Goal: Task Accomplishment & Management: Manage account settings

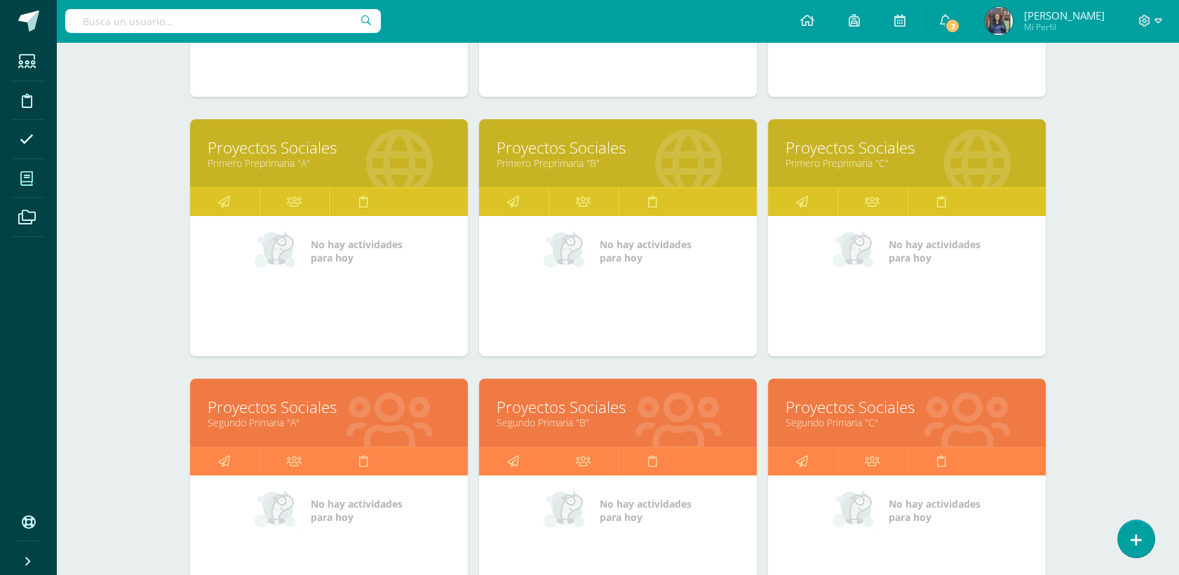
scroll to position [553, 0]
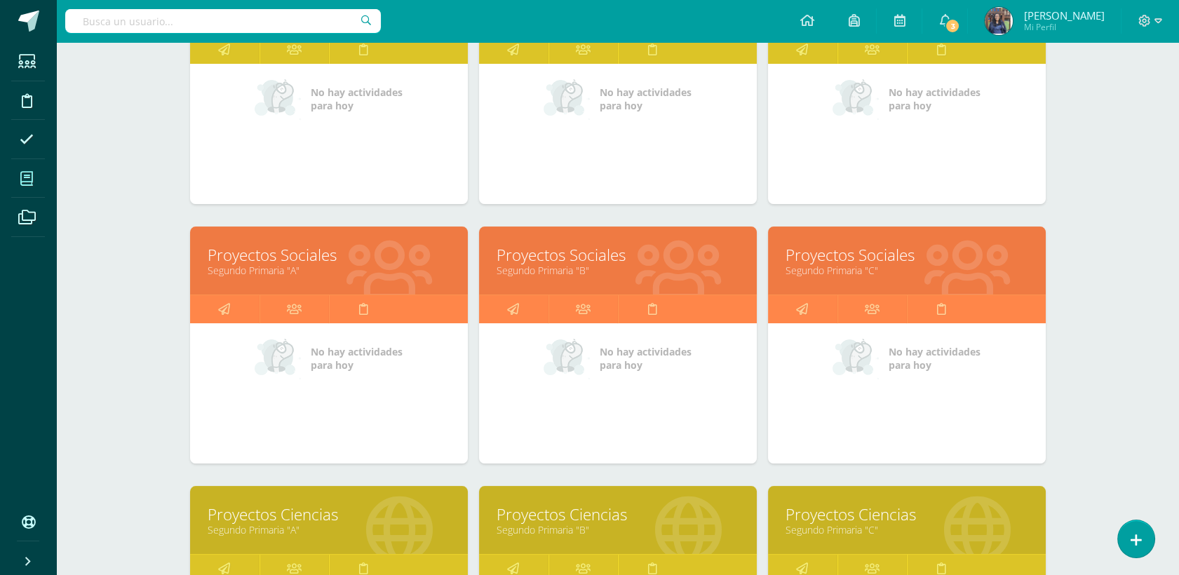
click at [298, 264] on link "Segundo Primaria "A"" at bounding box center [329, 270] width 243 height 13
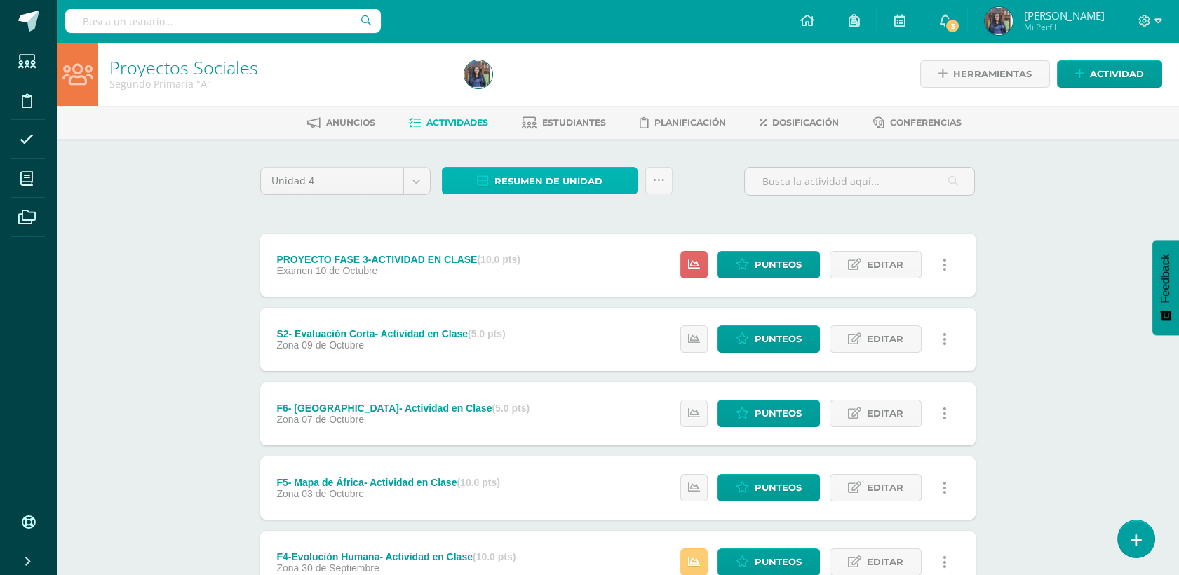
click at [562, 179] on span "Resumen de unidad" at bounding box center [548, 181] width 108 height 26
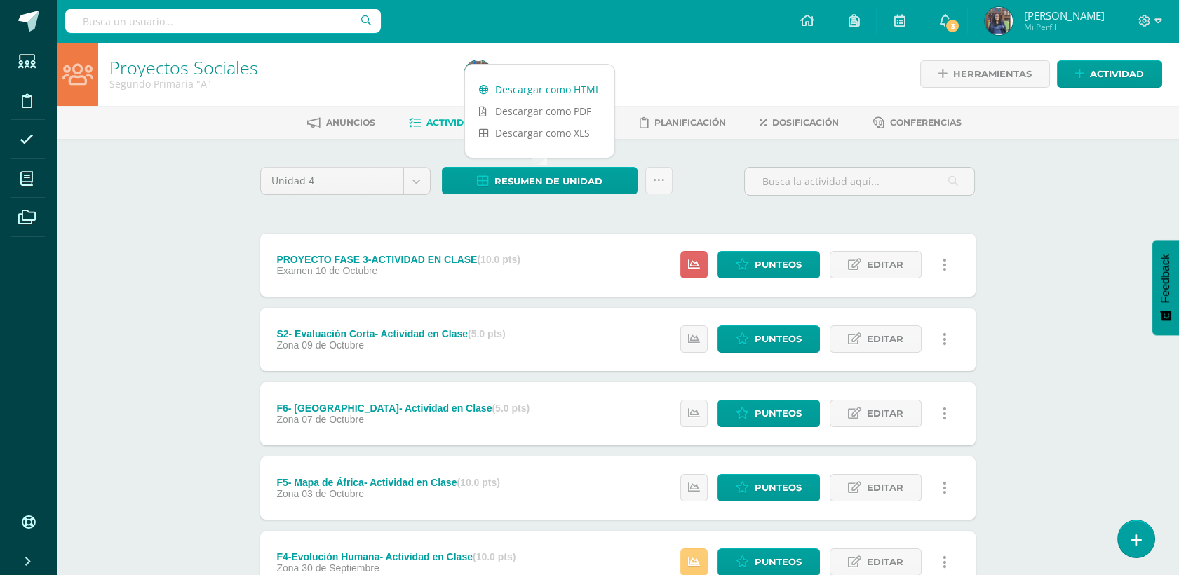
click at [537, 87] on link "Descargar como HTML" at bounding box center [539, 90] width 149 height 22
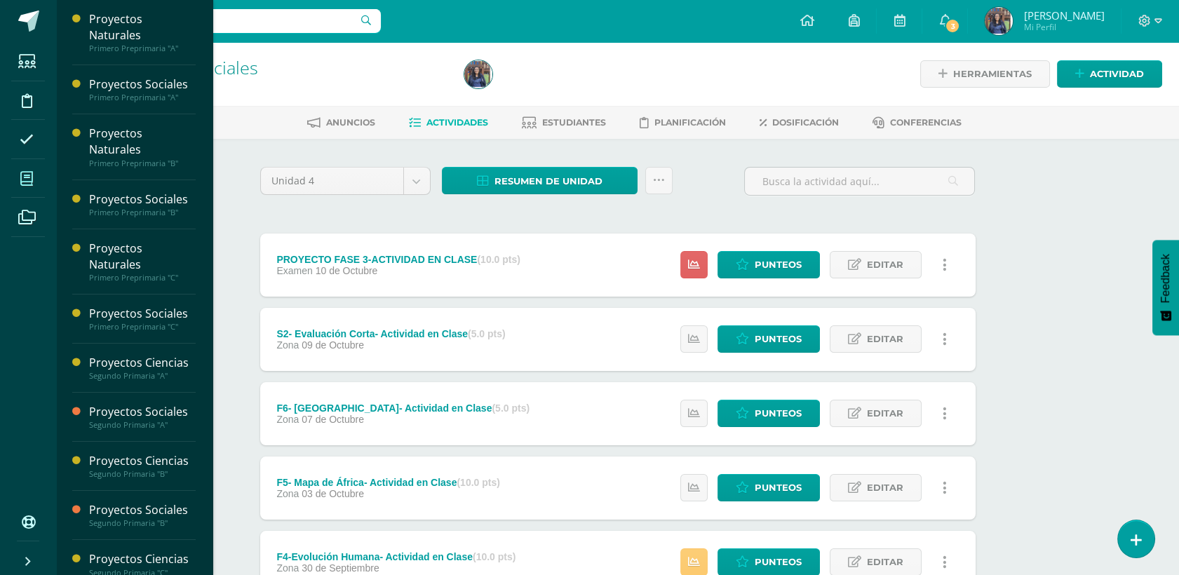
click at [26, 175] on icon at bounding box center [26, 179] width 13 height 14
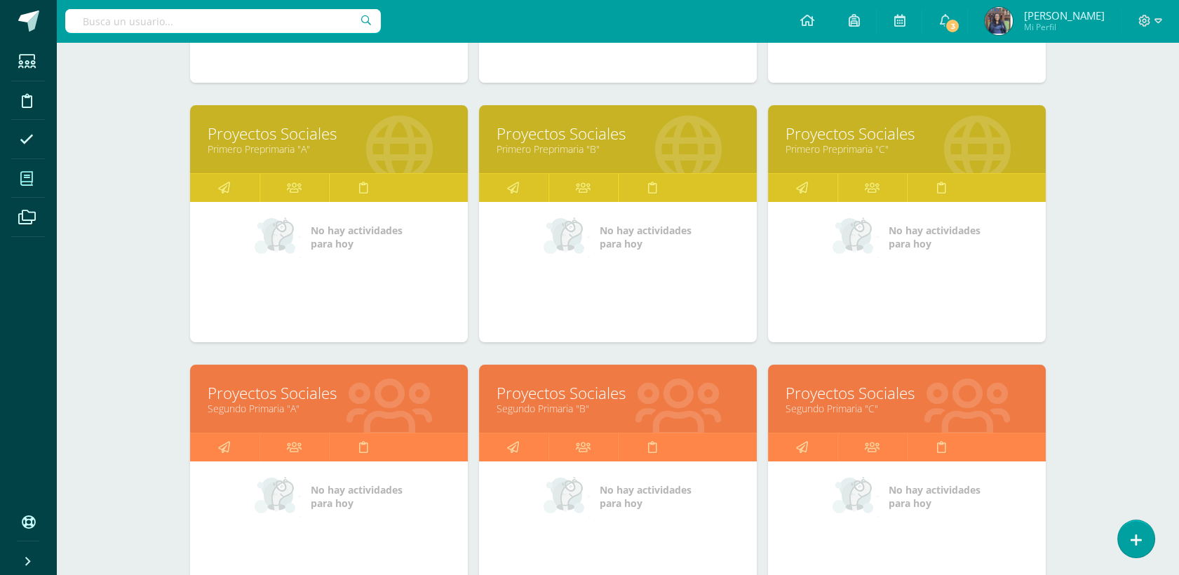
scroll to position [425, 0]
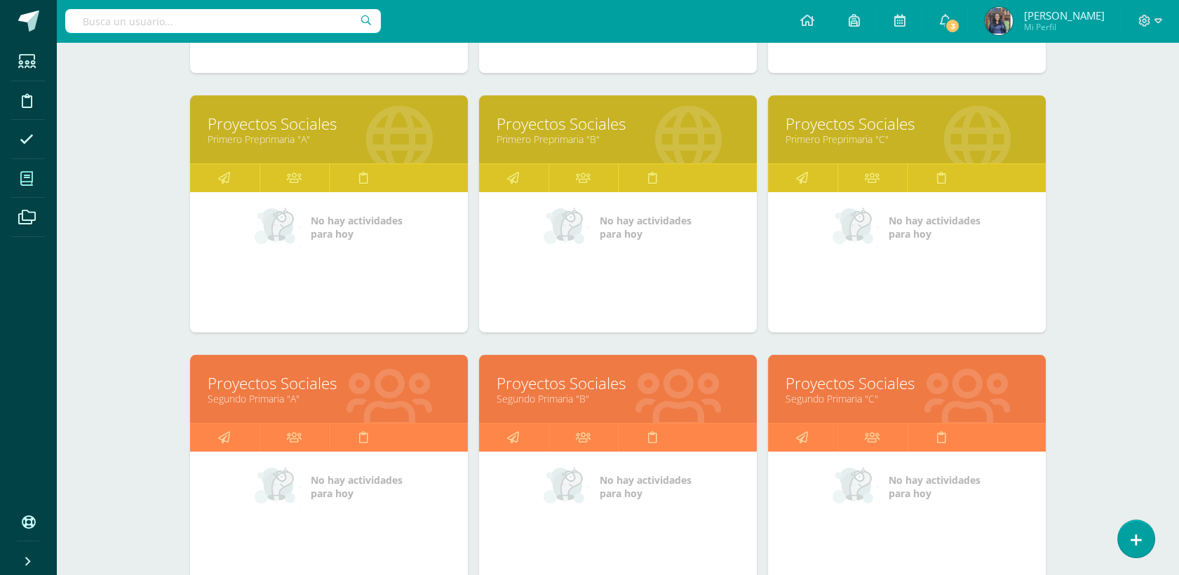
click at [574, 386] on link "Proyectos Sociales" at bounding box center [618, 383] width 243 height 22
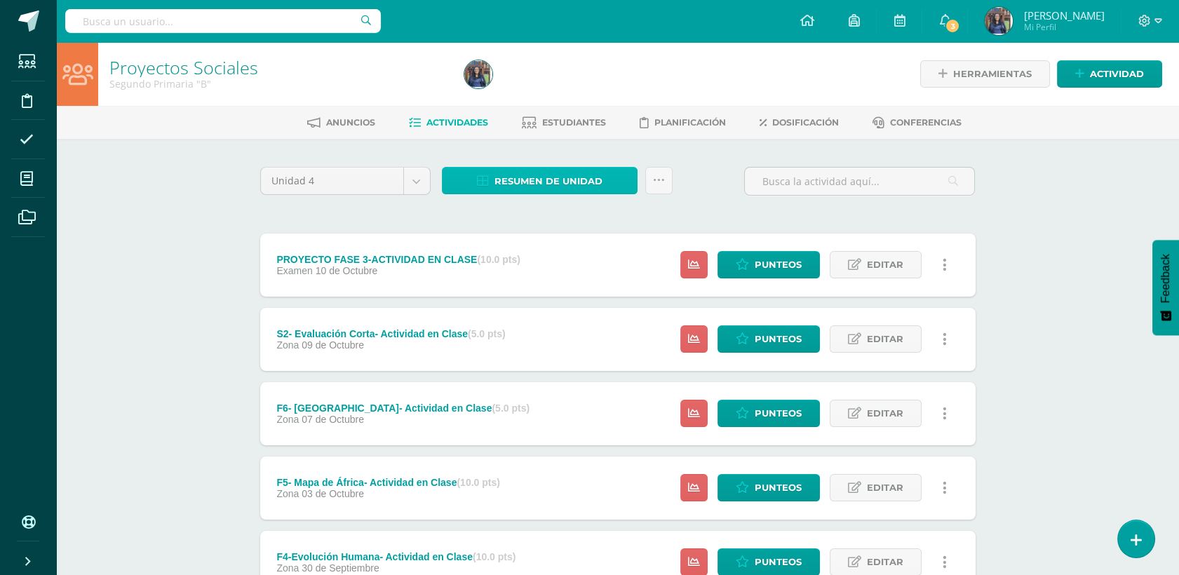
click at [522, 176] on span "Resumen de unidad" at bounding box center [548, 181] width 108 height 26
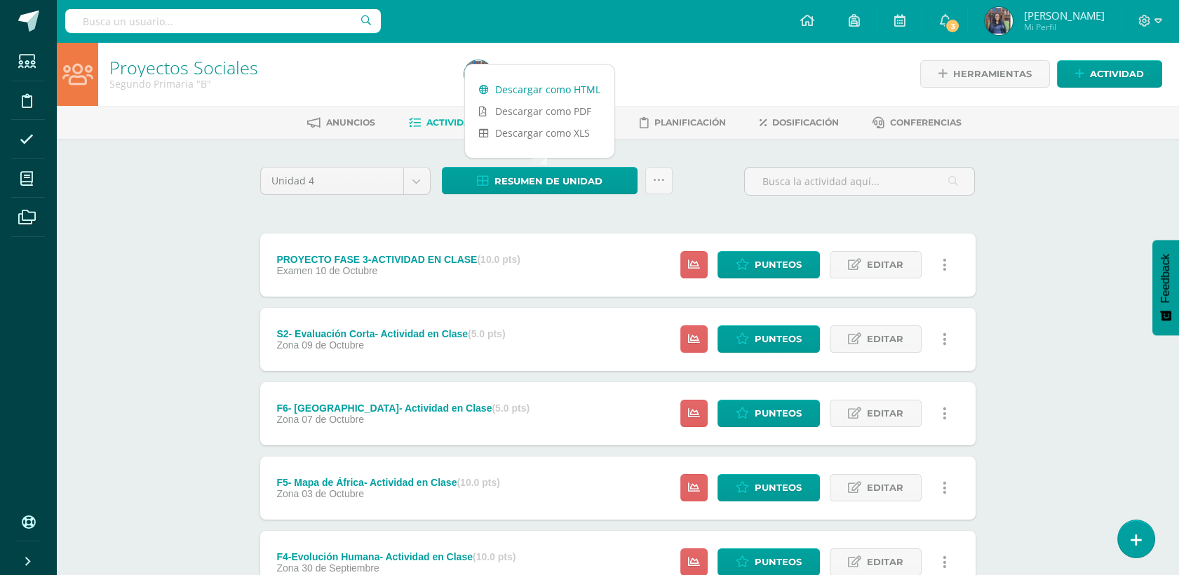
click at [514, 85] on link "Descargar como HTML" at bounding box center [539, 90] width 149 height 22
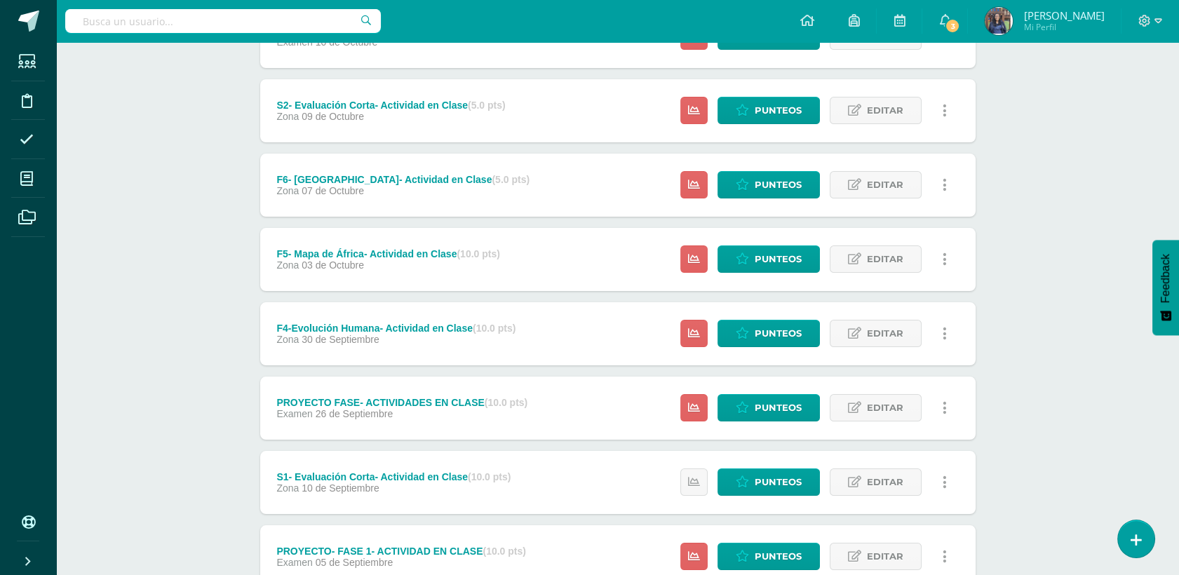
scroll to position [230, 0]
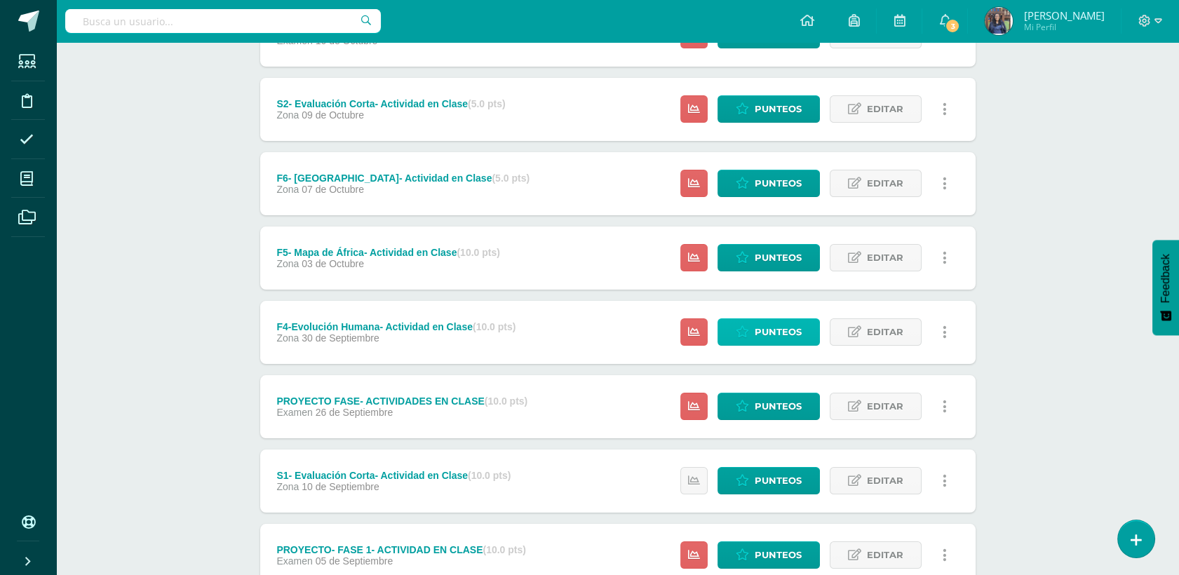
click at [745, 330] on icon at bounding box center [742, 332] width 13 height 12
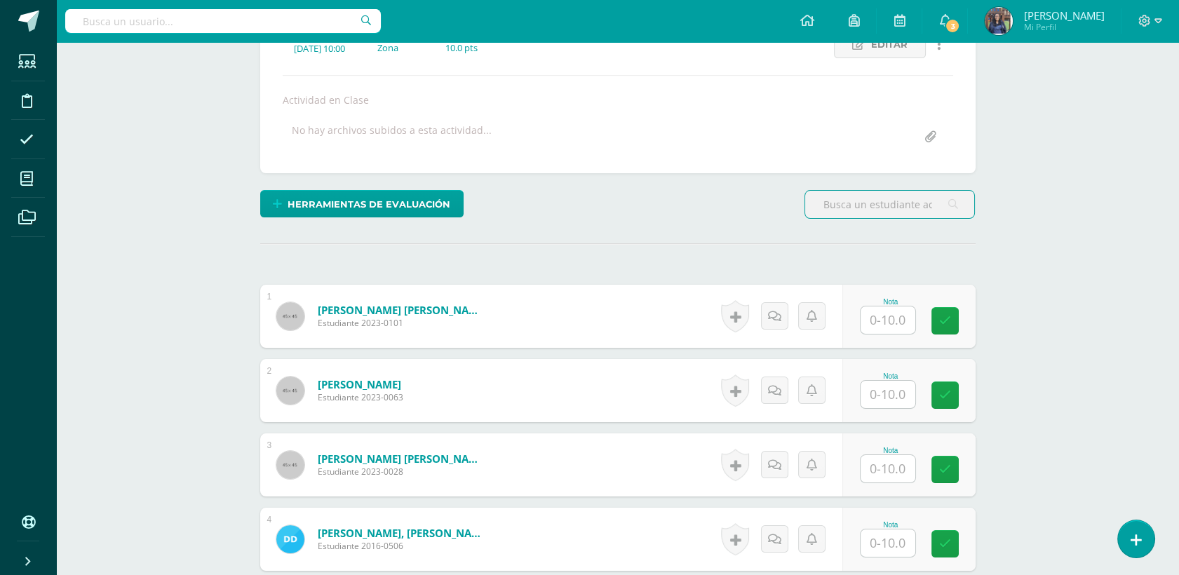
scroll to position [390, 0]
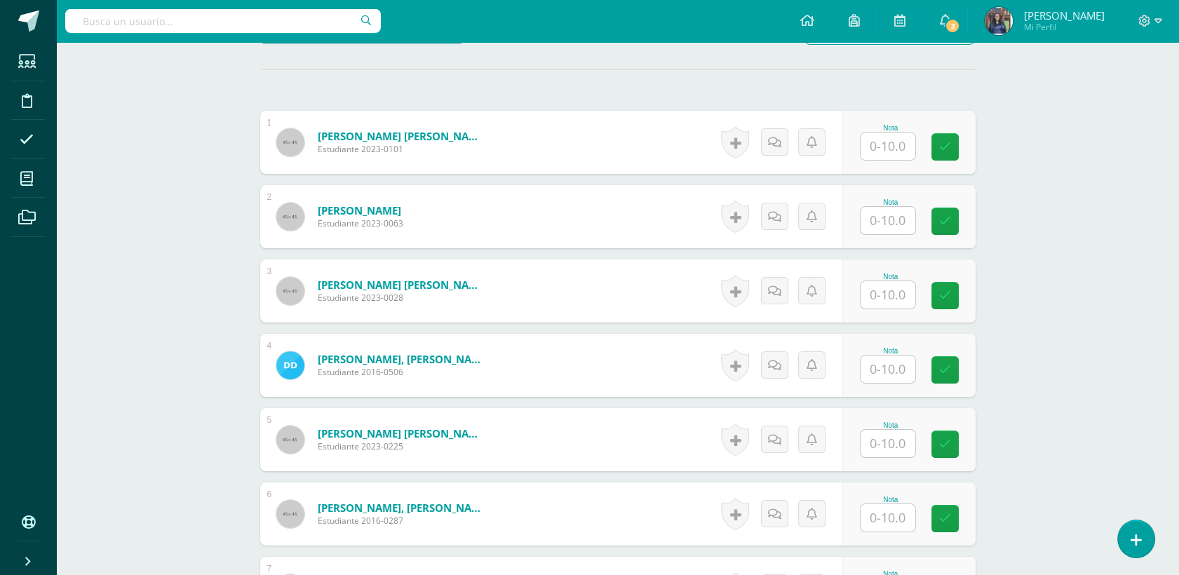
click at [884, 149] on input "text" at bounding box center [887, 146] width 55 height 27
type input "5"
click at [882, 225] on input "text" at bounding box center [887, 220] width 55 height 27
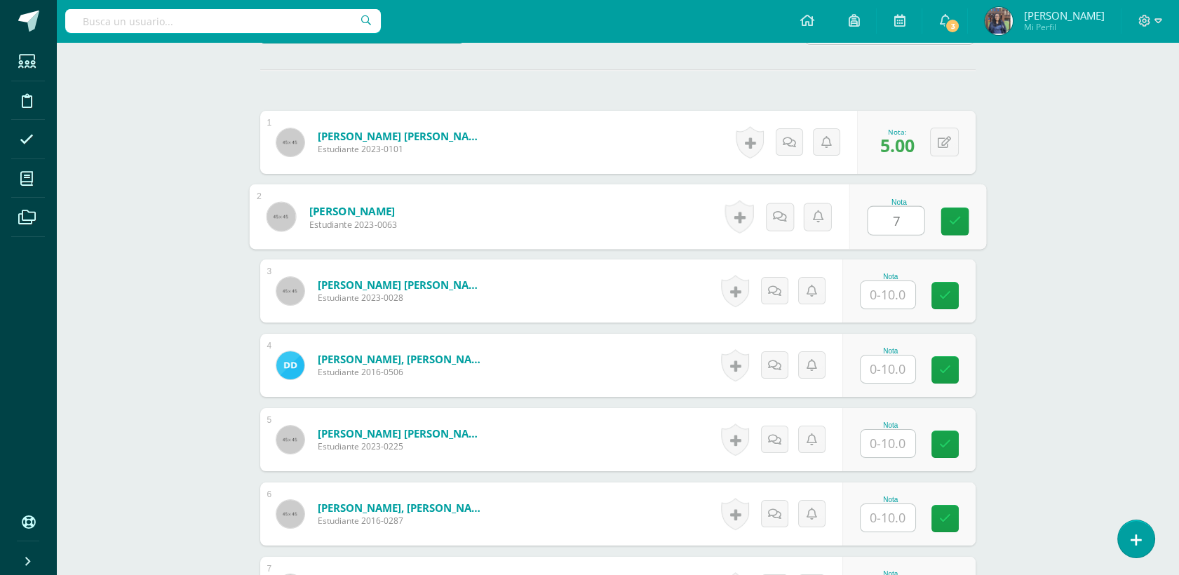
type input "7"
click at [882, 297] on input "text" at bounding box center [887, 294] width 55 height 27
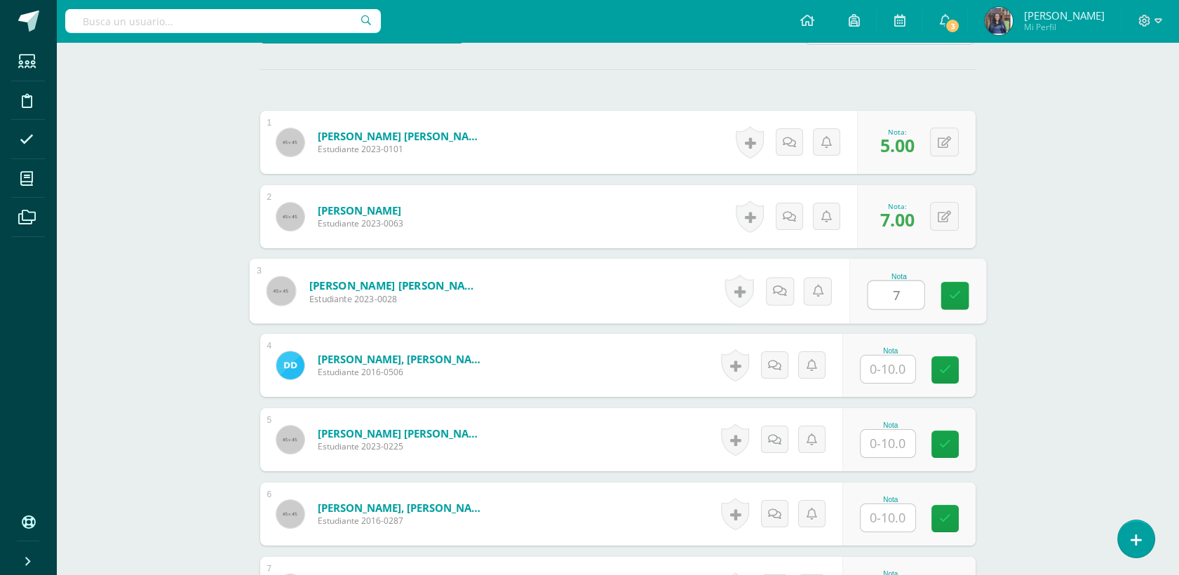
type input "7"
type input "9"
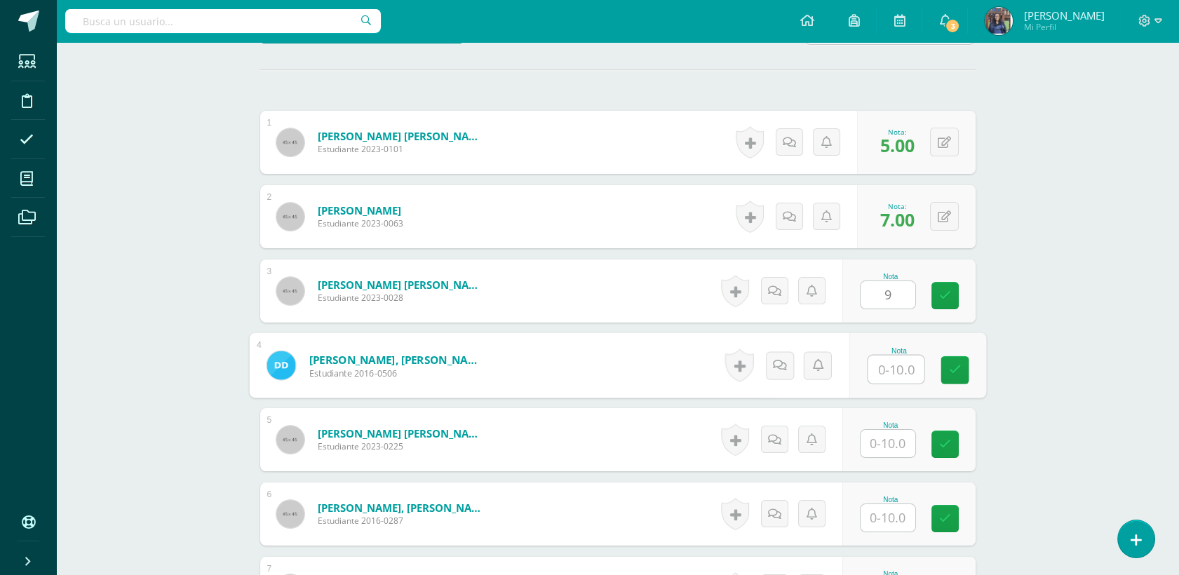
click at [886, 377] on input "text" at bounding box center [896, 370] width 56 height 28
type input "7"
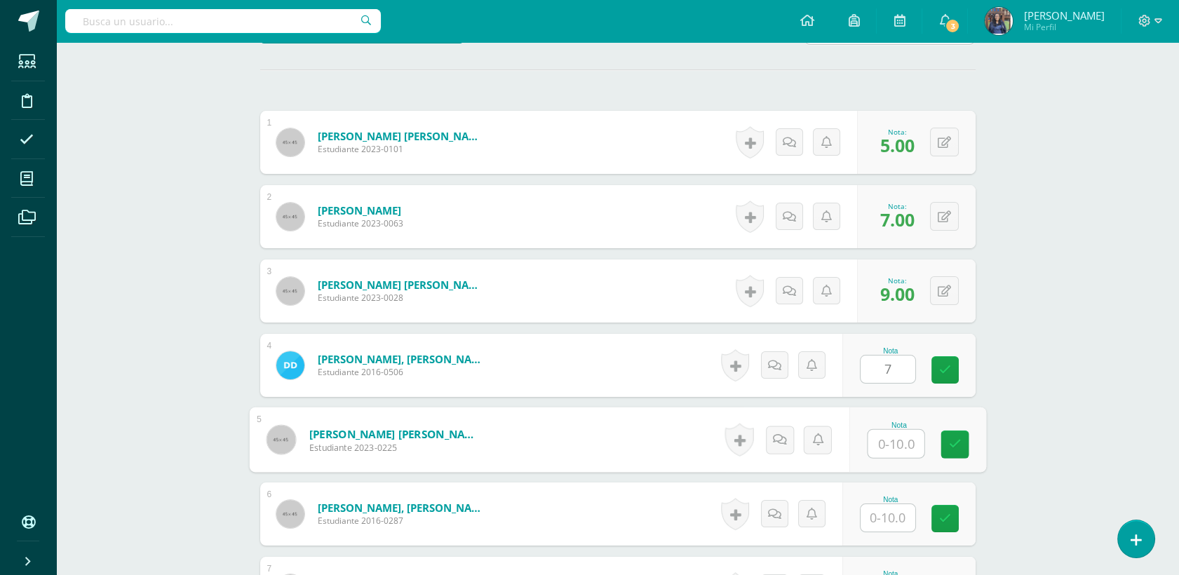
click at [889, 433] on input "text" at bounding box center [896, 444] width 56 height 28
type input "9"
click at [884, 521] on input "text" at bounding box center [887, 517] width 55 height 27
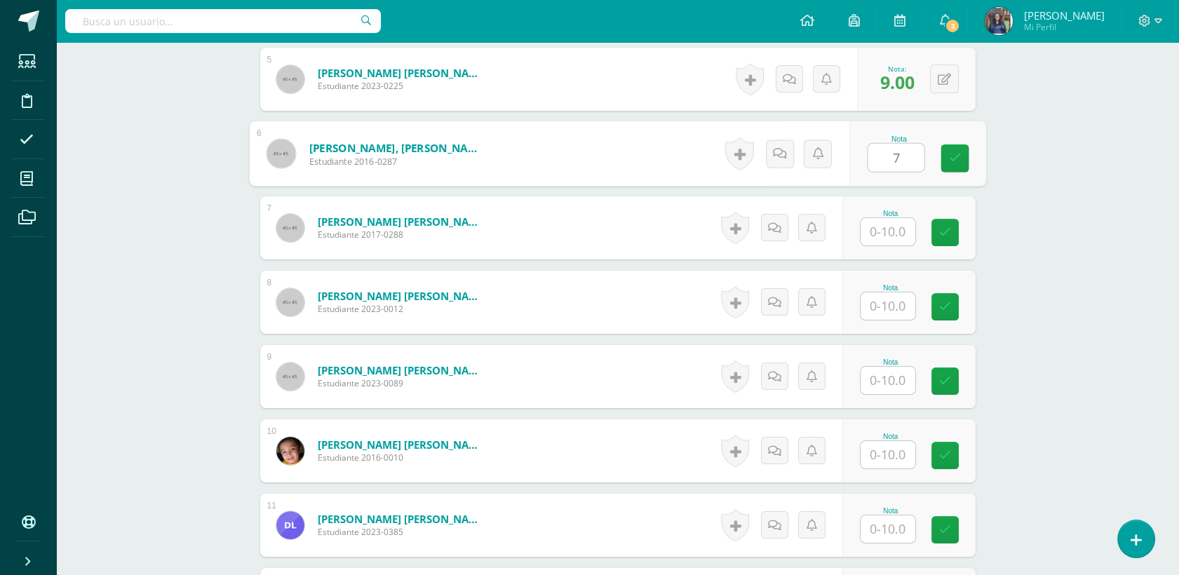
scroll to position [761, 0]
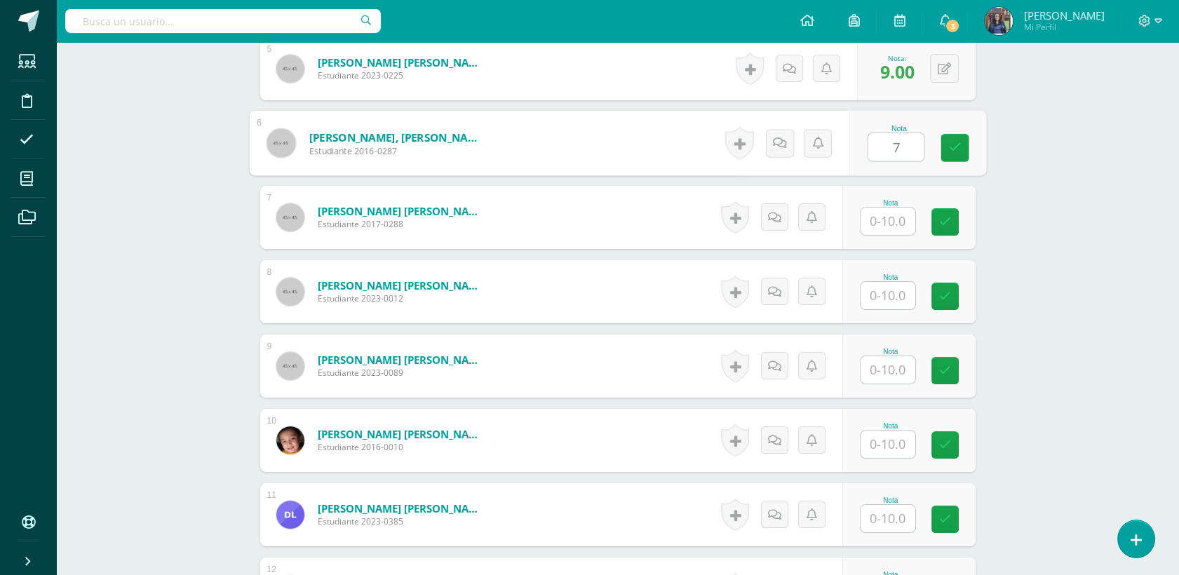
type input "7"
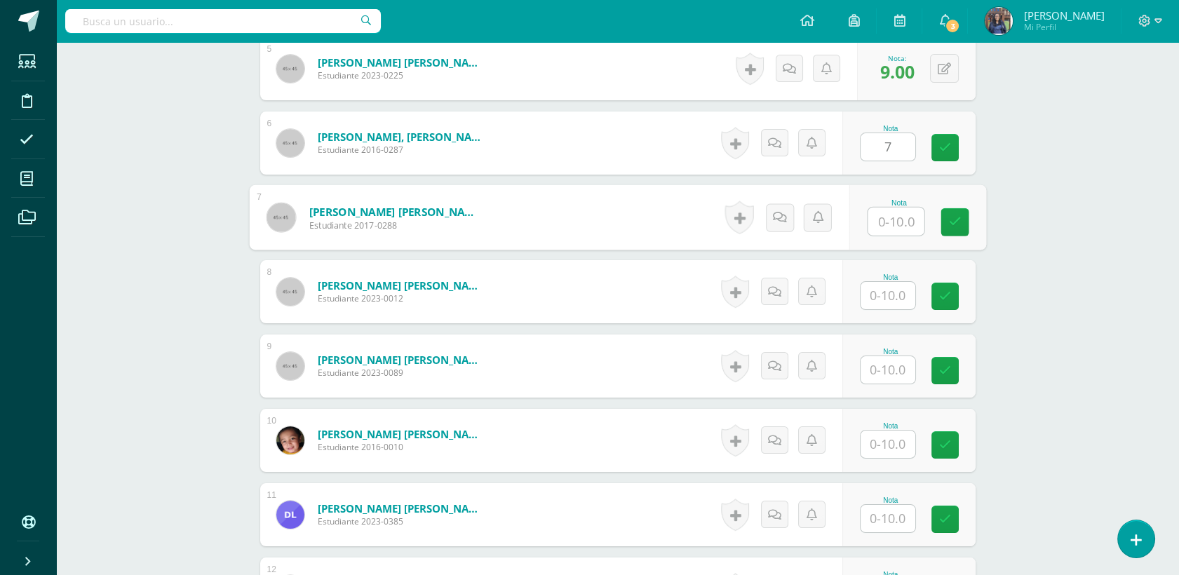
click at [900, 215] on input "text" at bounding box center [896, 222] width 56 height 28
type input "9"
click at [876, 297] on input "text" at bounding box center [887, 295] width 55 height 27
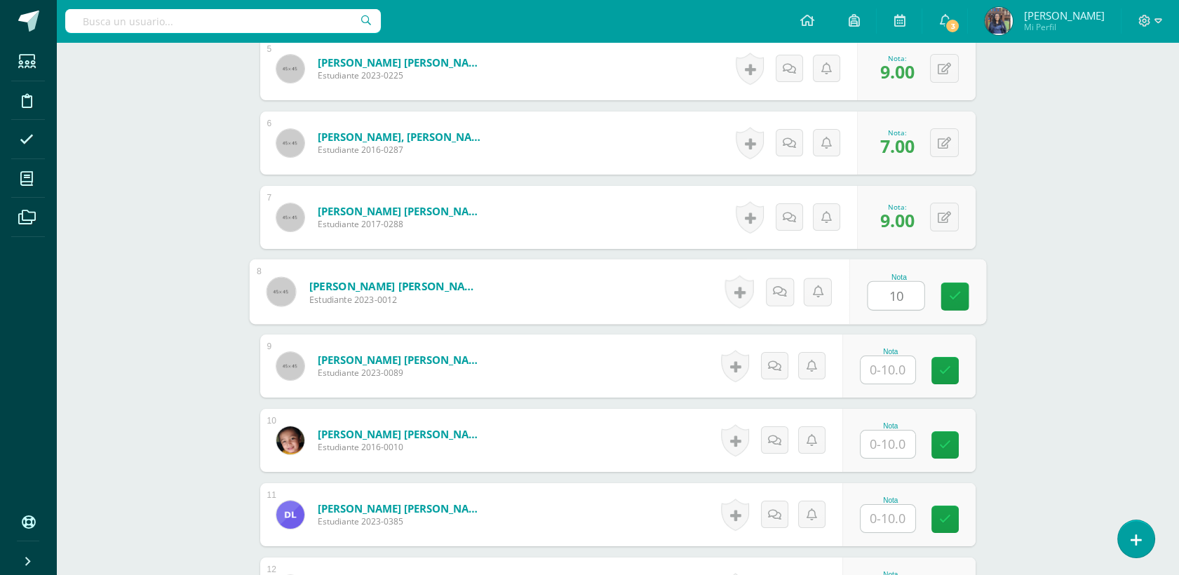
type input "10"
click at [898, 374] on input "text" at bounding box center [887, 369] width 55 height 27
type input "6"
click at [891, 442] on input "text" at bounding box center [887, 444] width 55 height 27
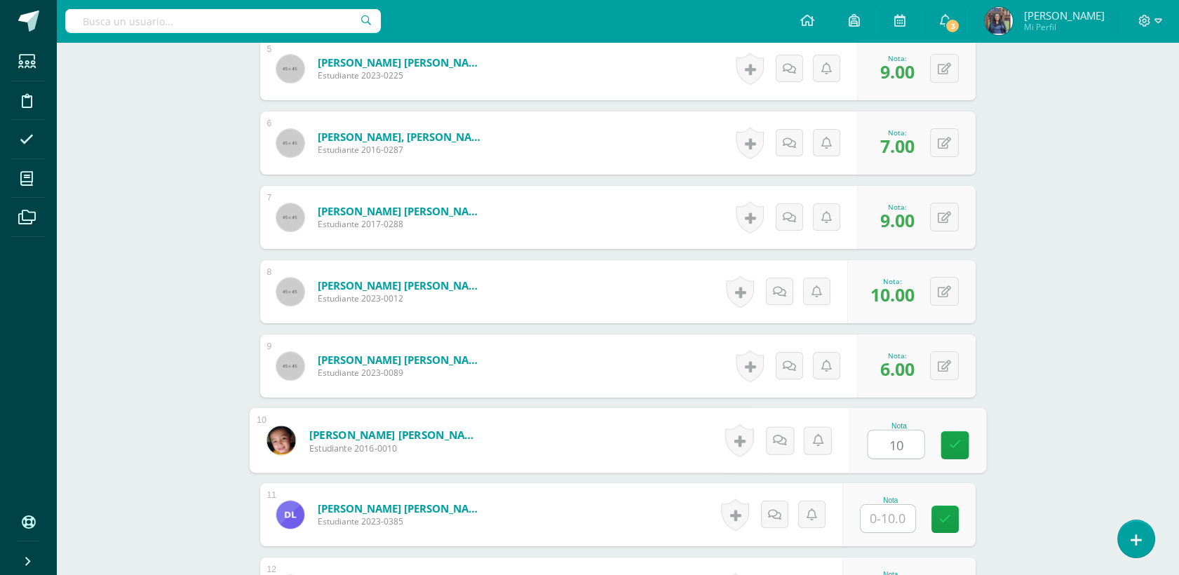
type input "10"
click at [903, 506] on input "text" at bounding box center [887, 518] width 55 height 27
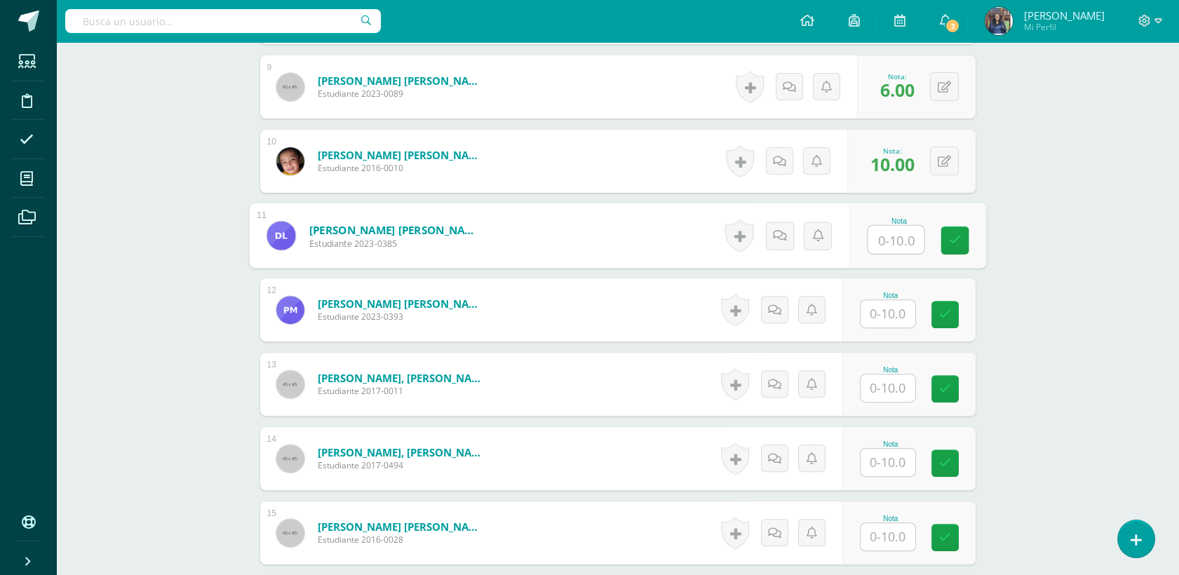
scroll to position [1128, 0]
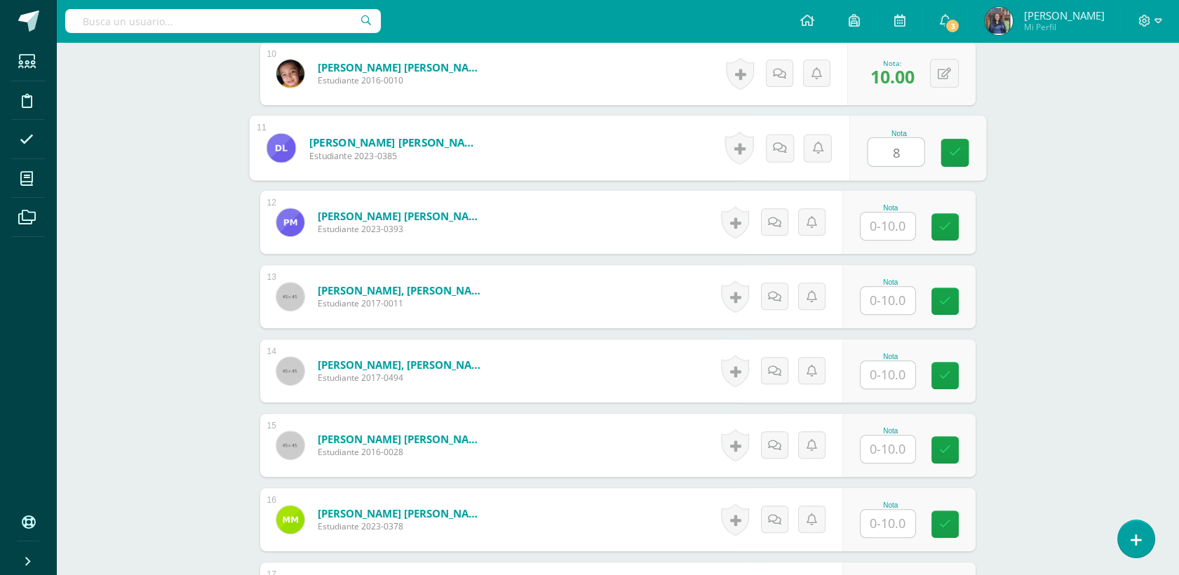
type input "8"
click at [891, 227] on input "text" at bounding box center [887, 225] width 55 height 27
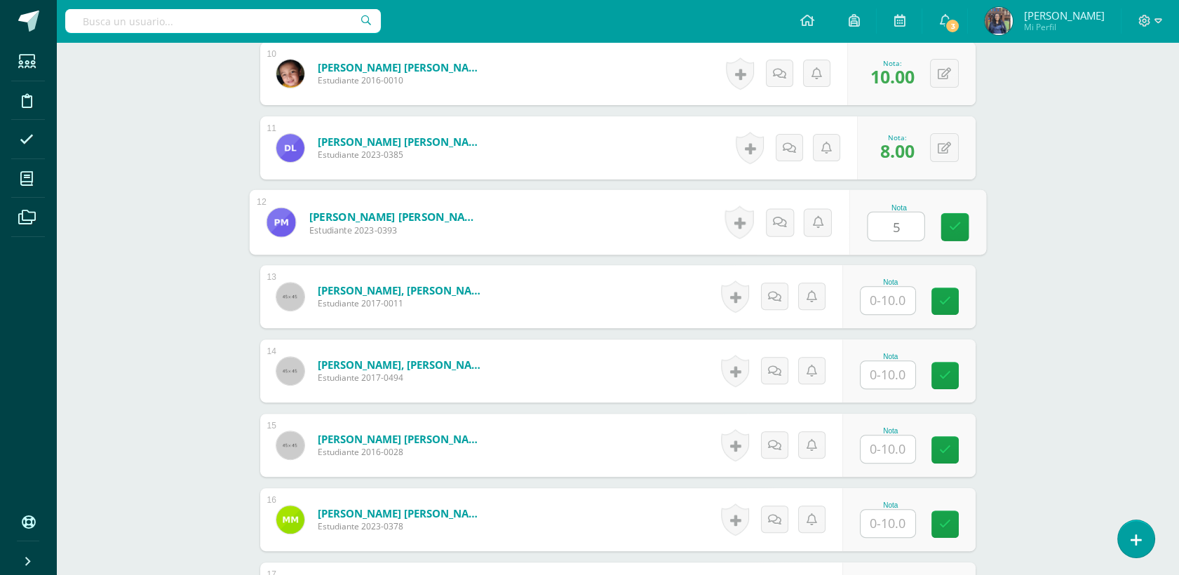
type input "5"
click at [887, 307] on input "text" at bounding box center [887, 300] width 55 height 27
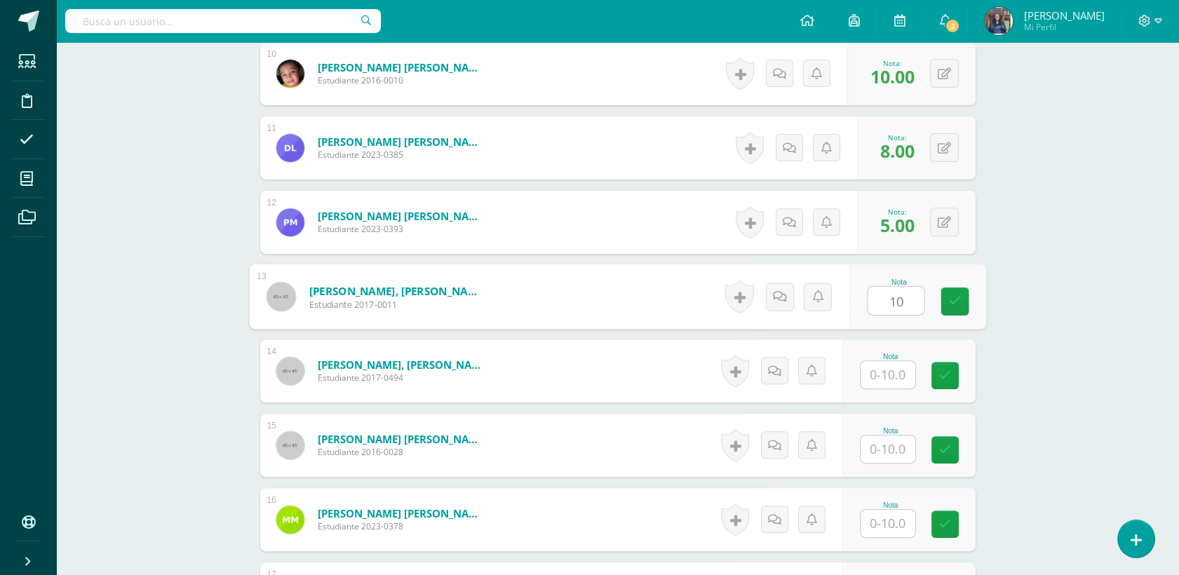
type input "10"
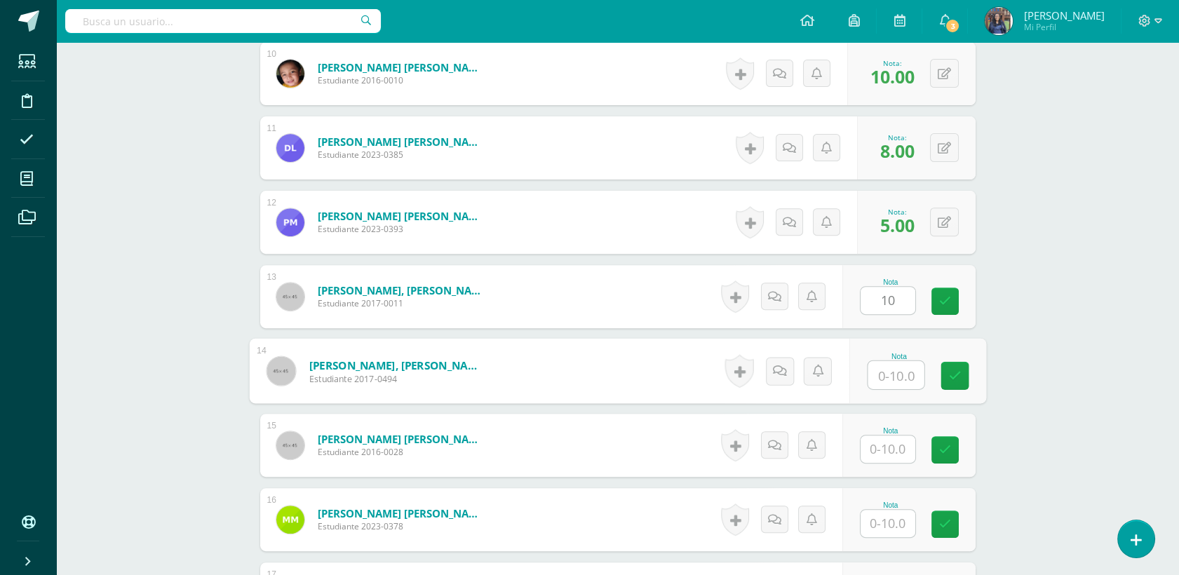
click at [901, 369] on input "text" at bounding box center [896, 375] width 56 height 28
type input "10"
click at [887, 436] on input "text" at bounding box center [887, 449] width 55 height 27
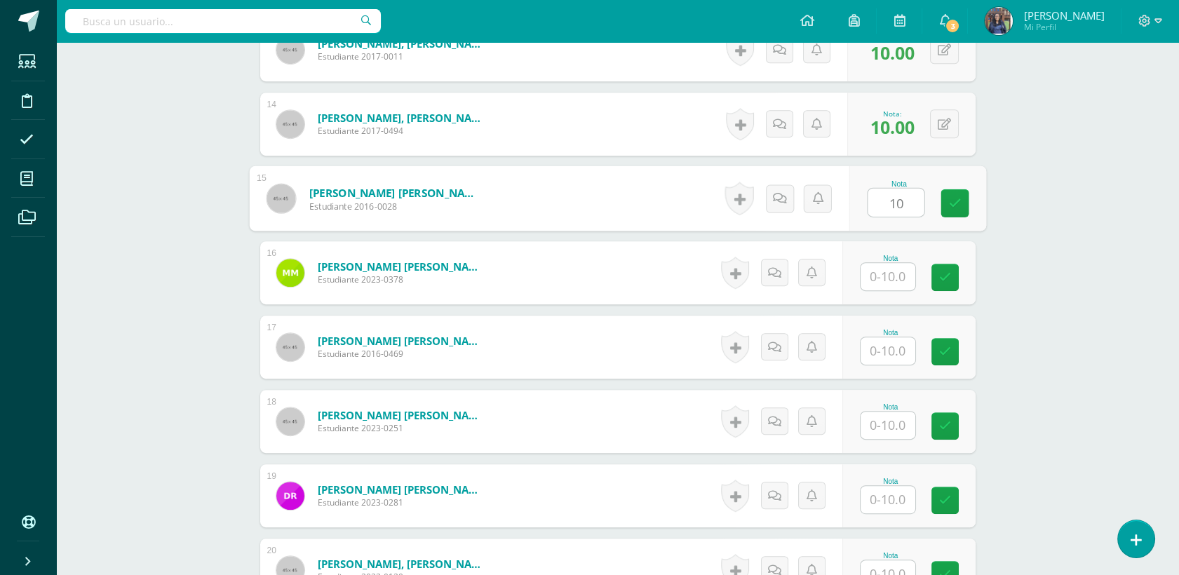
scroll to position [1457, 0]
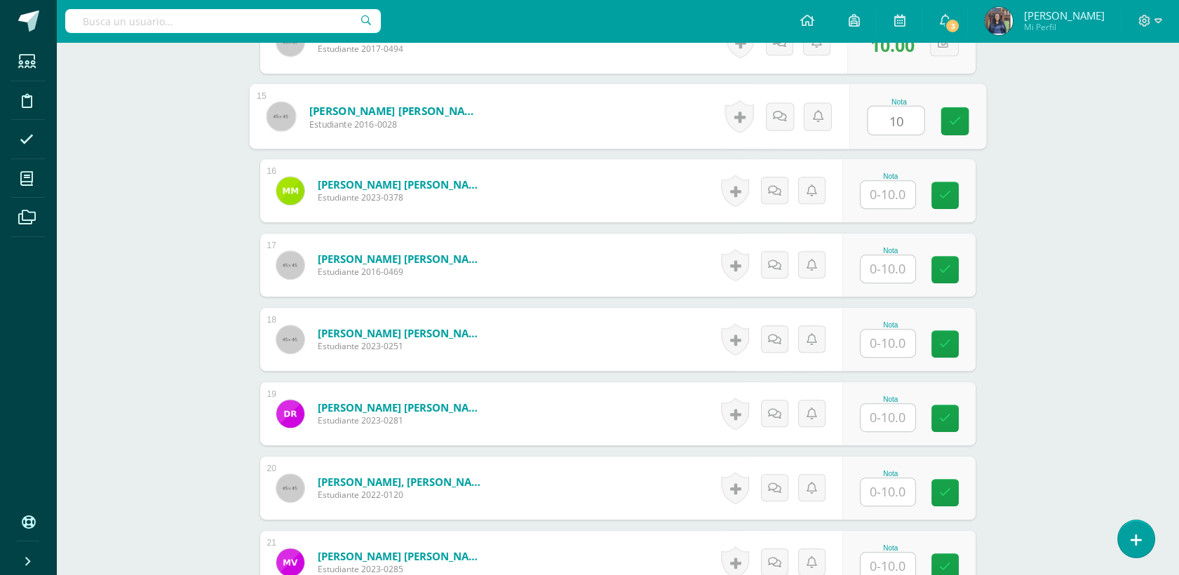
type input "10"
click at [889, 189] on input "text" at bounding box center [887, 194] width 55 height 27
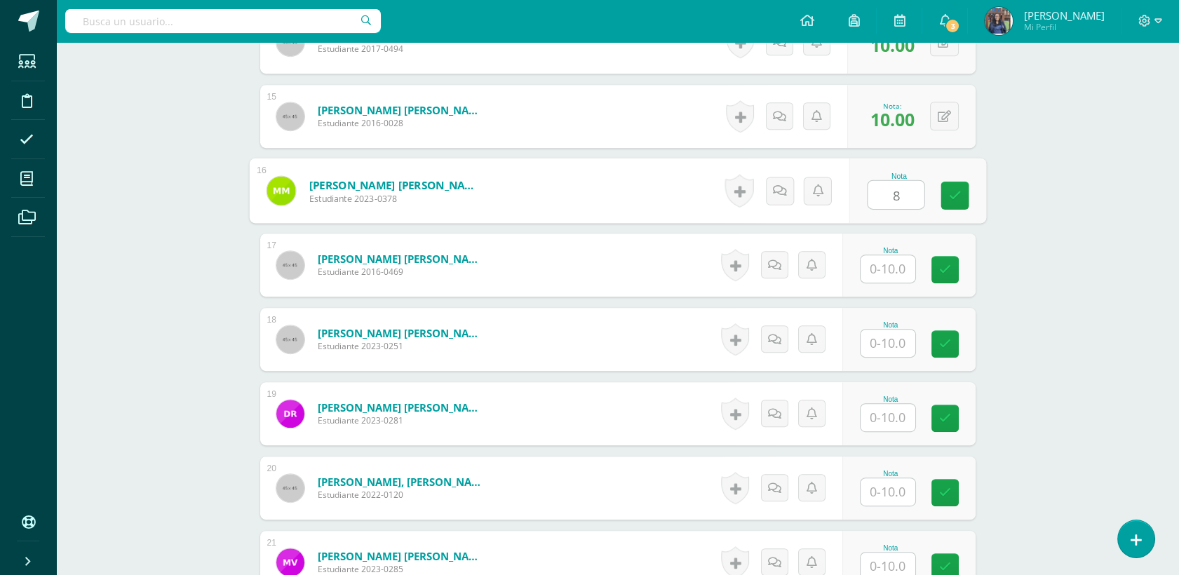
type input "8"
click at [892, 276] on input "text" at bounding box center [887, 268] width 55 height 27
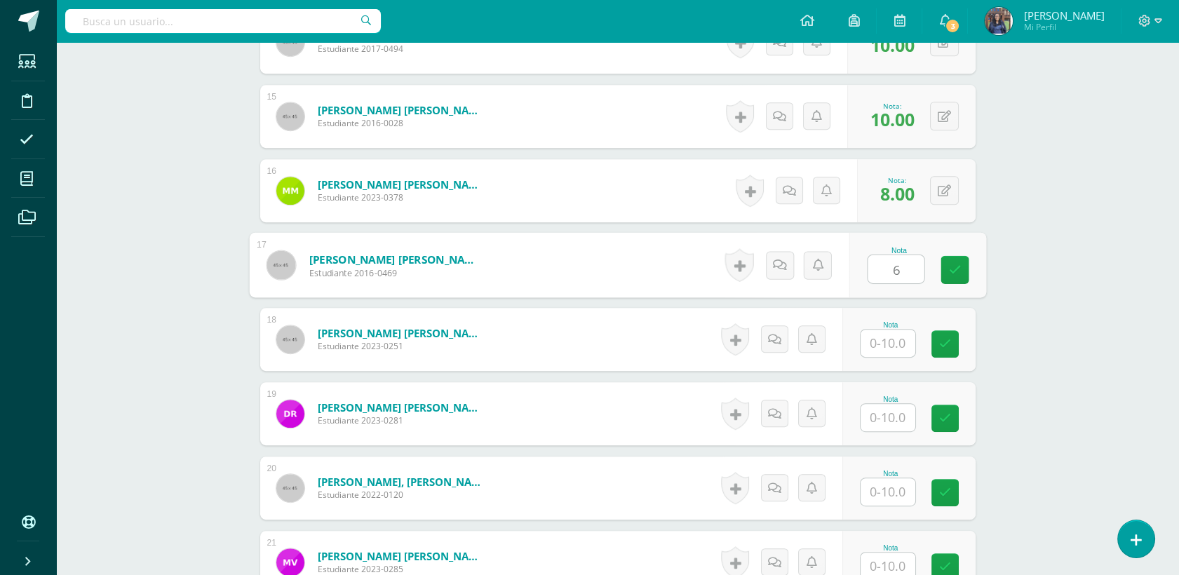
type input "6"
click at [896, 349] on input "text" at bounding box center [887, 343] width 55 height 27
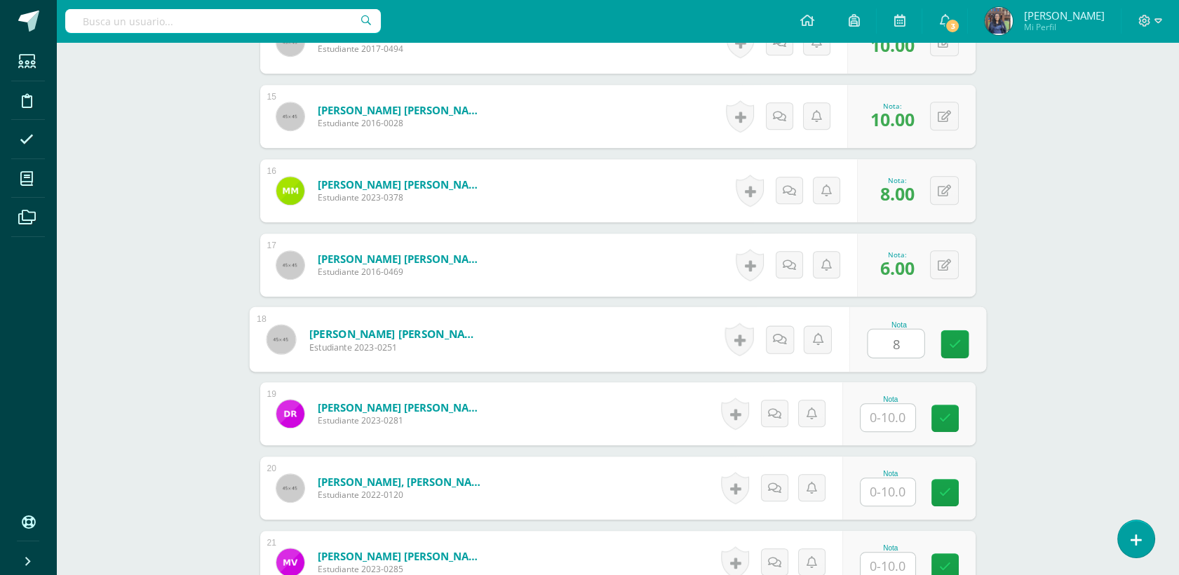
type input "8"
click at [882, 410] on input "text" at bounding box center [887, 417] width 55 height 27
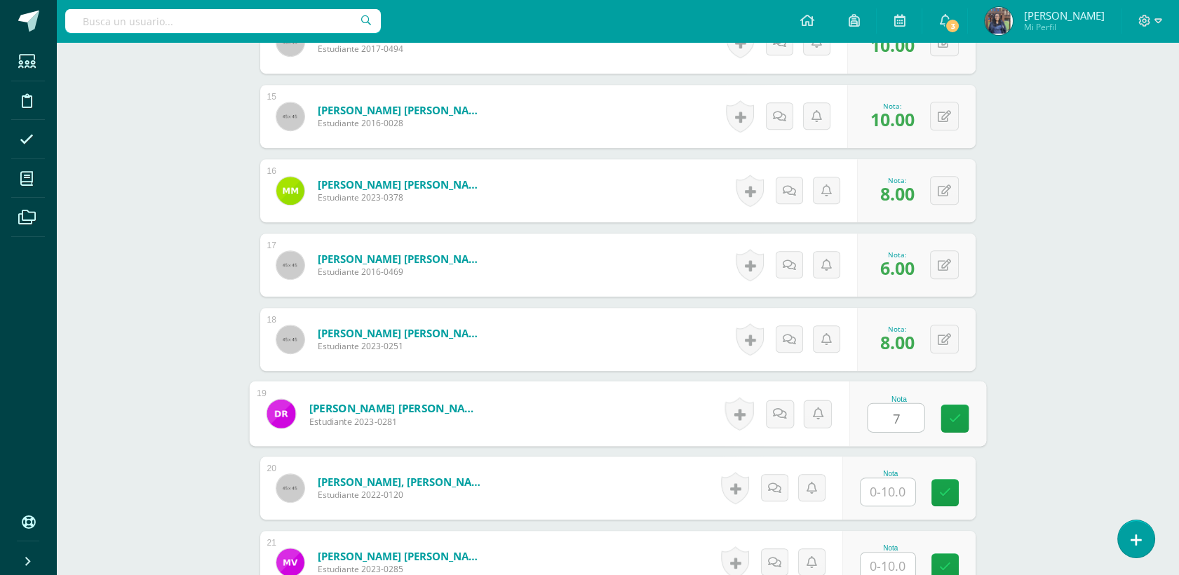
type input "7"
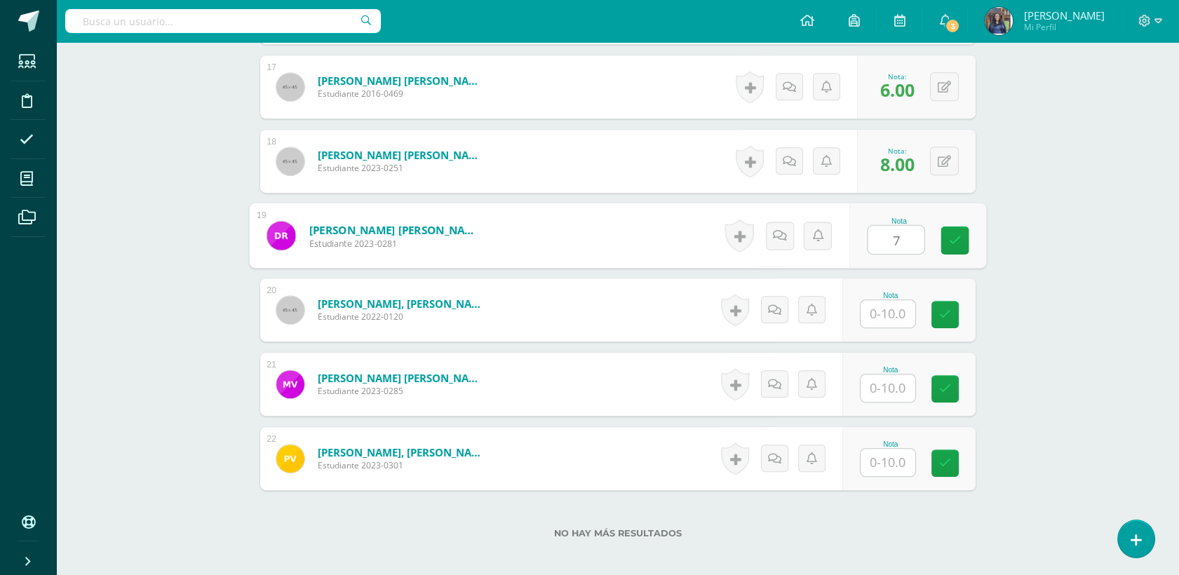
scroll to position [1664, 0]
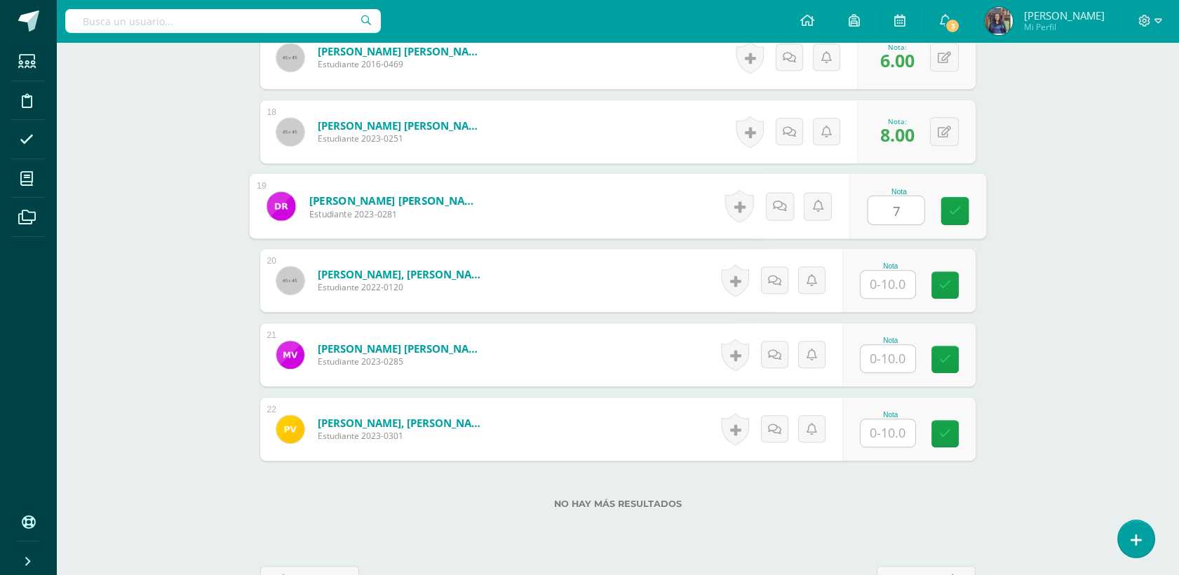
click at [892, 281] on input "text" at bounding box center [887, 284] width 55 height 27
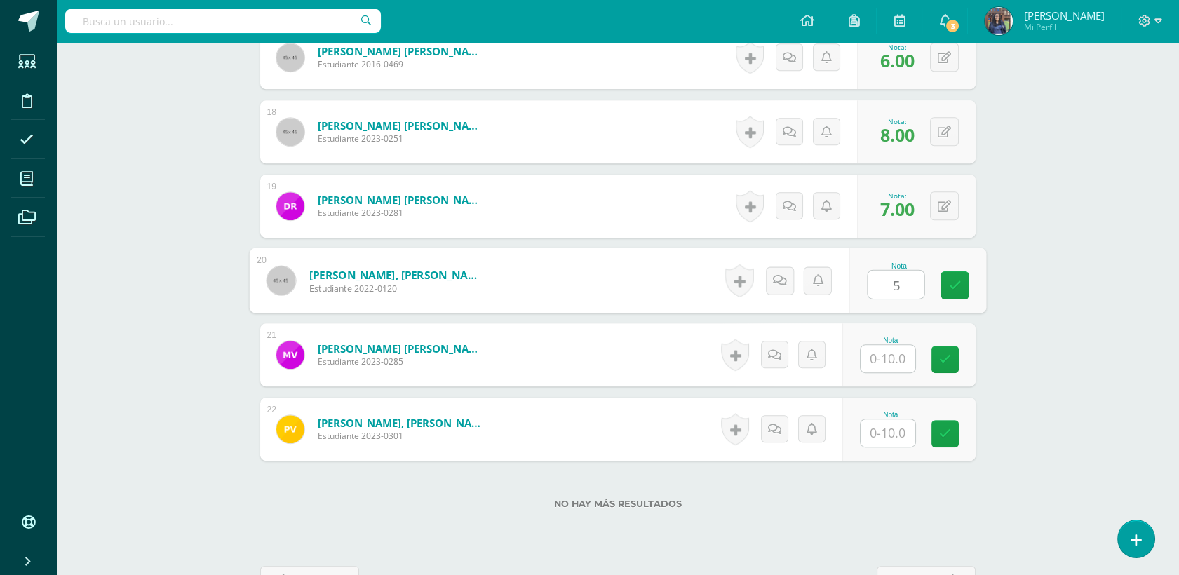
type input "5"
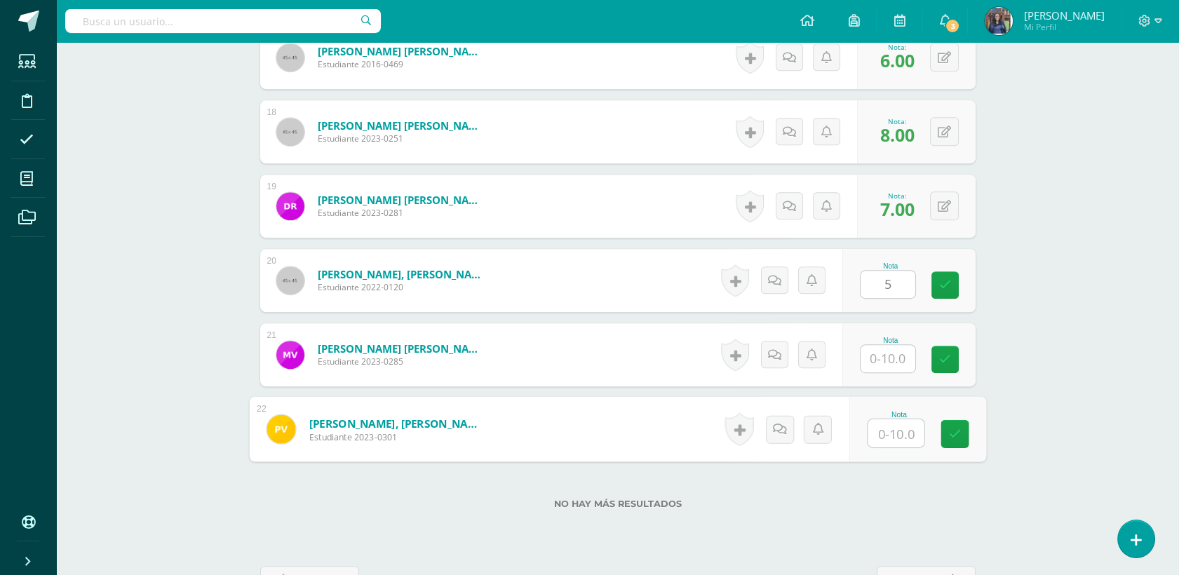
click at [898, 428] on input "text" at bounding box center [896, 433] width 56 height 28
type input "5"
click at [875, 347] on input "text" at bounding box center [887, 358] width 55 height 27
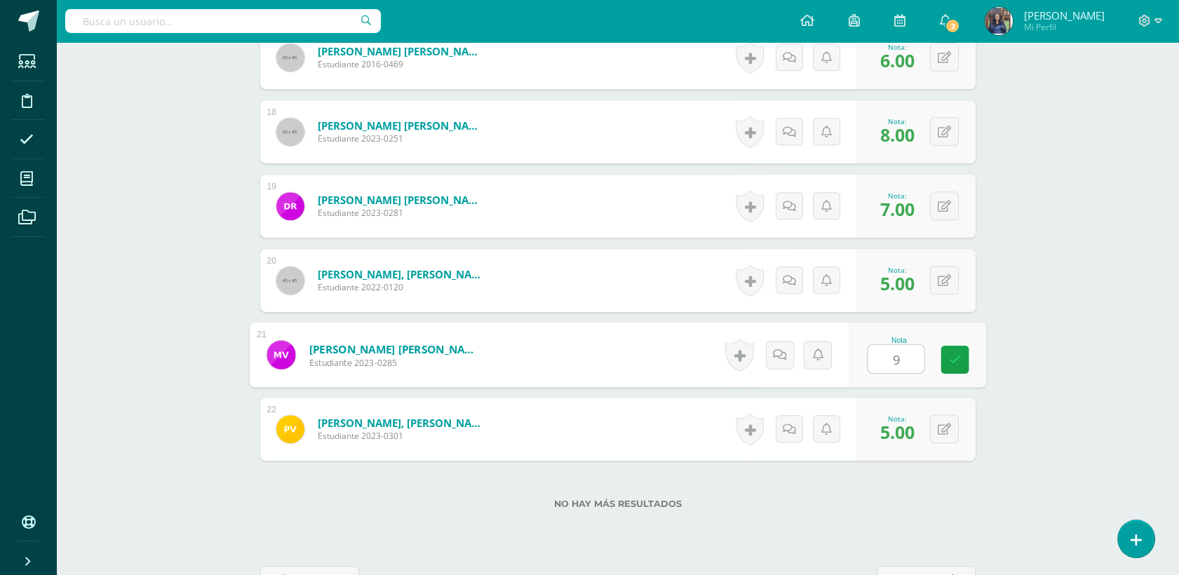
type input "9"
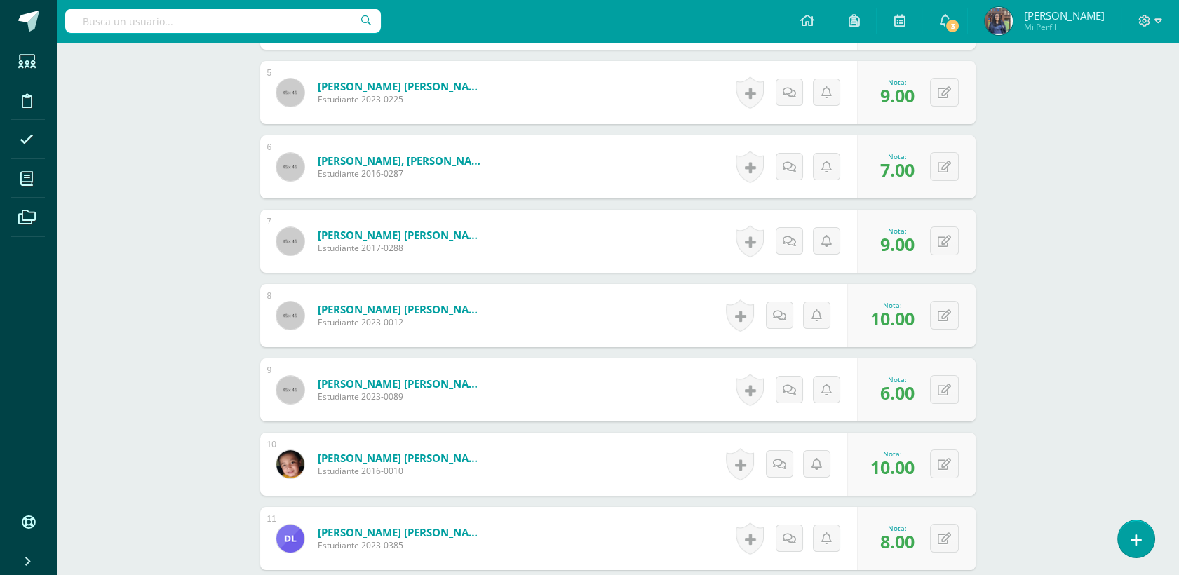
scroll to position [0, 0]
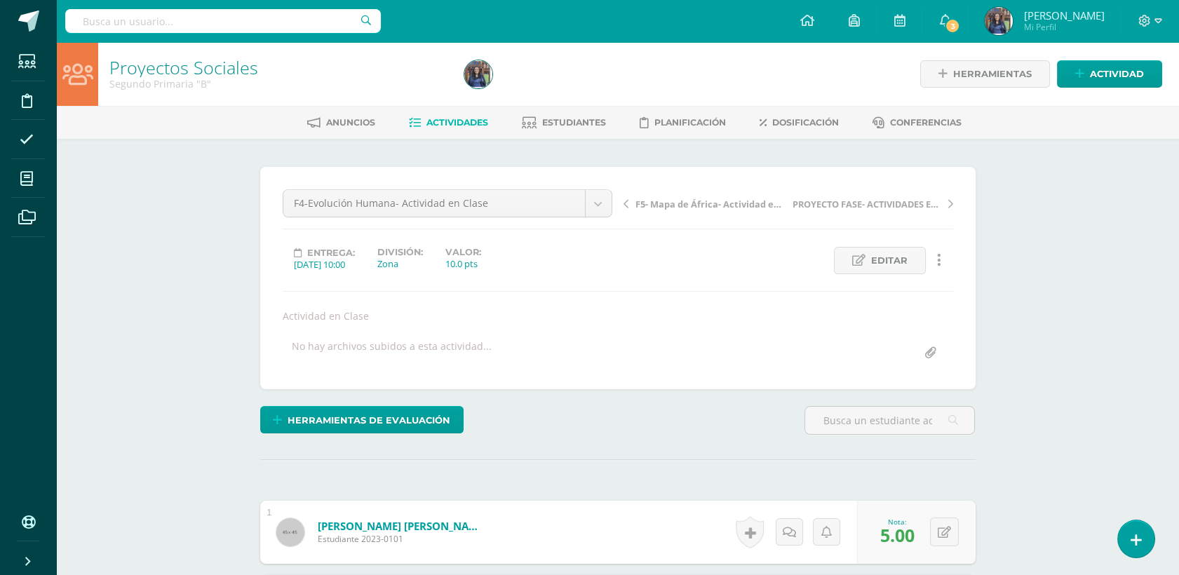
click at [645, 205] on span "F5- Mapa de África- Actividad en Clase" at bounding box center [709, 204] width 149 height 13
click at [656, 203] on span "F6- [GEOGRAPHIC_DATA]- Actividad en Clase" at bounding box center [709, 204] width 149 height 13
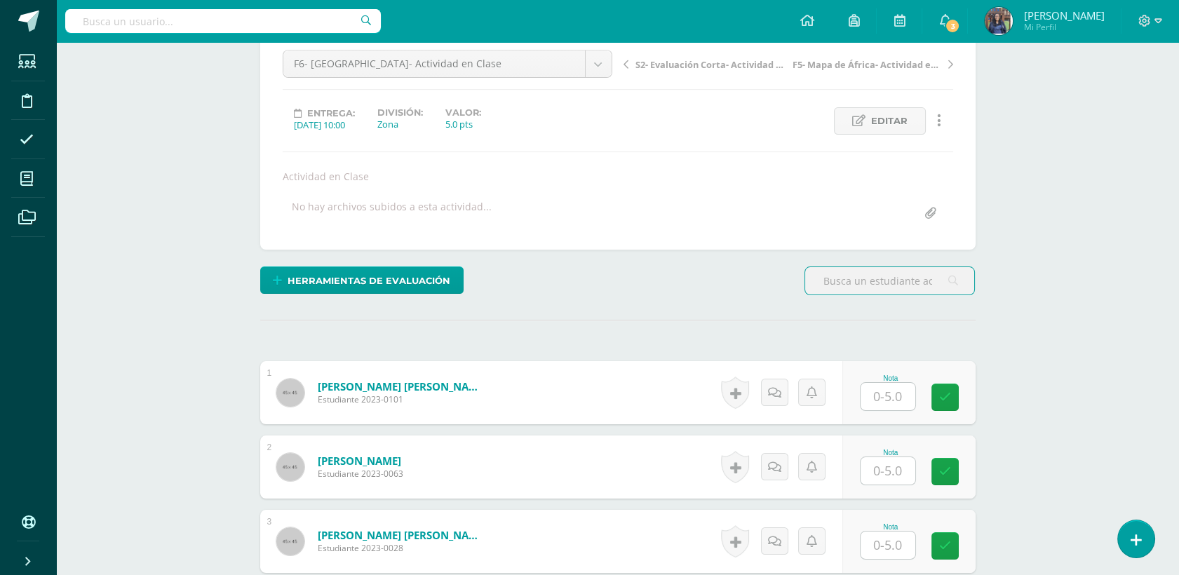
scroll to position [146, 0]
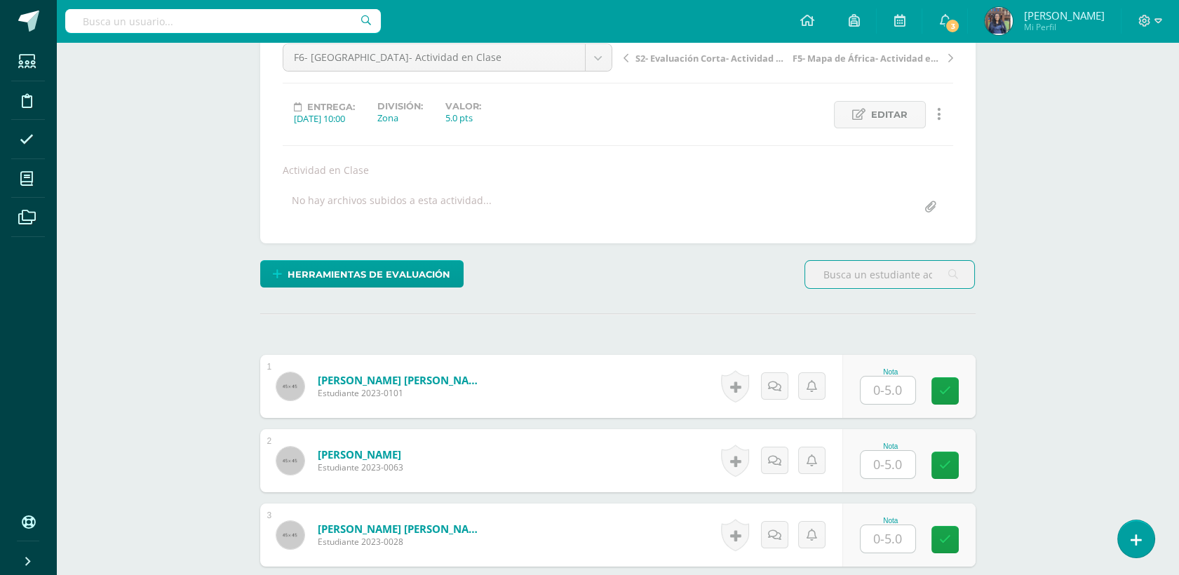
click at [887, 396] on input "text" at bounding box center [887, 390] width 55 height 27
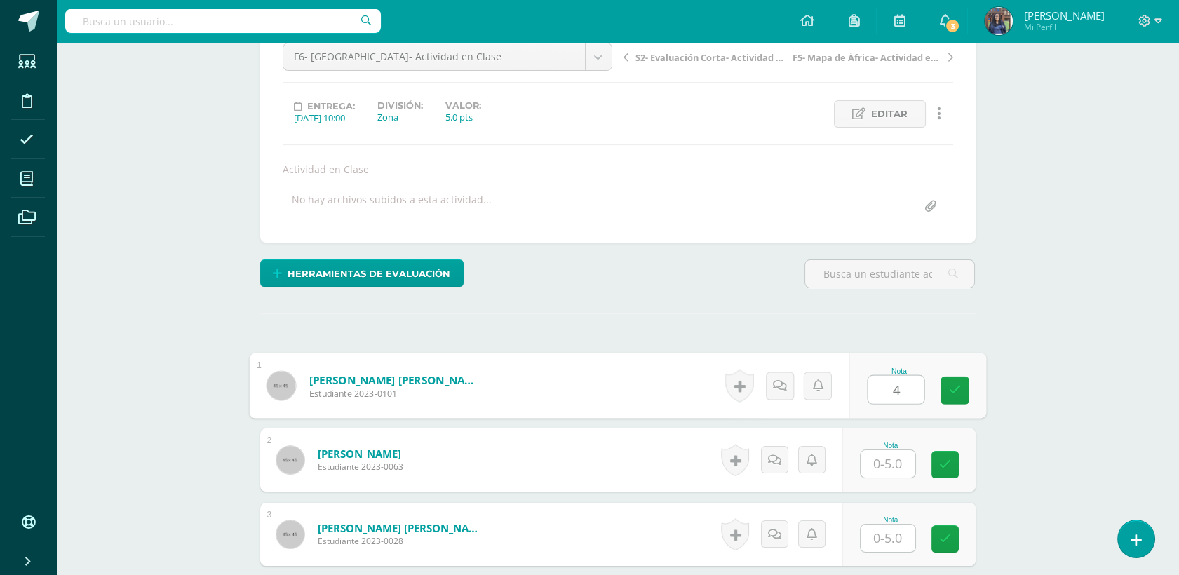
type input "4"
click at [890, 450] on div at bounding box center [888, 464] width 56 height 29
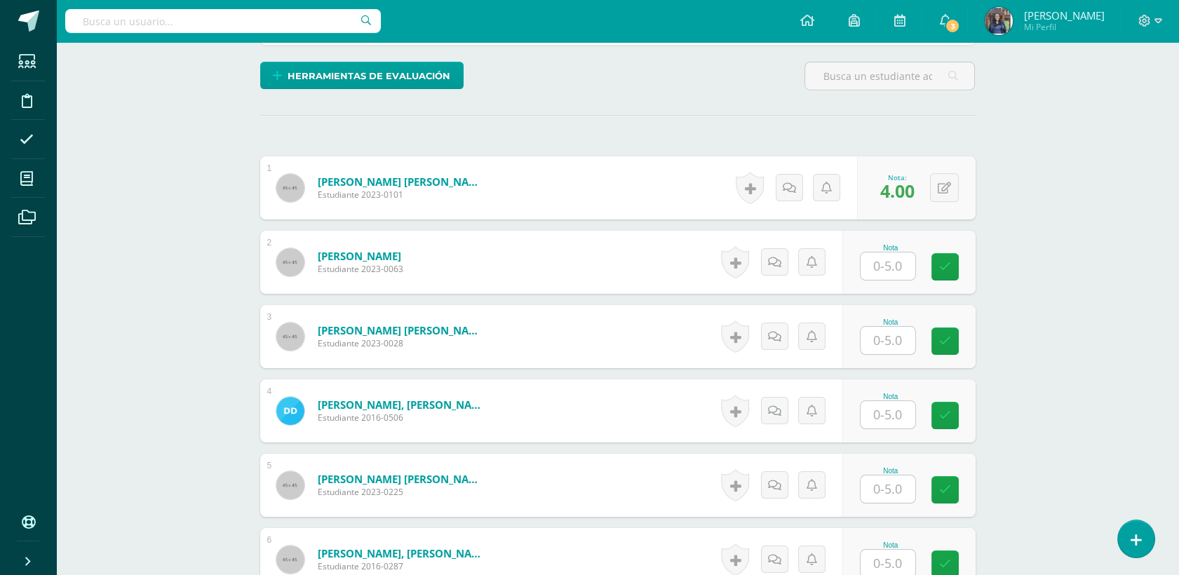
scroll to position [434, 0]
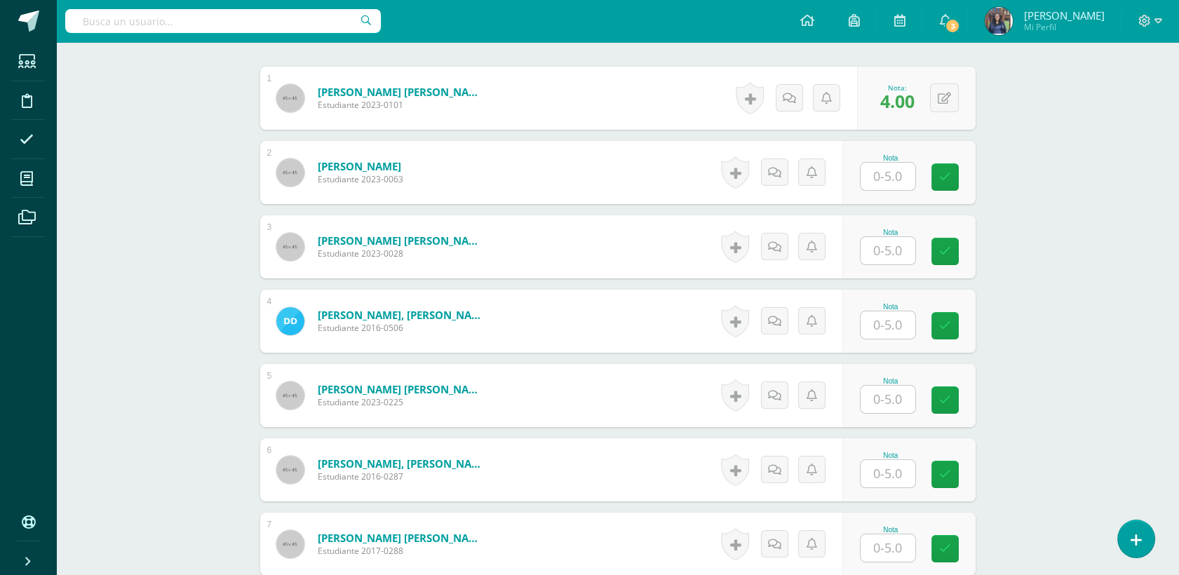
click at [879, 172] on input "text" at bounding box center [887, 176] width 55 height 27
type input "5"
click at [887, 255] on input "text" at bounding box center [887, 250] width 55 height 27
type input "5"
click at [893, 325] on input "text" at bounding box center [887, 324] width 55 height 27
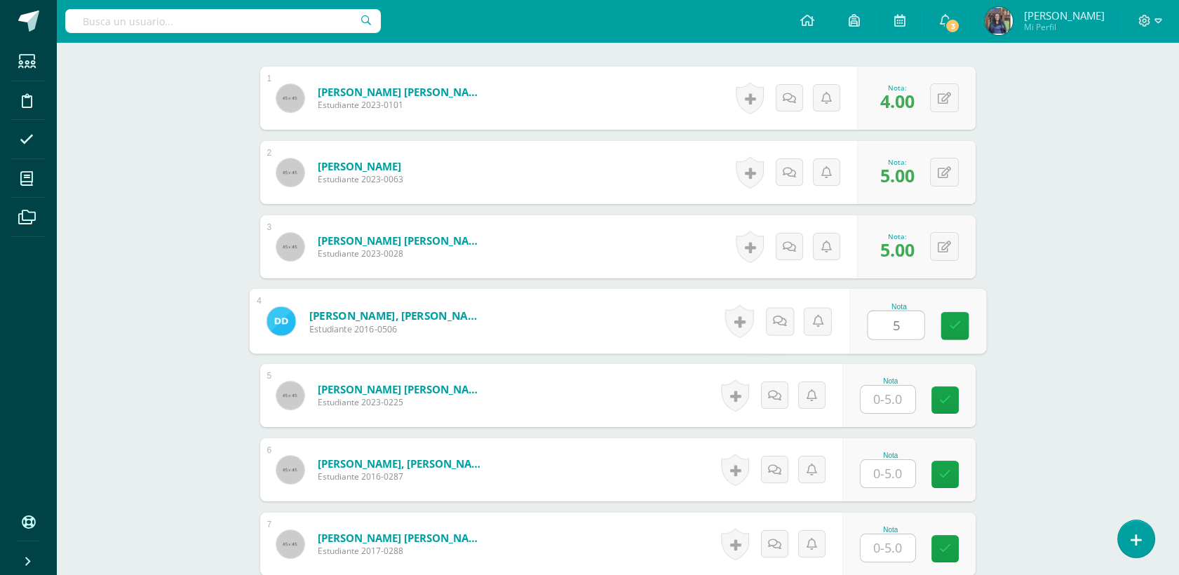
type input "5"
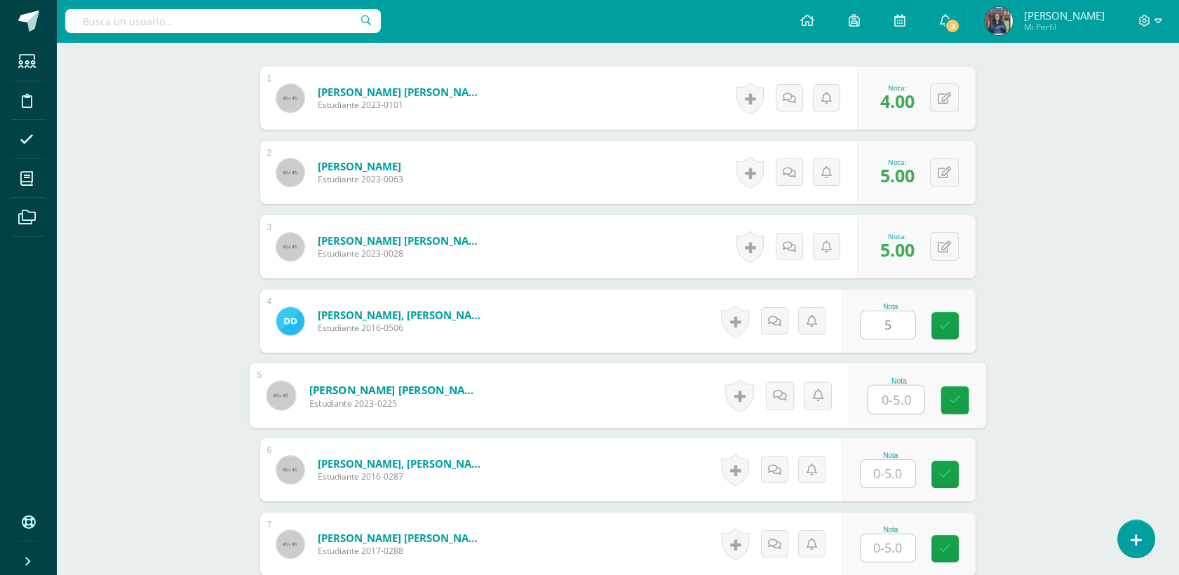
click at [889, 406] on input "text" at bounding box center [896, 400] width 56 height 28
type input "5"
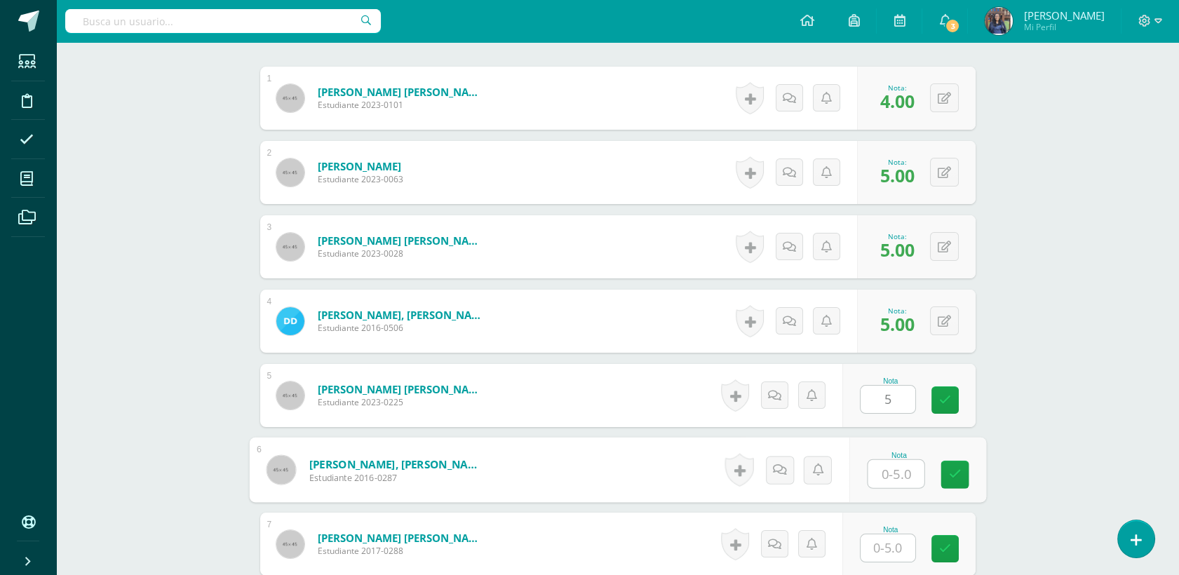
click at [886, 470] on input "text" at bounding box center [896, 474] width 56 height 28
type input "5"
click at [889, 553] on input "5" at bounding box center [887, 547] width 55 height 27
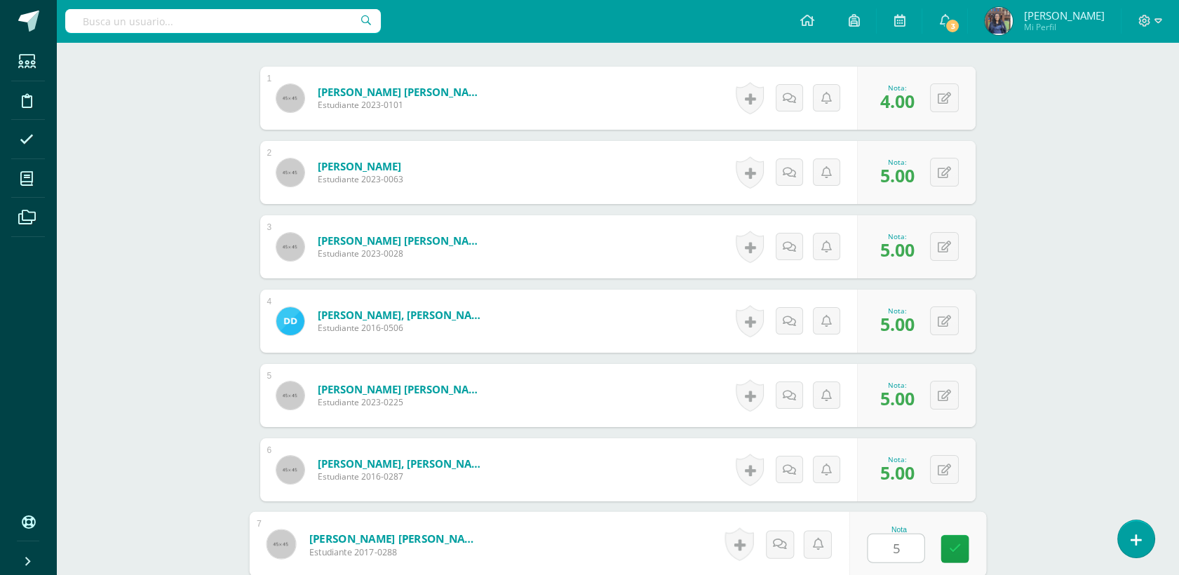
type input "5"
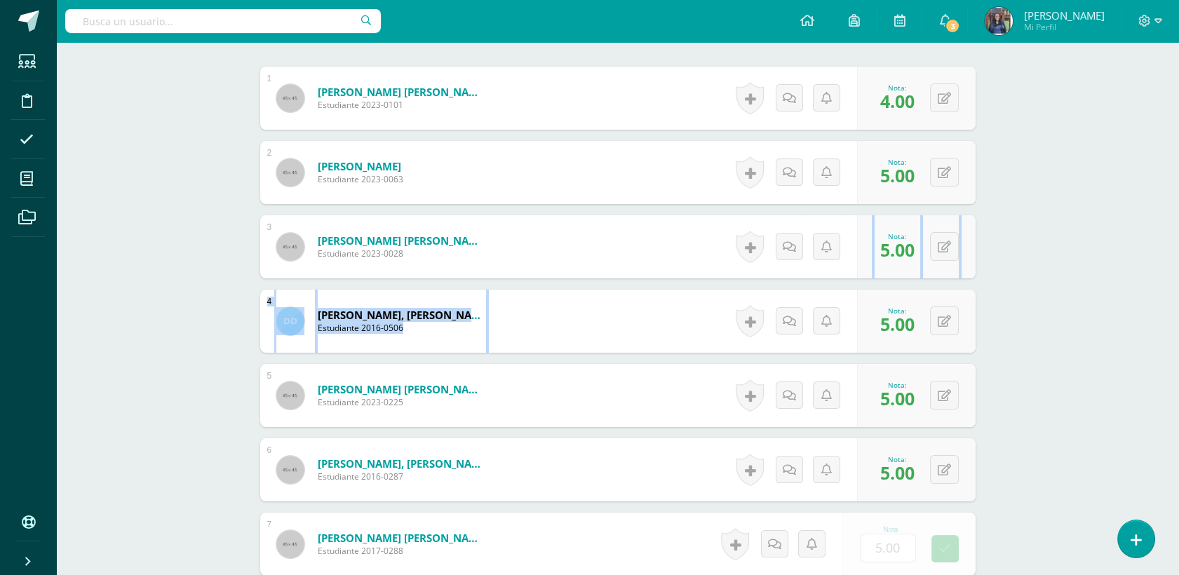
drag, startPoint x: 1178, startPoint y: 241, endPoint x: 1190, endPoint y: 282, distance: 43.1
copy div "Nota 0 Logros Logros obtenidos Aún no hay logros agregados Nota: 5.00 Historial…"
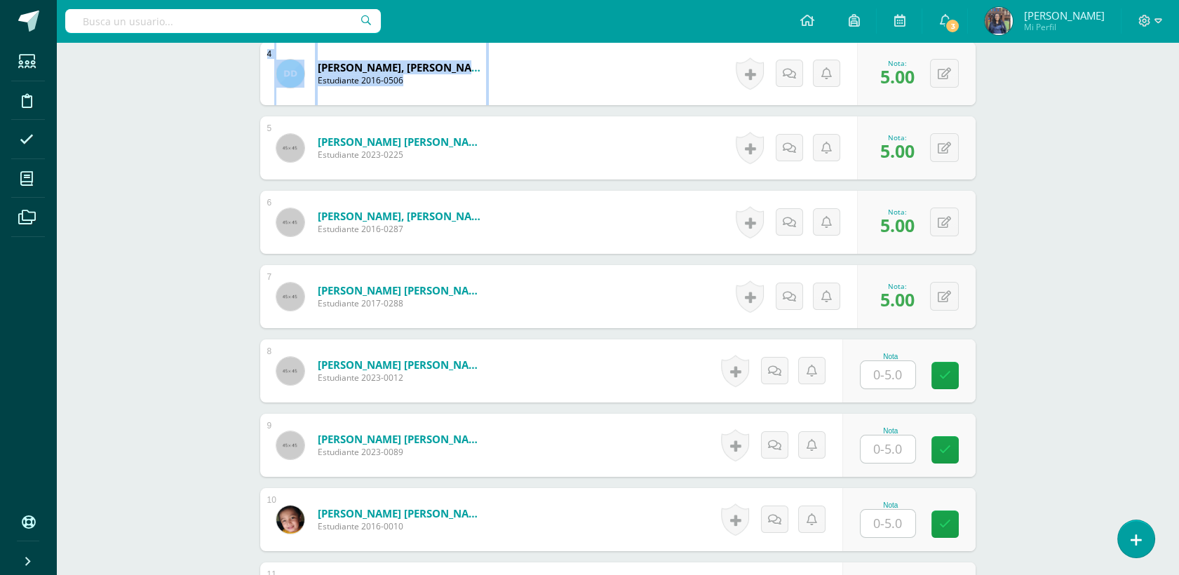
scroll to position [716, 0]
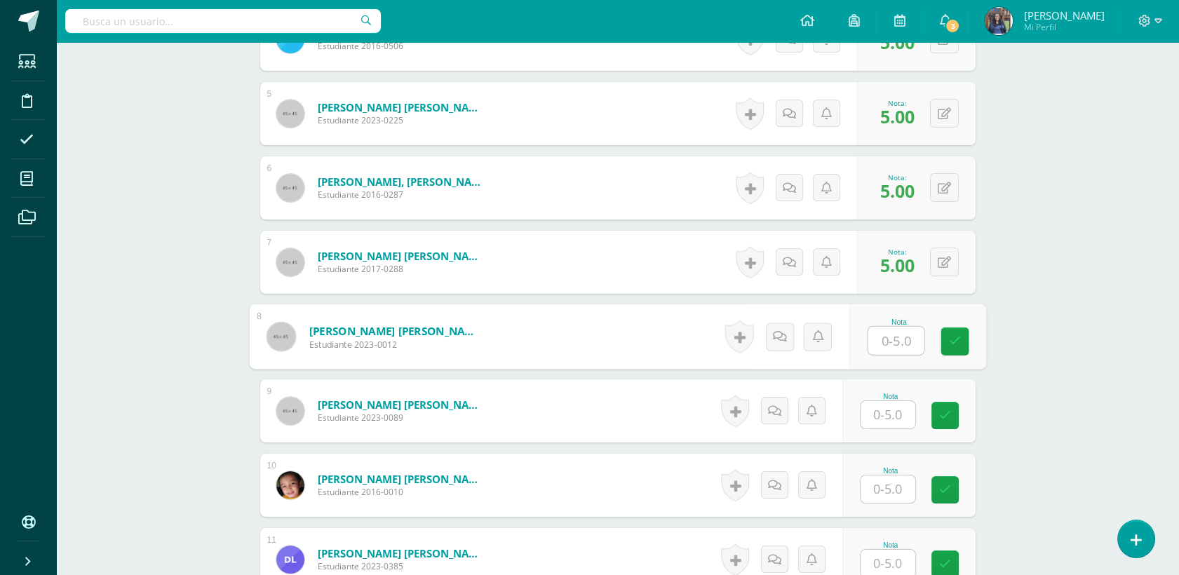
click at [887, 342] on input "text" at bounding box center [896, 341] width 56 height 28
type input "5"
click at [880, 422] on input "text" at bounding box center [887, 414] width 55 height 27
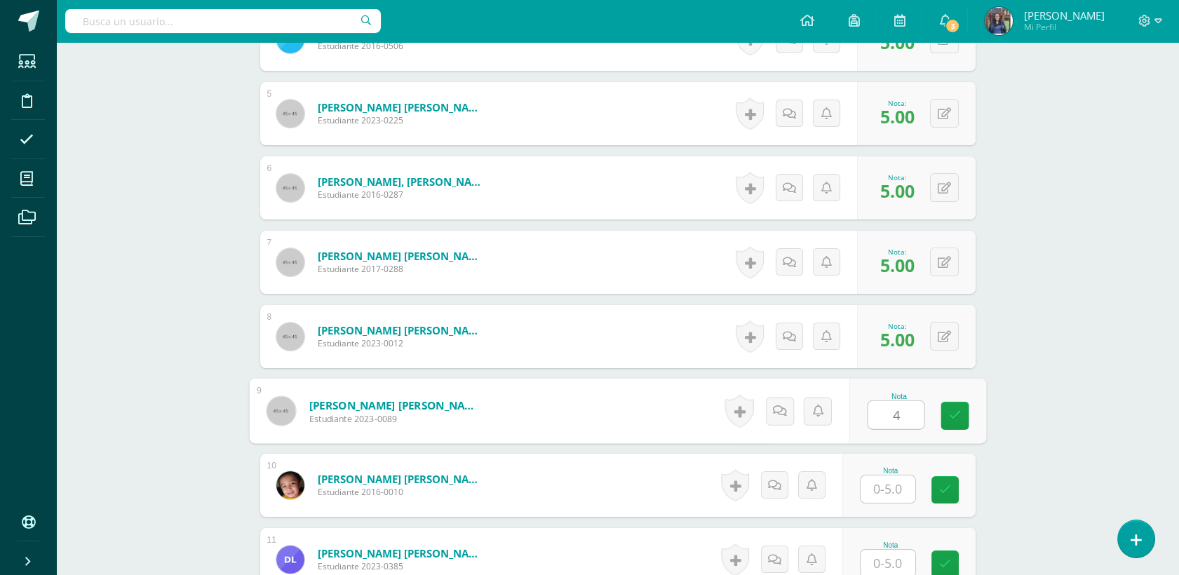
type input "4"
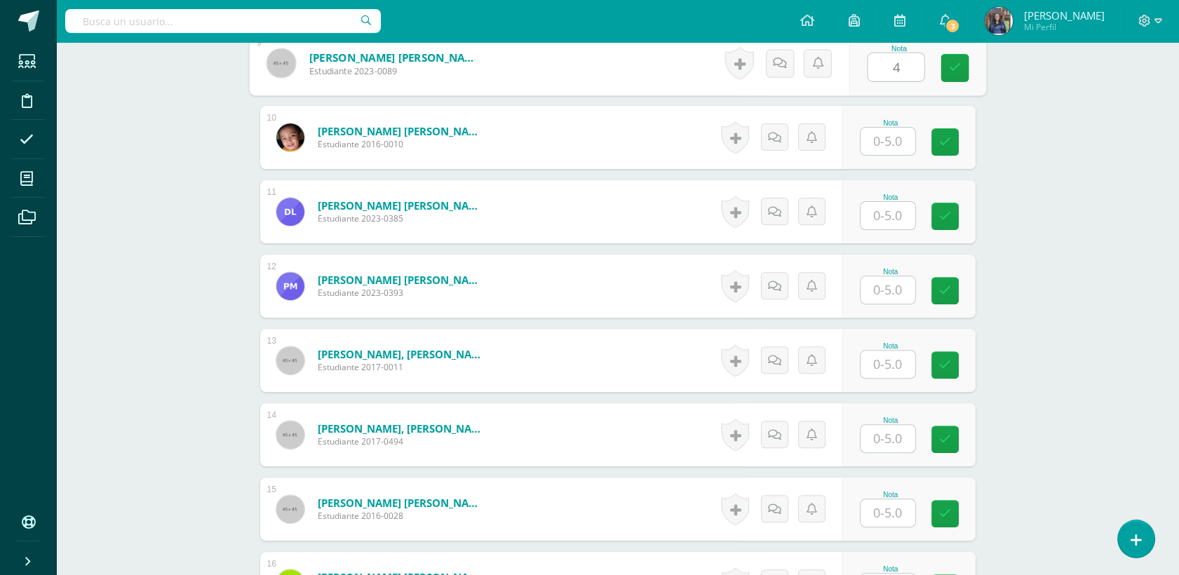
scroll to position [1072, 0]
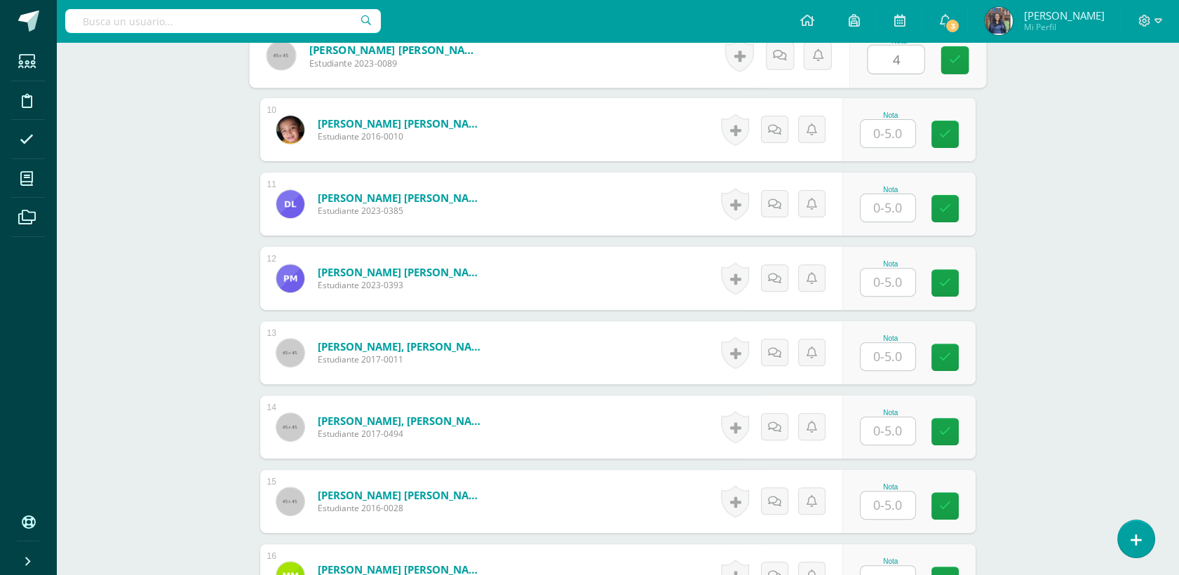
click at [890, 139] on input "text" at bounding box center [887, 133] width 55 height 27
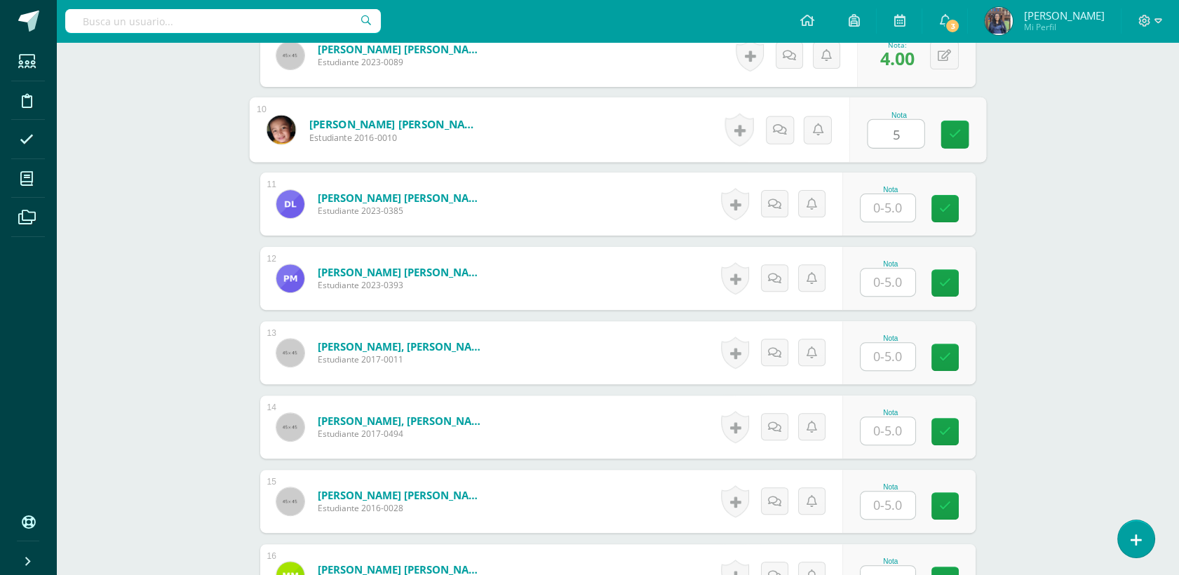
type input "5"
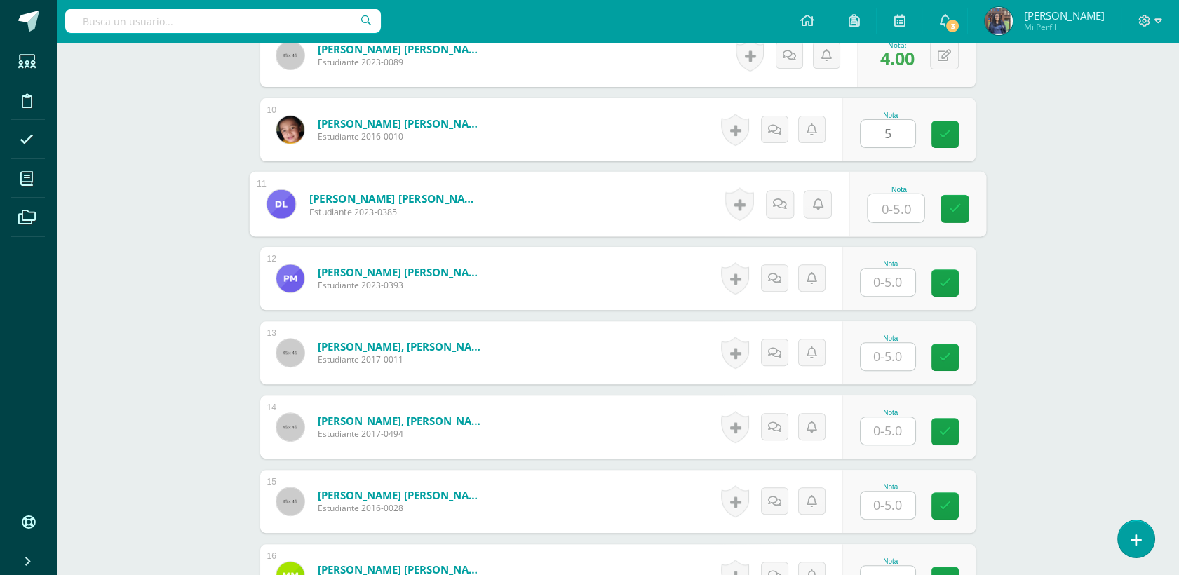
click at [884, 202] on input "text" at bounding box center [896, 208] width 56 height 28
type input "5"
click at [896, 272] on input "text" at bounding box center [887, 282] width 55 height 27
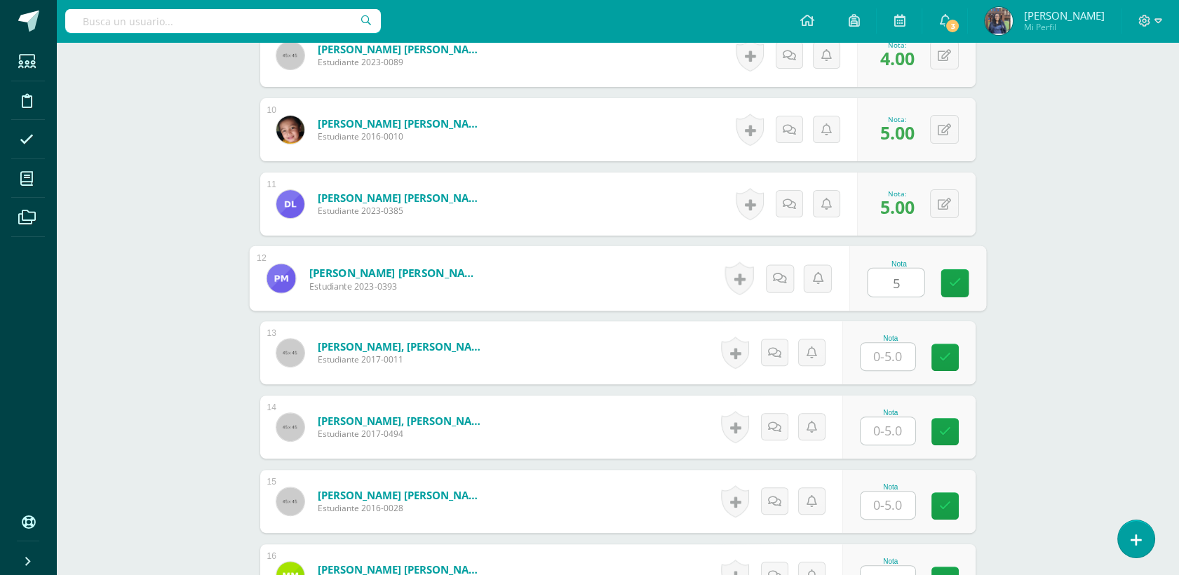
type input "5"
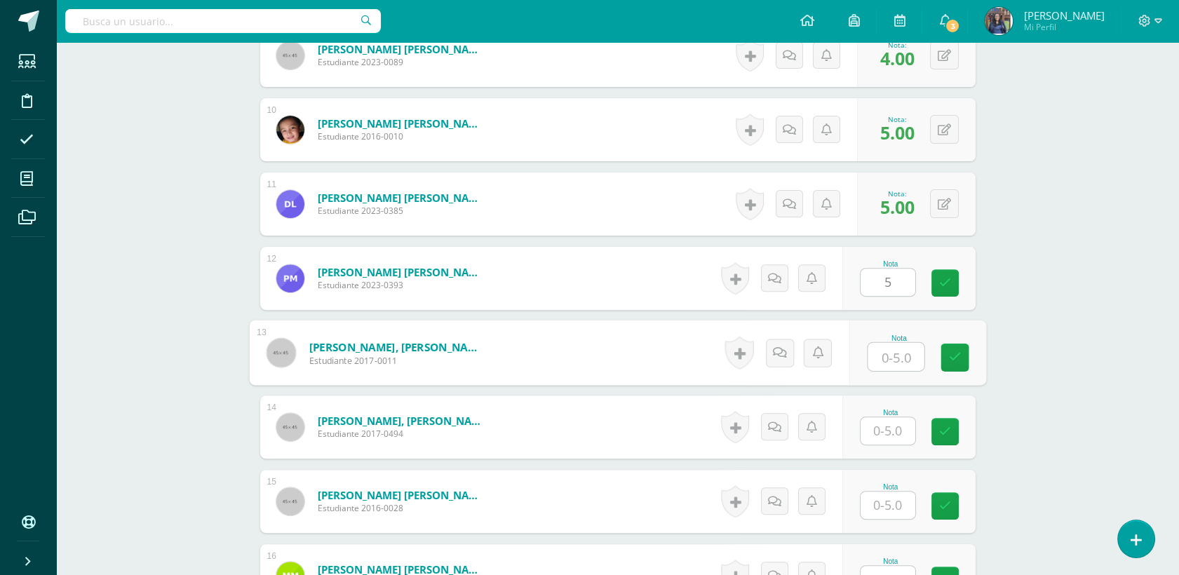
click at [912, 352] on input "text" at bounding box center [896, 357] width 56 height 28
type input "5"
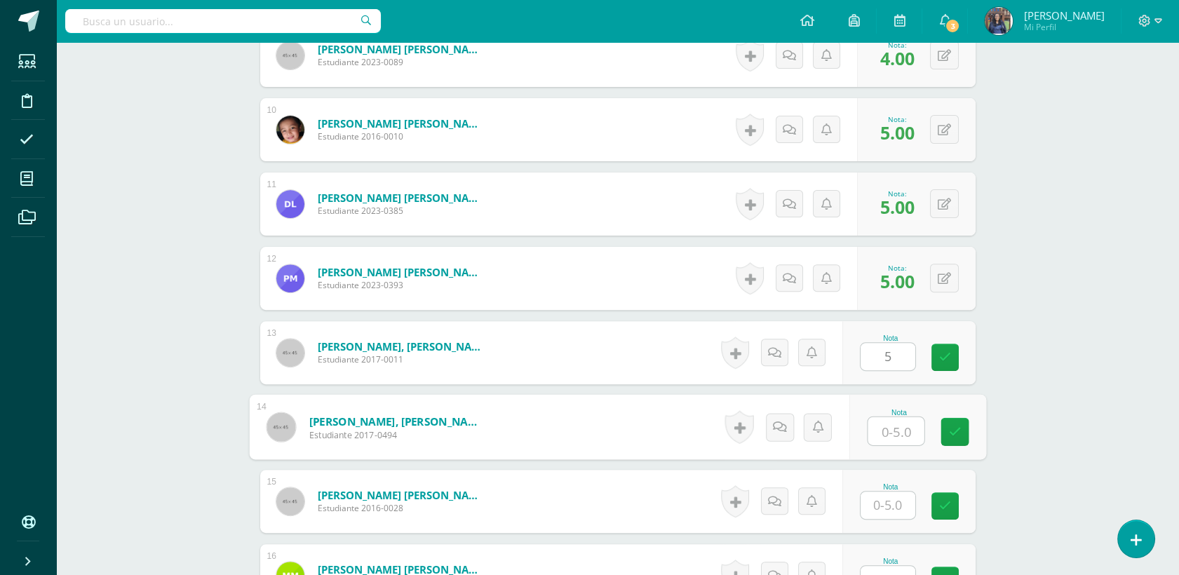
click at [889, 438] on input "text" at bounding box center [896, 431] width 56 height 28
type input "5"
click at [900, 502] on input "text" at bounding box center [887, 505] width 55 height 27
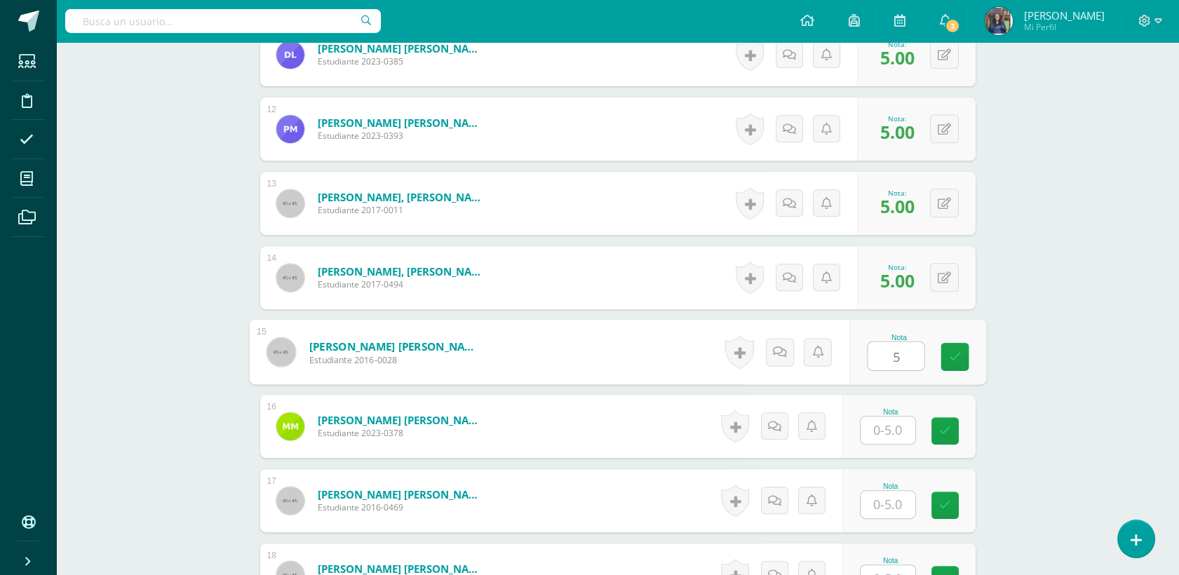
scroll to position [1311, 0]
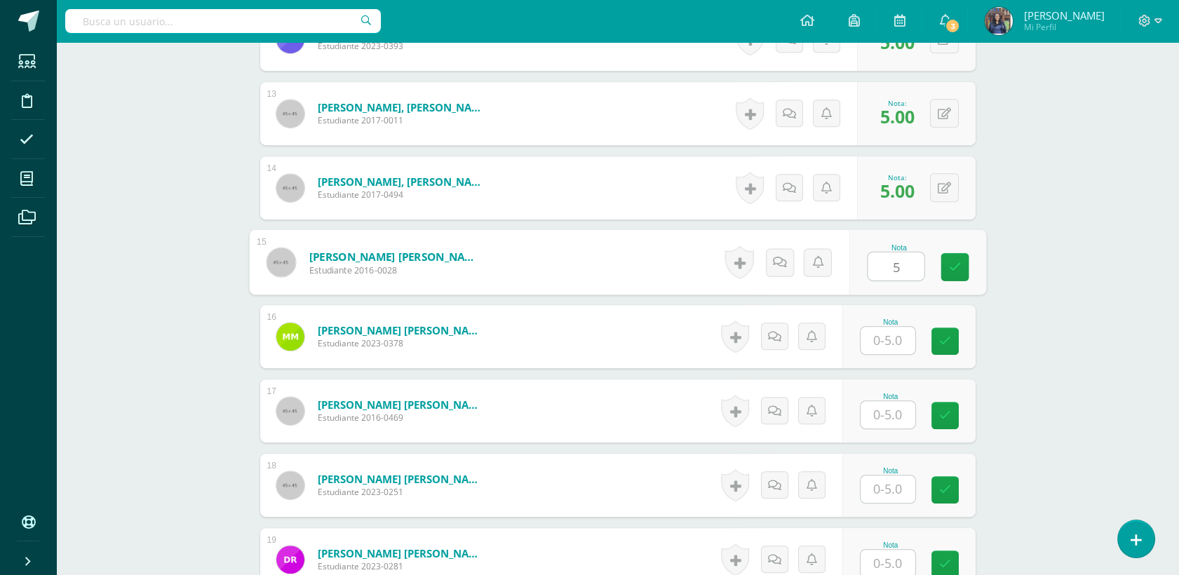
type input "5"
click at [878, 341] on input "text" at bounding box center [887, 340] width 55 height 27
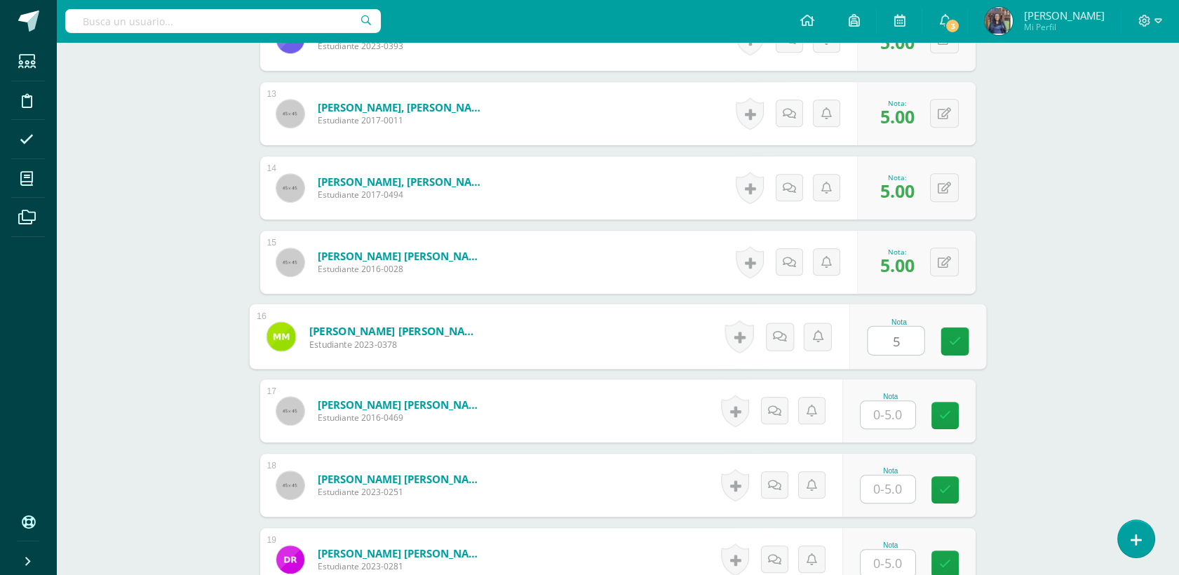
type input "5"
click at [896, 406] on input "text" at bounding box center [887, 414] width 55 height 27
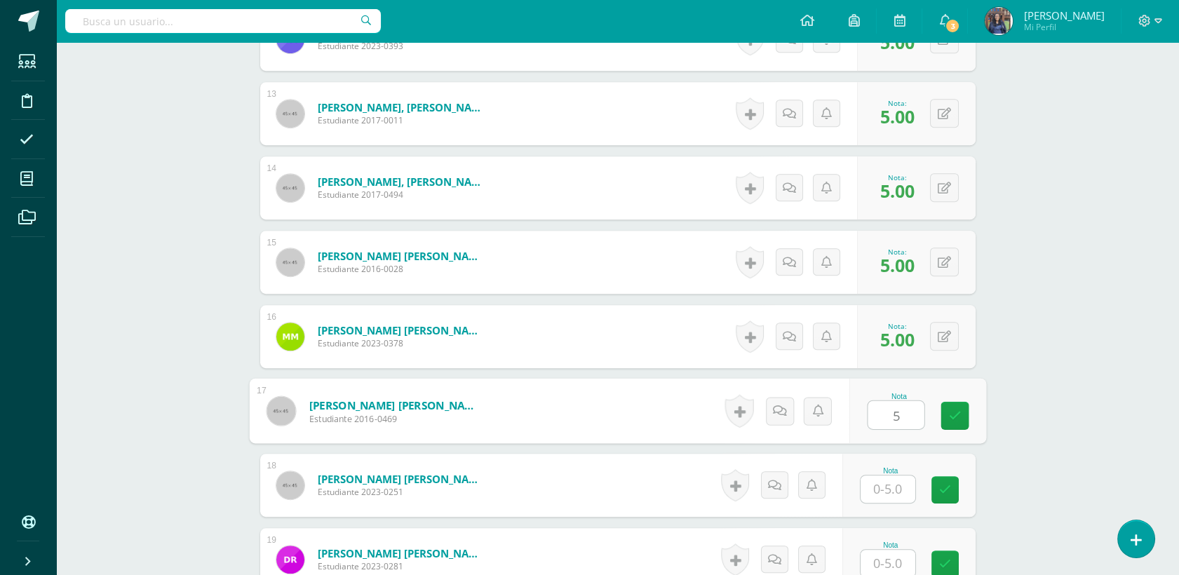
type input "5"
click at [891, 492] on input "text" at bounding box center [887, 488] width 55 height 27
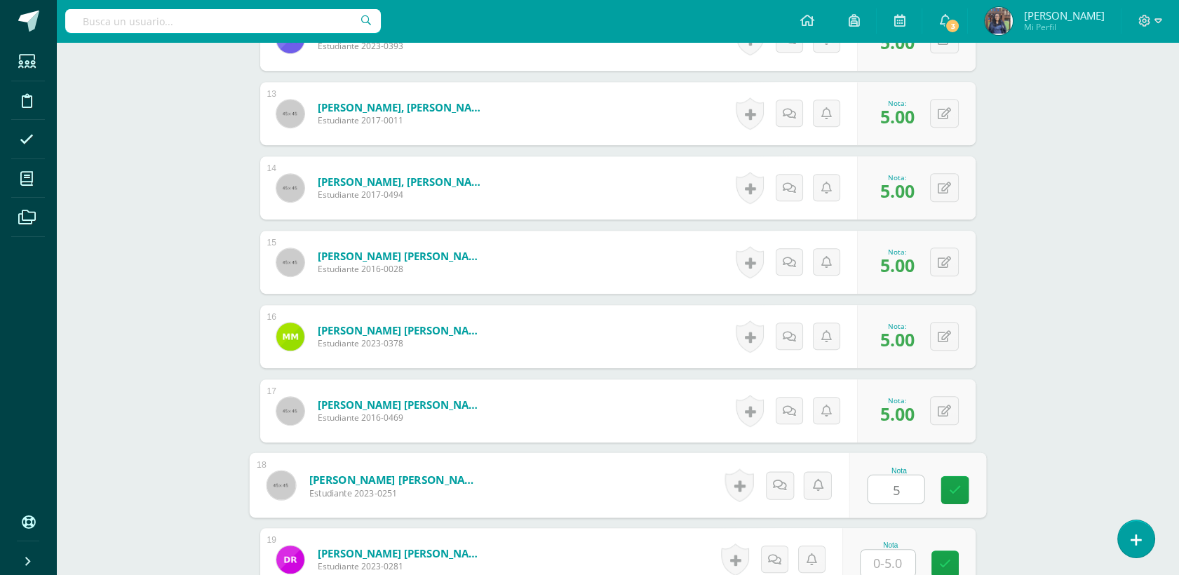
type input "5"
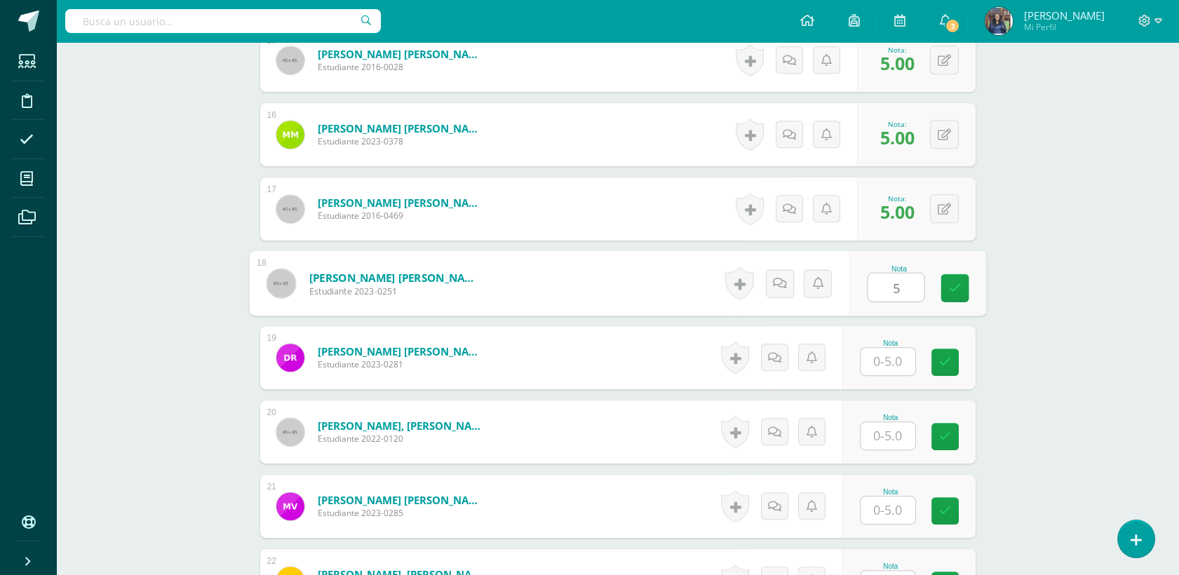
scroll to position [1589, 0]
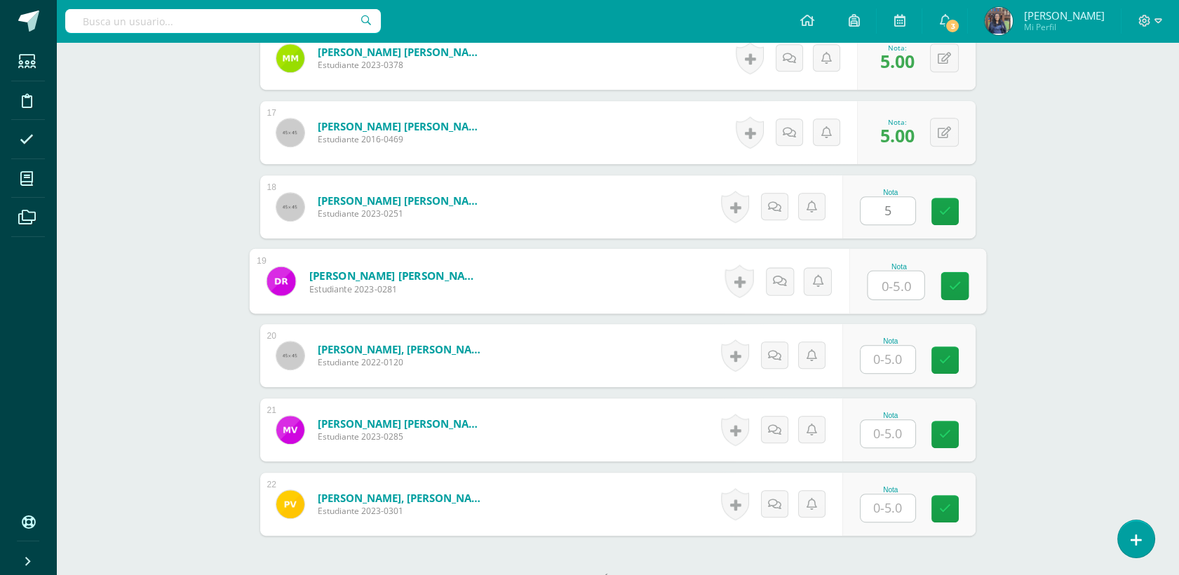
click at [894, 279] on input "text" at bounding box center [896, 285] width 56 height 28
type input "4"
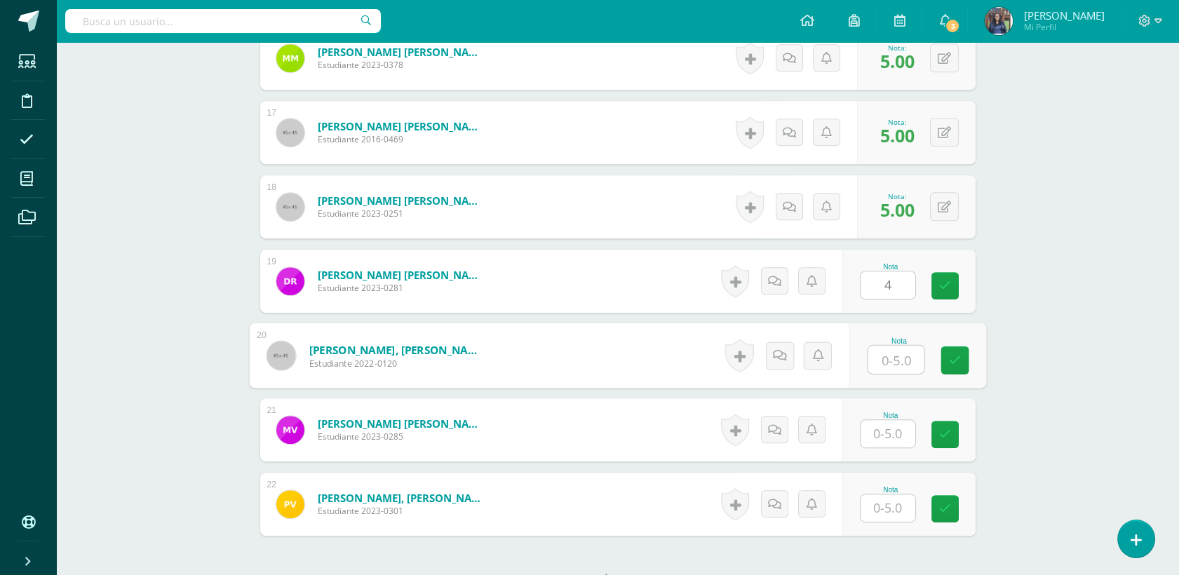
click at [901, 363] on input "text" at bounding box center [896, 360] width 56 height 28
click at [894, 434] on input "text" at bounding box center [887, 433] width 55 height 27
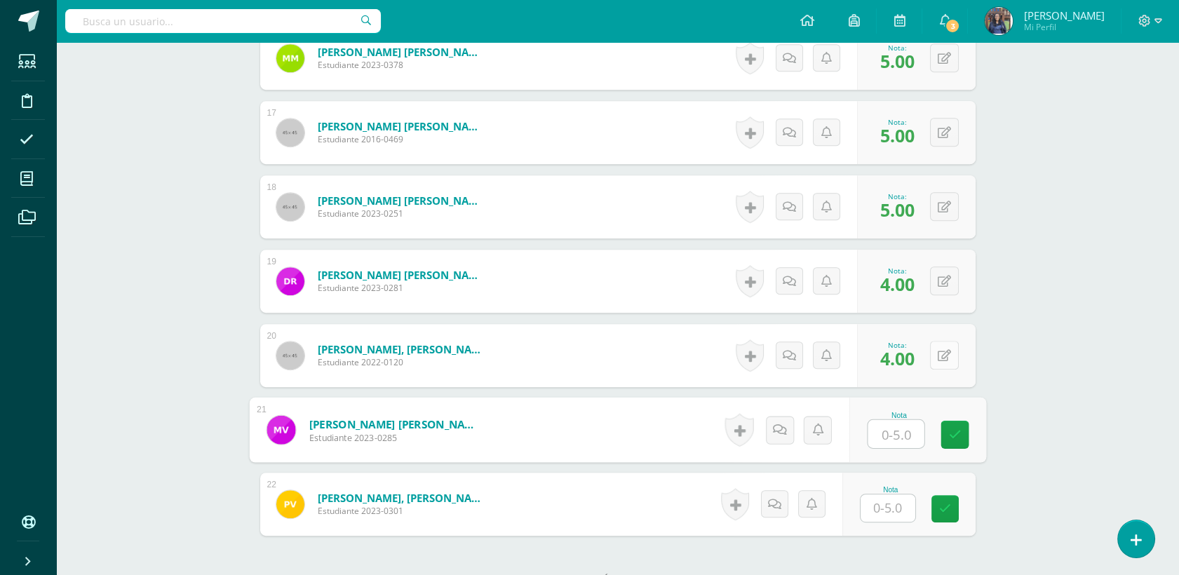
click at [940, 344] on button at bounding box center [944, 355] width 29 height 29
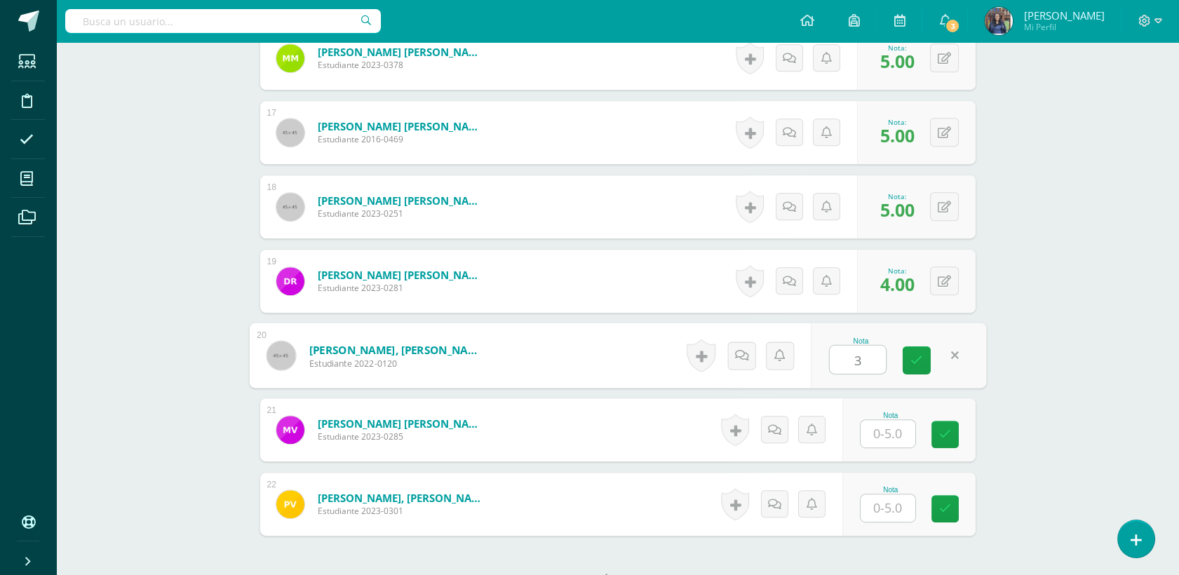
type input "3"
click at [880, 427] on input "text" at bounding box center [887, 433] width 55 height 27
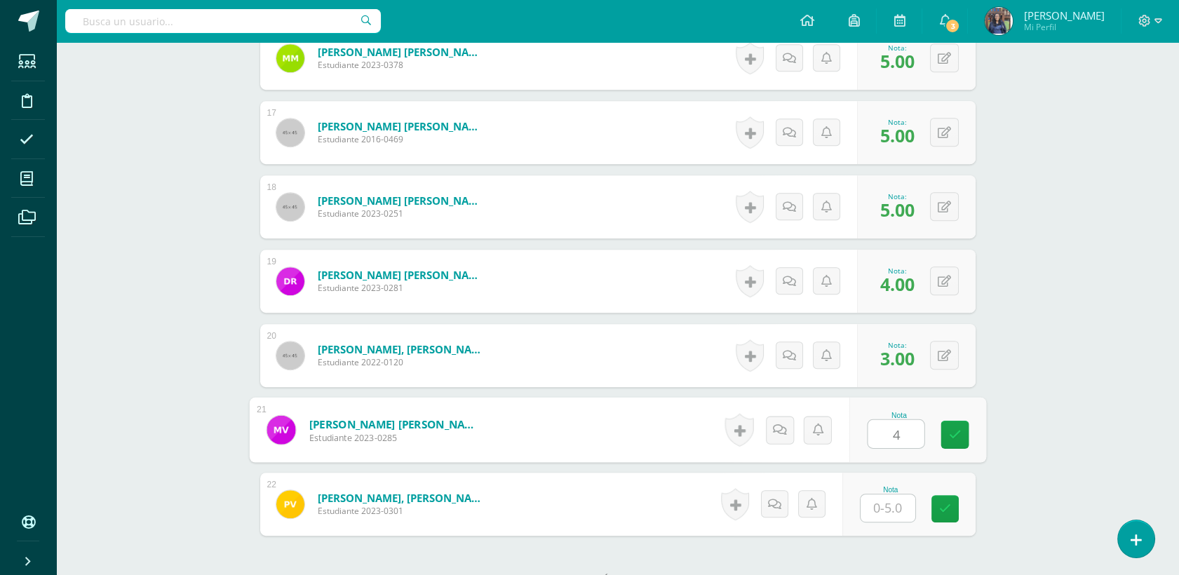
type input "4"
click at [889, 509] on input "text" at bounding box center [887, 507] width 55 height 27
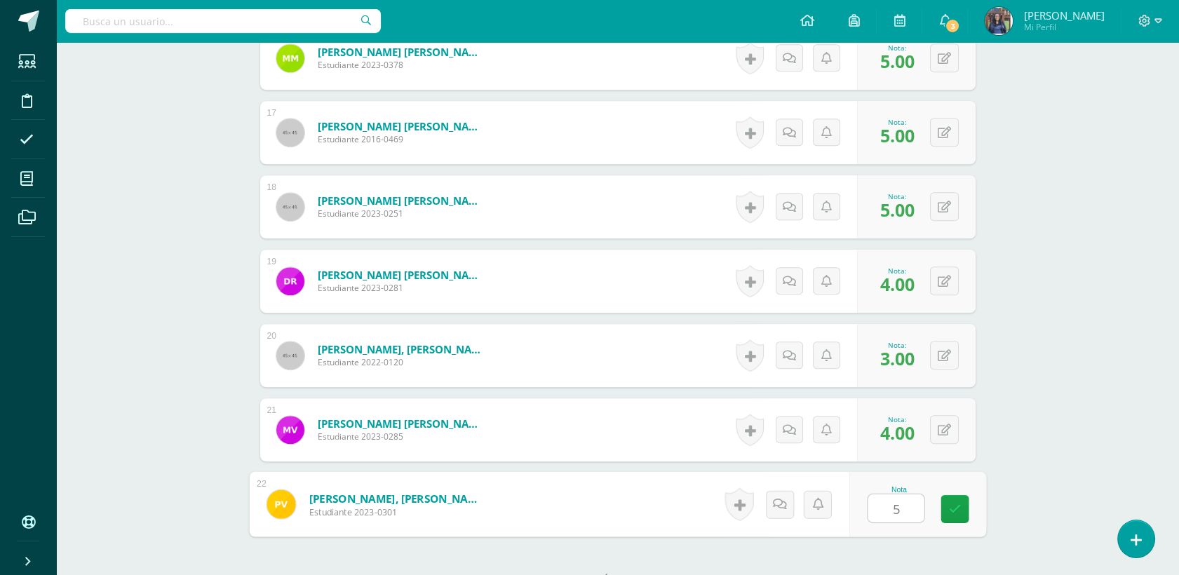
type input "5"
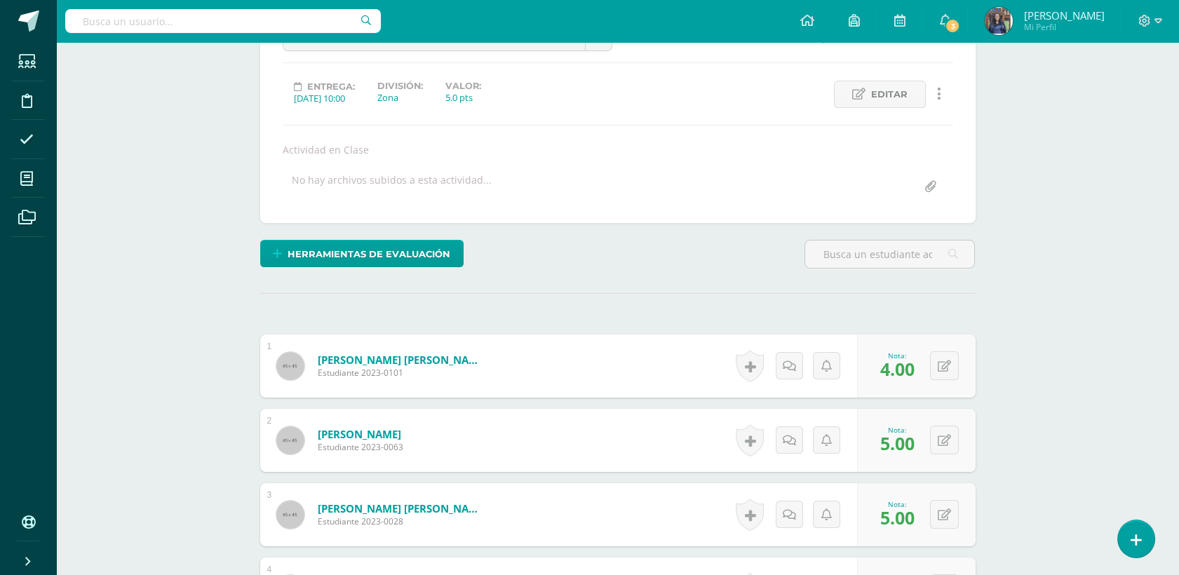
scroll to position [0, 0]
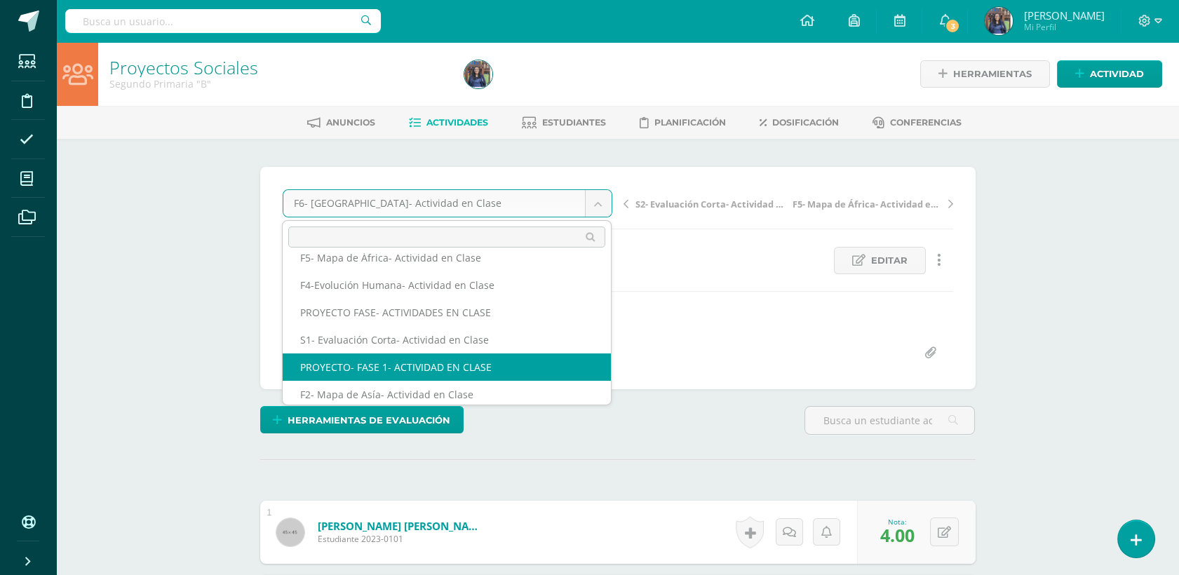
scroll to position [100, 0]
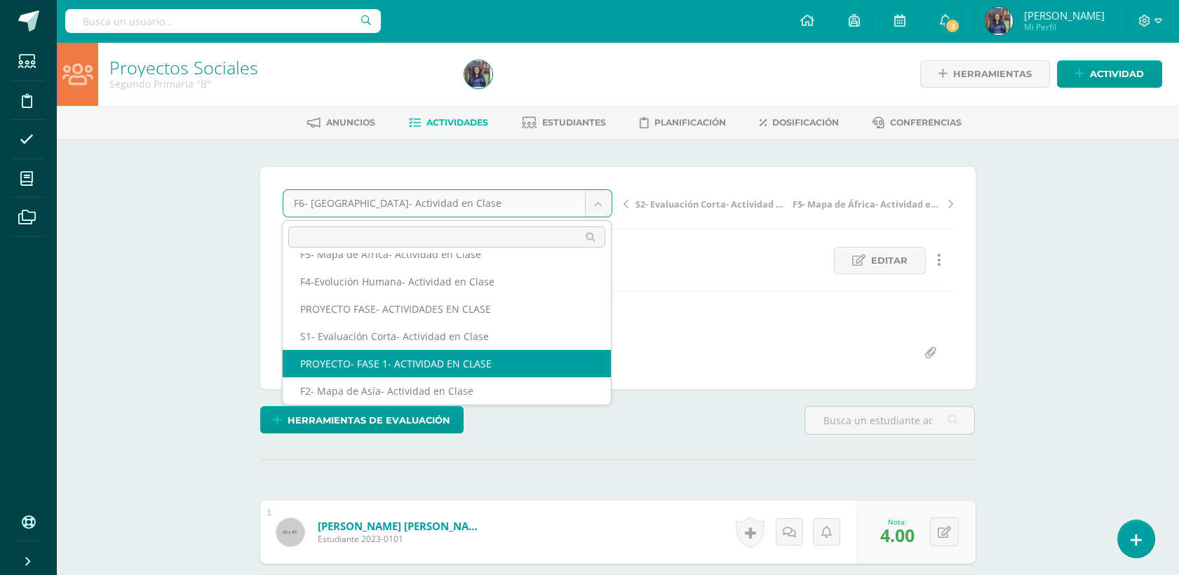
select select "/dashboard/teacher/grade-activity/50246/"
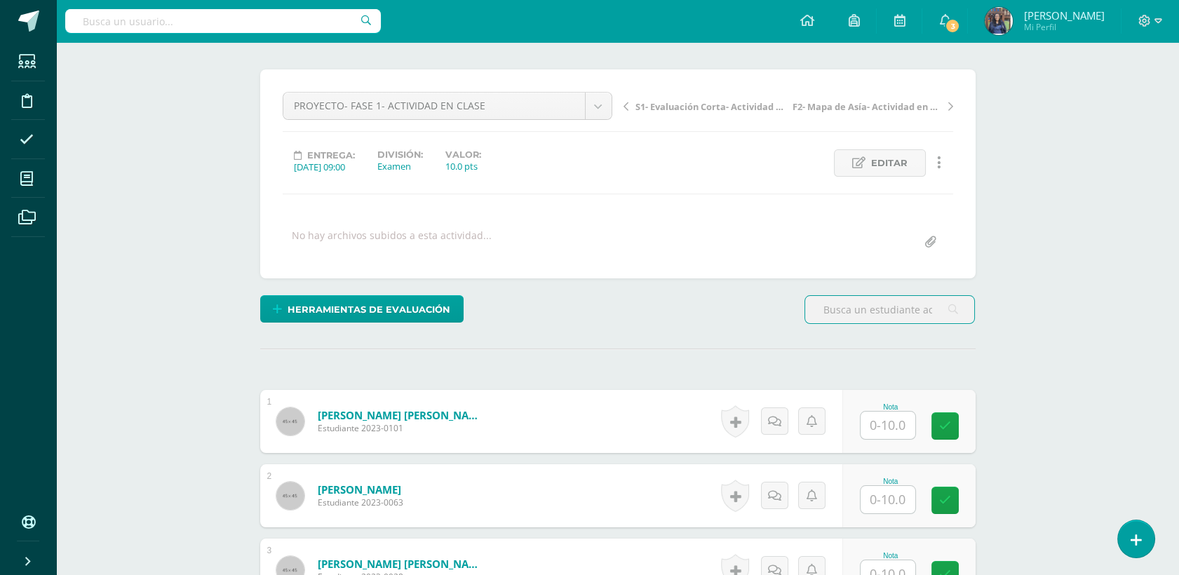
scroll to position [345, 0]
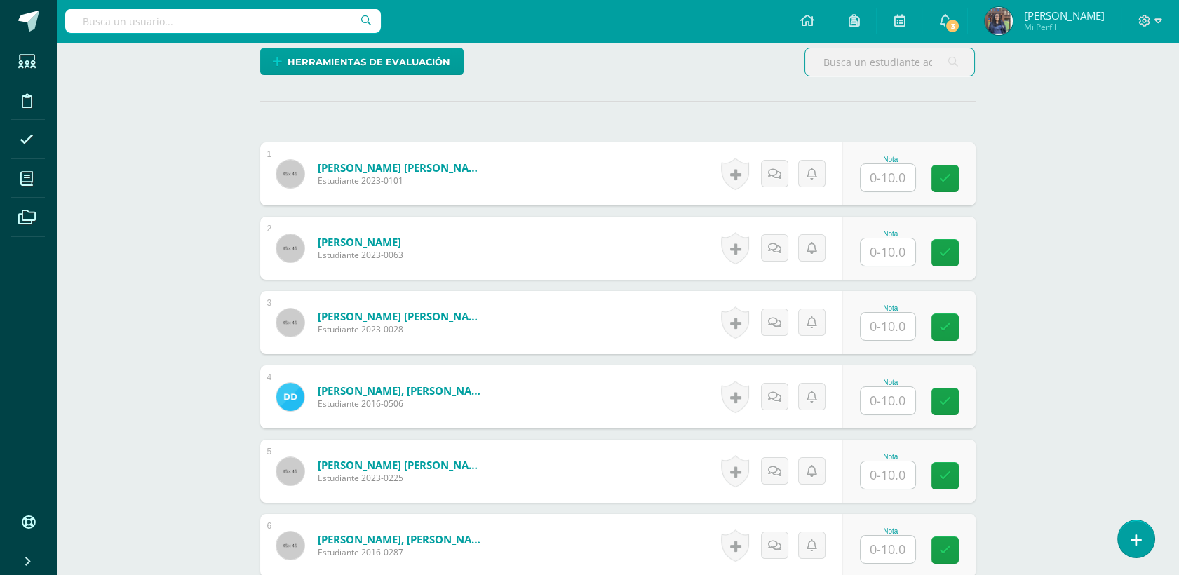
click at [899, 173] on input "text" at bounding box center [887, 177] width 55 height 27
type input "7"
click at [870, 254] on input "text" at bounding box center [896, 252] width 56 height 28
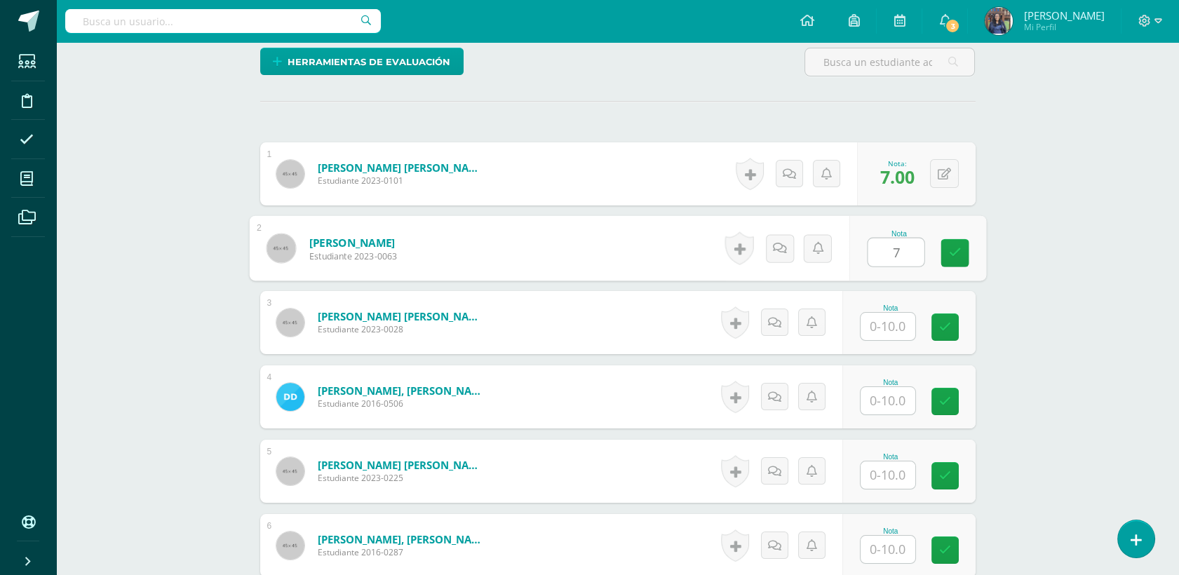
type input "7"
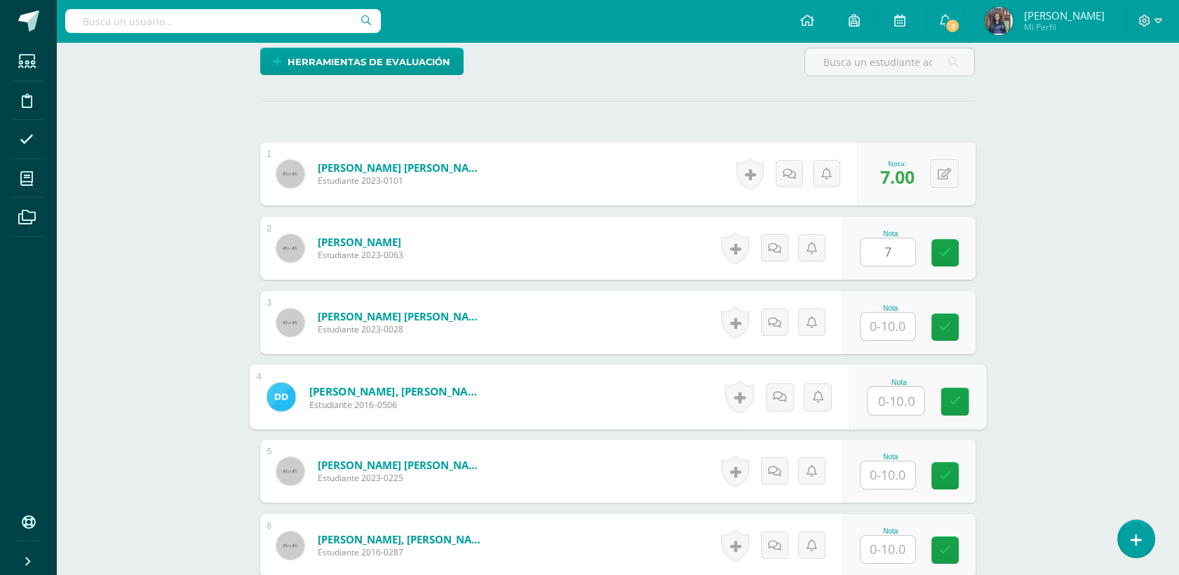
click at [898, 403] on input "text" at bounding box center [896, 401] width 56 height 28
type input "7"
click at [884, 309] on div "Nota" at bounding box center [891, 308] width 62 height 8
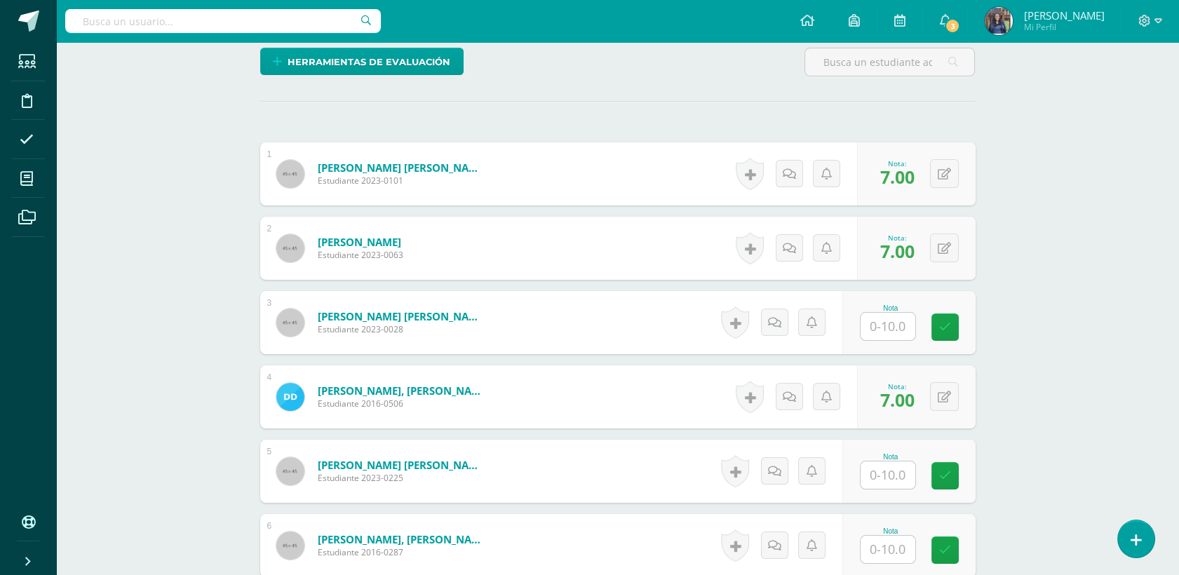
click at [886, 323] on input "text" at bounding box center [887, 326] width 55 height 27
type input "5"
click at [883, 480] on input "text" at bounding box center [887, 474] width 55 height 27
type input "9"
click at [875, 544] on input "text" at bounding box center [887, 549] width 55 height 27
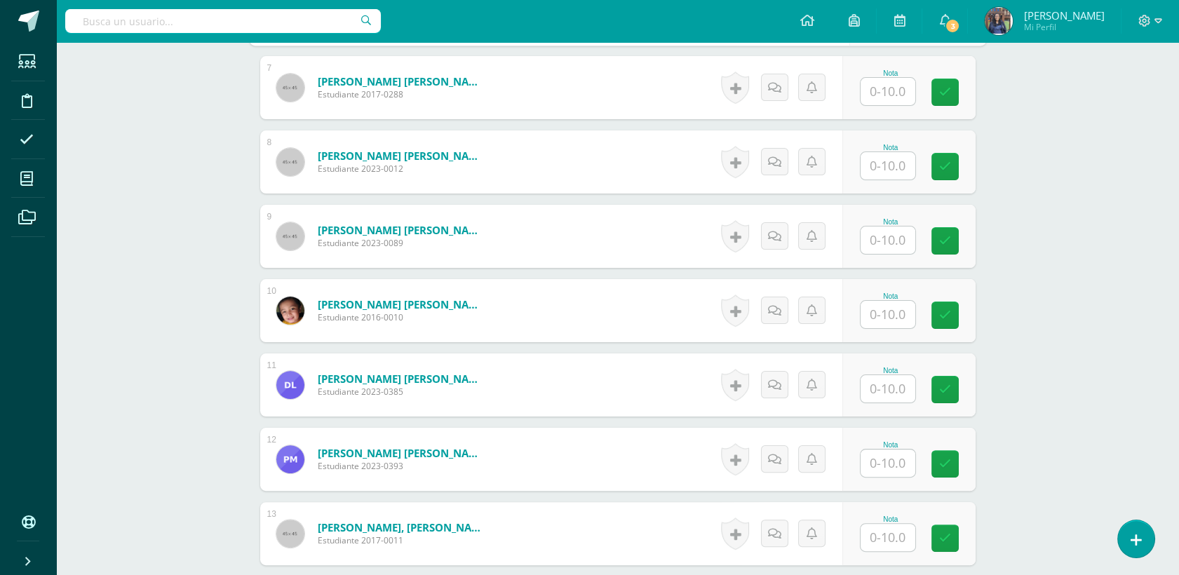
scroll to position [883, 0]
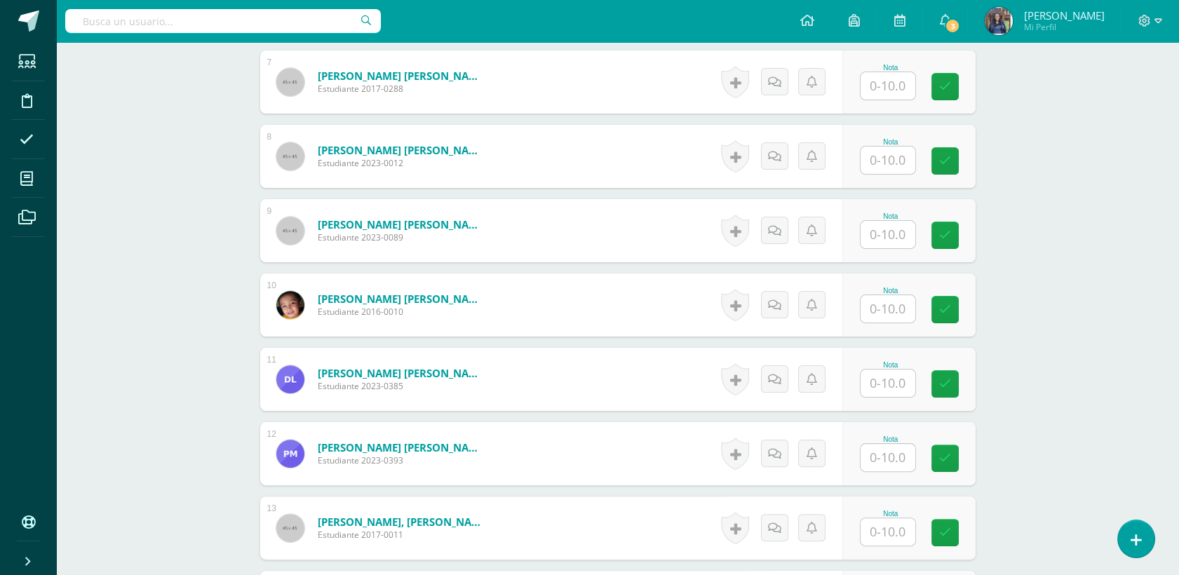
type input "10"
click at [872, 76] on input "text" at bounding box center [887, 85] width 55 height 27
type input "7"
click at [886, 166] on input "text" at bounding box center [896, 161] width 56 height 28
type input "10"
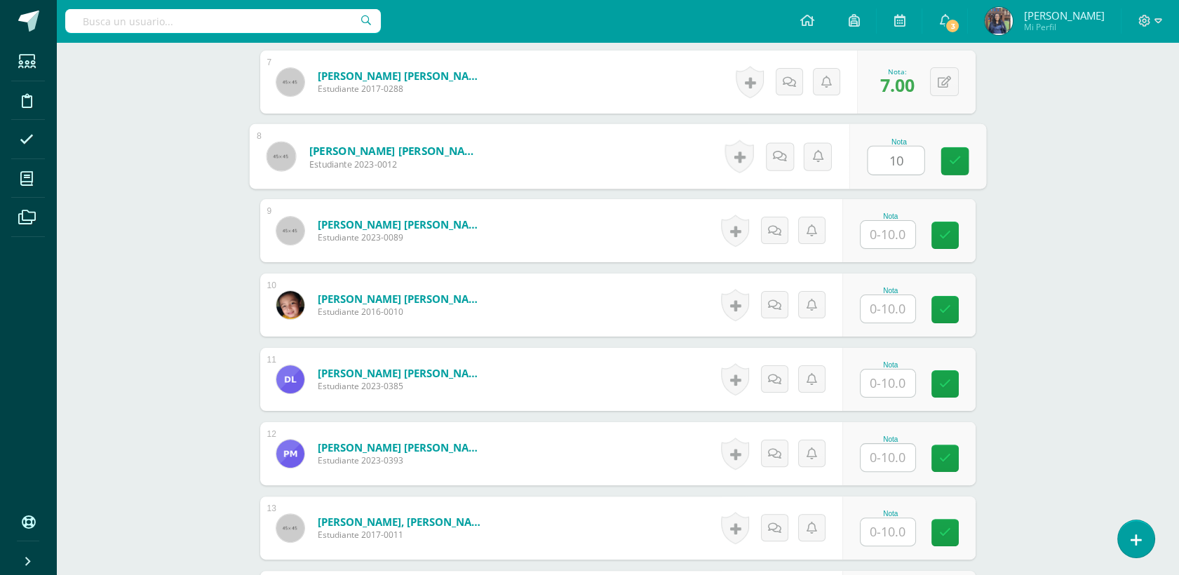
click at [881, 234] on input "text" at bounding box center [887, 234] width 55 height 27
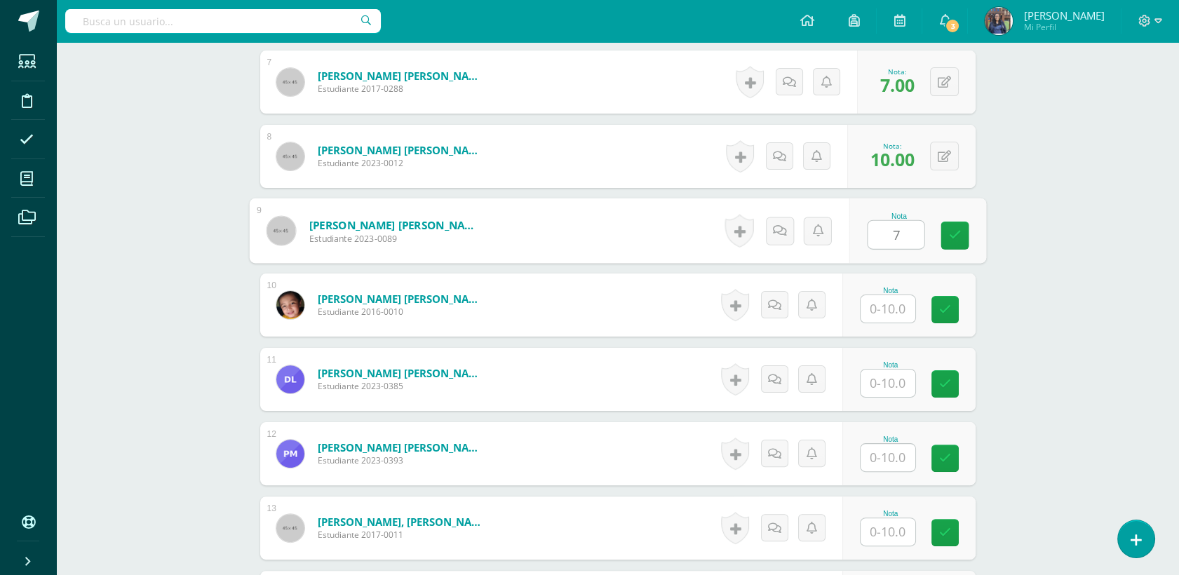
type input "7"
click at [886, 306] on input "text" at bounding box center [896, 309] width 56 height 28
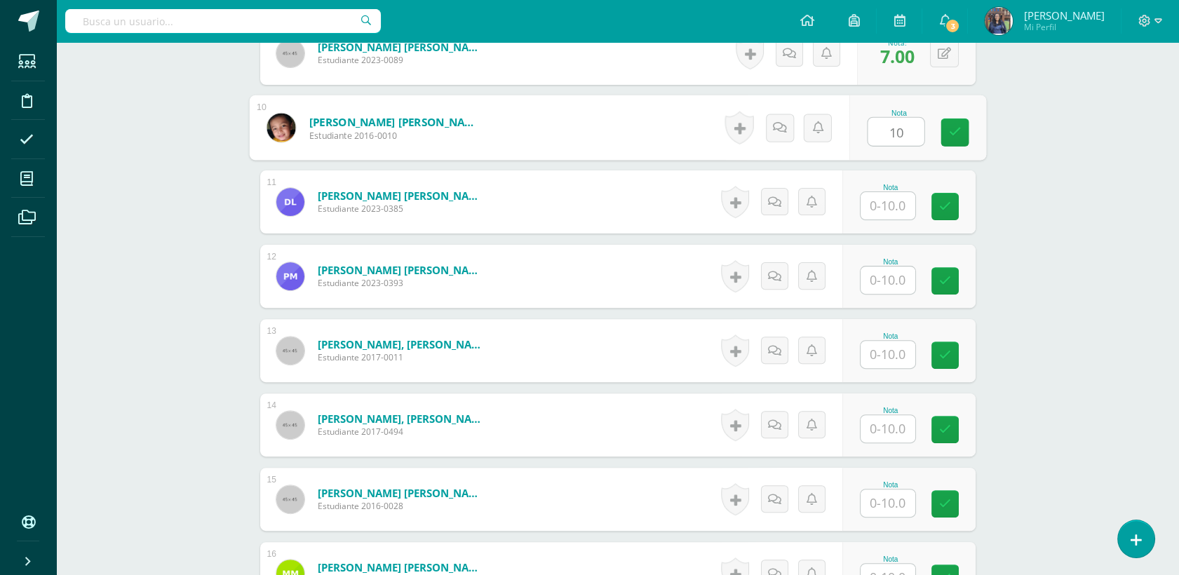
scroll to position [1034, 0]
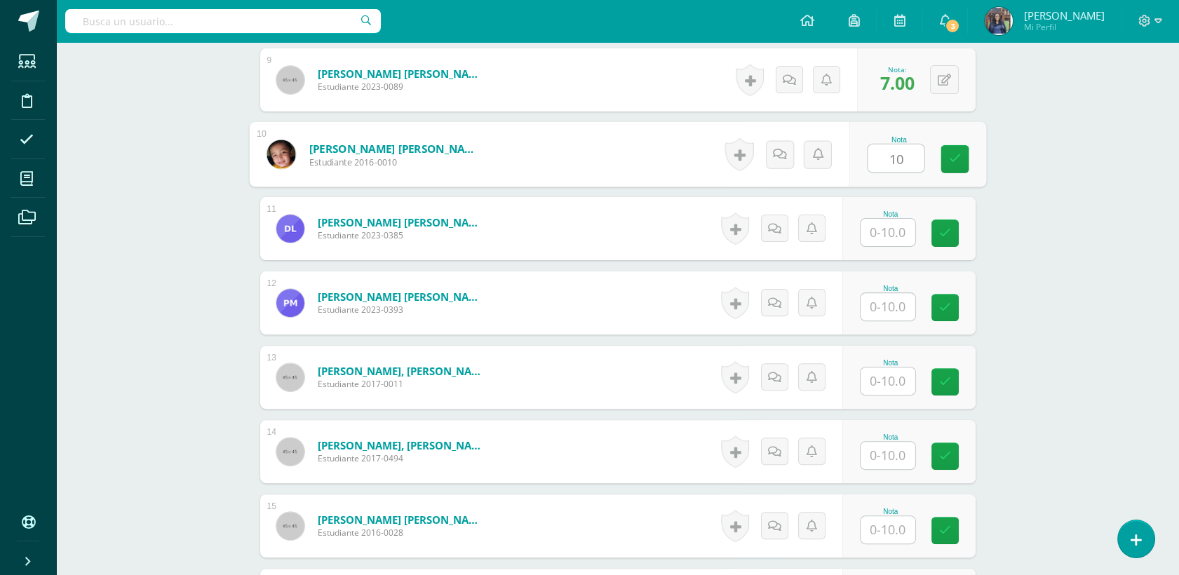
type input "10"
click at [1099, 309] on div "Proyectos Sociales Segundo Primaria "B" Herramientas Detalle de asistencias Act…" at bounding box center [617, 123] width 1123 height 2230
click at [878, 231] on input "text" at bounding box center [887, 232] width 55 height 27
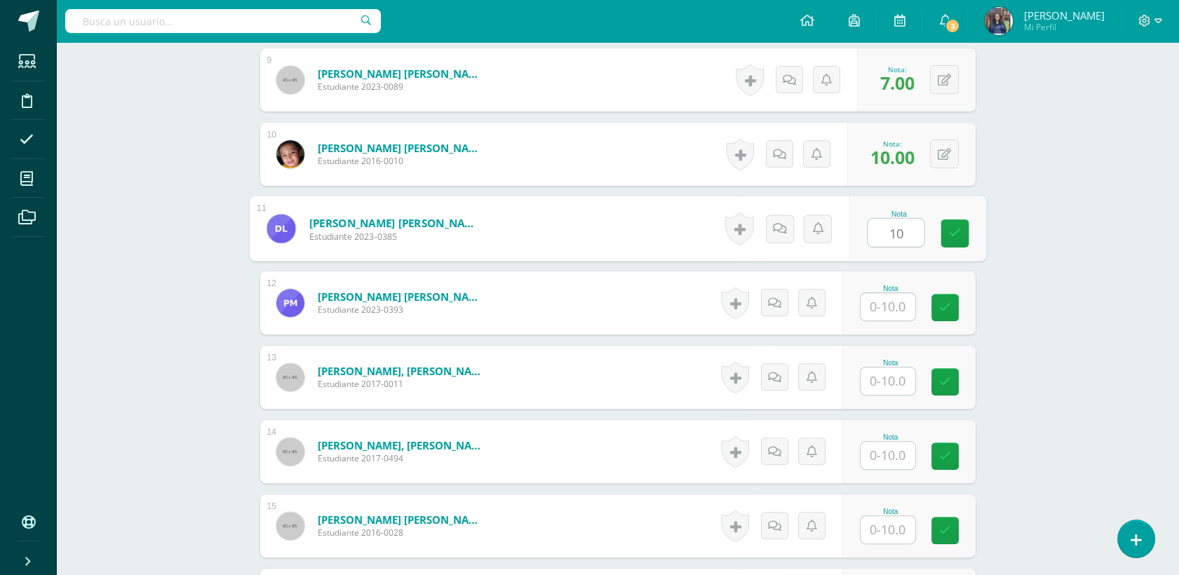
type input "10"
click at [877, 306] on input "text" at bounding box center [887, 306] width 55 height 27
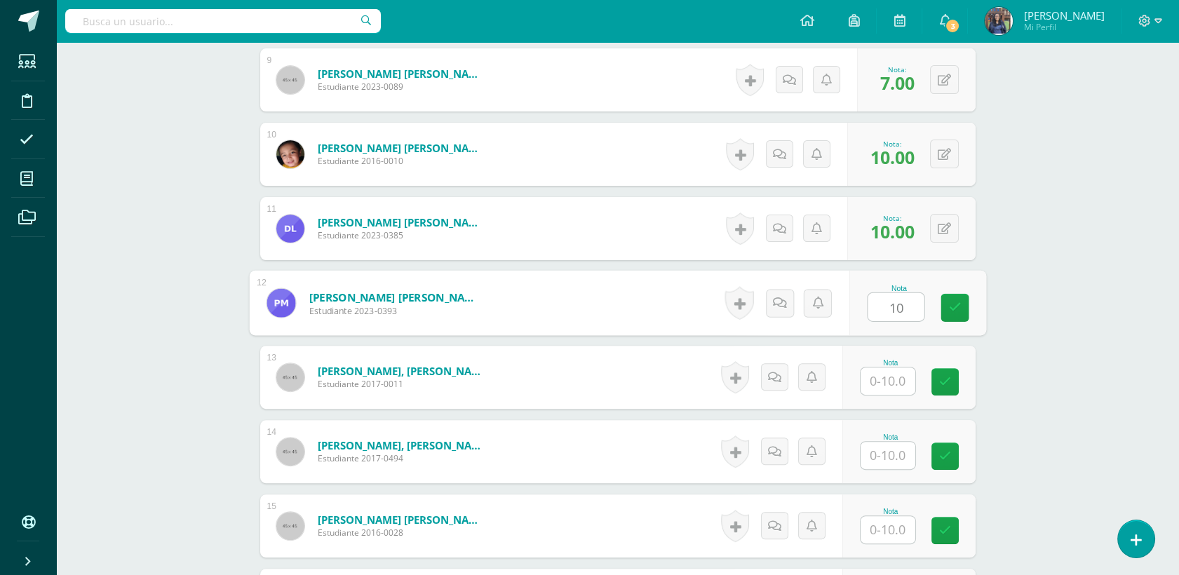
type input "10"
click at [884, 373] on input "text" at bounding box center [887, 380] width 55 height 27
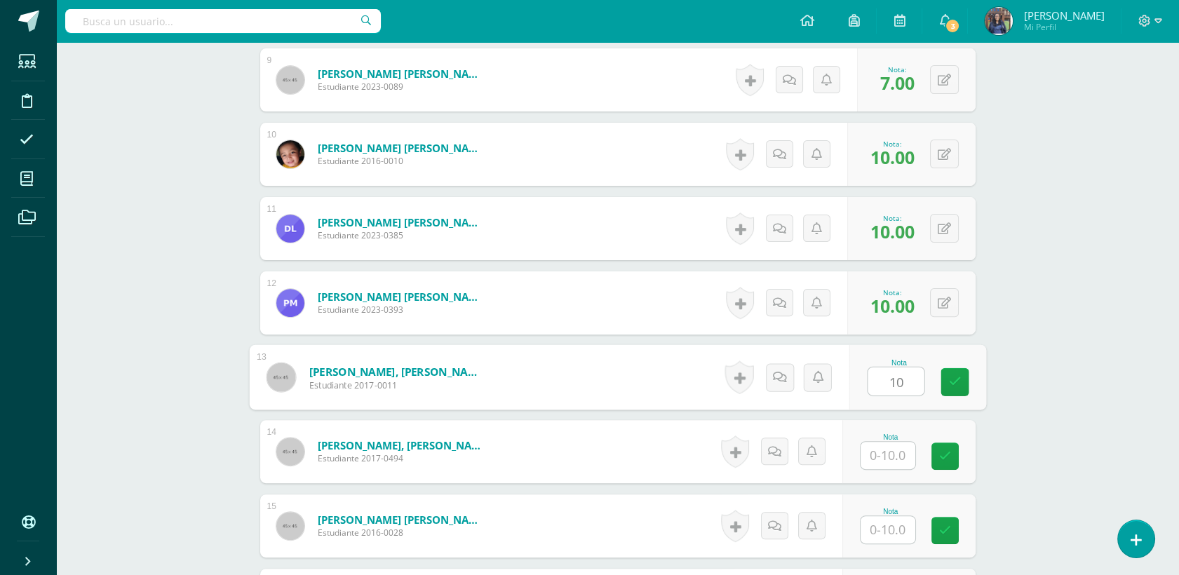
type input "10"
click at [890, 455] on input "text" at bounding box center [887, 455] width 55 height 27
type input "10"
click at [881, 536] on input "text" at bounding box center [896, 530] width 56 height 28
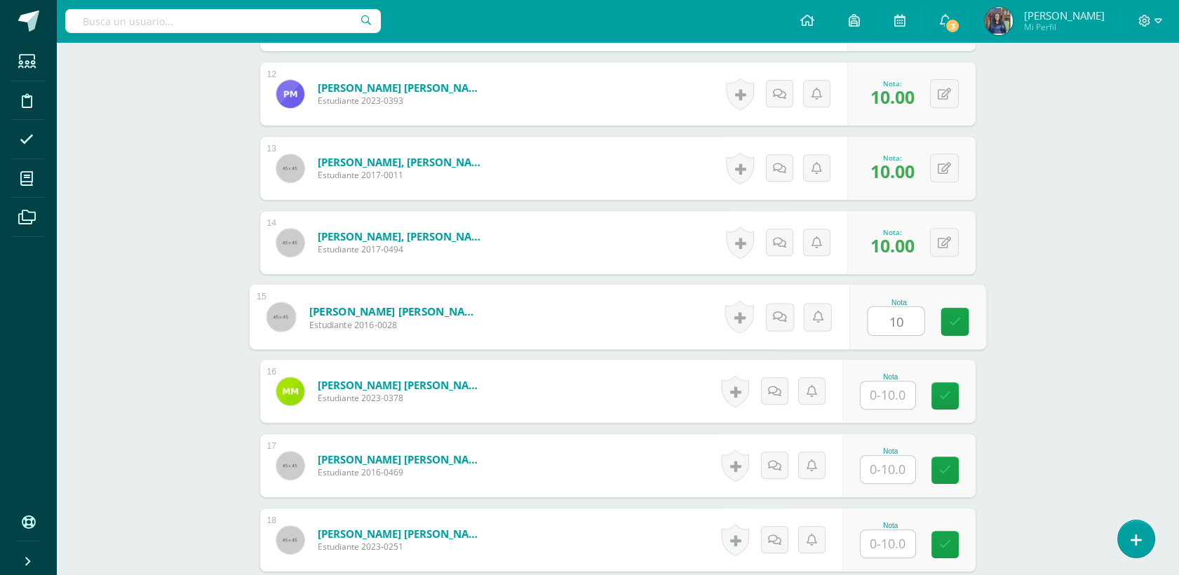
scroll to position [1261, 0]
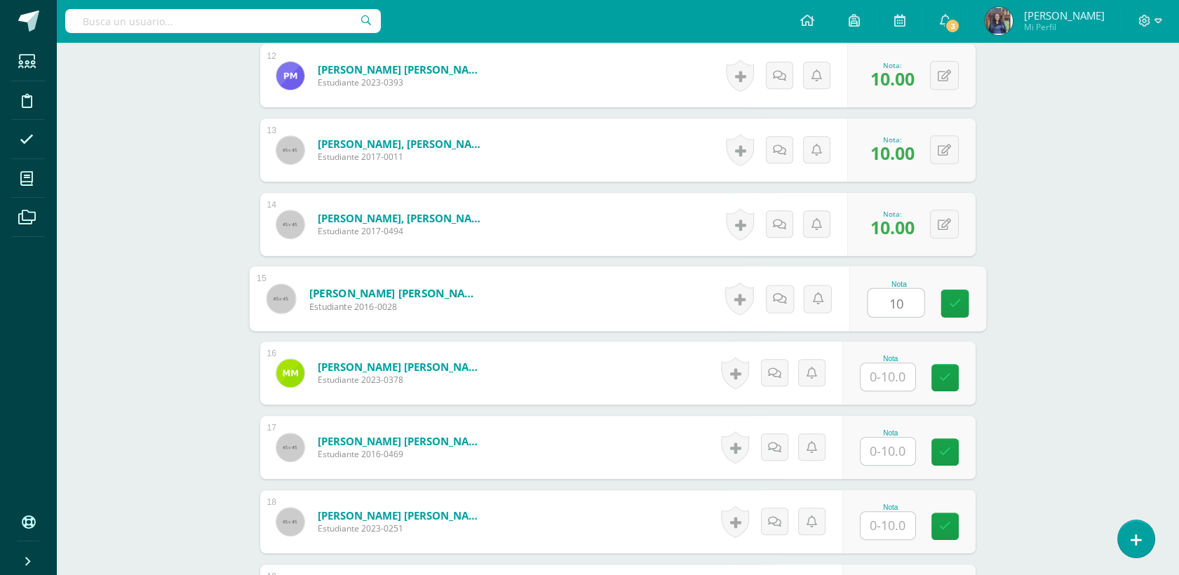
type input "10"
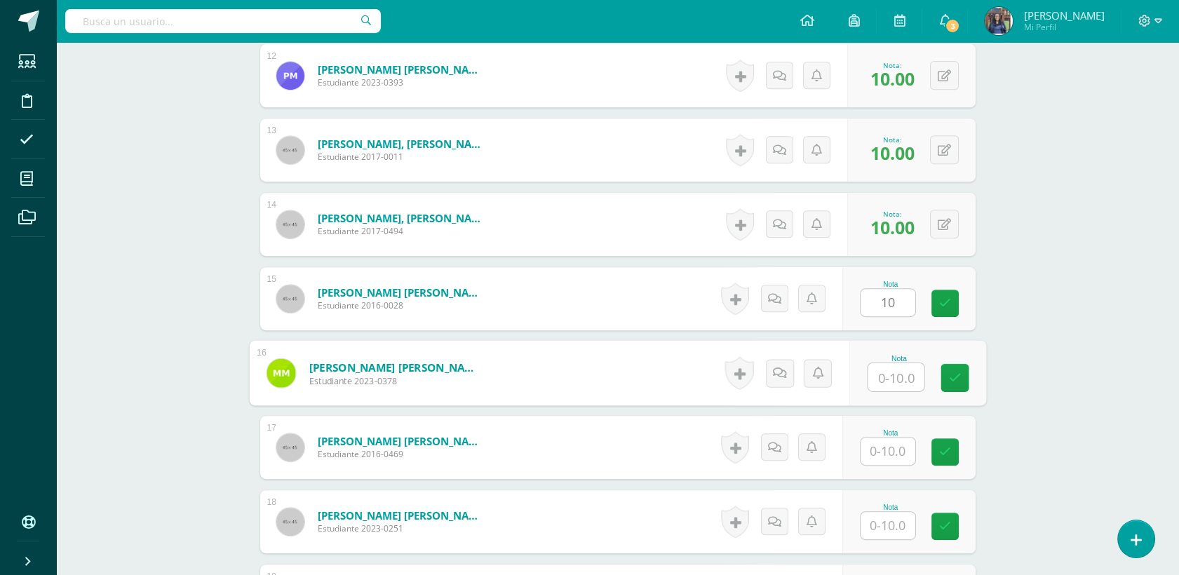
click at [892, 379] on input "text" at bounding box center [896, 377] width 56 height 28
type input "10"
click at [907, 457] on input "text" at bounding box center [887, 451] width 55 height 27
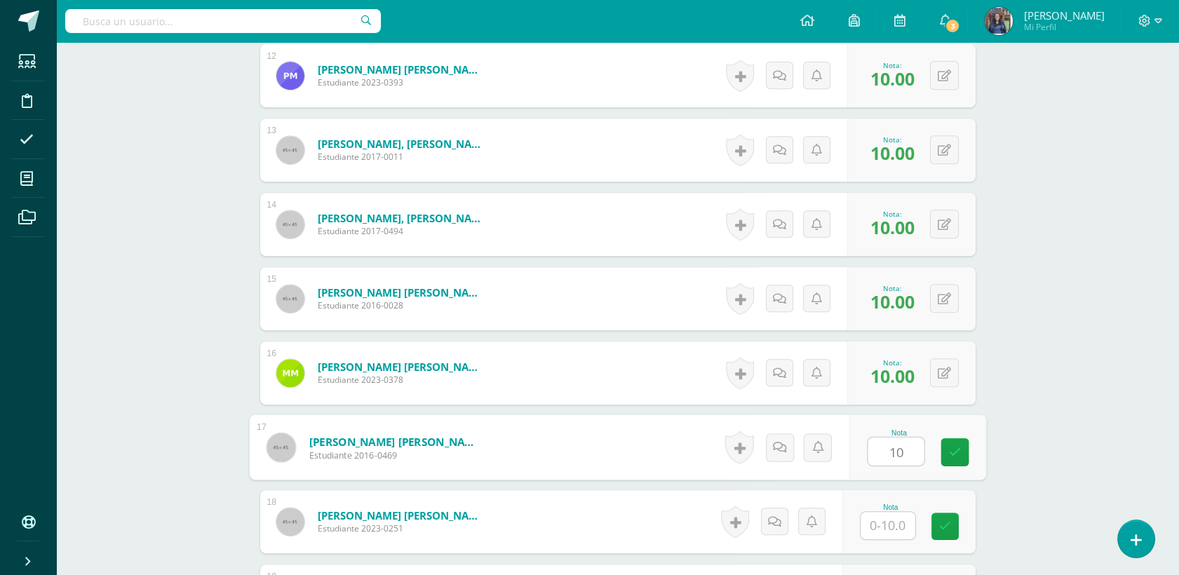
type input "10"
click at [900, 517] on input "text" at bounding box center [887, 525] width 55 height 27
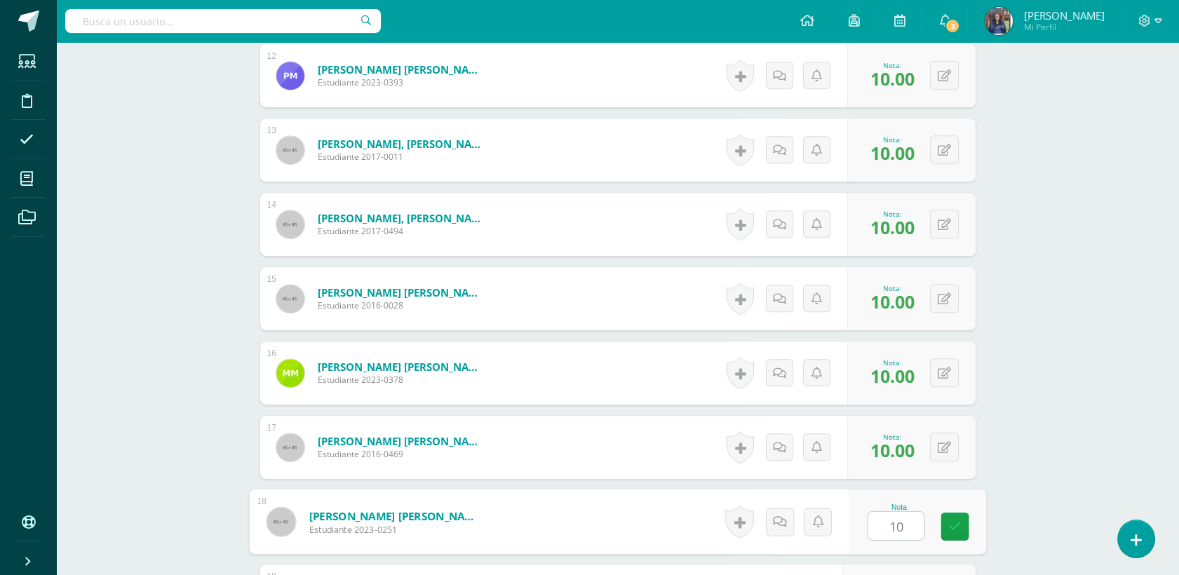
type input "10"
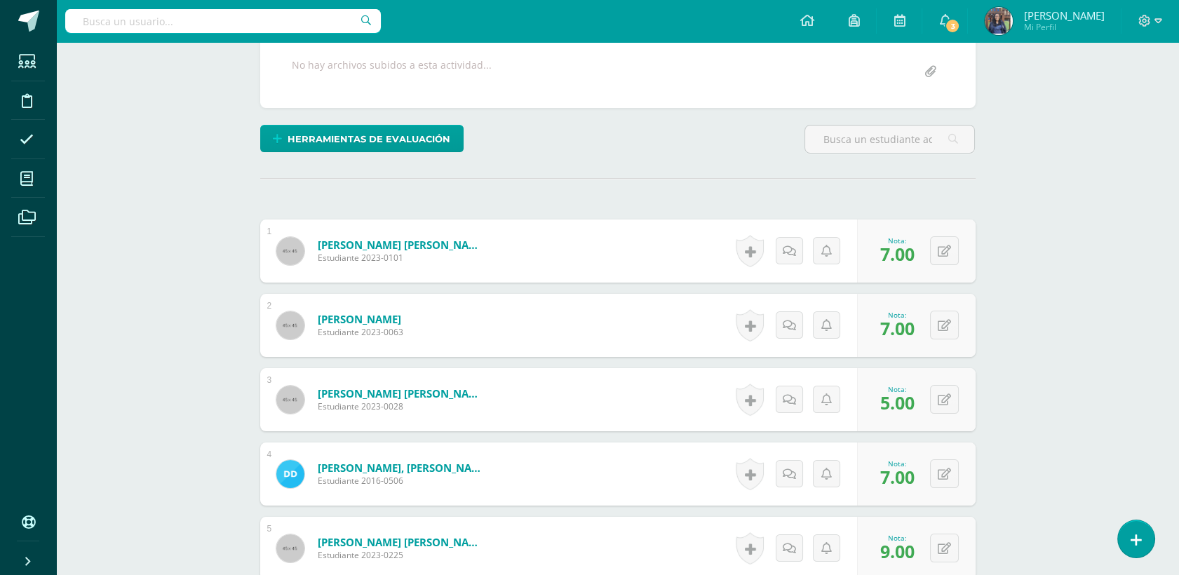
scroll to position [0, 0]
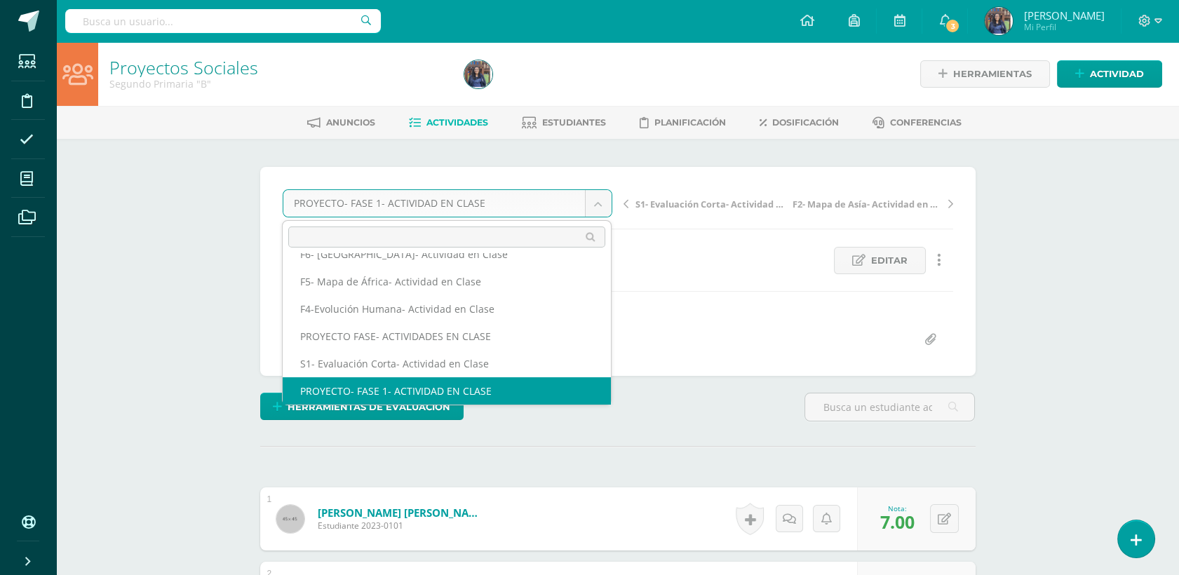
scroll to position [60, 0]
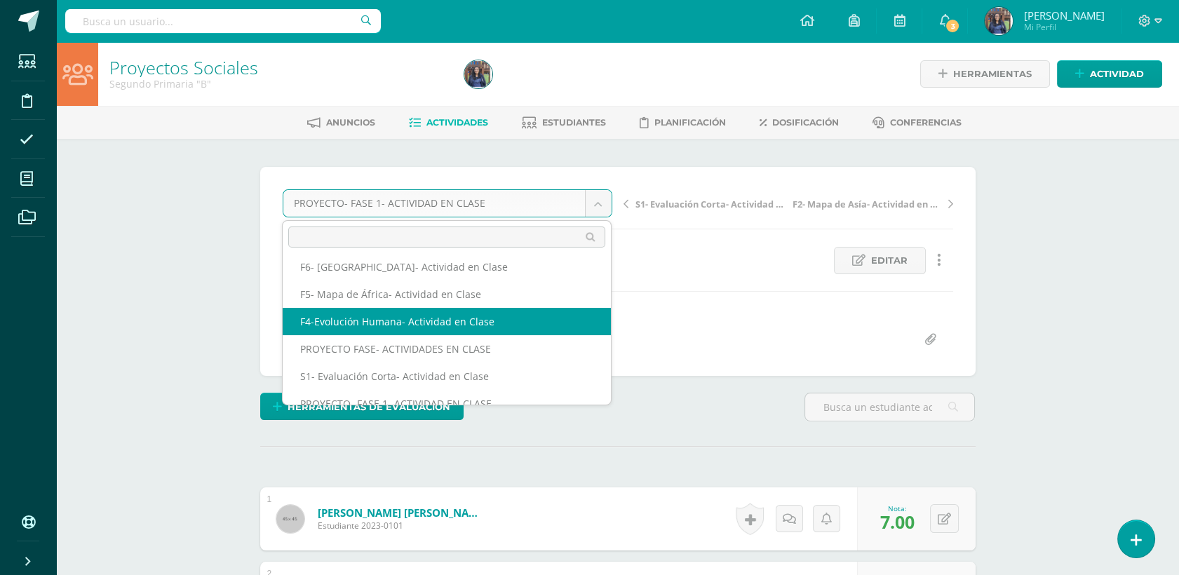
select select "/dashboard/teacher/grade-activity/48120/"
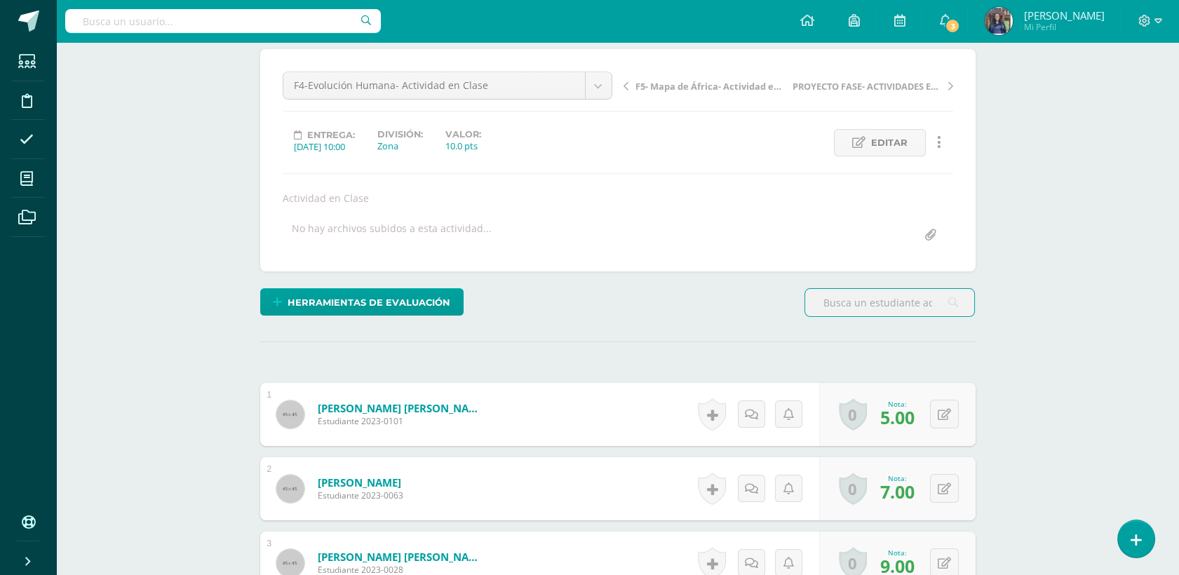
scroll to position [137, 0]
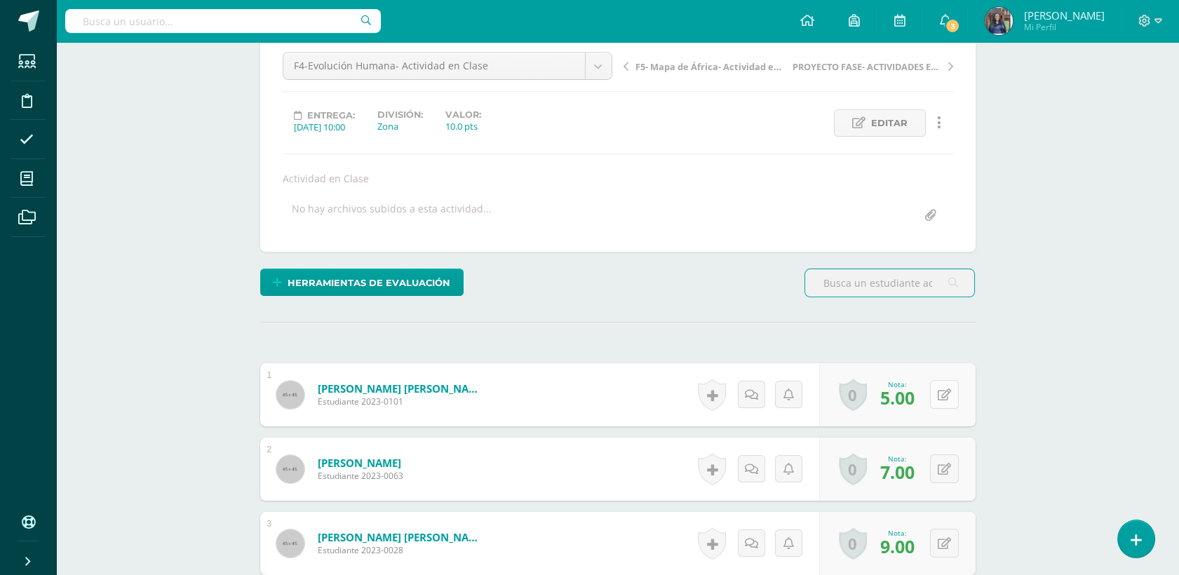
click at [948, 407] on button at bounding box center [944, 394] width 29 height 29
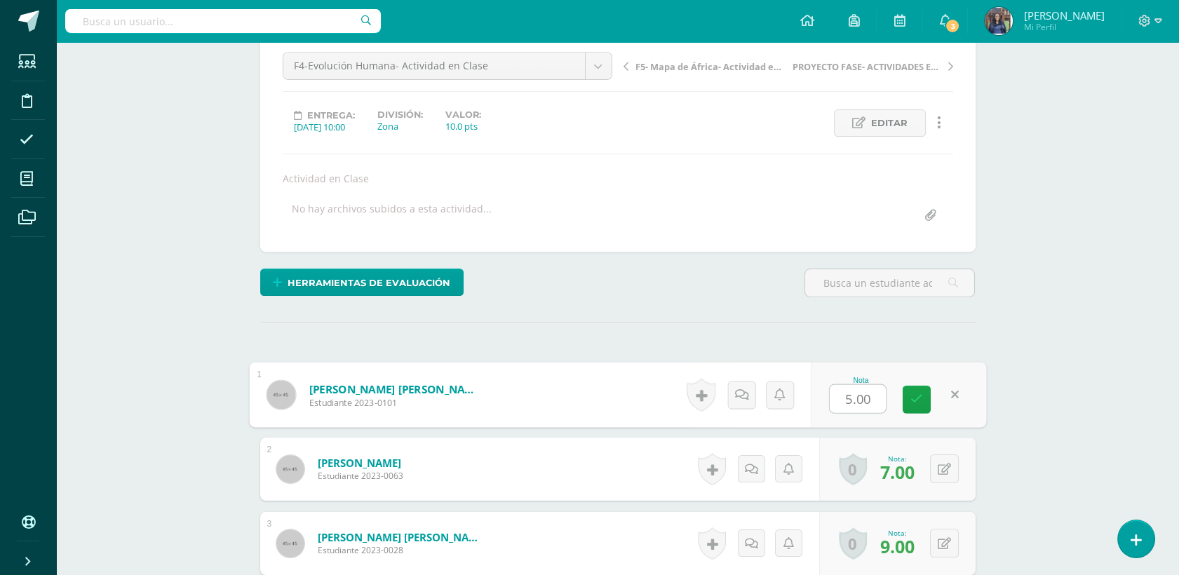
type input "9"
click at [909, 393] on link at bounding box center [917, 399] width 28 height 28
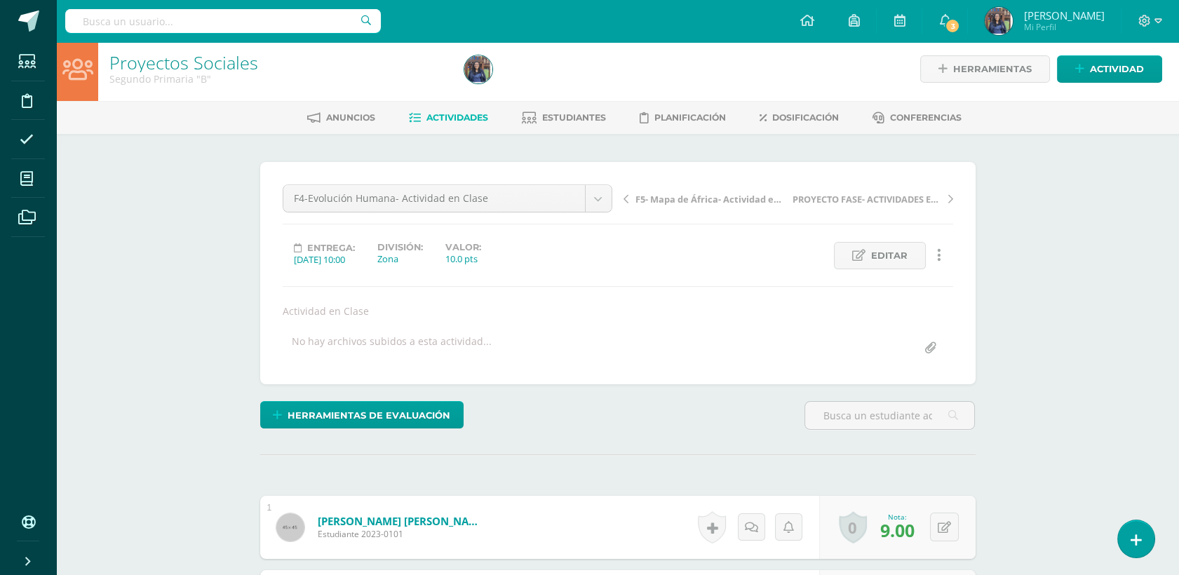
scroll to position [0, 0]
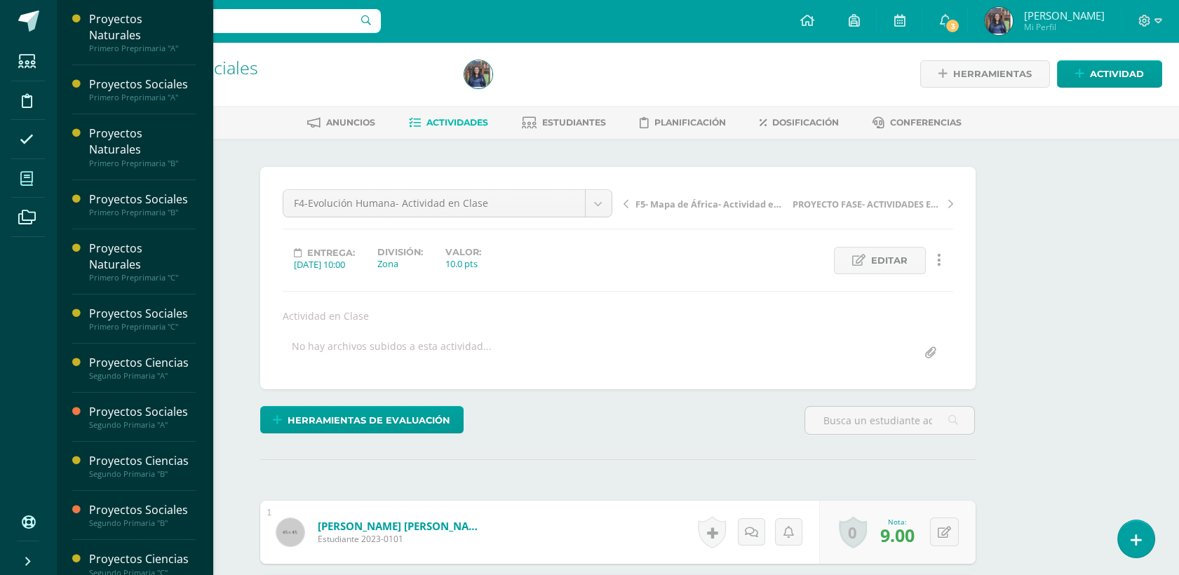
click at [34, 173] on span at bounding box center [27, 179] width 32 height 32
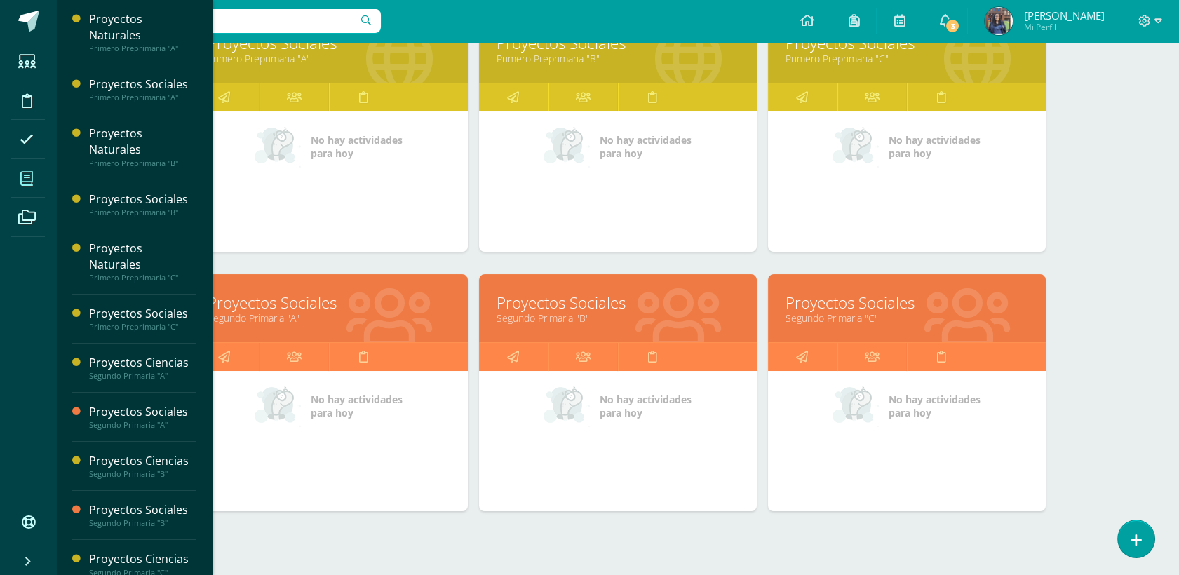
scroll to position [510, 0]
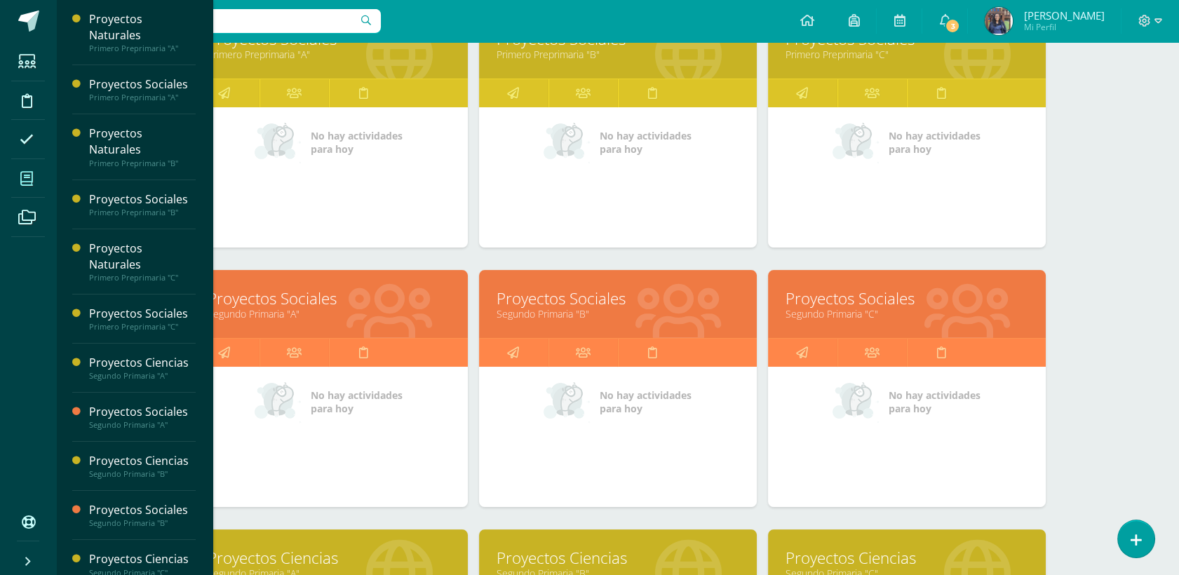
click at [825, 306] on link "Proyectos Sociales" at bounding box center [906, 299] width 243 height 22
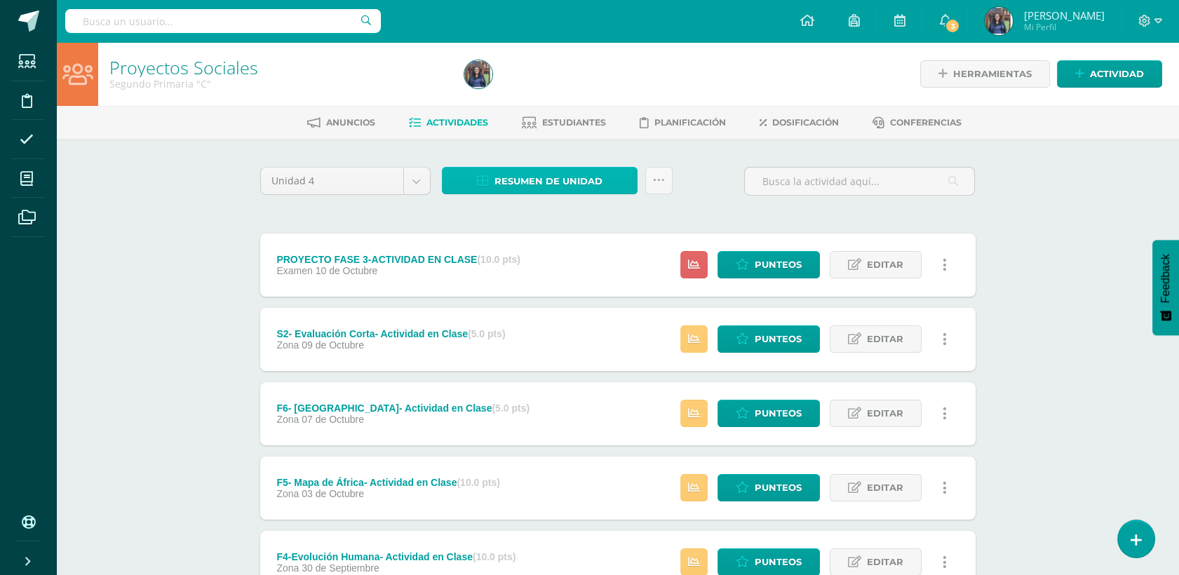
click at [586, 173] on span "Resumen de unidad" at bounding box center [548, 181] width 108 height 26
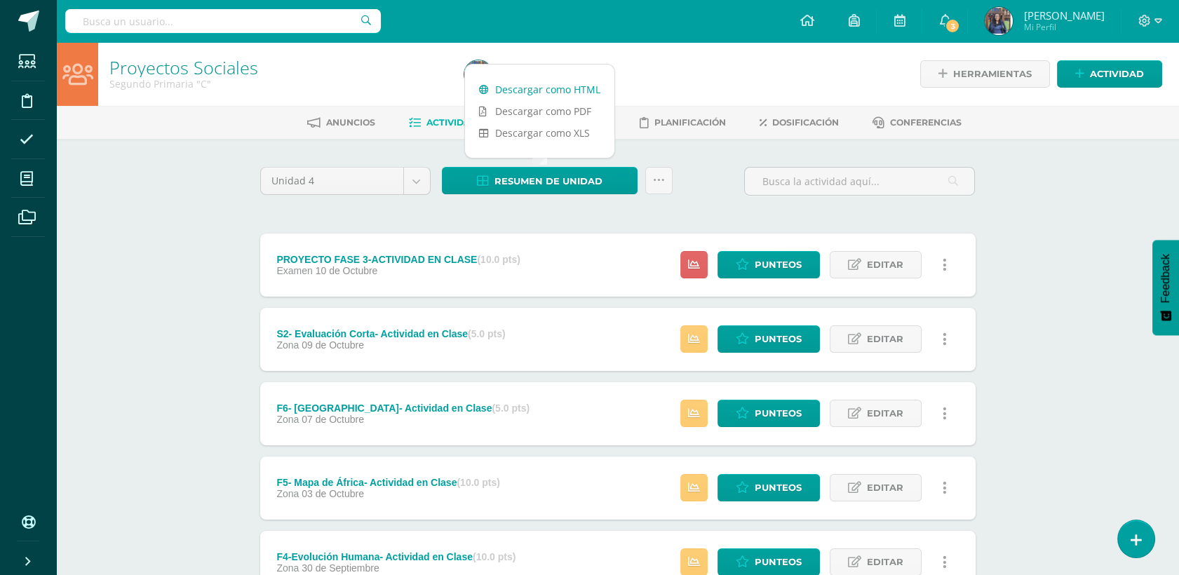
click at [519, 90] on link "Descargar como HTML" at bounding box center [539, 90] width 149 height 22
click at [760, 555] on span "Punteos" at bounding box center [778, 562] width 47 height 26
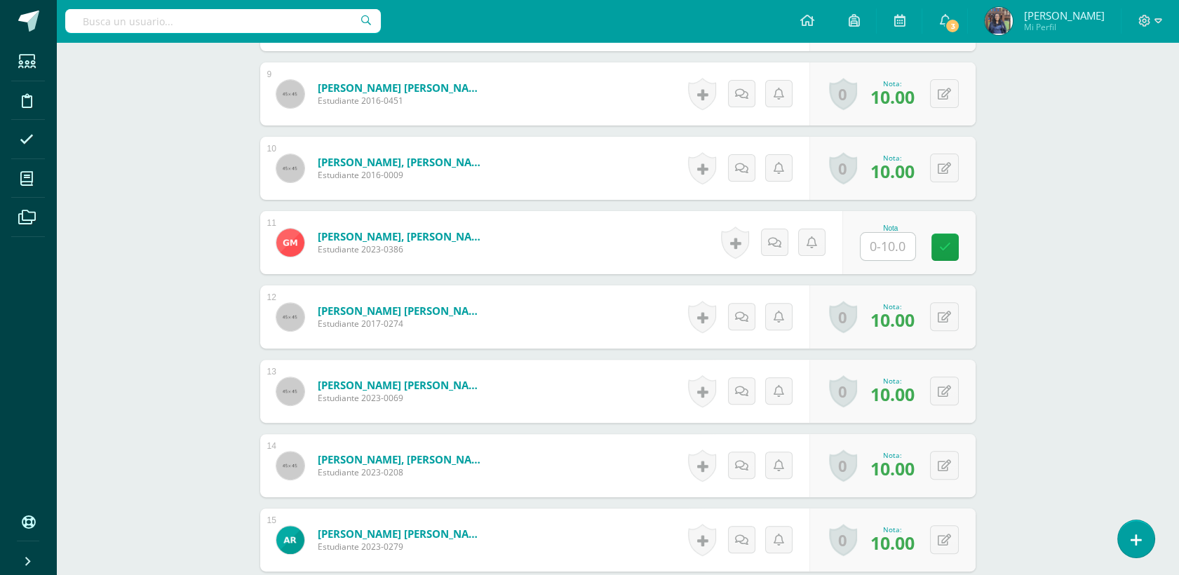
scroll to position [1034, 0]
click at [875, 245] on input "text" at bounding box center [887, 245] width 55 height 27
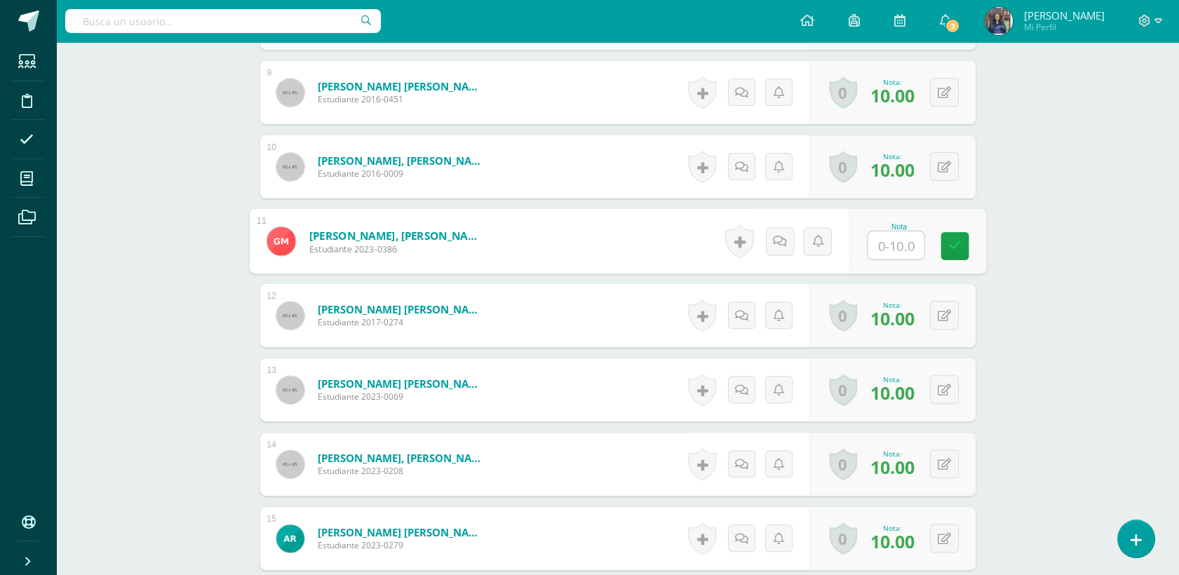
type input "6"
click at [956, 248] on icon at bounding box center [954, 246] width 13 height 12
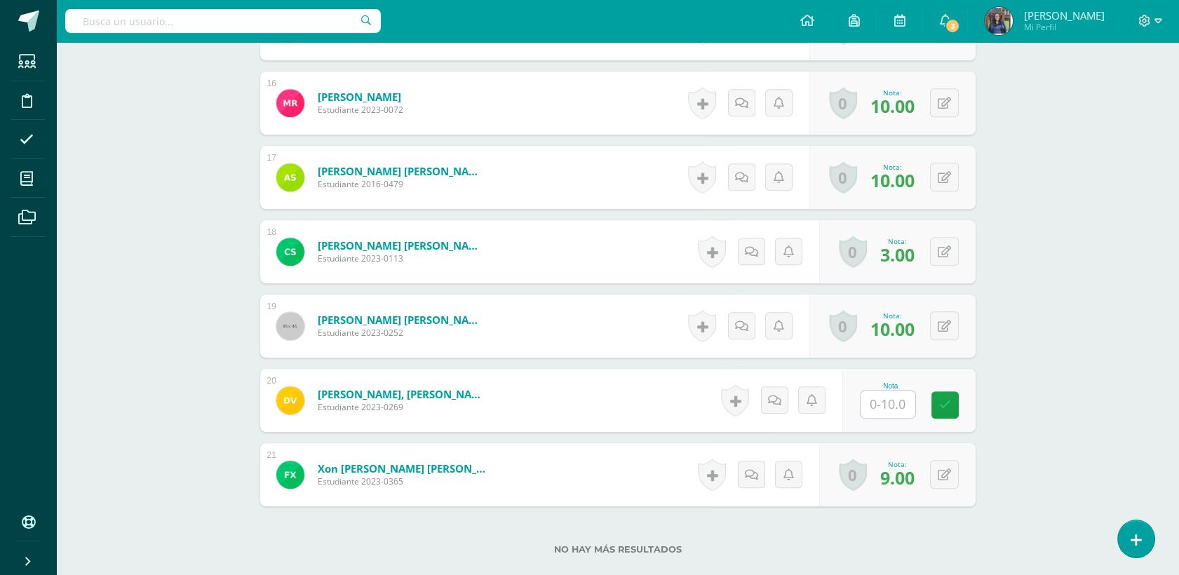
scroll to position [1638, 0]
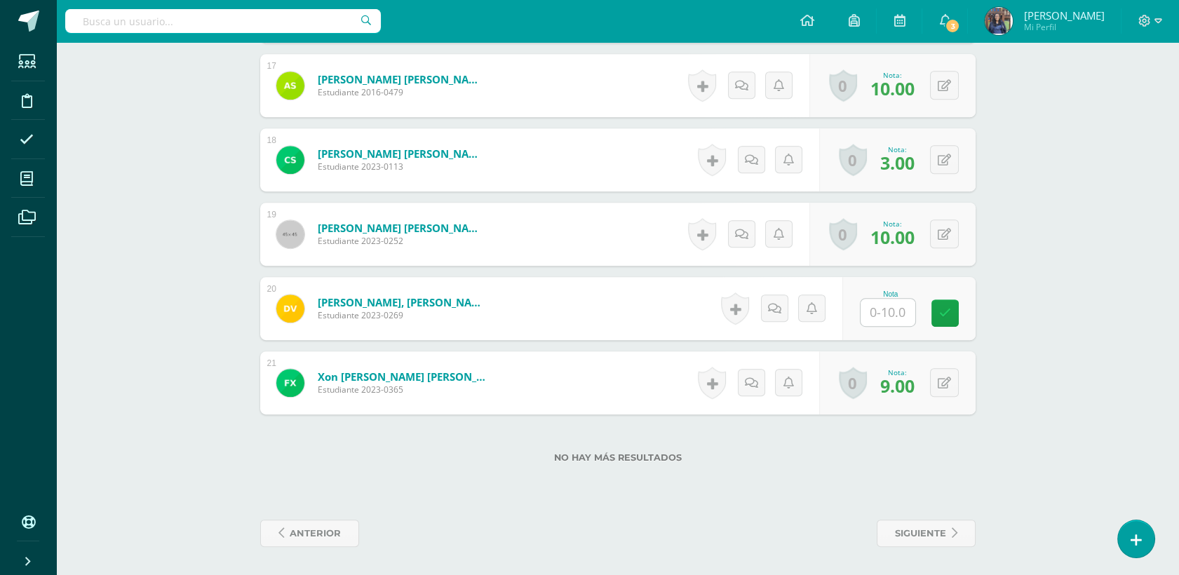
click at [898, 315] on input "text" at bounding box center [887, 312] width 55 height 27
type input "9"
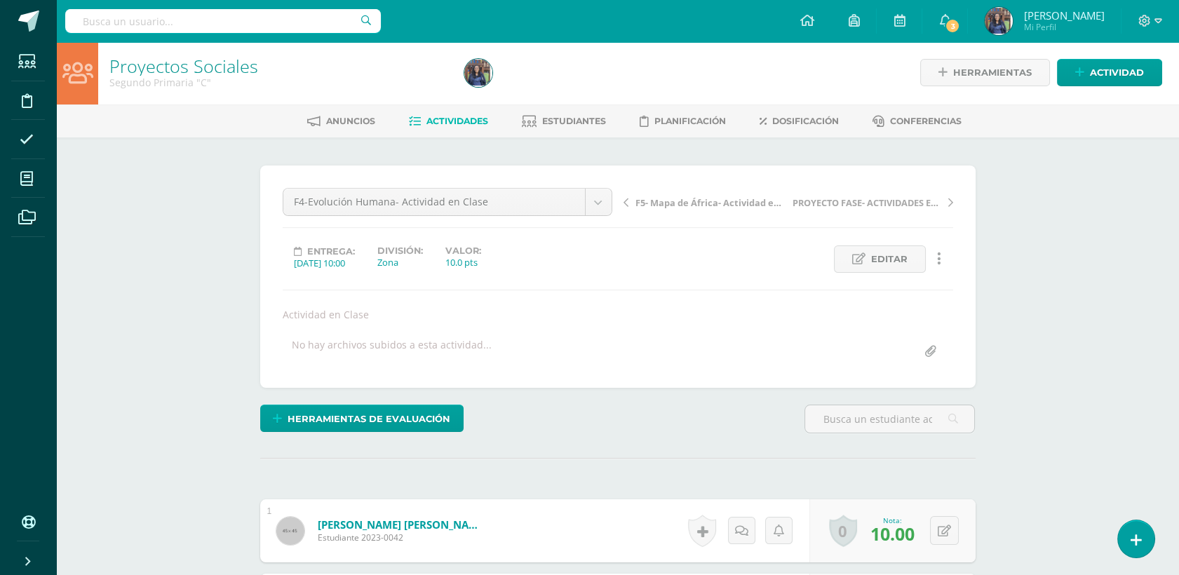
scroll to position [0, 0]
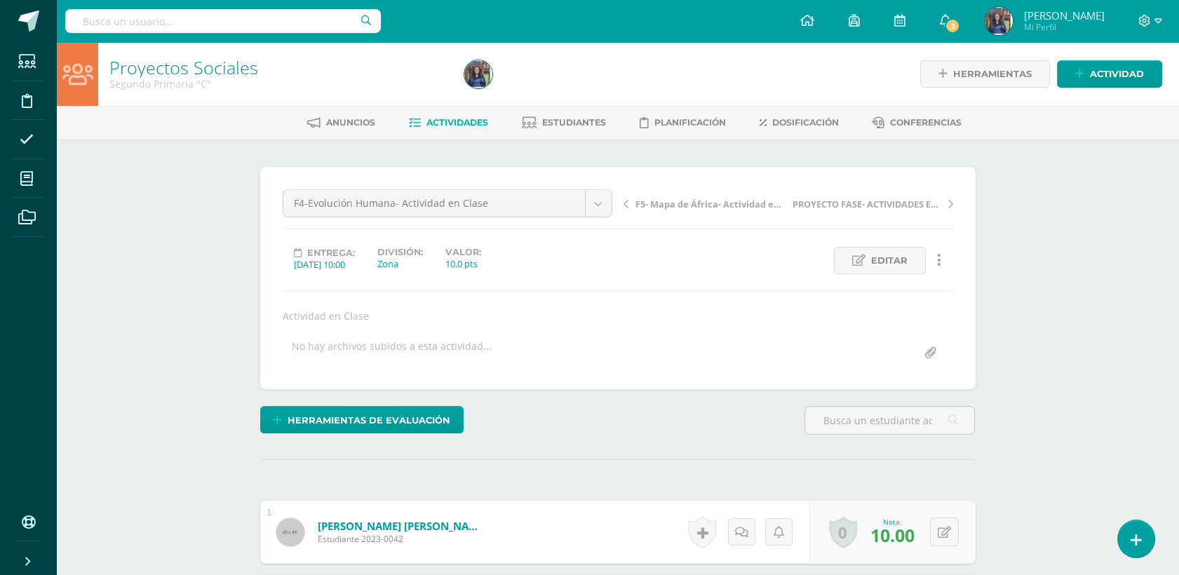
click at [635, 205] on span "F5- Mapa de África- Actividad en Clase" at bounding box center [709, 204] width 149 height 13
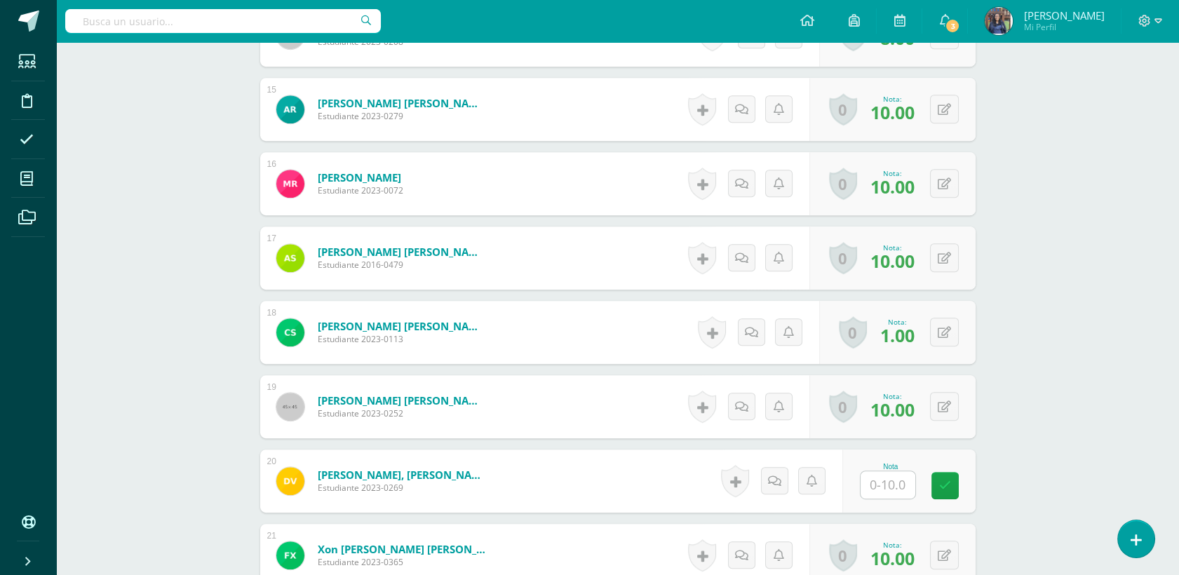
scroll to position [1464, 0]
click at [887, 487] on input "text" at bounding box center [887, 484] width 55 height 27
type input "9"
click at [961, 485] on link at bounding box center [954, 485] width 28 height 28
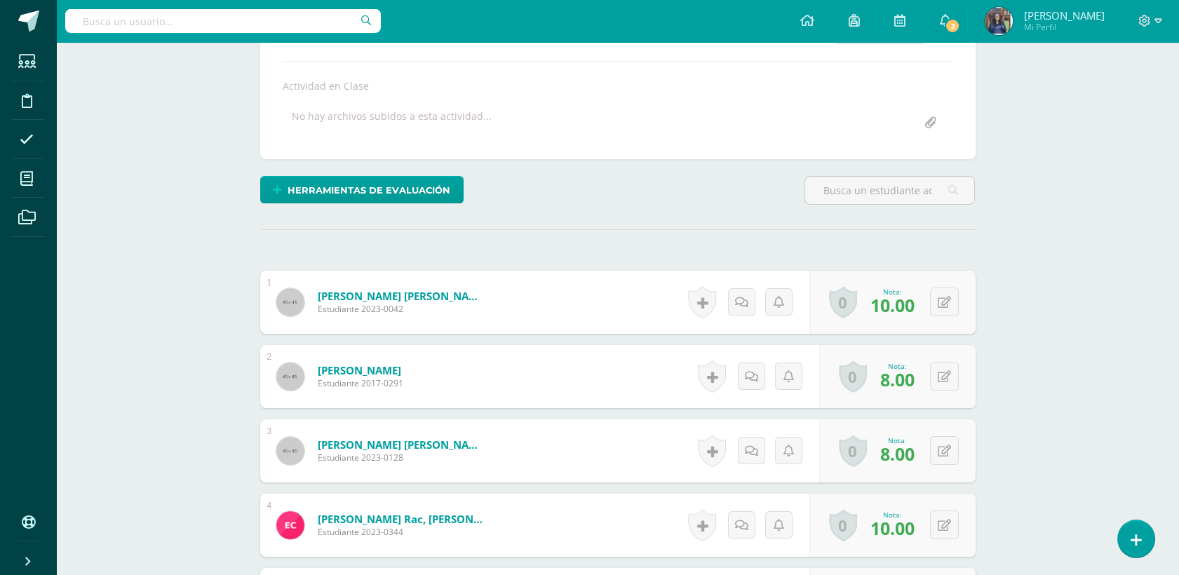
scroll to position [0, 0]
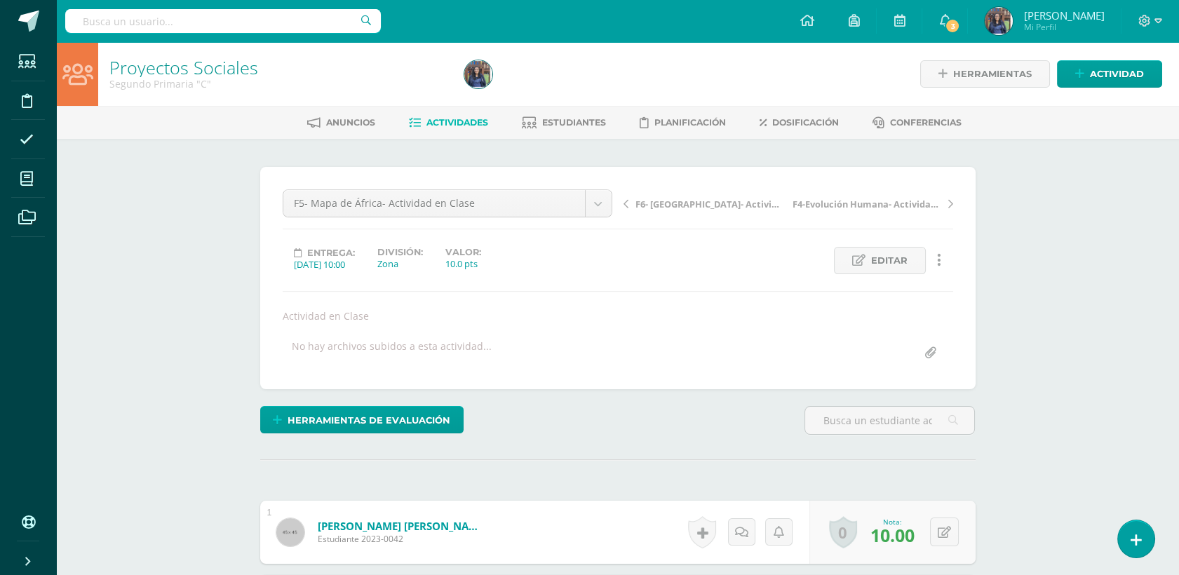
click at [641, 203] on span "F6- [GEOGRAPHIC_DATA]- Actividad en Clase" at bounding box center [709, 204] width 149 height 13
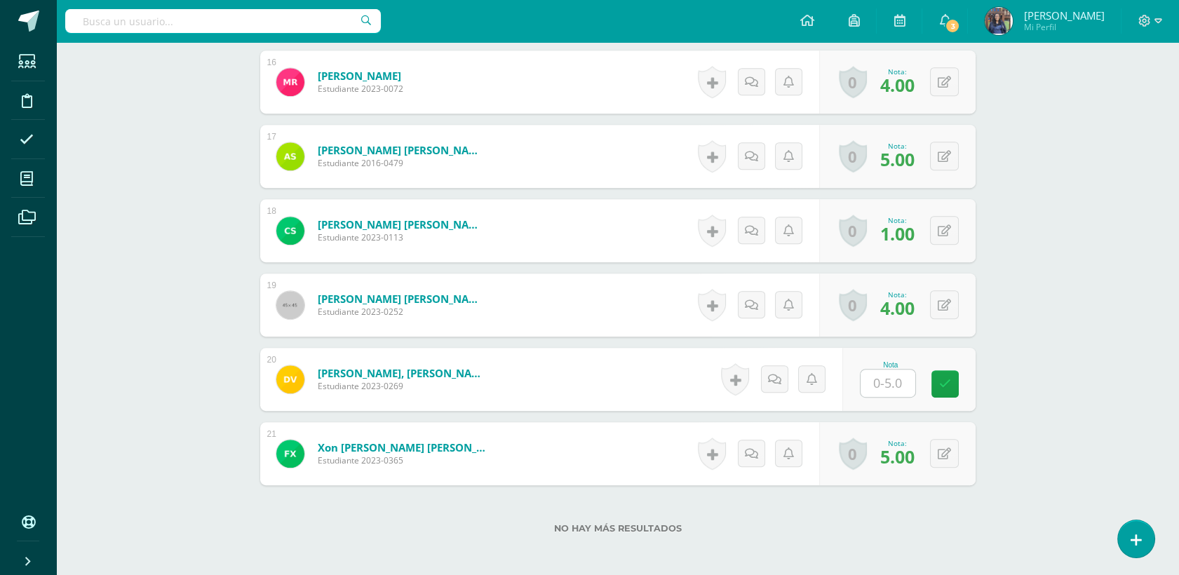
scroll to position [1638, 0]
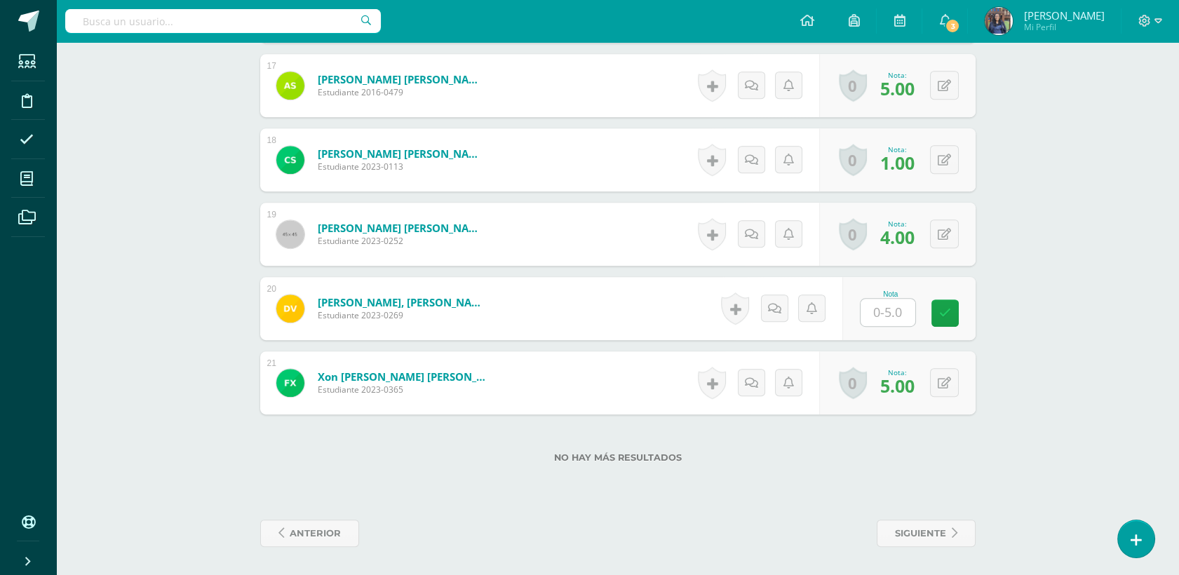
click at [892, 318] on input "text" at bounding box center [887, 312] width 55 height 27
type input "4"
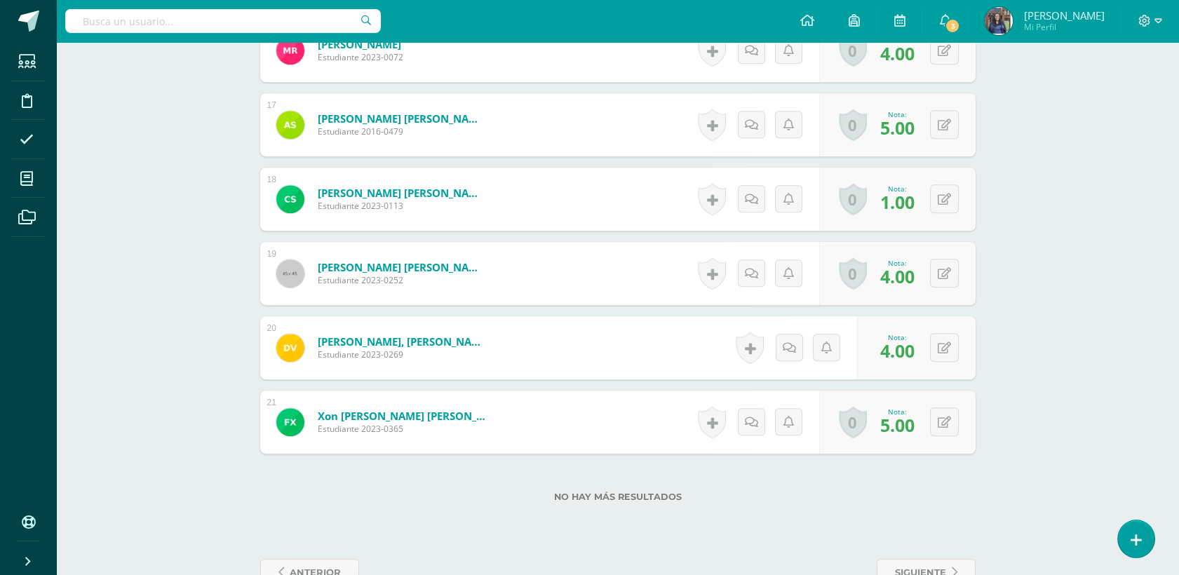
scroll to position [1628, 0]
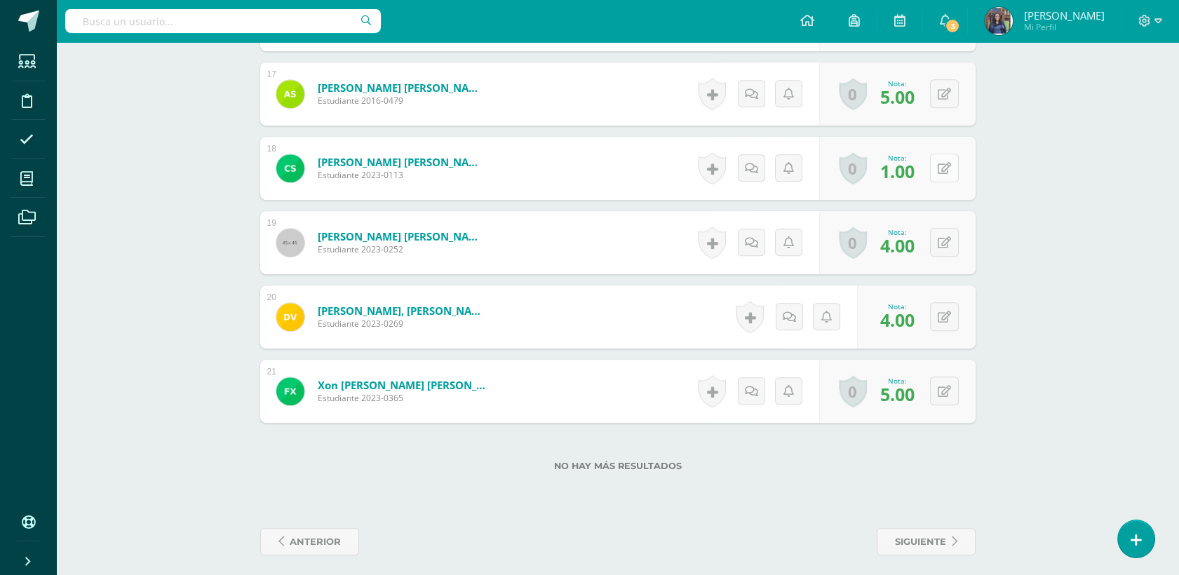
click at [947, 178] on button at bounding box center [944, 168] width 29 height 29
type input "5"
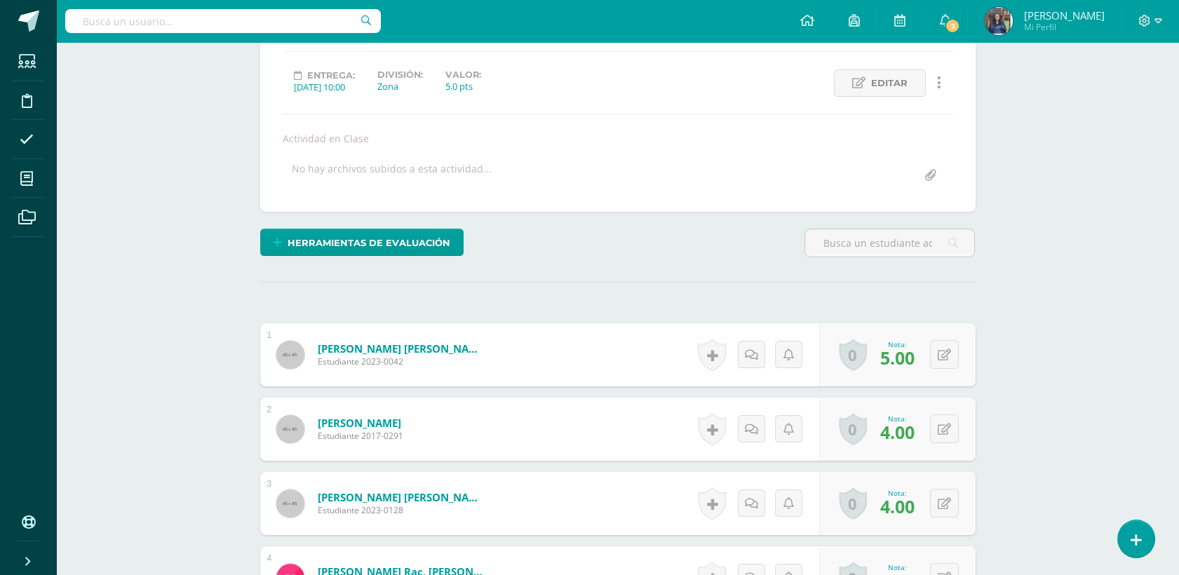
scroll to position [0, 0]
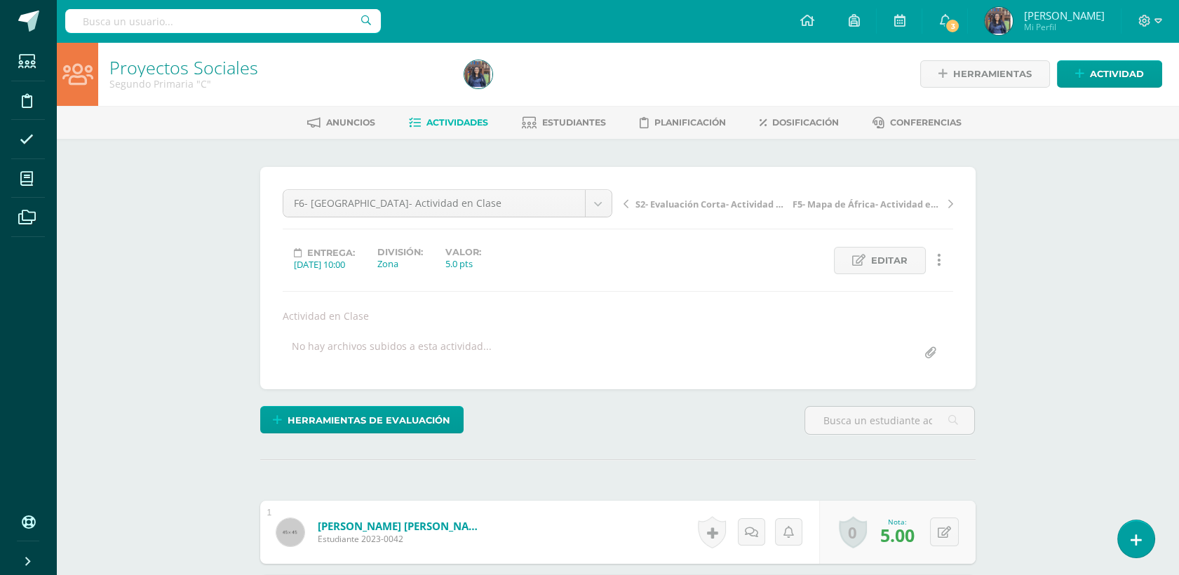
click at [875, 210] on div "S2- Evaluación Corta- Actividad en Clase F5- Mapa de África- Actividad en Clase" at bounding box center [788, 208] width 341 height 39
click at [886, 201] on span "F5- Mapa de África- Actividad en Clase" at bounding box center [866, 204] width 149 height 13
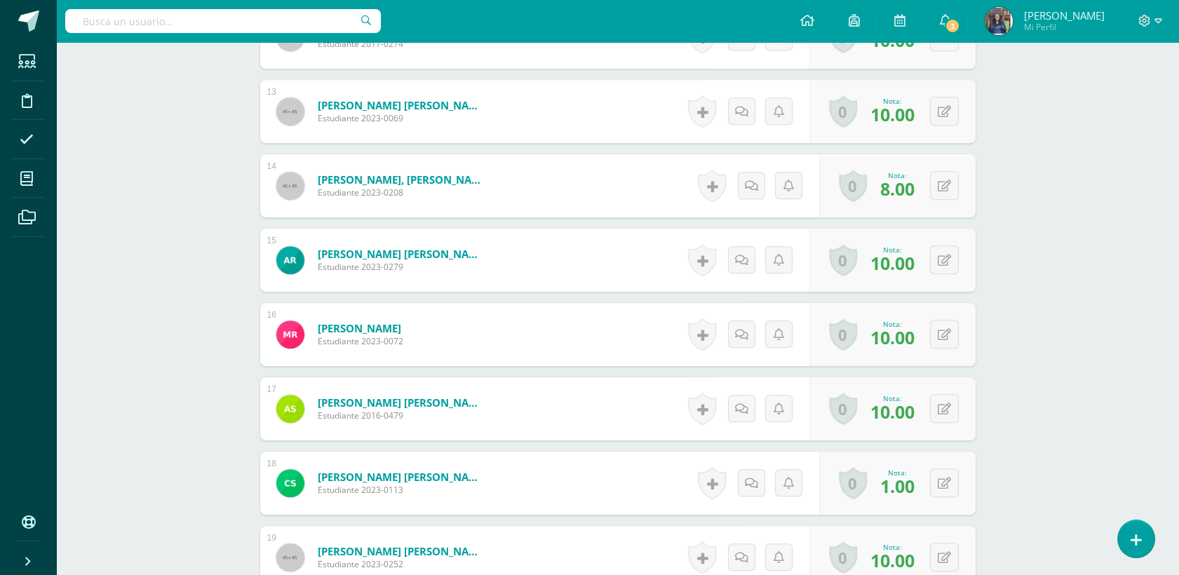
scroll to position [1314, 0]
click at [944, 480] on button at bounding box center [953, 482] width 29 height 29
type input "10"
click at [919, 488] on icon at bounding box center [916, 487] width 13 height 12
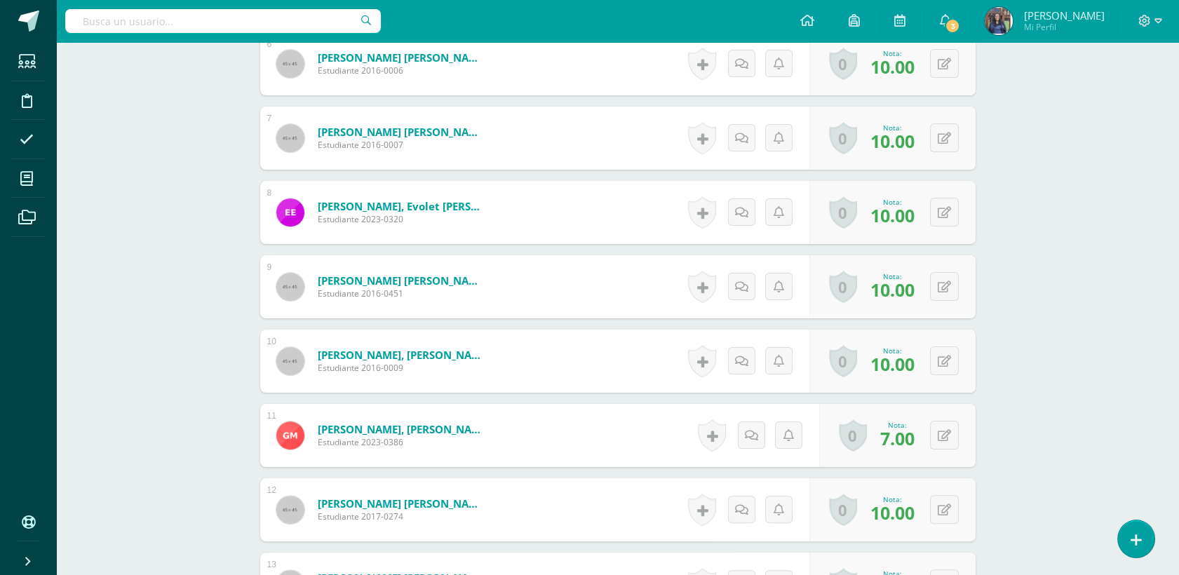
scroll to position [69, 0]
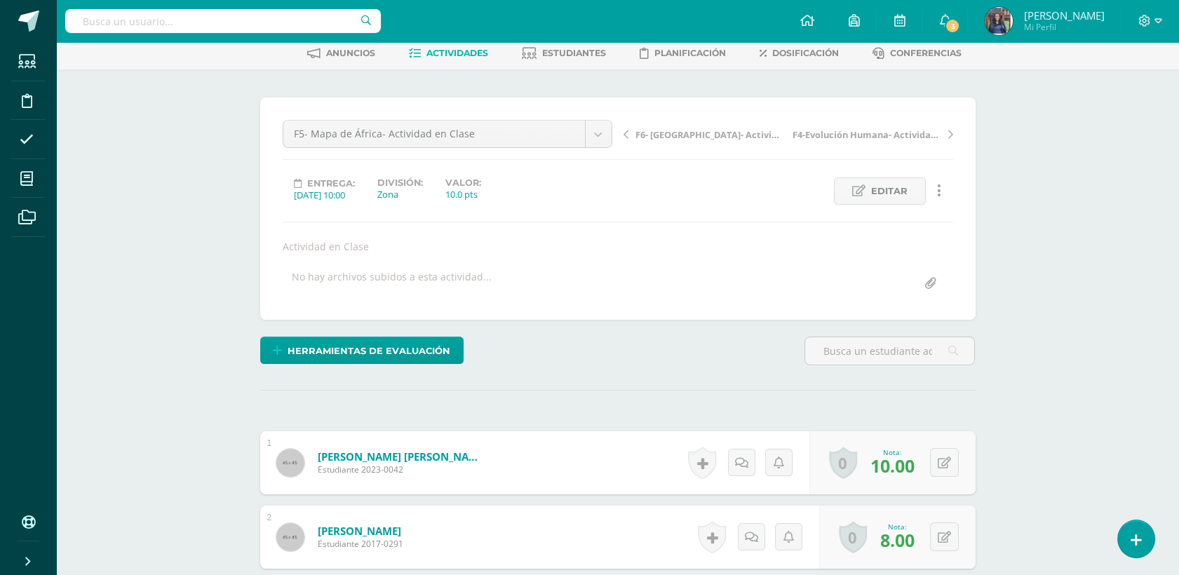
click at [853, 127] on link "F4-Evolución Humana- Actividad en Clase" at bounding box center [870, 134] width 165 height 14
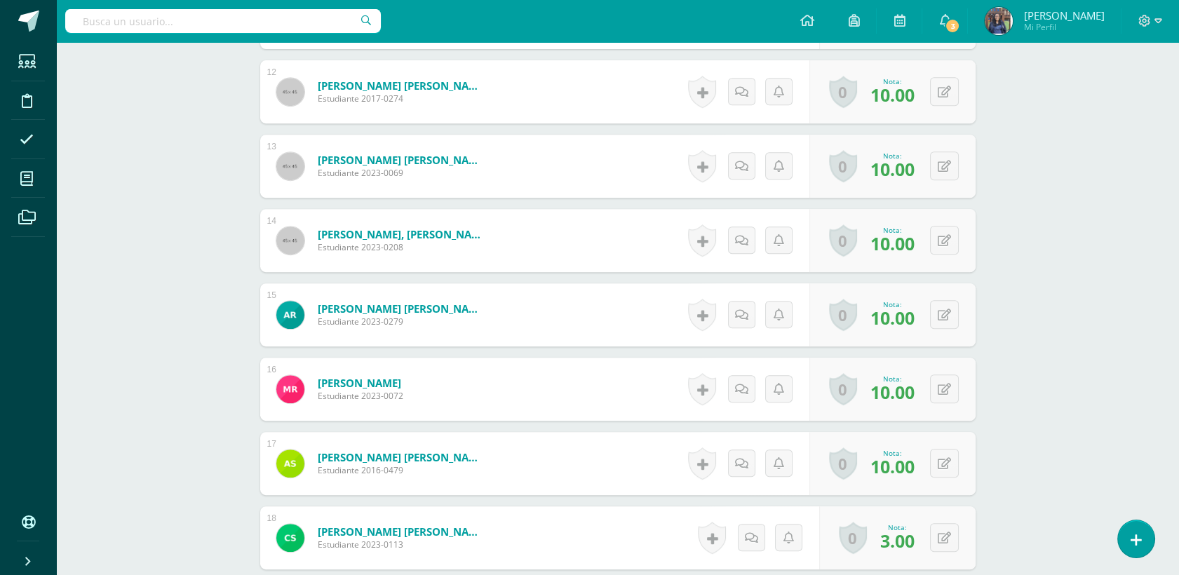
scroll to position [1266, 0]
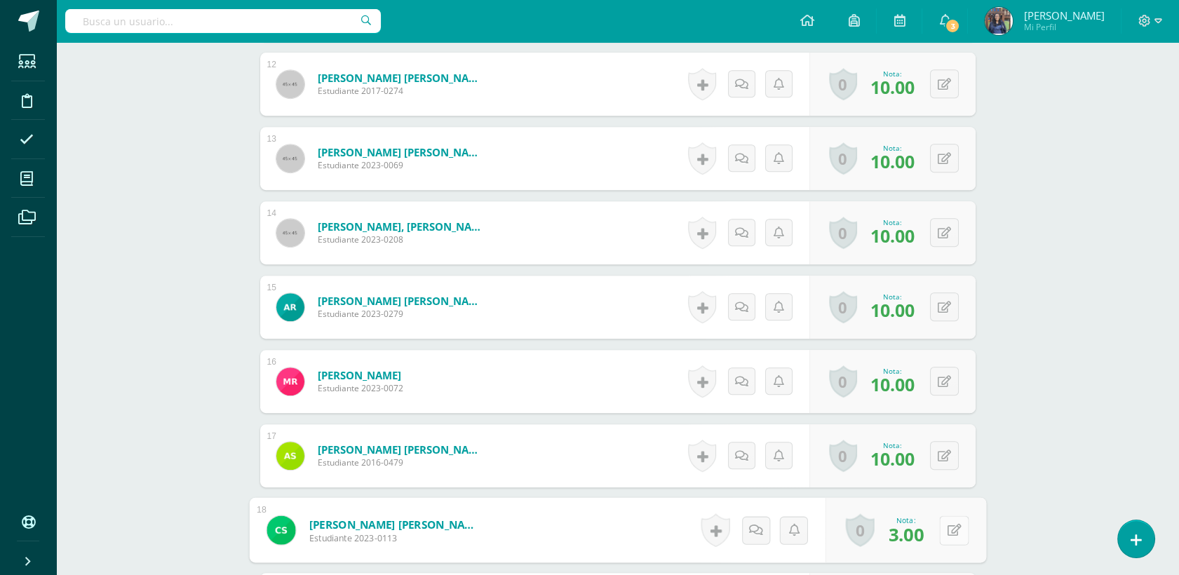
click at [955, 534] on button at bounding box center [953, 529] width 29 height 29
type input "5"
click at [904, 531] on link at bounding box center [917, 534] width 28 height 28
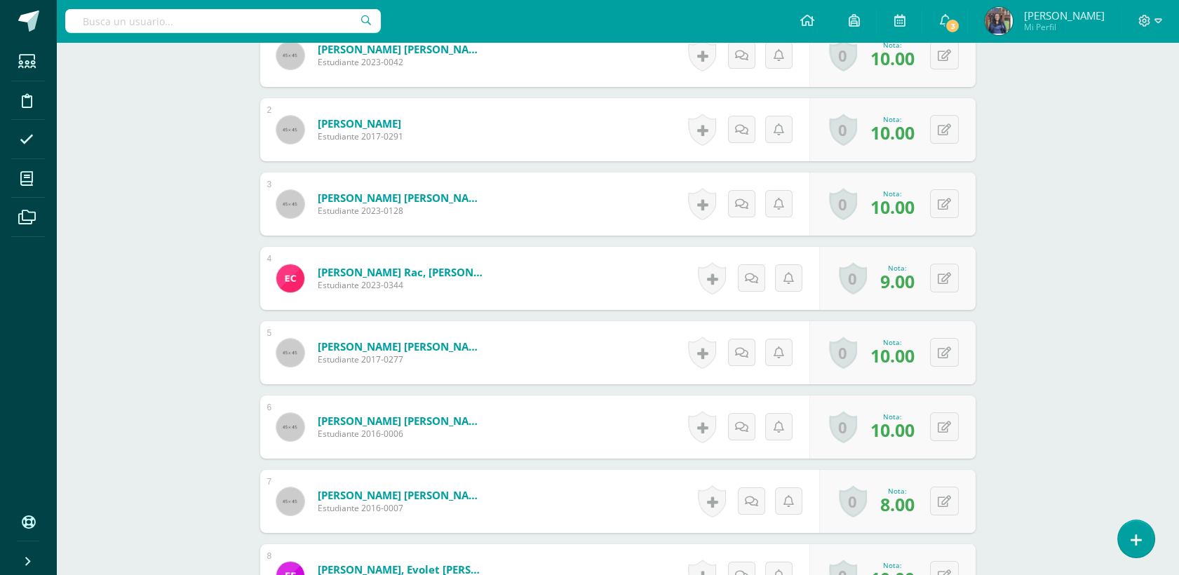
scroll to position [0, 0]
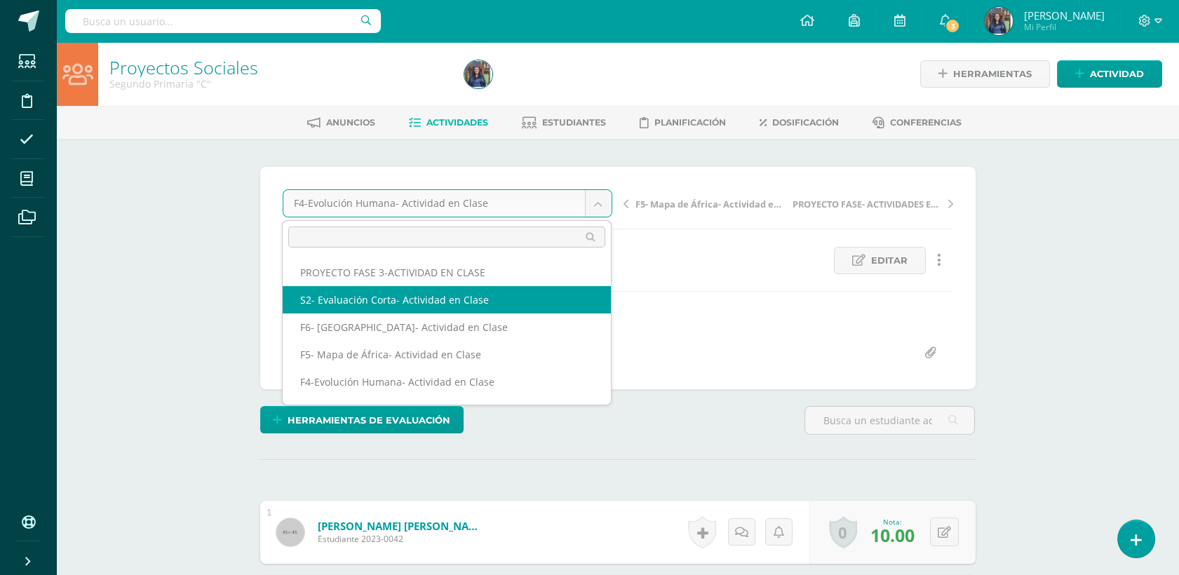
select select "/dashboard/teacher/grade-activity/48134/"
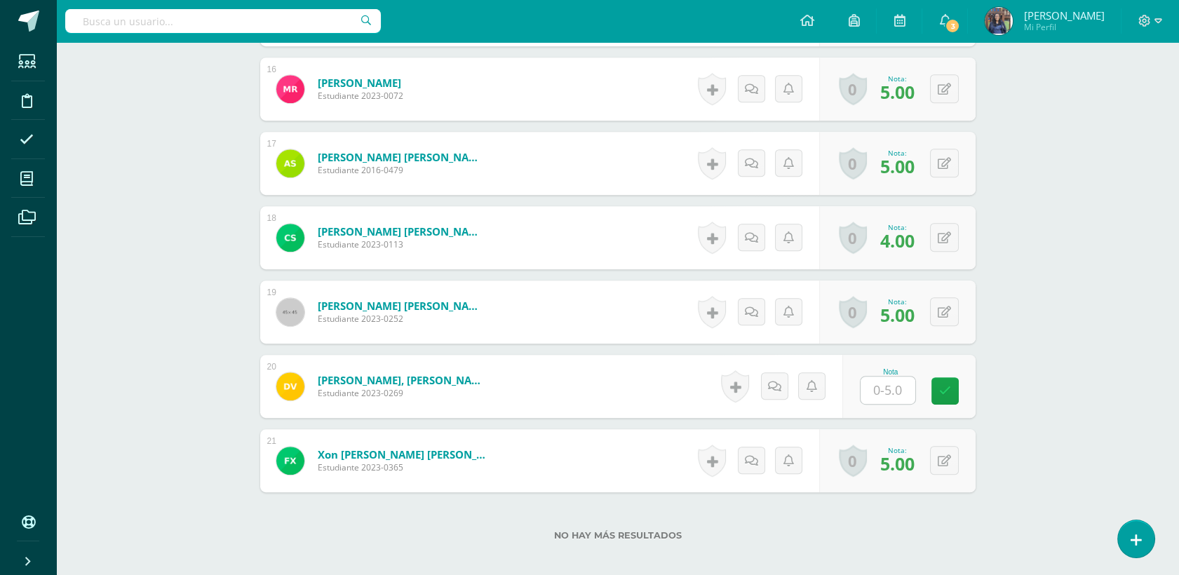
scroll to position [1559, 0]
click at [886, 389] on input "text" at bounding box center [887, 389] width 55 height 27
type input "4"
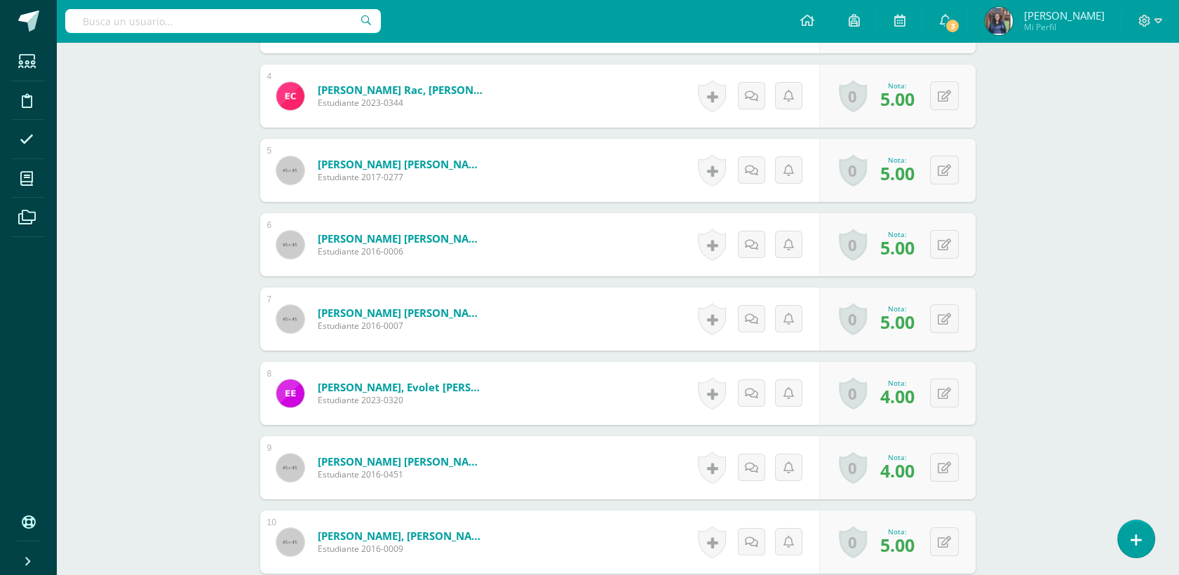
scroll to position [0, 0]
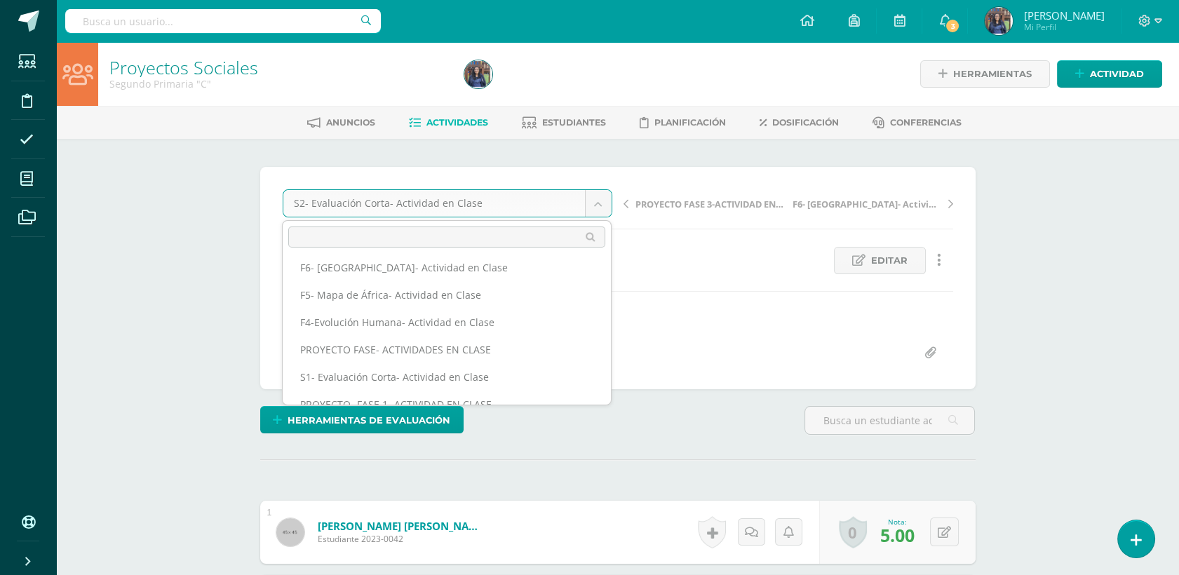
scroll to position [105, 0]
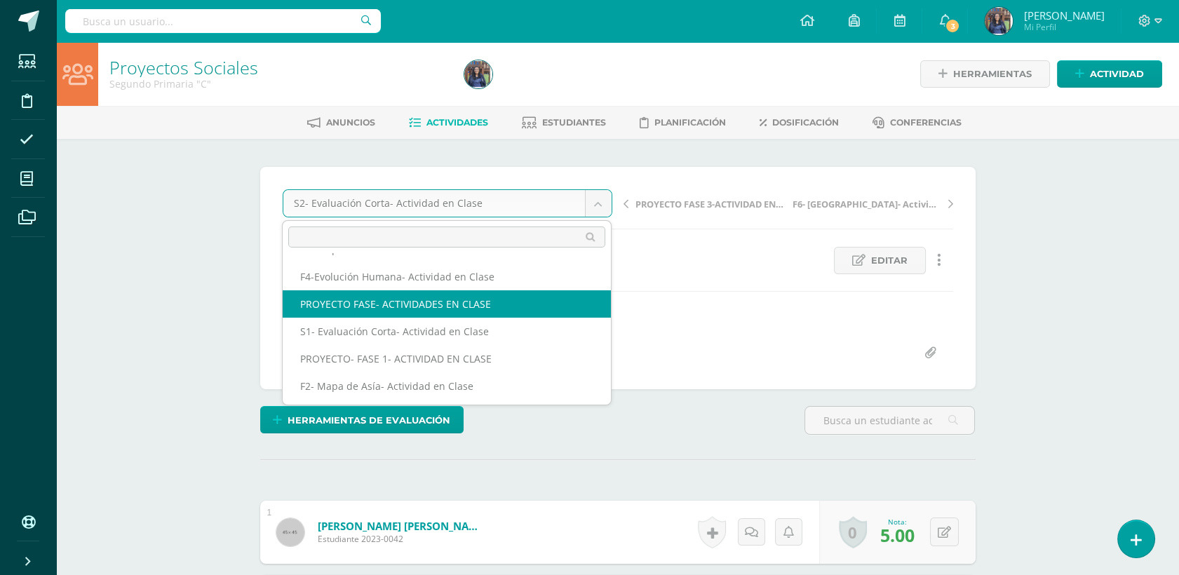
select select "/dashboard/teacher/grade-activity/50259/"
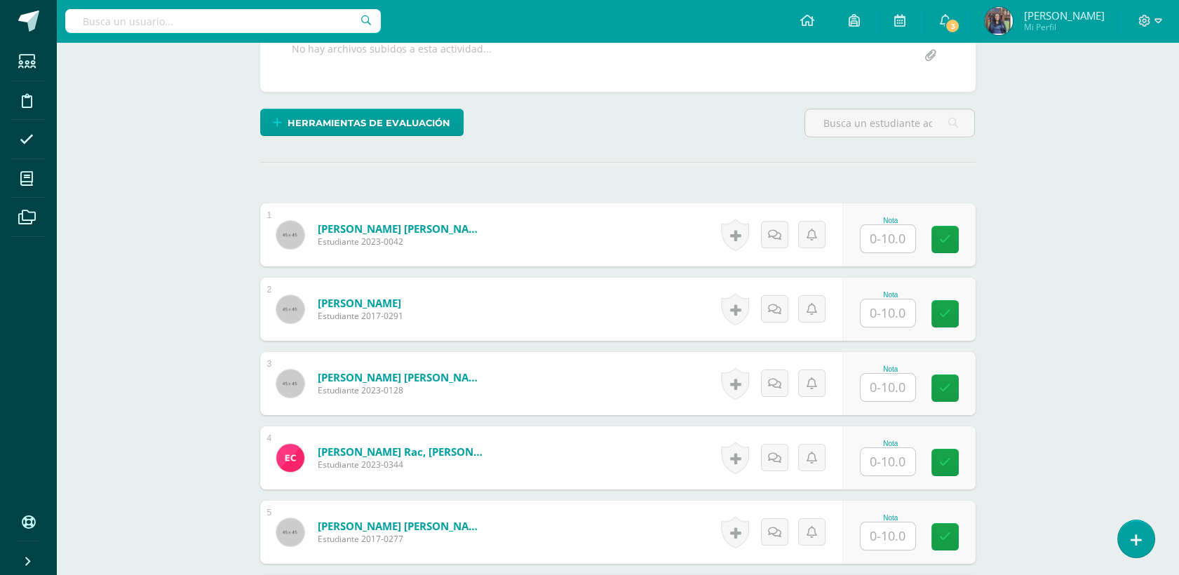
scroll to position [262, 0]
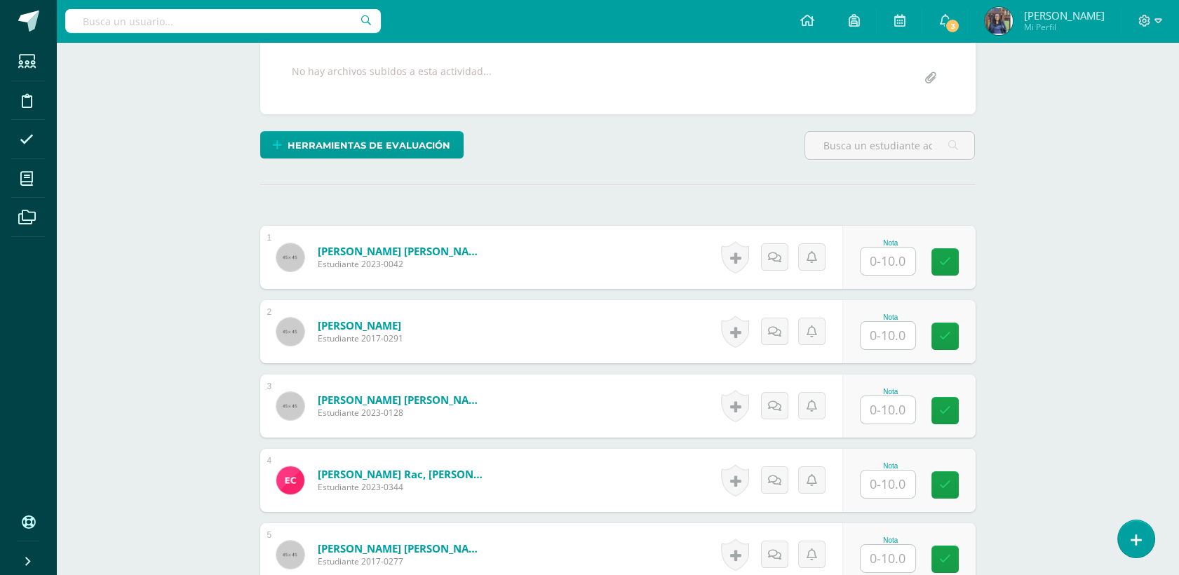
click at [887, 276] on div "Nota" at bounding box center [908, 257] width 133 height 63
click at [890, 269] on input "text" at bounding box center [887, 261] width 55 height 27
type input "10"
click at [890, 336] on input "text" at bounding box center [887, 335] width 55 height 27
type input "10"
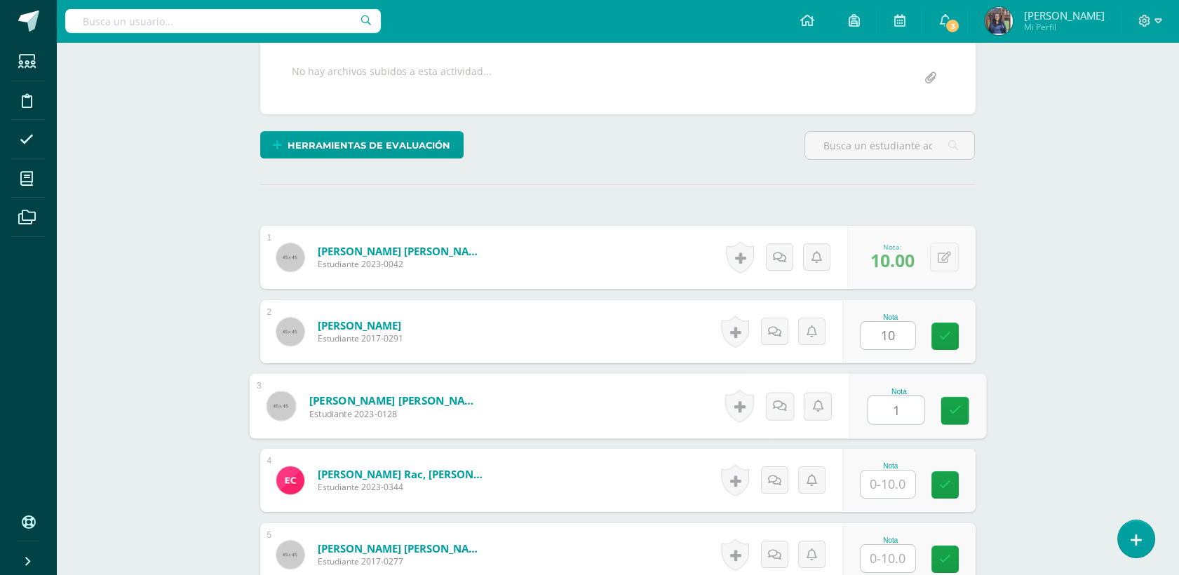
click at [902, 408] on input "1" at bounding box center [896, 410] width 56 height 28
type input "10"
click at [903, 486] on input "1" at bounding box center [887, 484] width 55 height 27
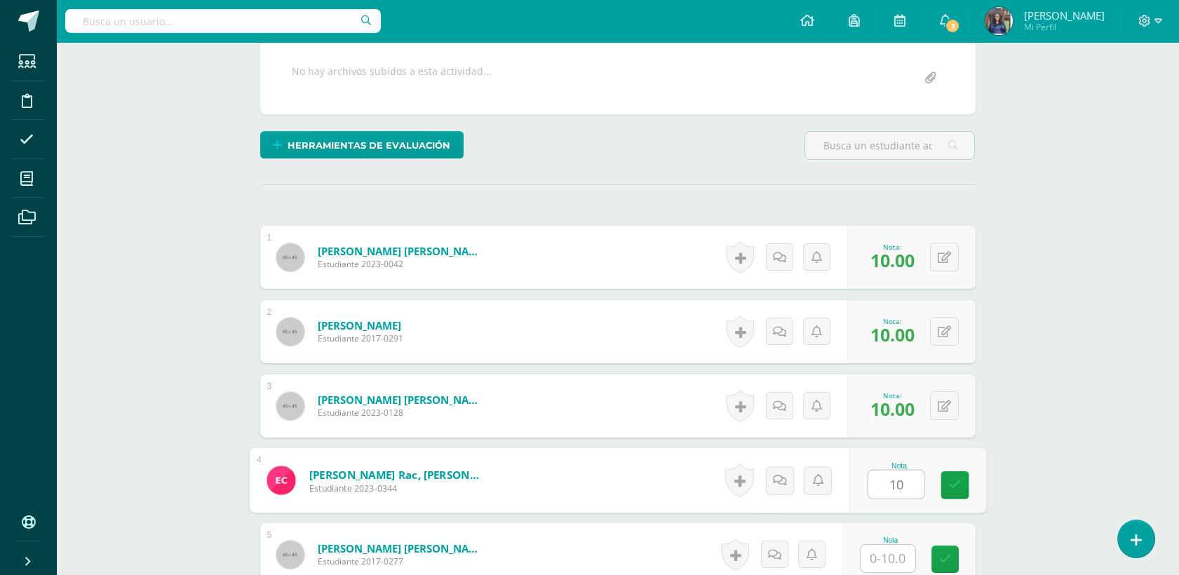
type input "10"
click at [894, 548] on input "text" at bounding box center [887, 558] width 55 height 27
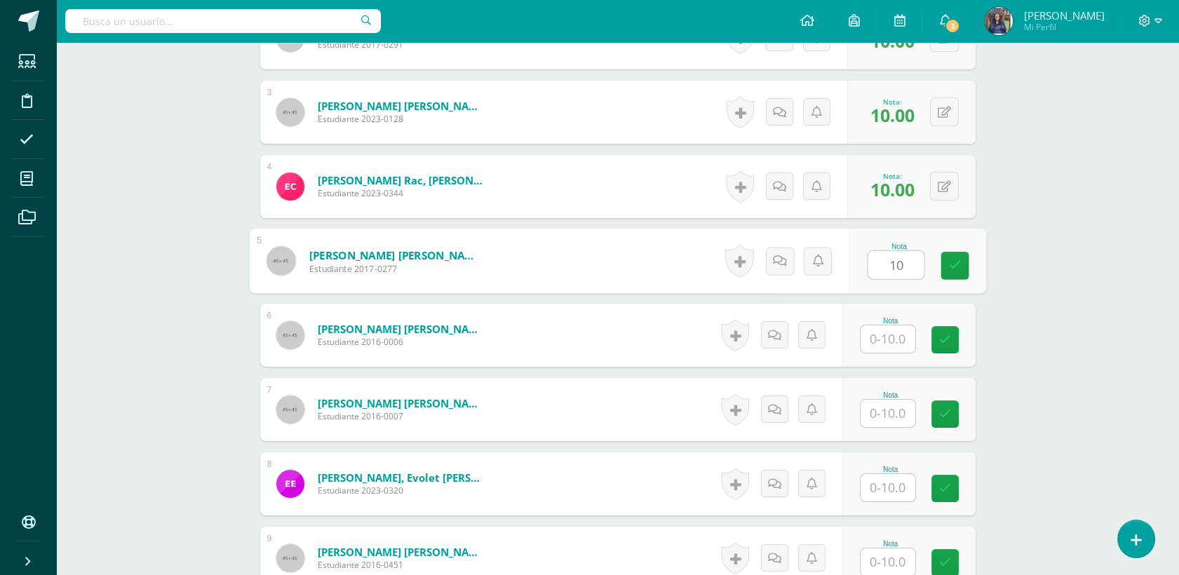
scroll to position [572, 0]
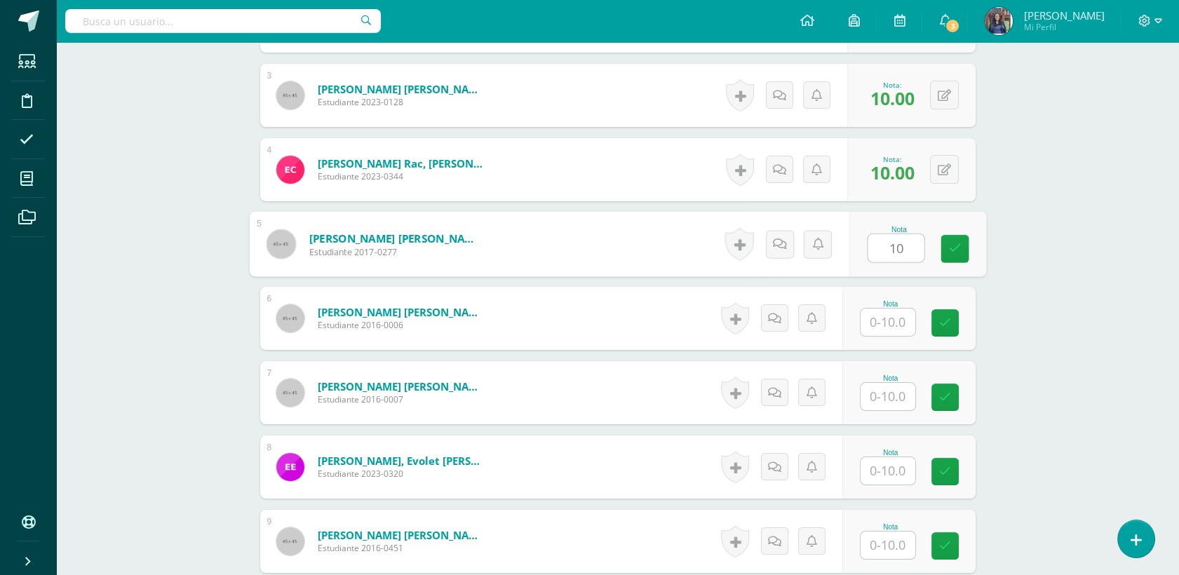
type input "10"
click at [899, 323] on input "text" at bounding box center [887, 322] width 55 height 27
type input "10"
click at [886, 394] on input "1" at bounding box center [887, 396] width 55 height 27
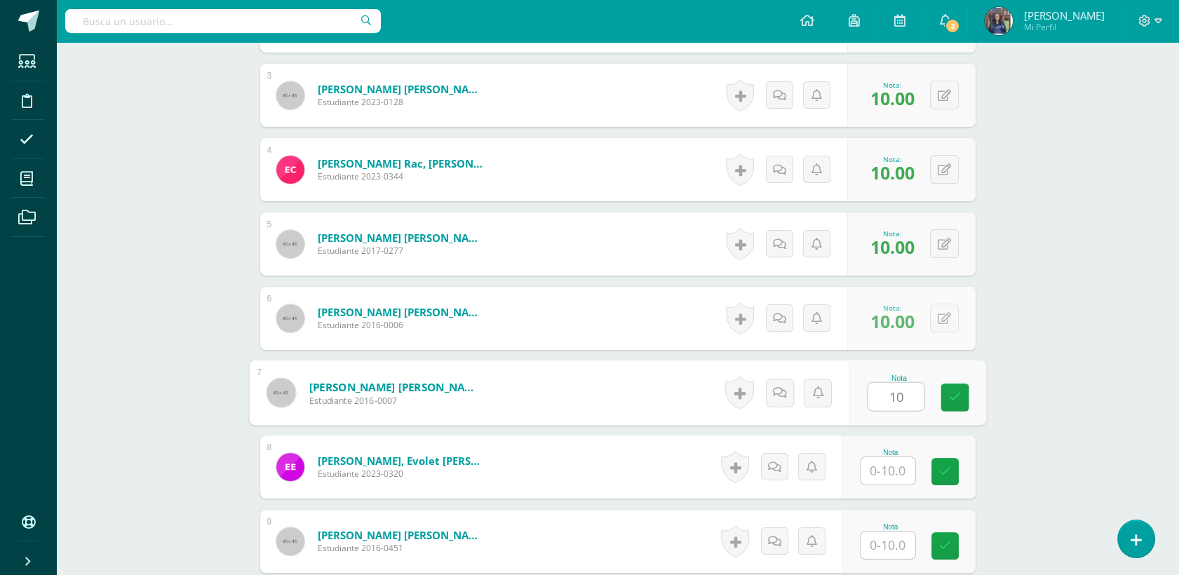
type input "10"
click at [883, 453] on div "Nota" at bounding box center [891, 453] width 62 height 8
click at [881, 468] on input "text" at bounding box center [887, 470] width 55 height 27
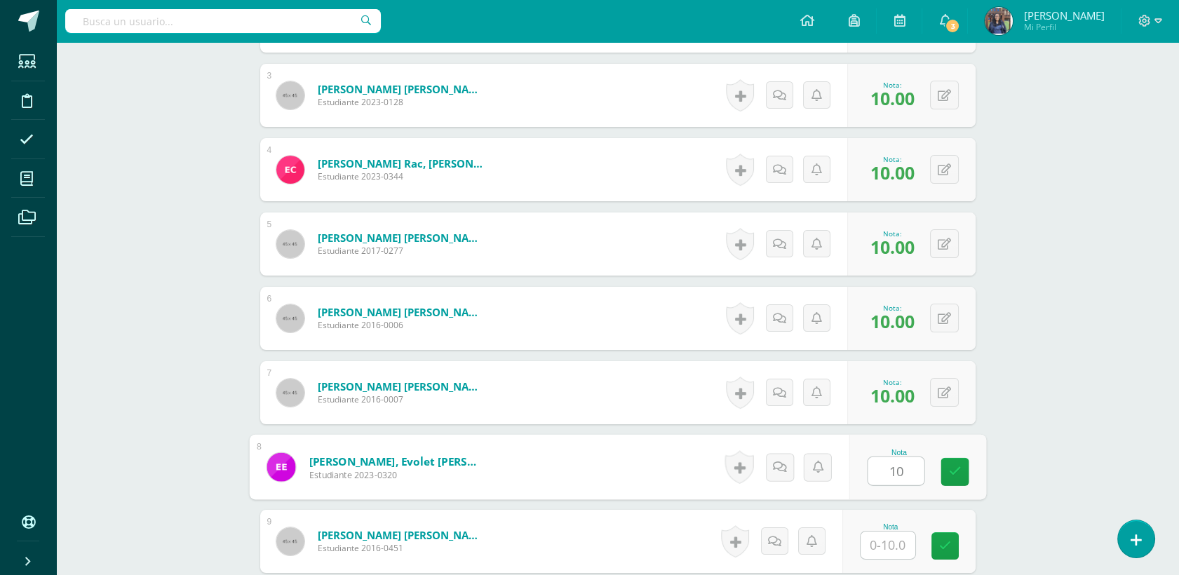
type input "10"
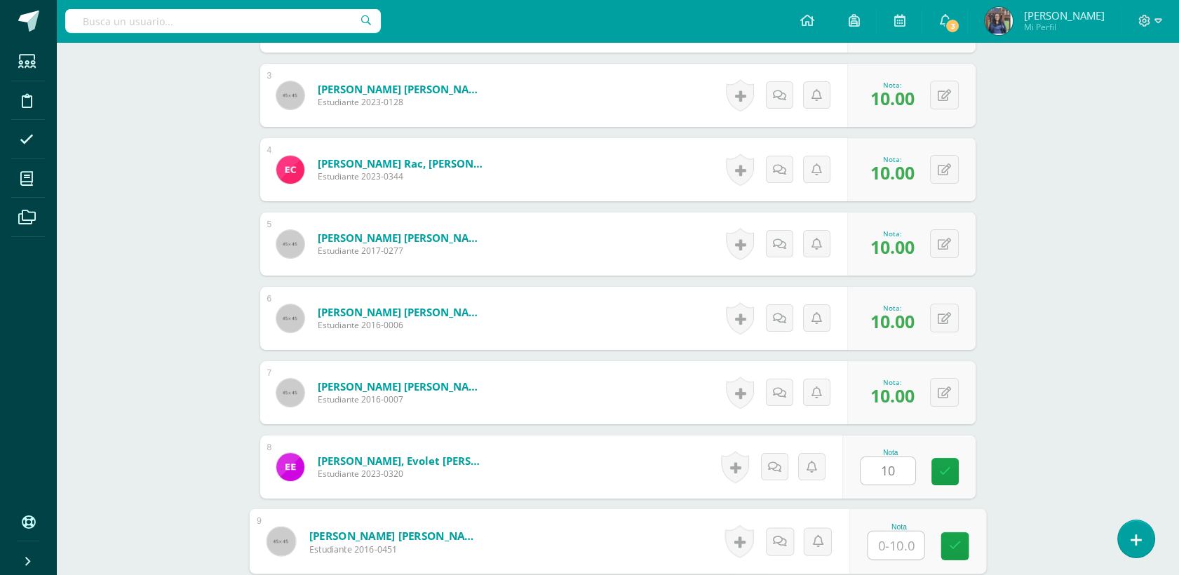
click at [895, 551] on input "text" at bounding box center [896, 546] width 56 height 28
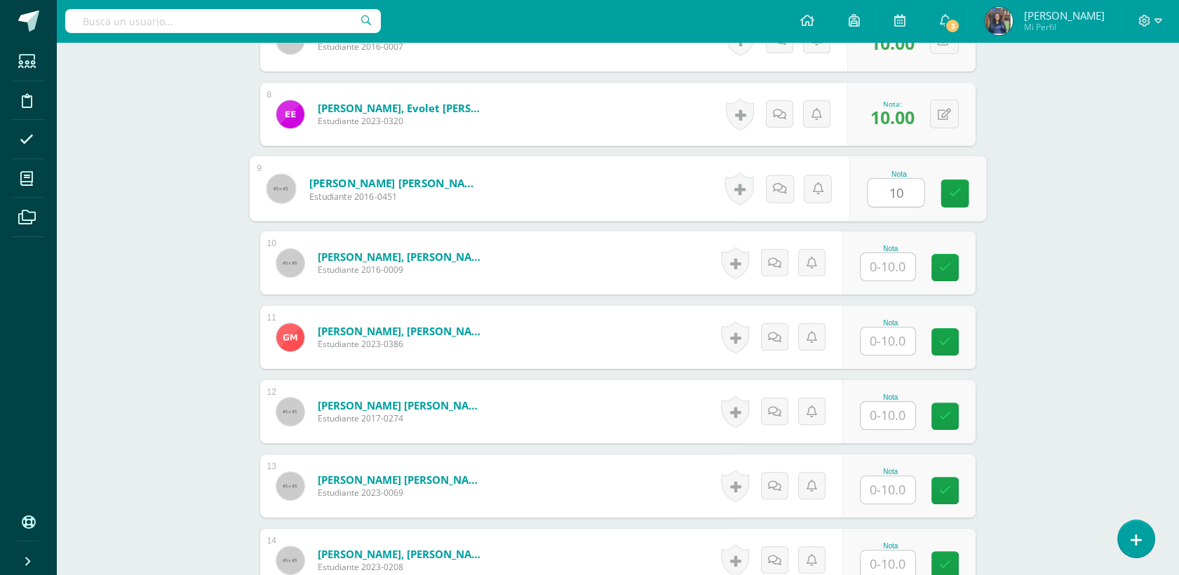
scroll to position [927, 0]
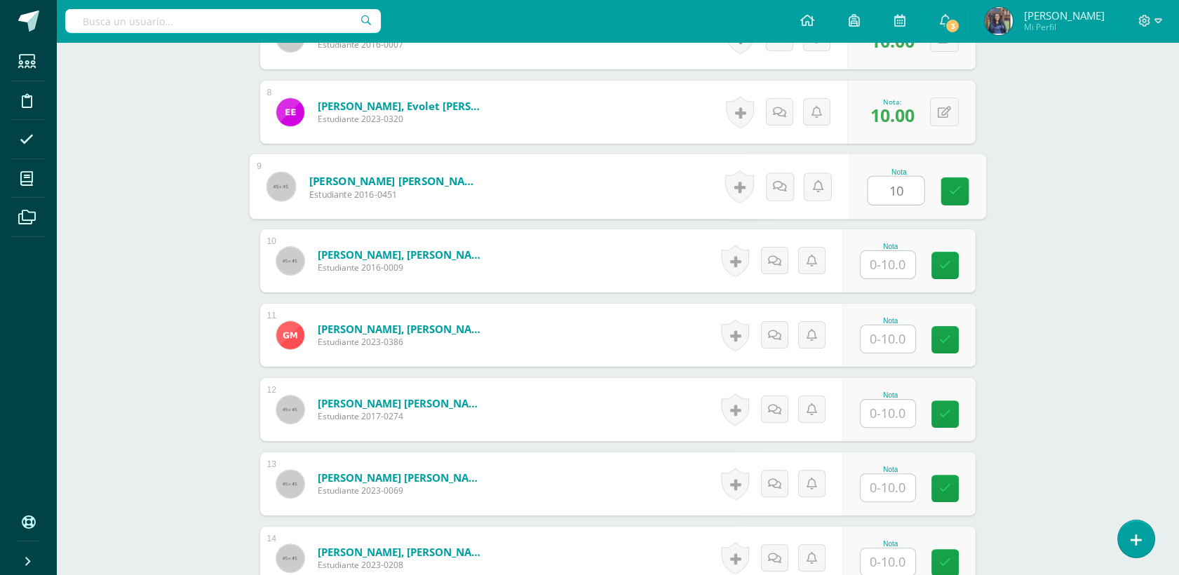
type input "10"
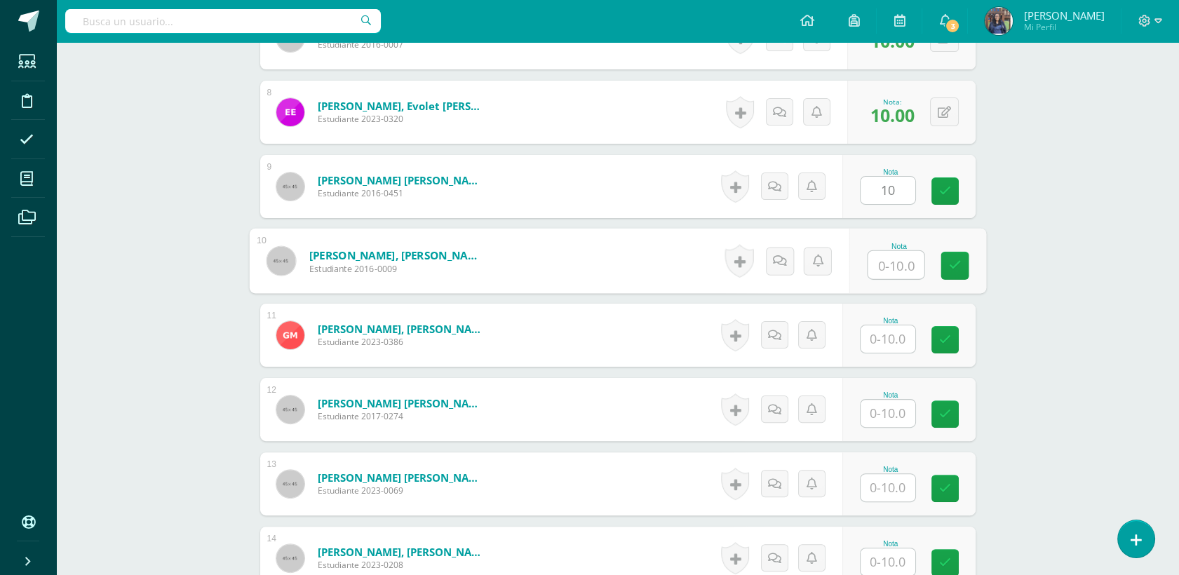
click at [876, 260] on input "text" at bounding box center [896, 265] width 56 height 28
click at [875, 346] on input "text" at bounding box center [887, 338] width 55 height 27
type input "10"
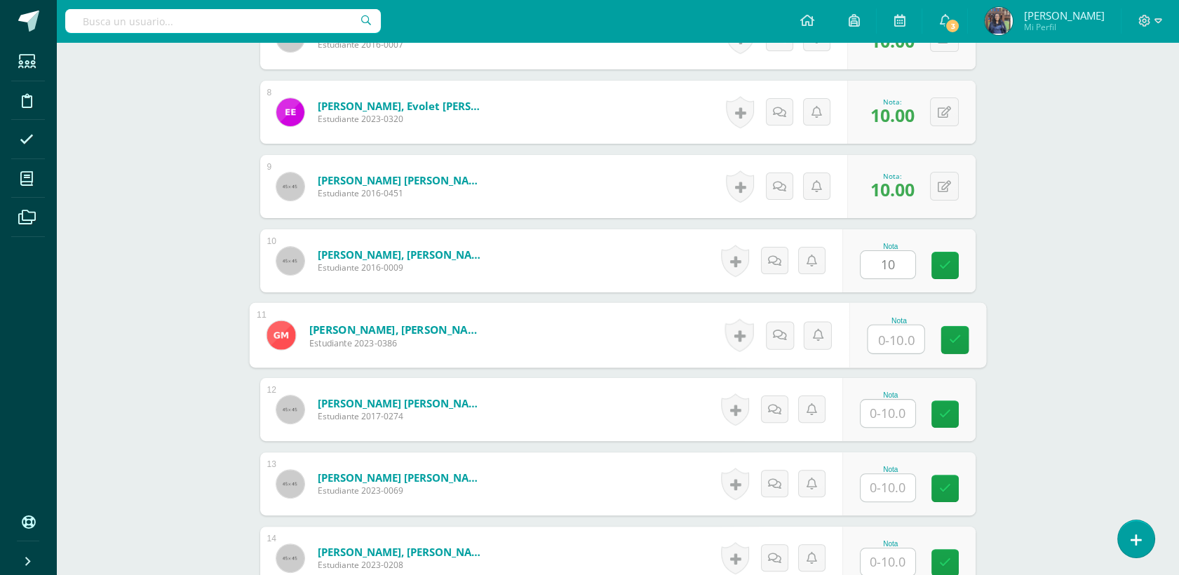
click at [887, 342] on input "text" at bounding box center [896, 339] width 56 height 28
type input "10"
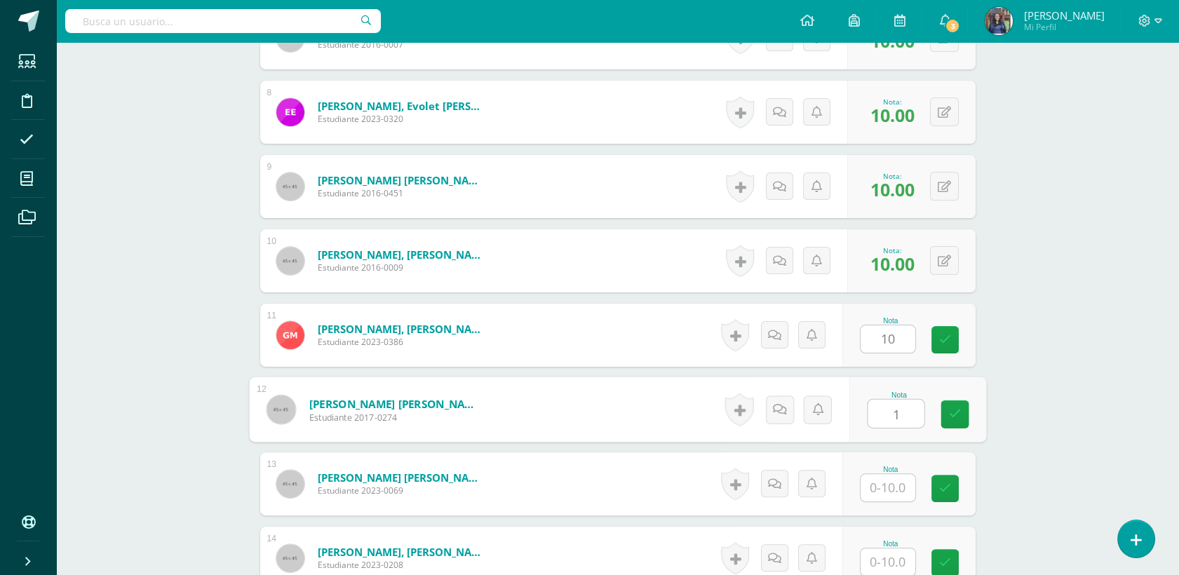
click at [892, 412] on input "1" at bounding box center [896, 414] width 56 height 28
type input "10"
click at [884, 494] on input "text" at bounding box center [887, 487] width 55 height 27
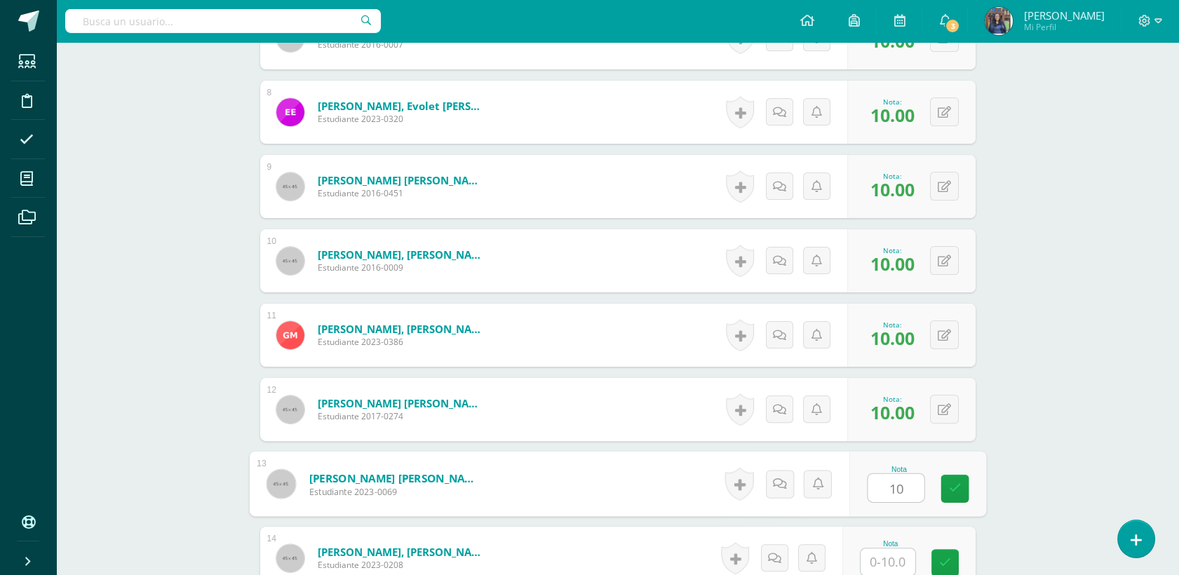
type input "10"
click at [889, 555] on input "text" at bounding box center [887, 561] width 55 height 27
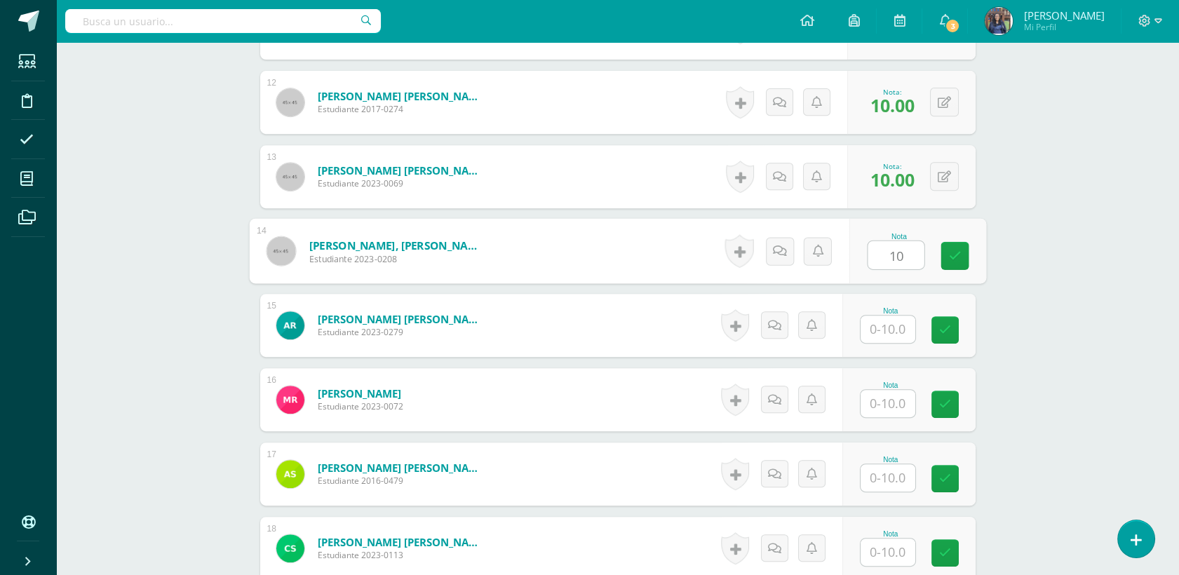
scroll to position [1328, 0]
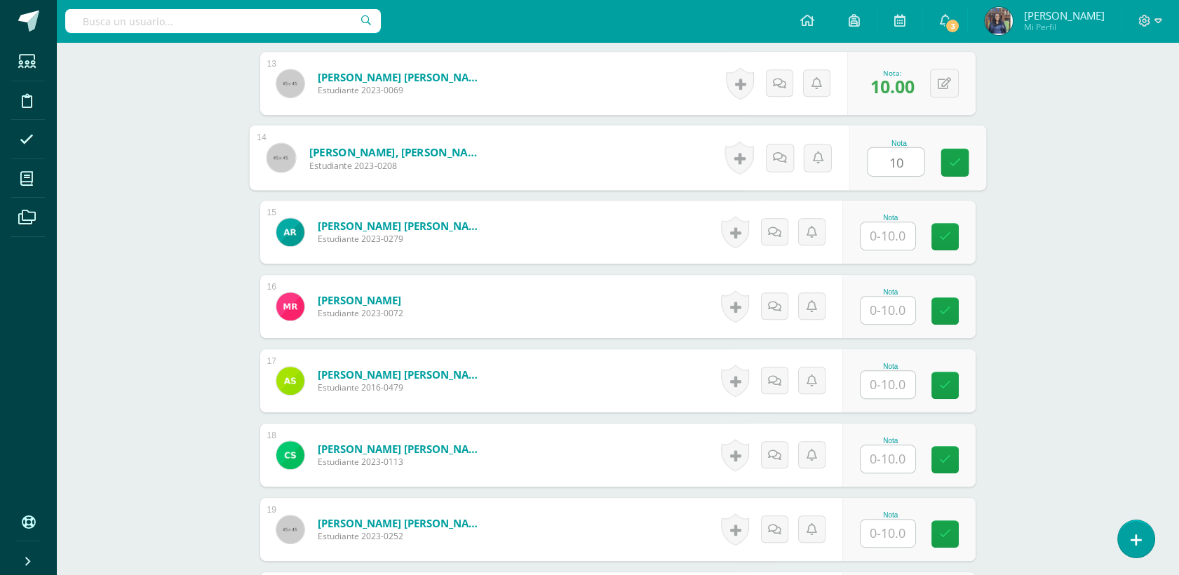
type input "10"
click at [882, 230] on input "text" at bounding box center [887, 235] width 55 height 27
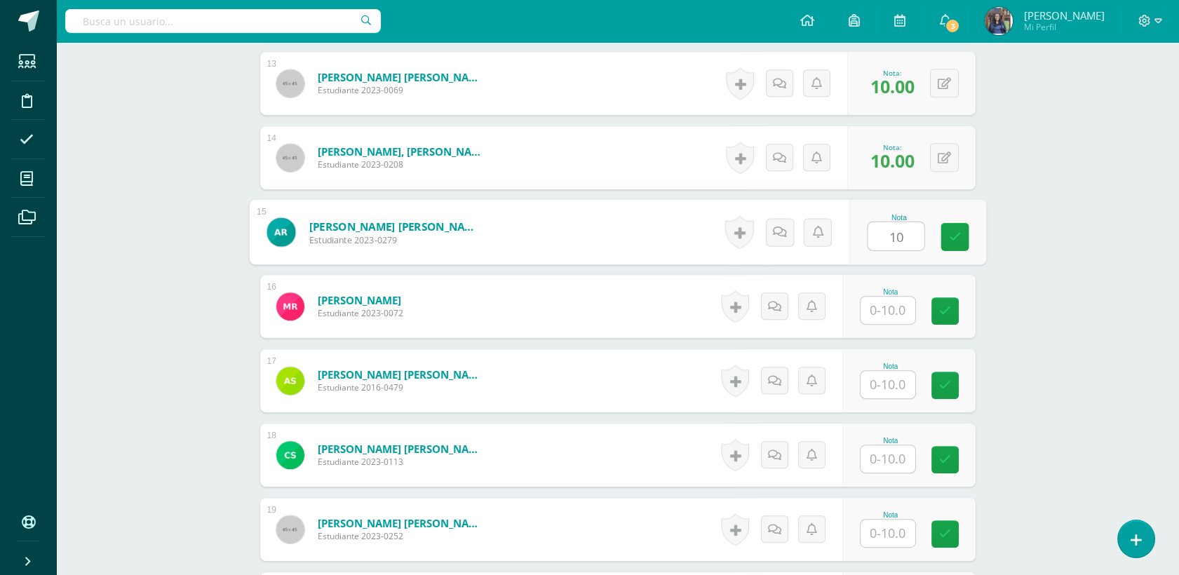
type input "10"
click at [885, 303] on input "text" at bounding box center [887, 310] width 55 height 27
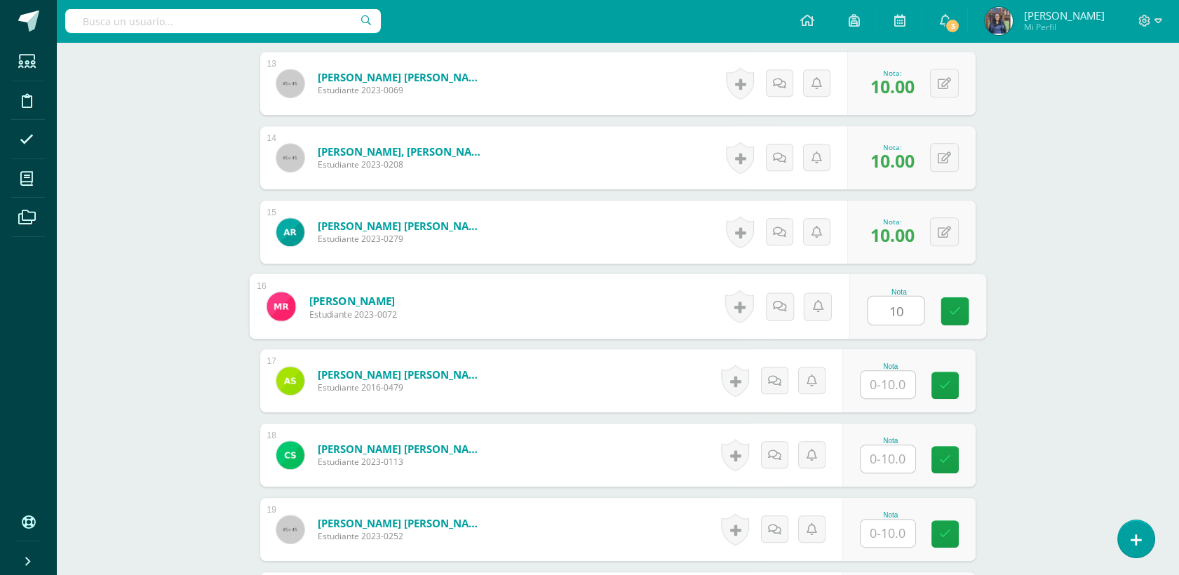
type input "10"
click at [894, 382] on input "text" at bounding box center [887, 384] width 55 height 27
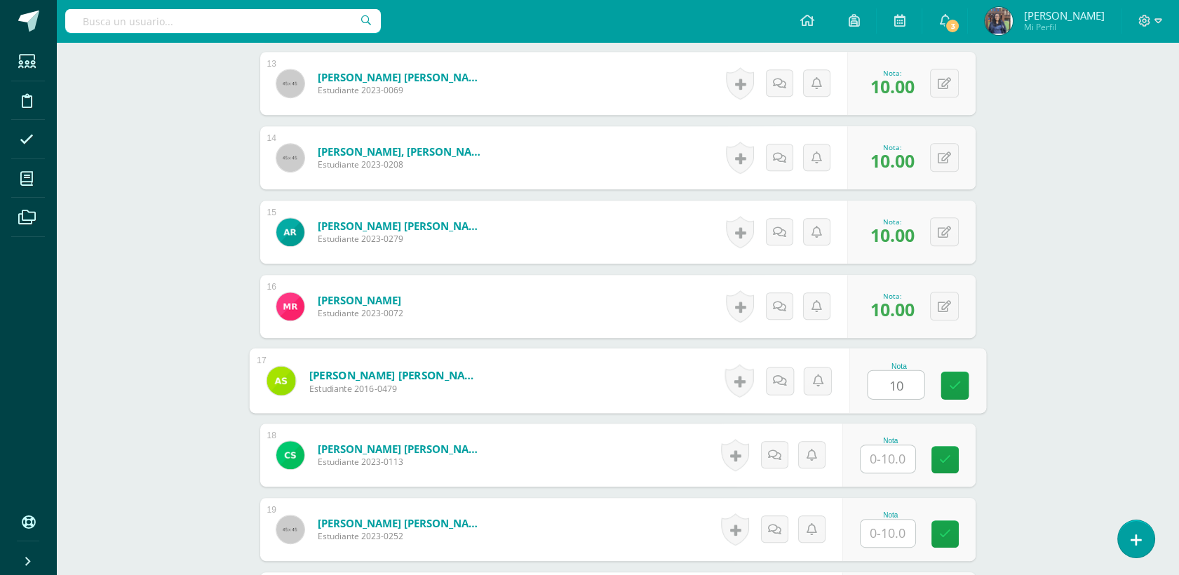
type input "10"
click at [891, 452] on input "text" at bounding box center [887, 458] width 55 height 27
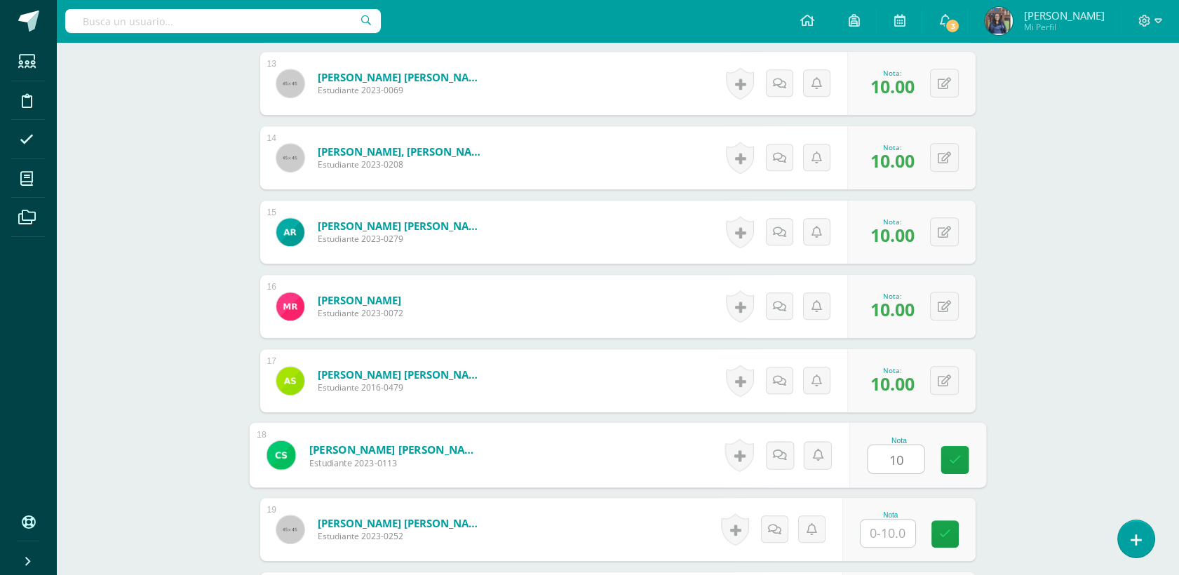
type input "10"
click at [891, 538] on input "1" at bounding box center [887, 533] width 55 height 27
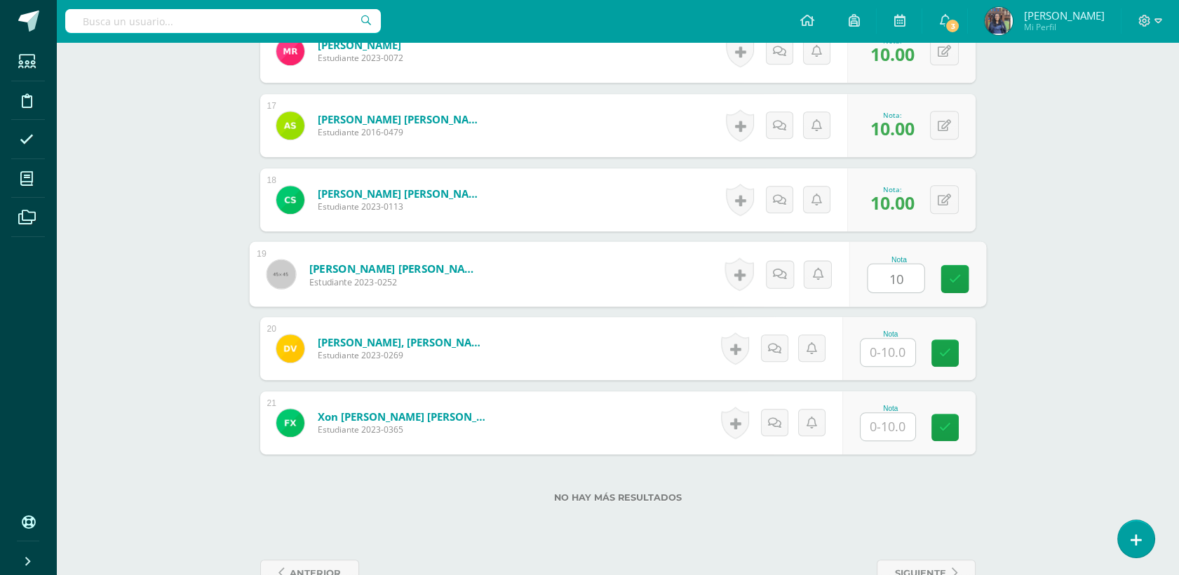
scroll to position [1624, 0]
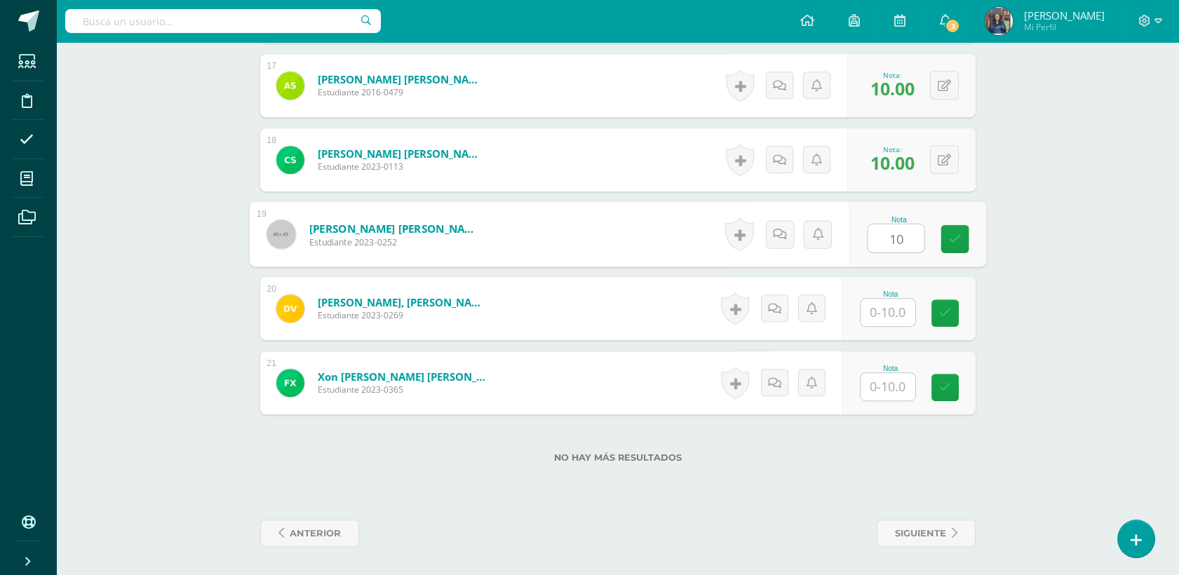
type input "10"
click at [878, 308] on input "text" at bounding box center [887, 312] width 55 height 27
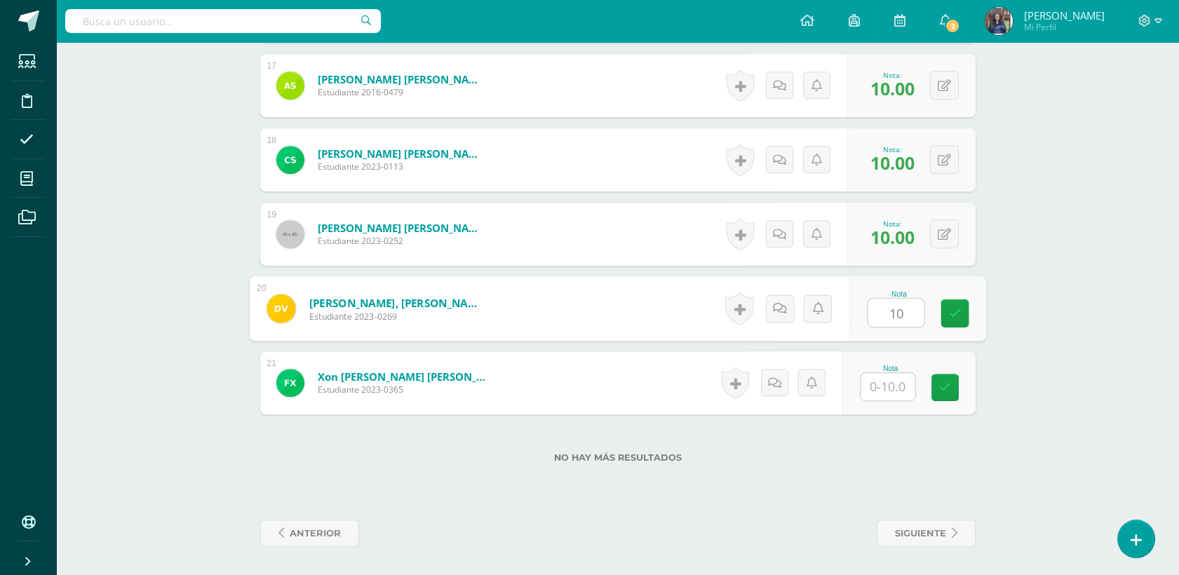
type input "10"
click at [905, 396] on input "text" at bounding box center [887, 386] width 55 height 27
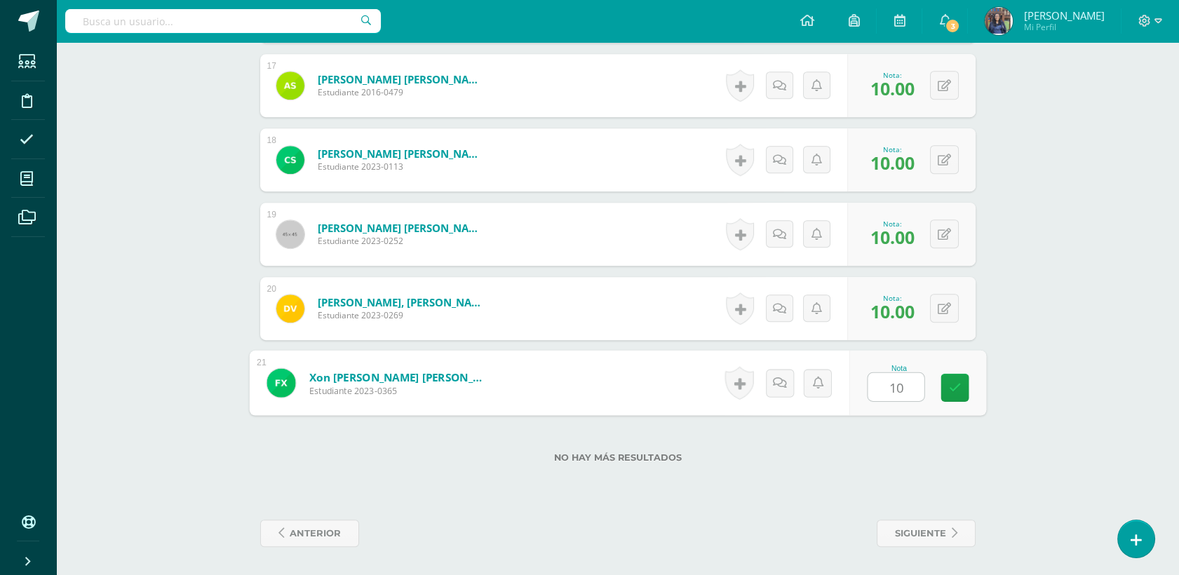
type input "10"
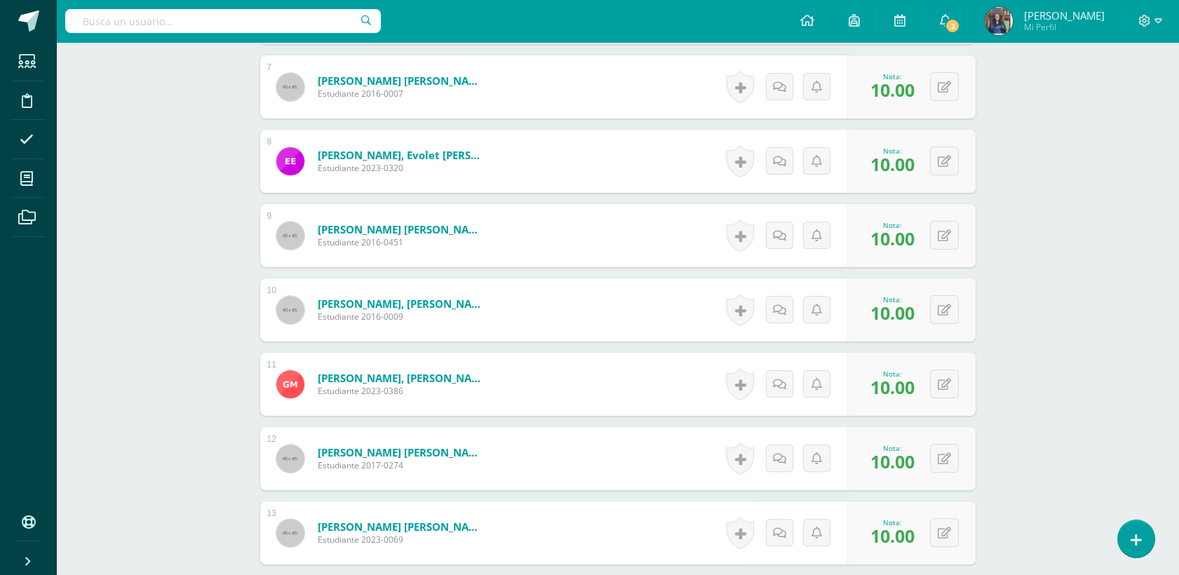
scroll to position [0, 0]
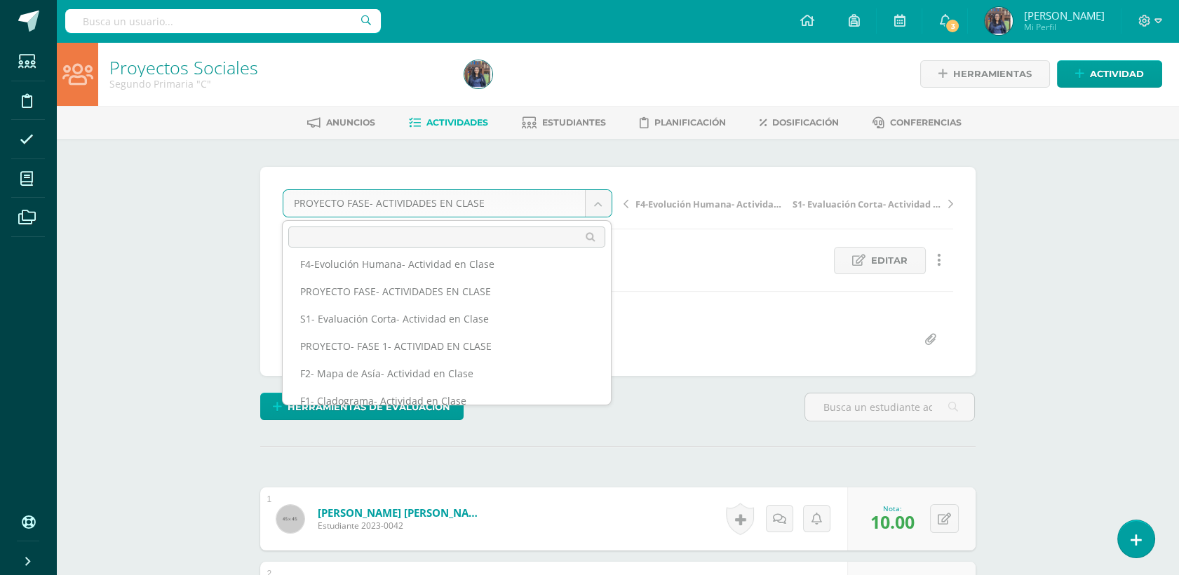
scroll to position [120, 0]
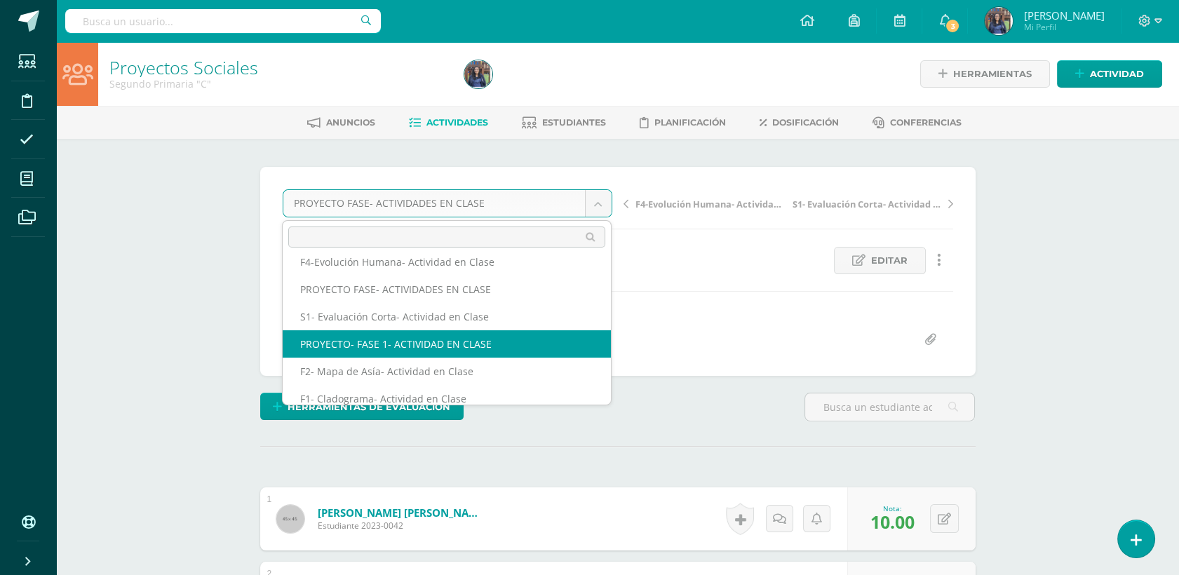
select select "/dashboard/teacher/grade-activity/50247/"
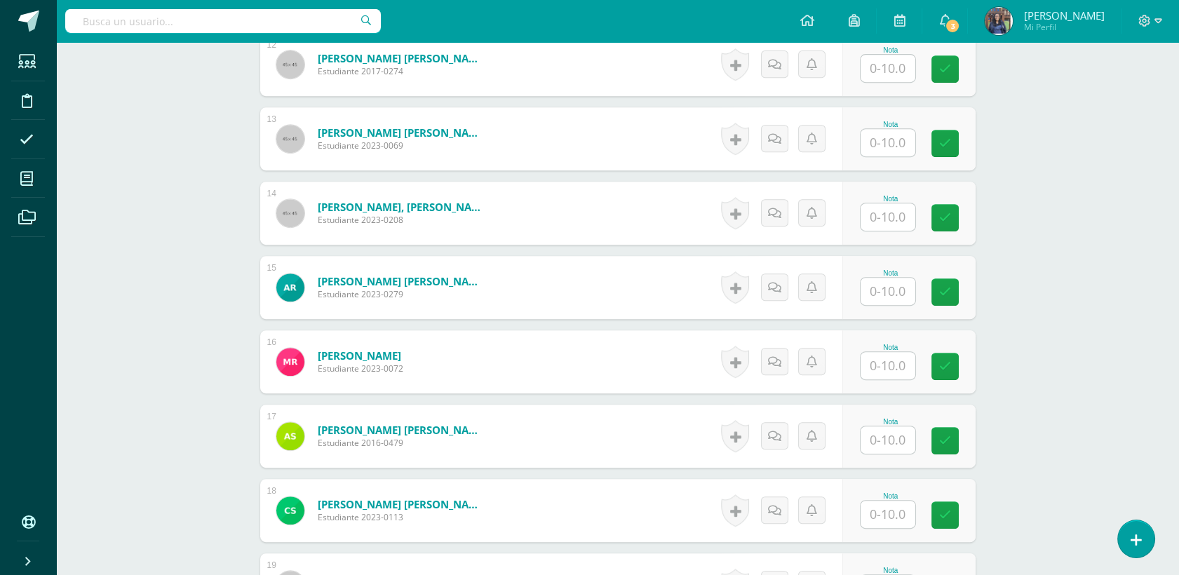
scroll to position [1302, 0]
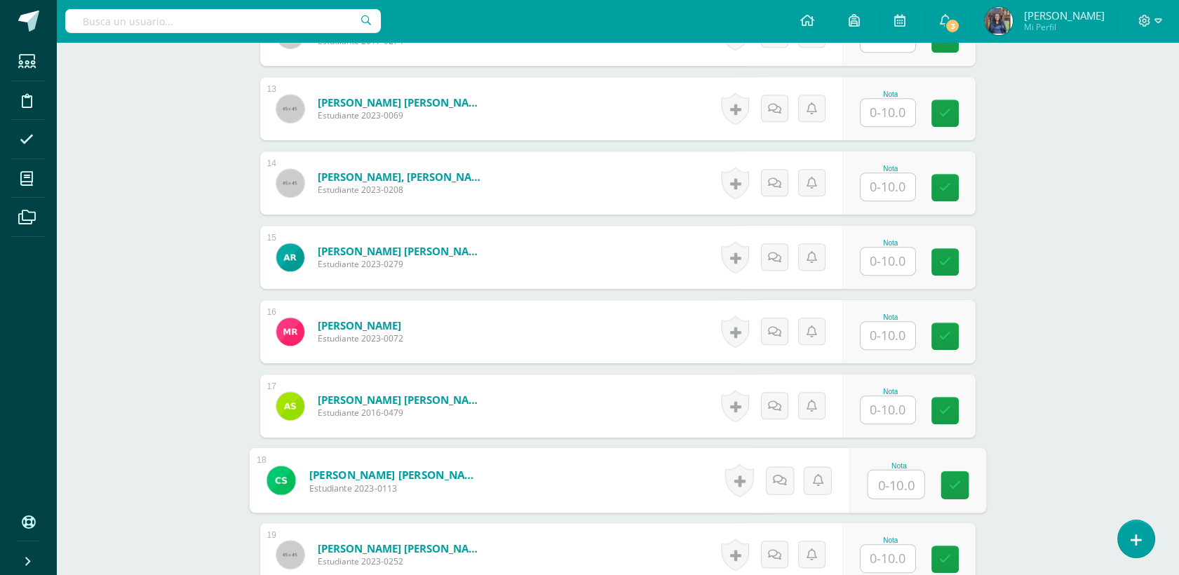
click at [888, 488] on input "text" at bounding box center [896, 485] width 56 height 28
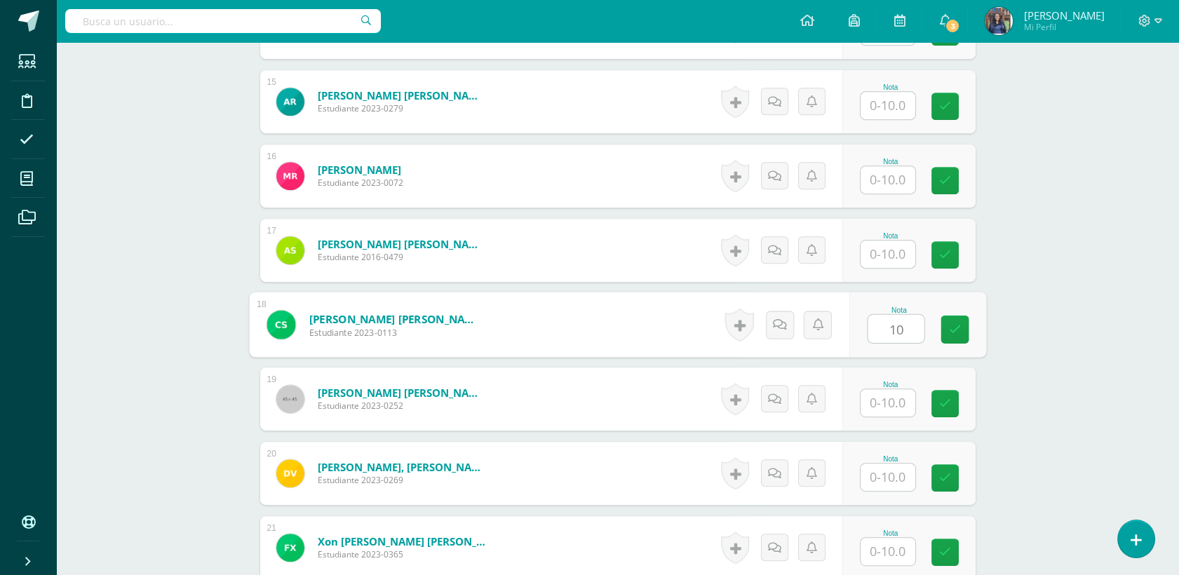
scroll to position [1455, 0]
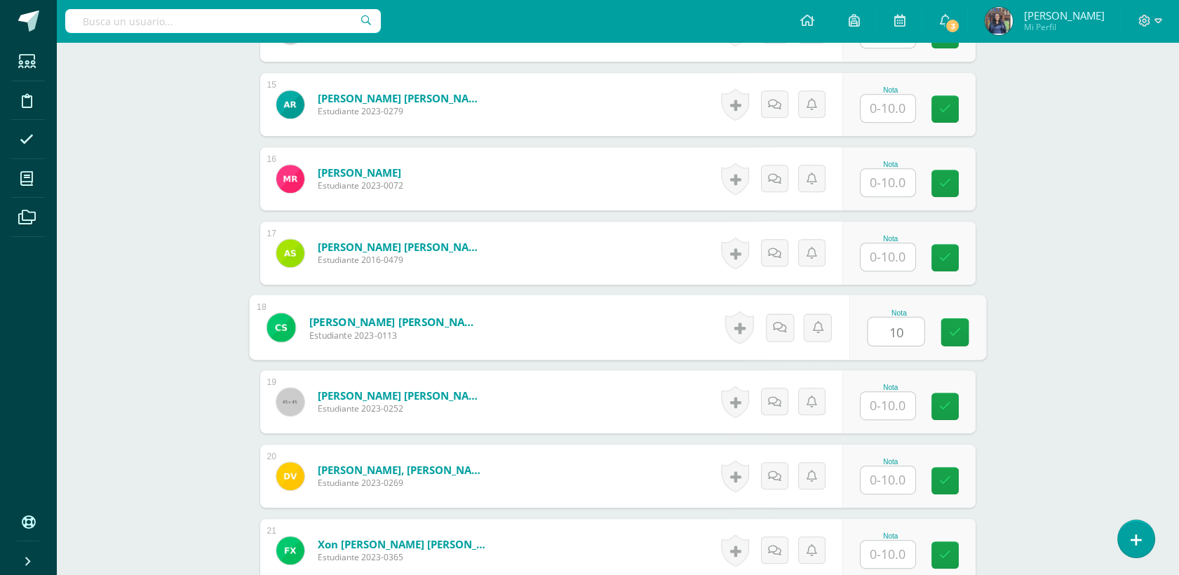
type input "10"
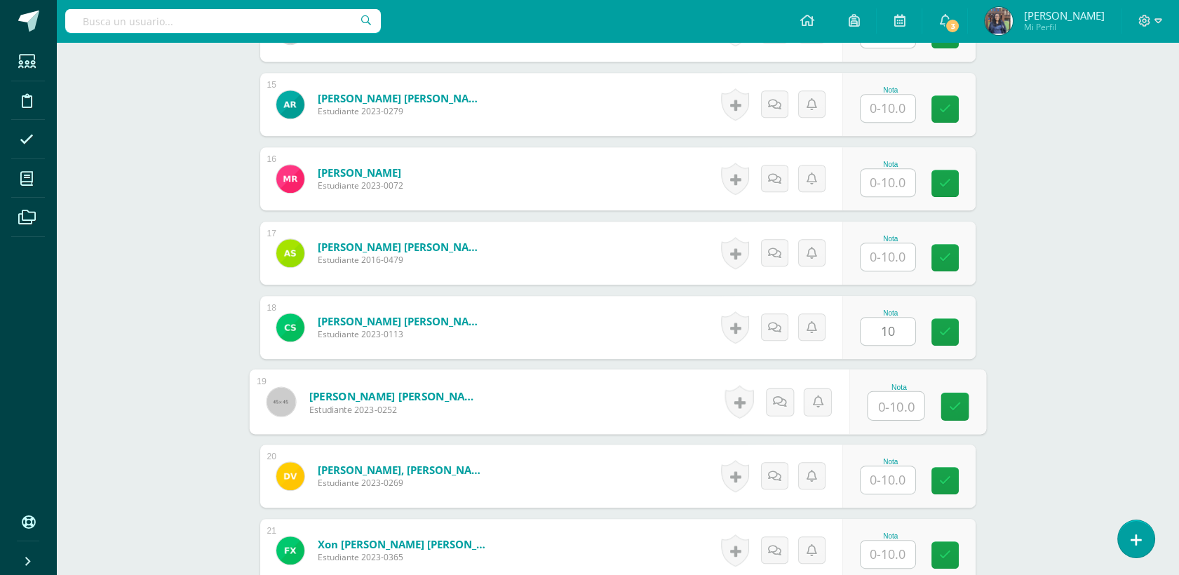
click at [886, 403] on input "text" at bounding box center [896, 406] width 56 height 28
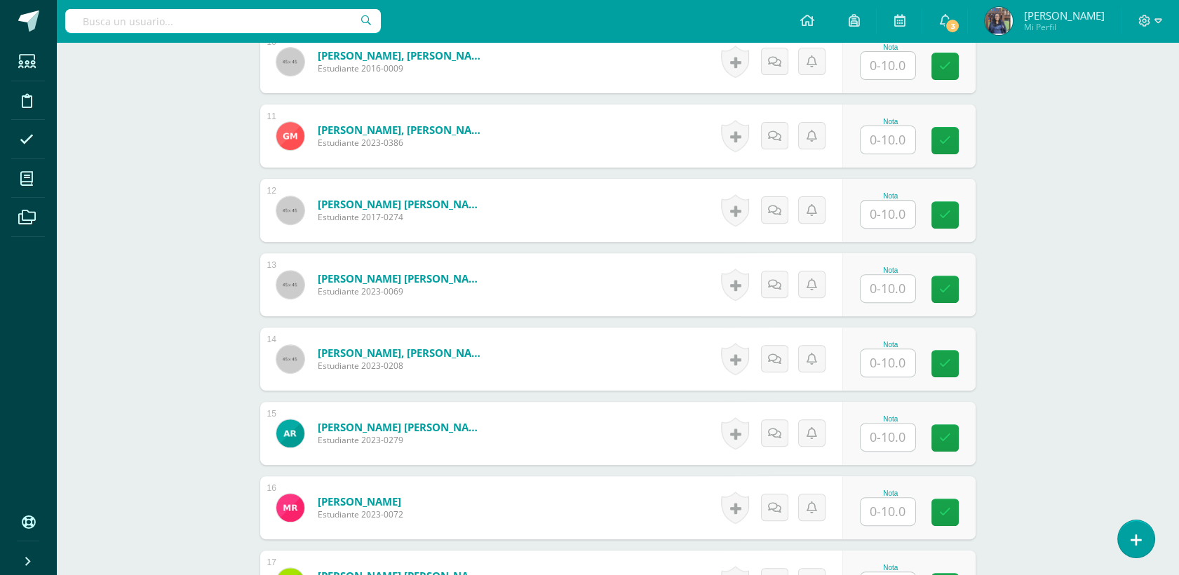
scroll to position [1123, 0]
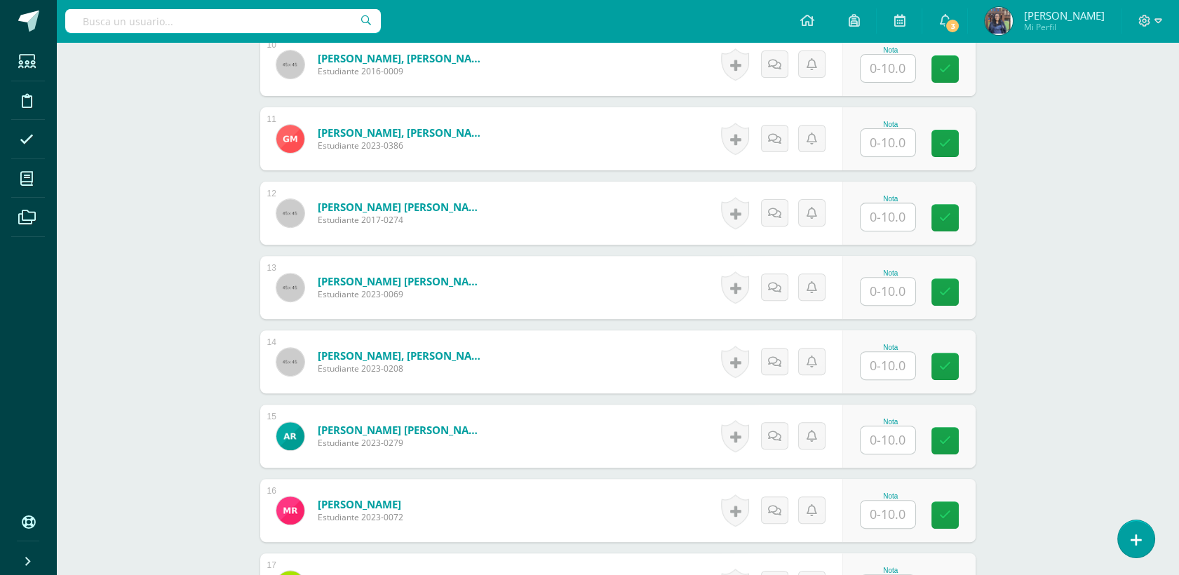
type input "10"
click at [877, 207] on input "text" at bounding box center [887, 216] width 55 height 27
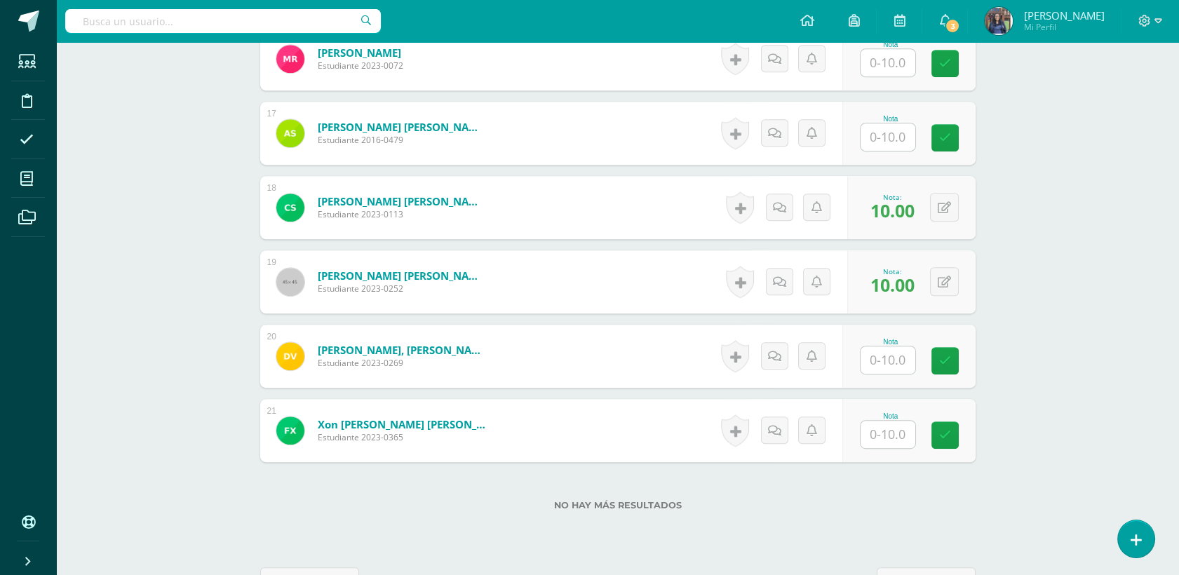
scroll to position [1624, 0]
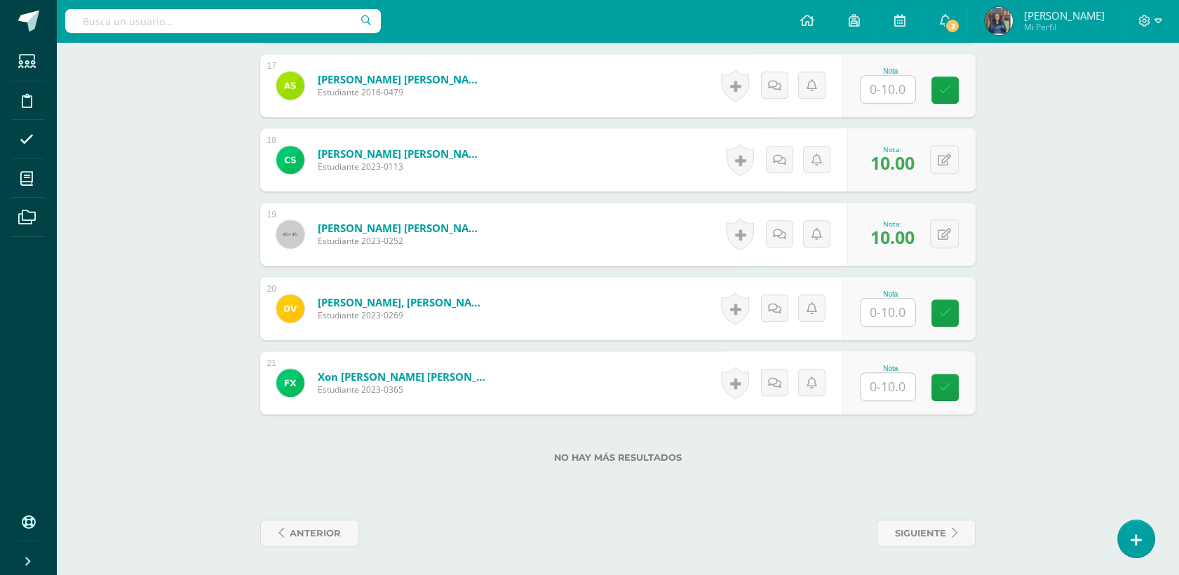
type input "10"
click at [905, 317] on input "text" at bounding box center [887, 312] width 55 height 27
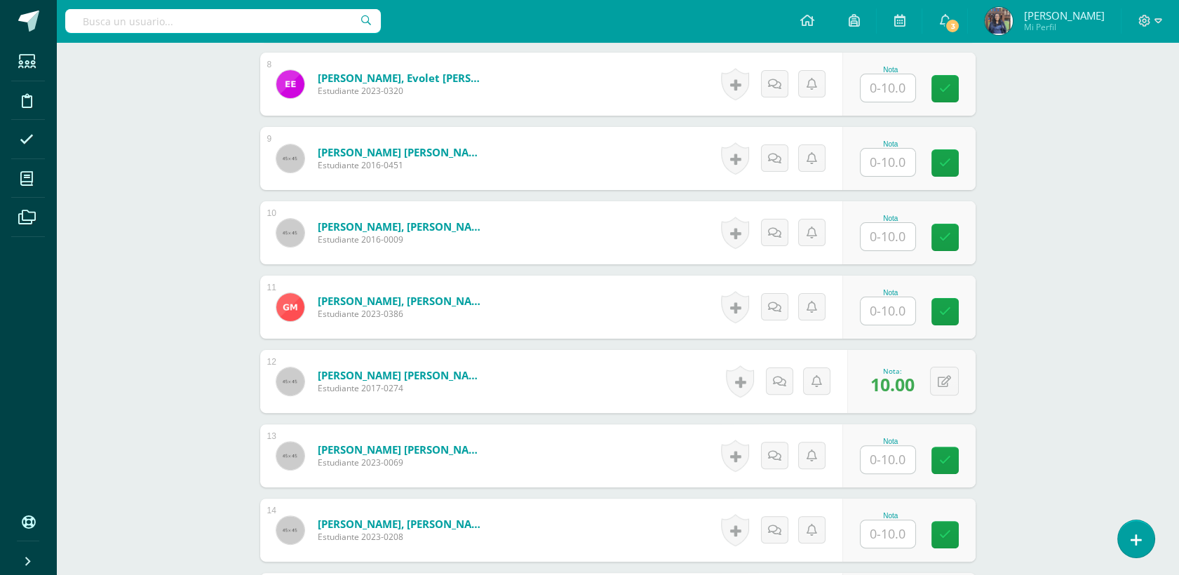
scroll to position [900, 0]
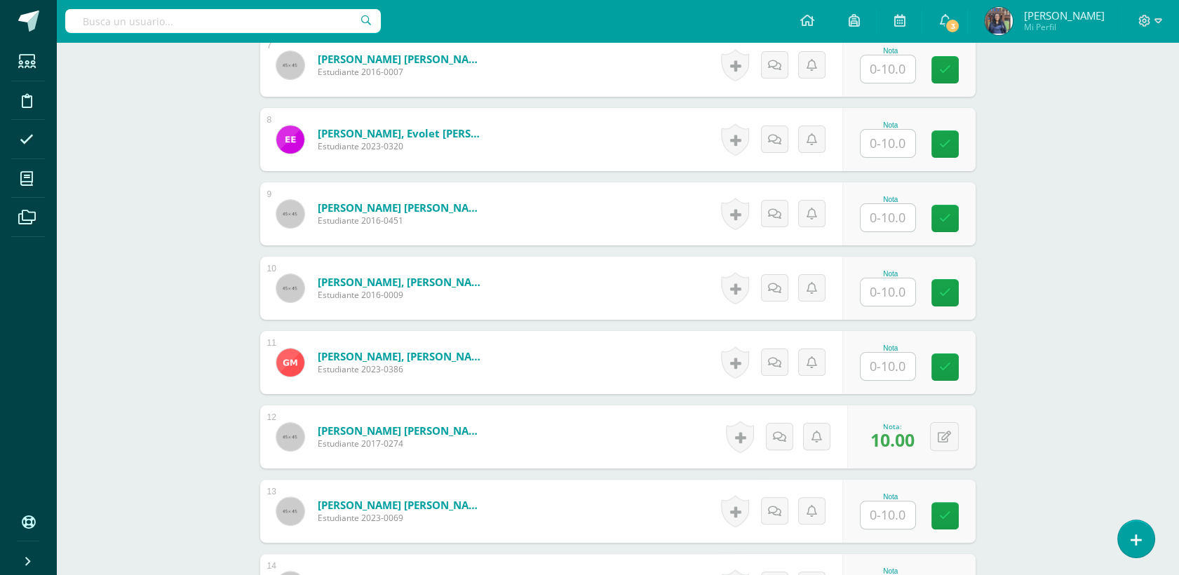
type input "8"
click at [873, 216] on input "text" at bounding box center [887, 217] width 55 height 27
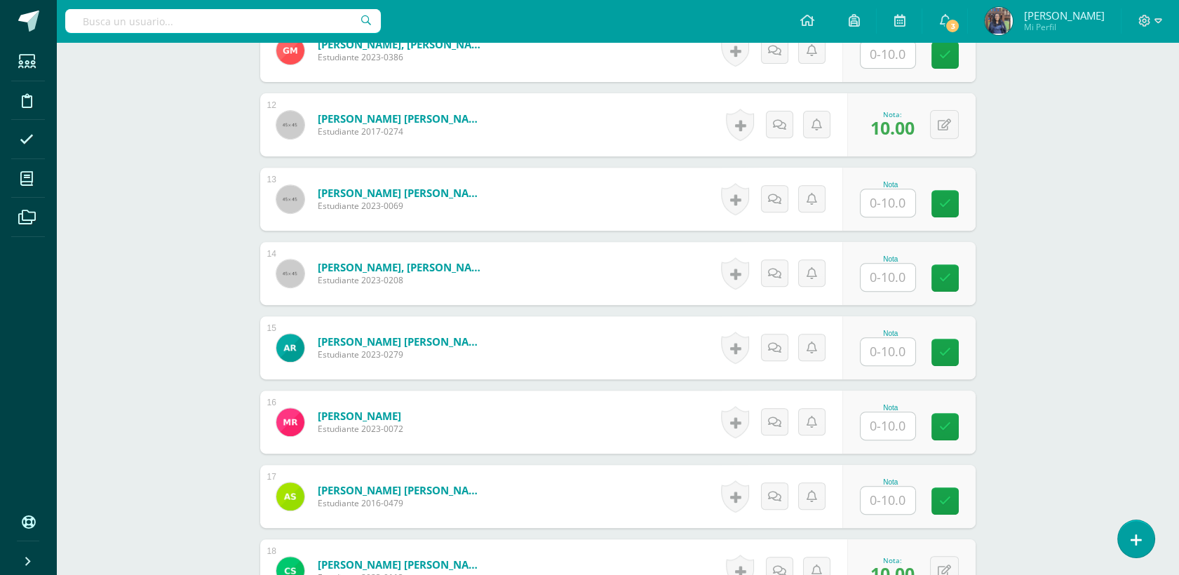
scroll to position [1220, 0]
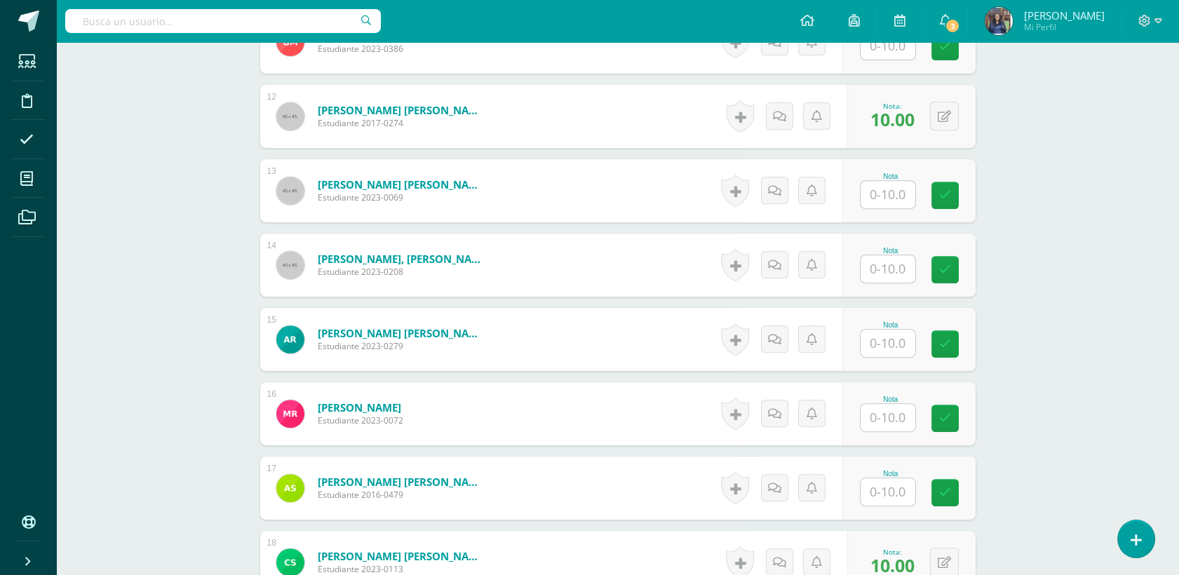
type input "10"
click at [875, 351] on input "text" at bounding box center [887, 343] width 55 height 27
type input "10"
click at [877, 480] on input "text" at bounding box center [887, 491] width 55 height 27
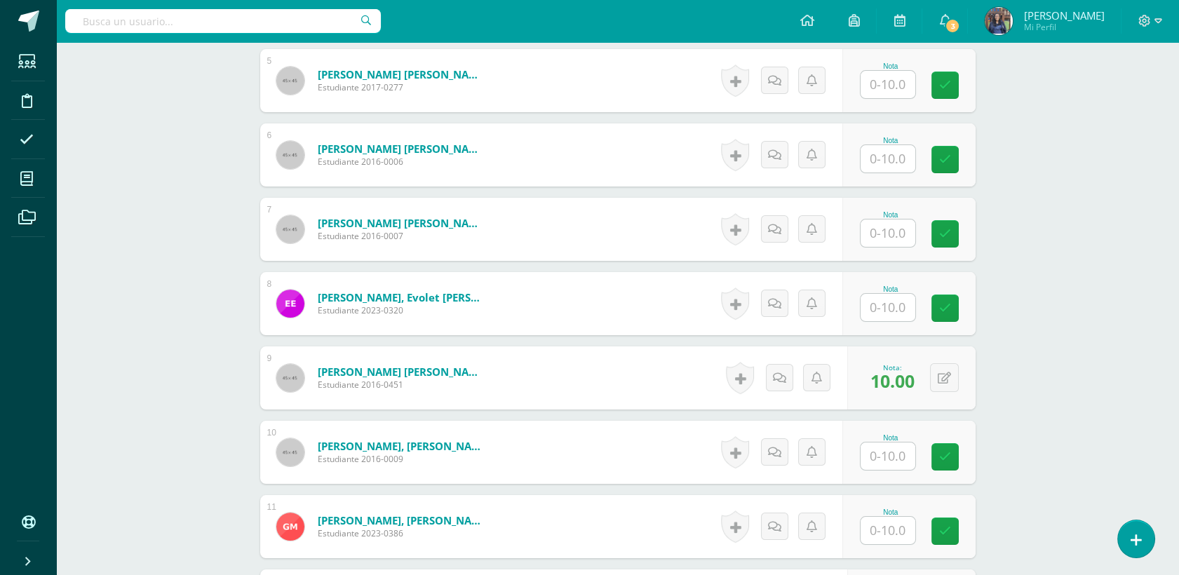
scroll to position [723, 0]
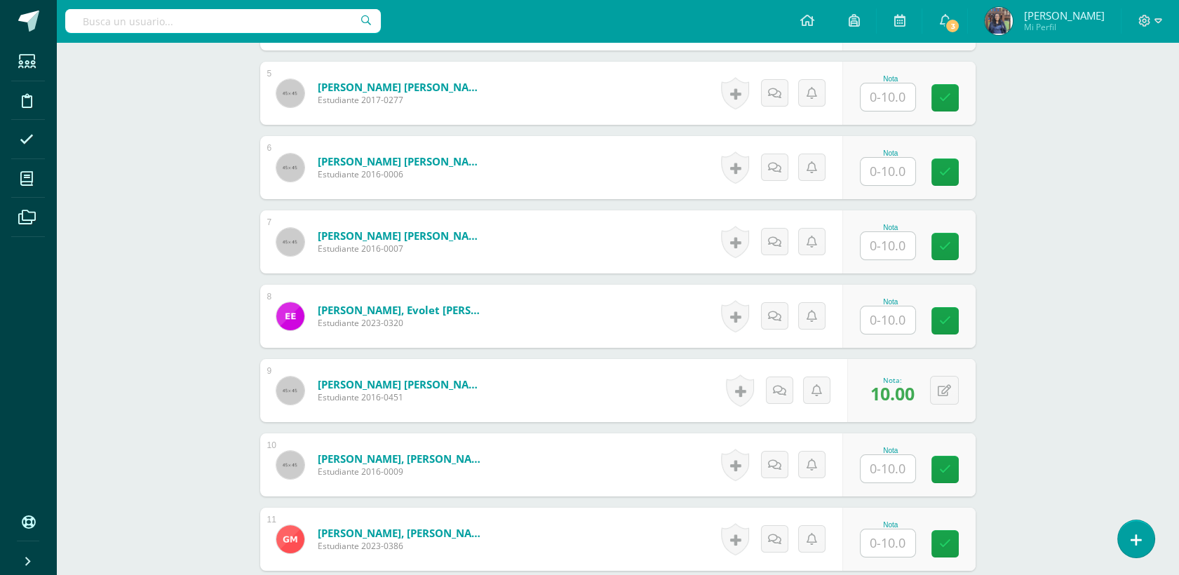
type input "10"
click at [903, 244] on input "text" at bounding box center [887, 245] width 55 height 27
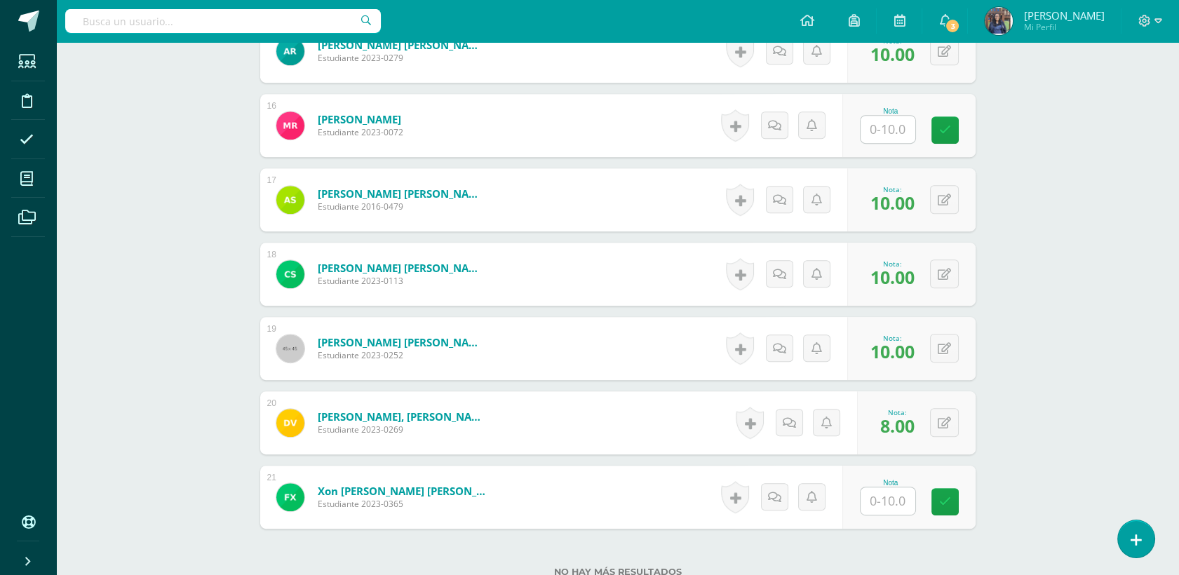
scroll to position [1574, 0]
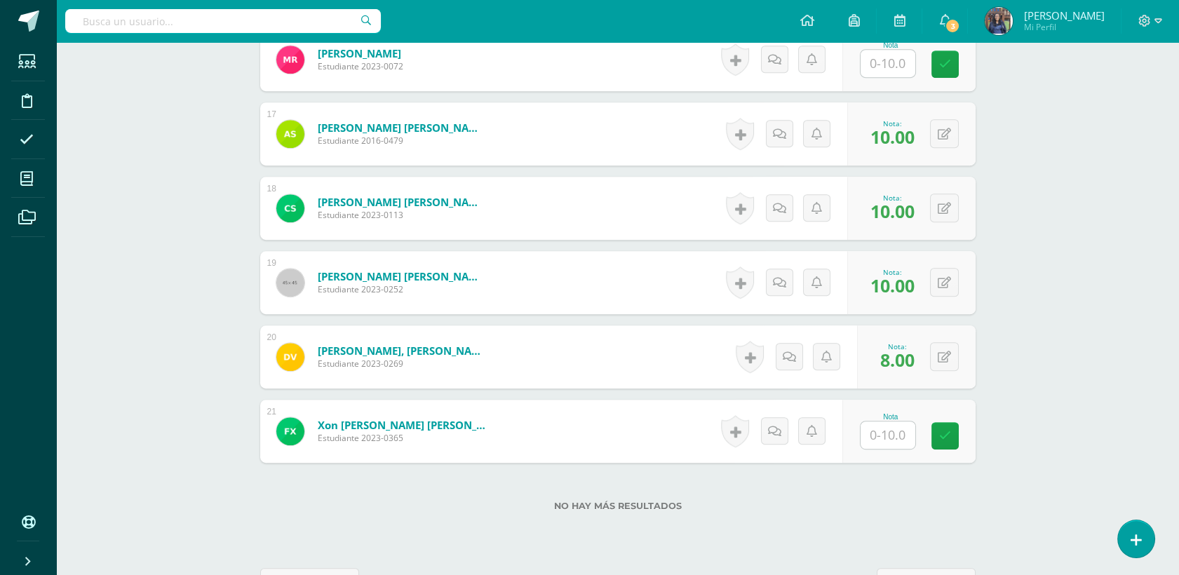
type input "10"
click at [886, 431] on input "text" at bounding box center [887, 434] width 55 height 27
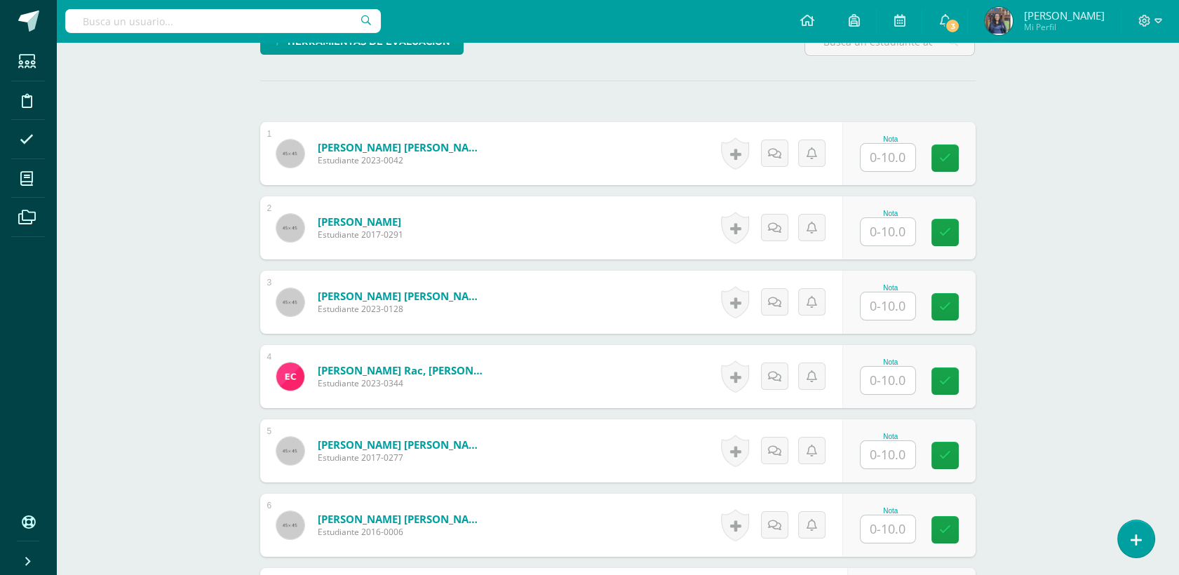
scroll to position [368, 0]
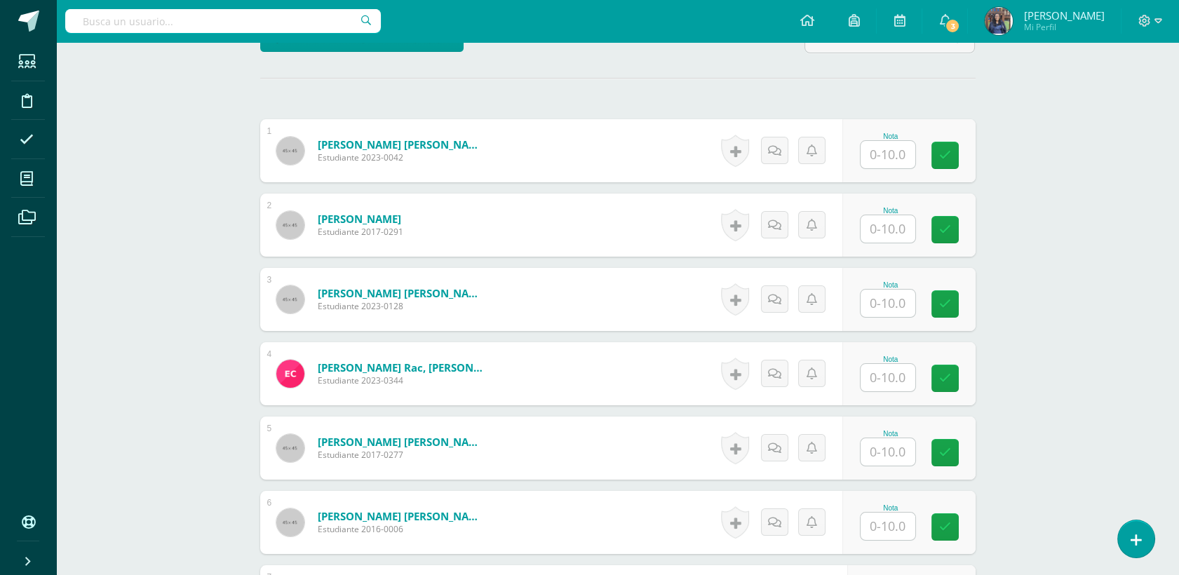
type input "9"
click at [875, 231] on input "text" at bounding box center [887, 228] width 55 height 27
type input "10"
click at [891, 454] on input "text" at bounding box center [896, 452] width 56 height 28
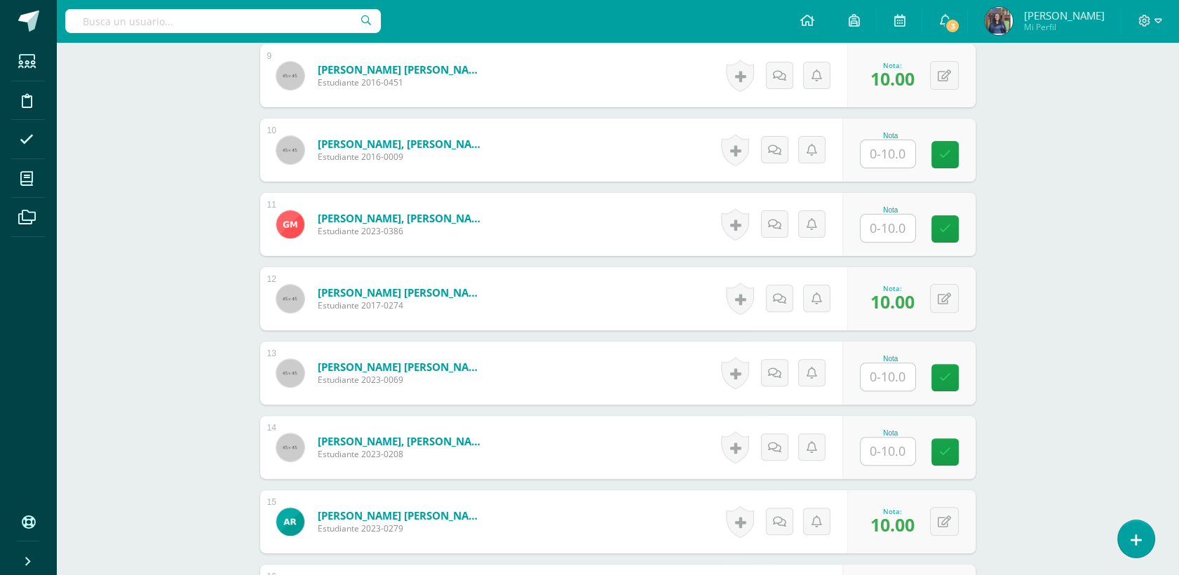
scroll to position [1041, 0]
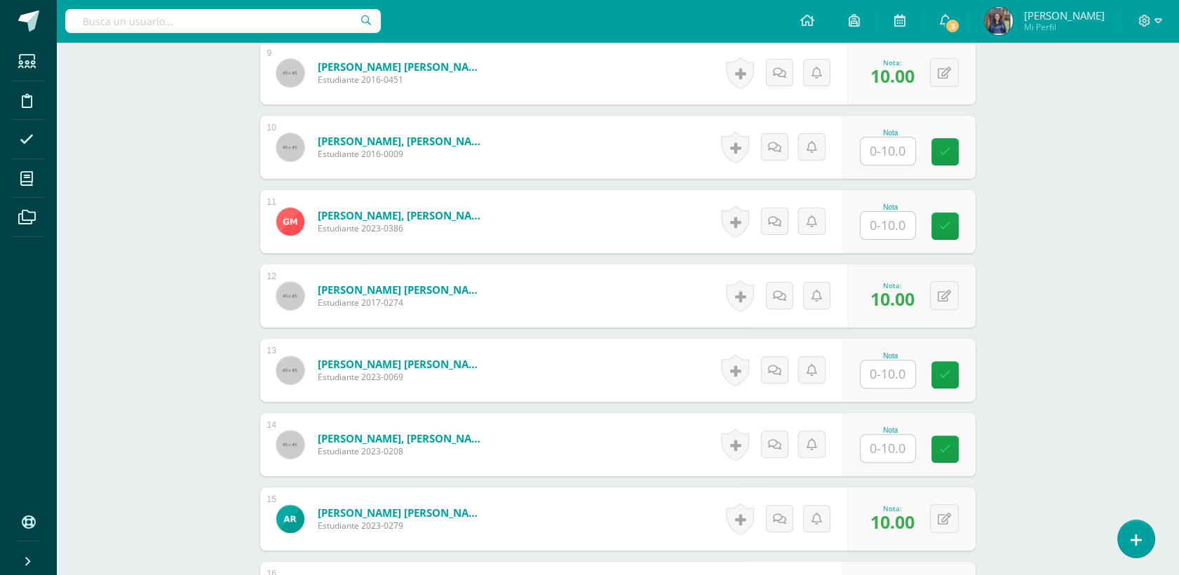
type input "10"
click at [891, 447] on input "text" at bounding box center [887, 448] width 55 height 27
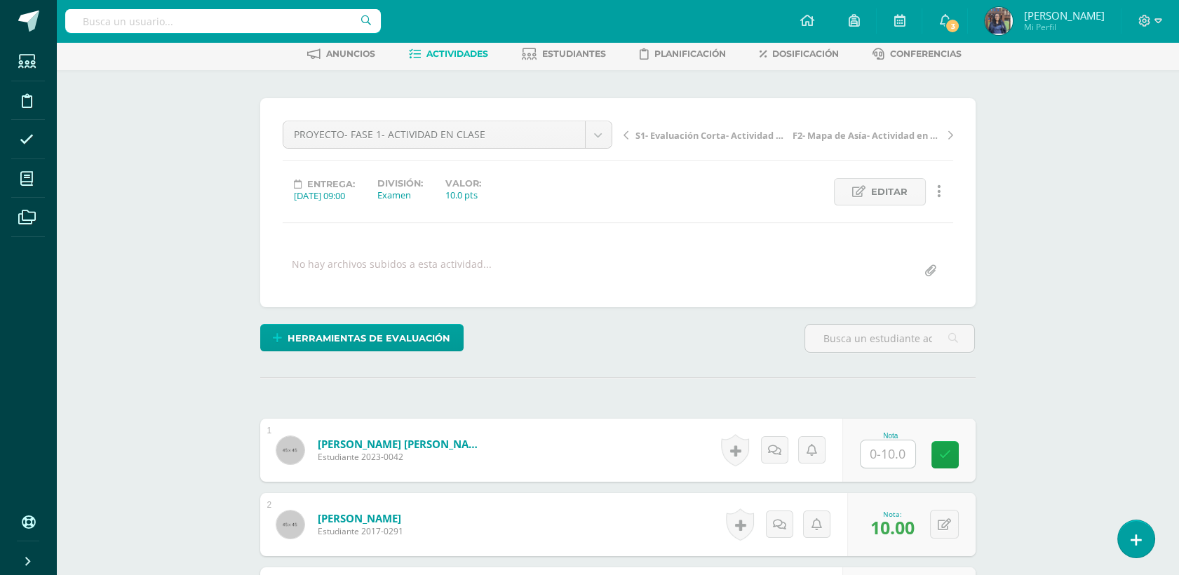
scroll to position [0, 0]
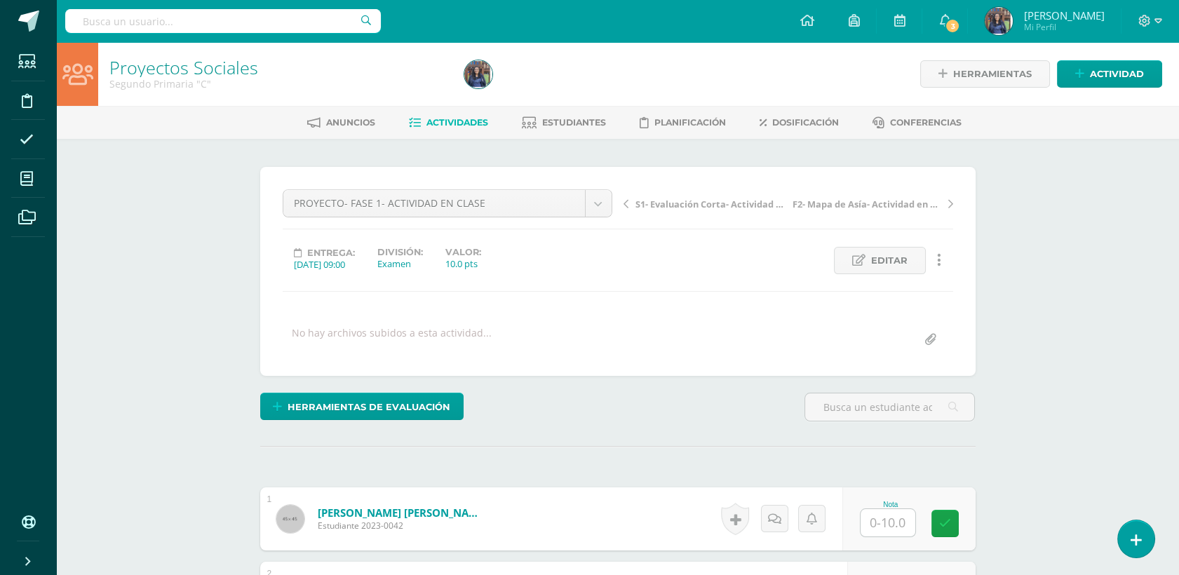
type input "8"
click at [868, 530] on input "text" at bounding box center [896, 523] width 56 height 28
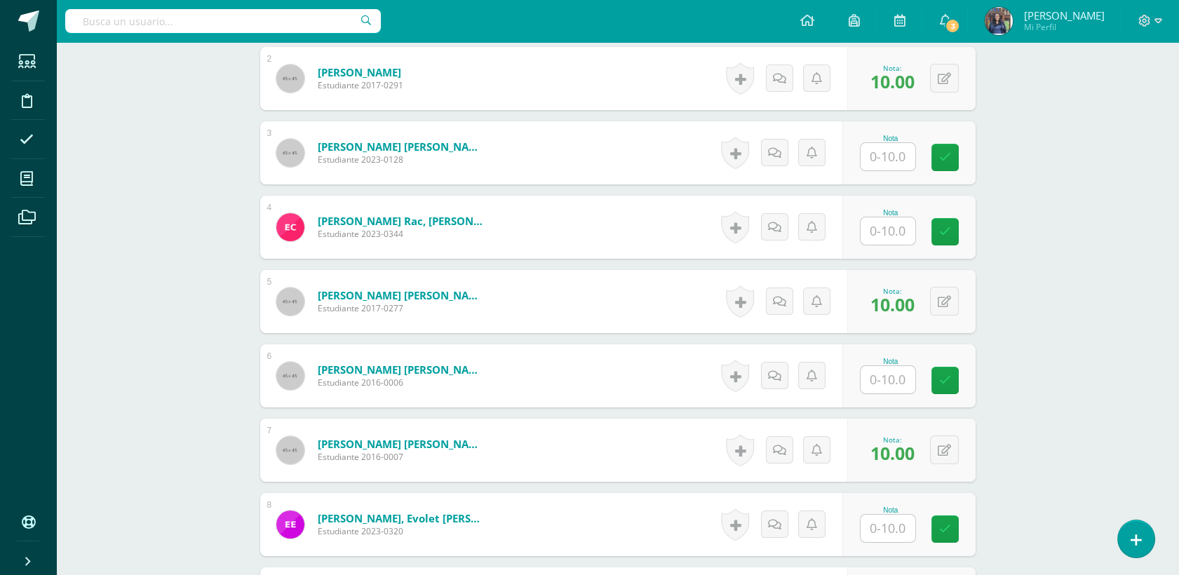
scroll to position [517, 0]
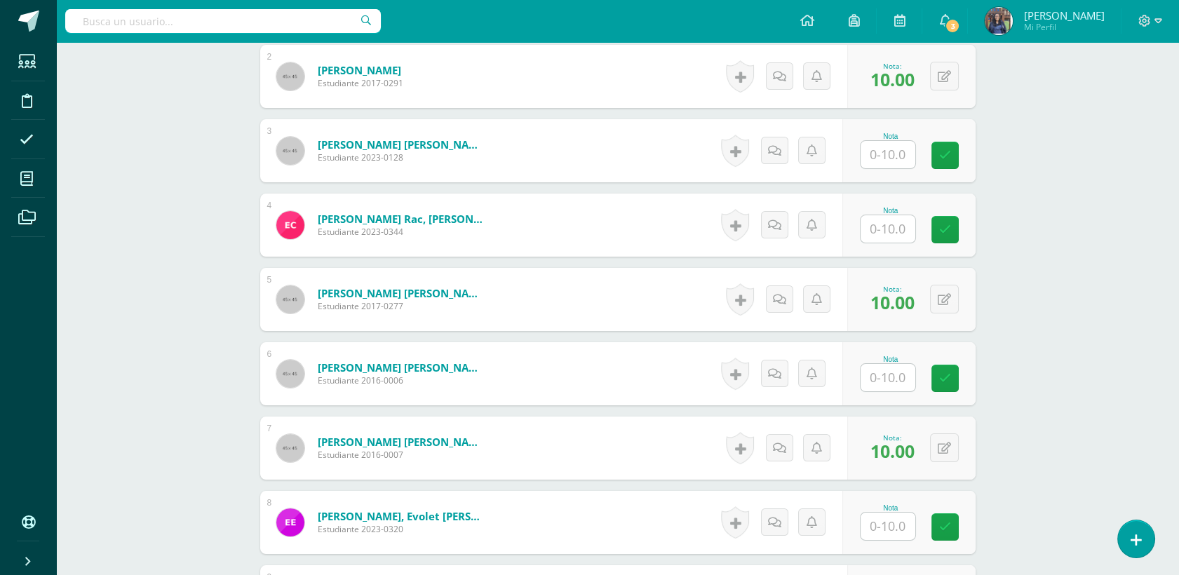
type input "10"
click at [874, 233] on input "text" at bounding box center [887, 228] width 55 height 27
type input "7"
click at [900, 153] on input "text" at bounding box center [887, 154] width 55 height 27
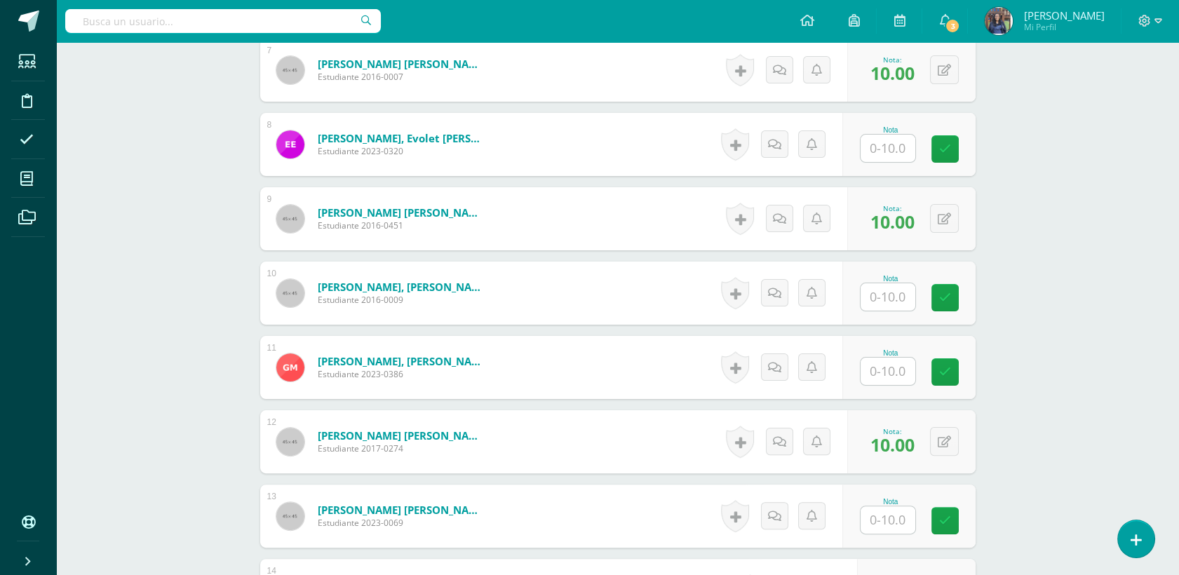
scroll to position [898, 0]
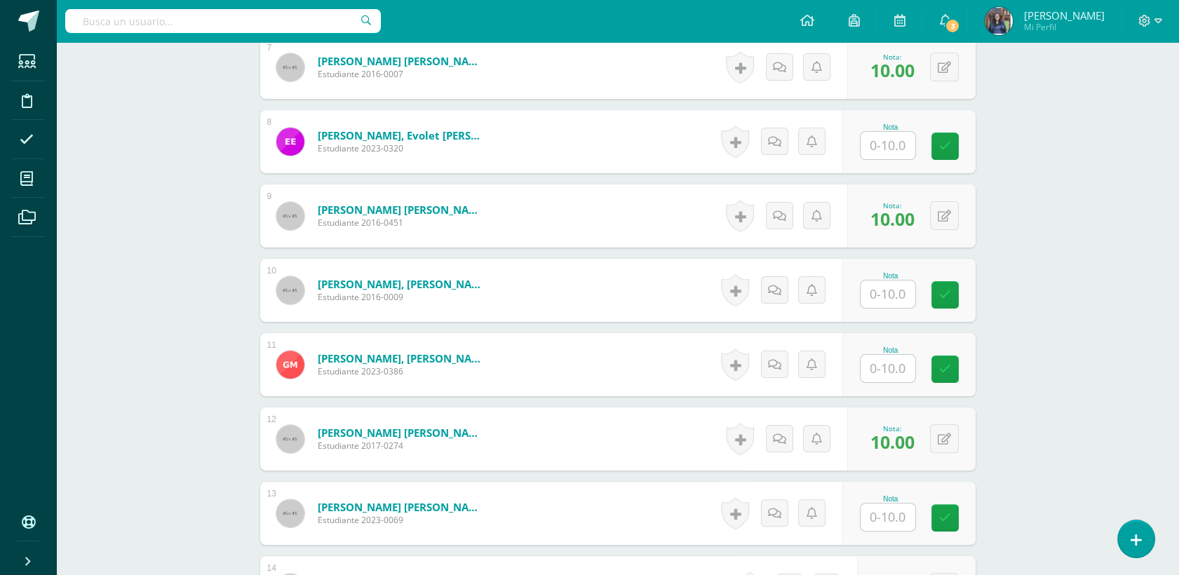
type input "9"
click at [893, 300] on input "text" at bounding box center [887, 294] width 55 height 27
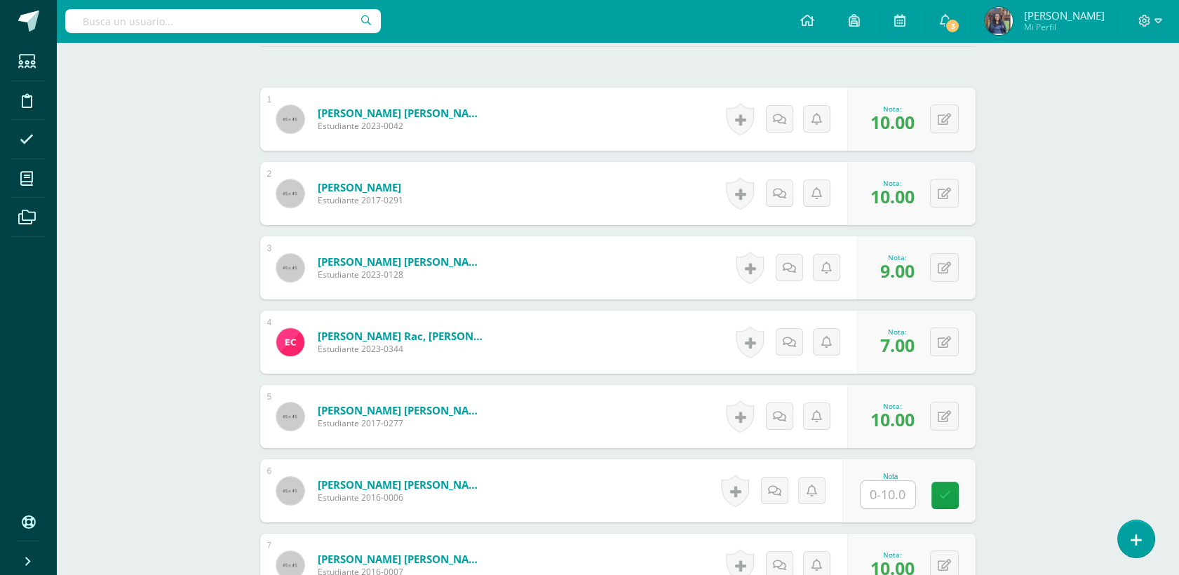
scroll to position [398, 0]
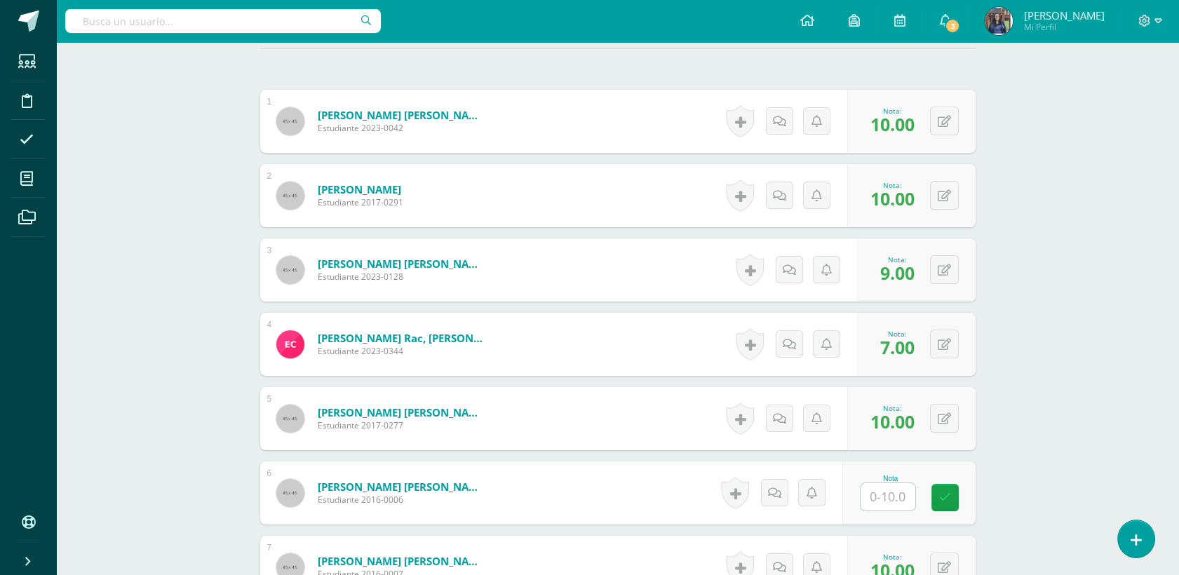
type input "10"
click at [858, 503] on div "Nota" at bounding box center [908, 492] width 133 height 63
click at [896, 480] on div "Nota" at bounding box center [891, 479] width 62 height 8
click at [886, 497] on input "text" at bounding box center [887, 496] width 55 height 27
type input "10"
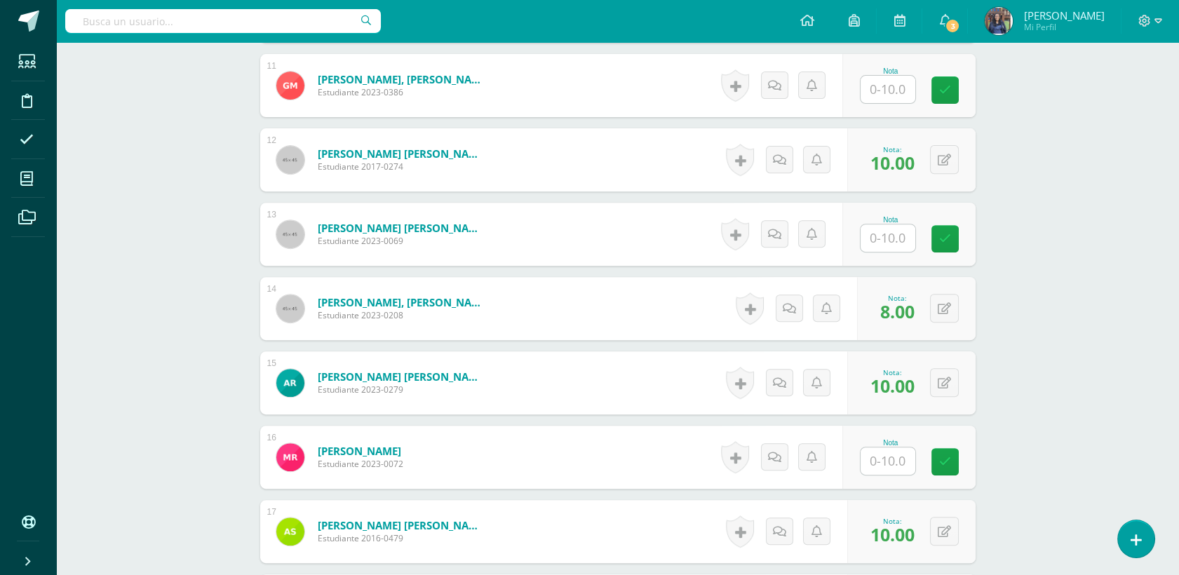
scroll to position [1238, 0]
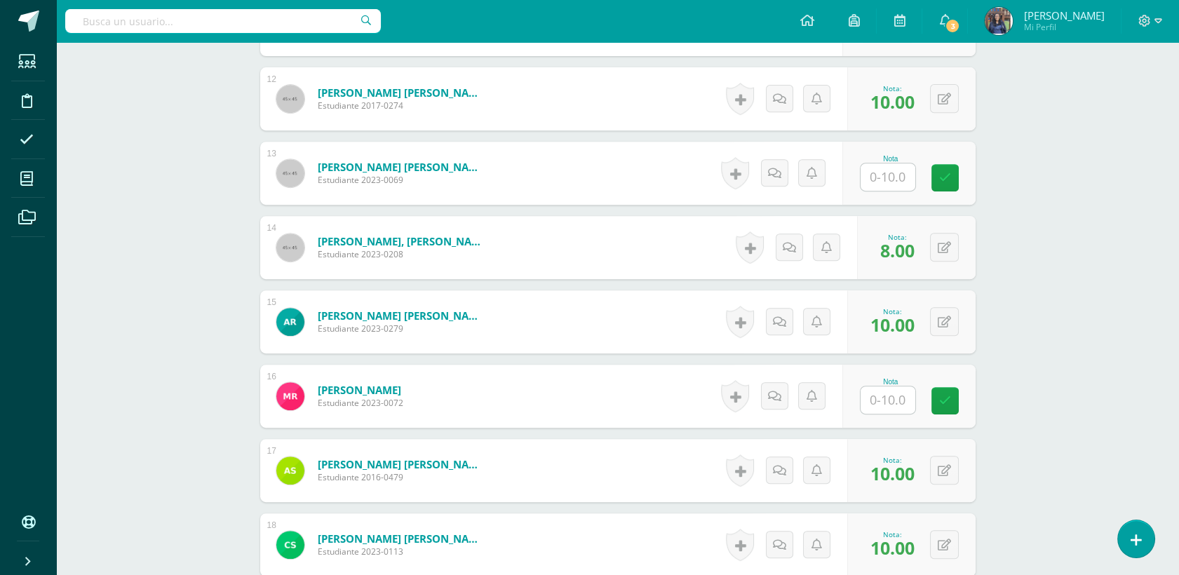
click at [872, 410] on input "text" at bounding box center [887, 399] width 55 height 27
type input "10"
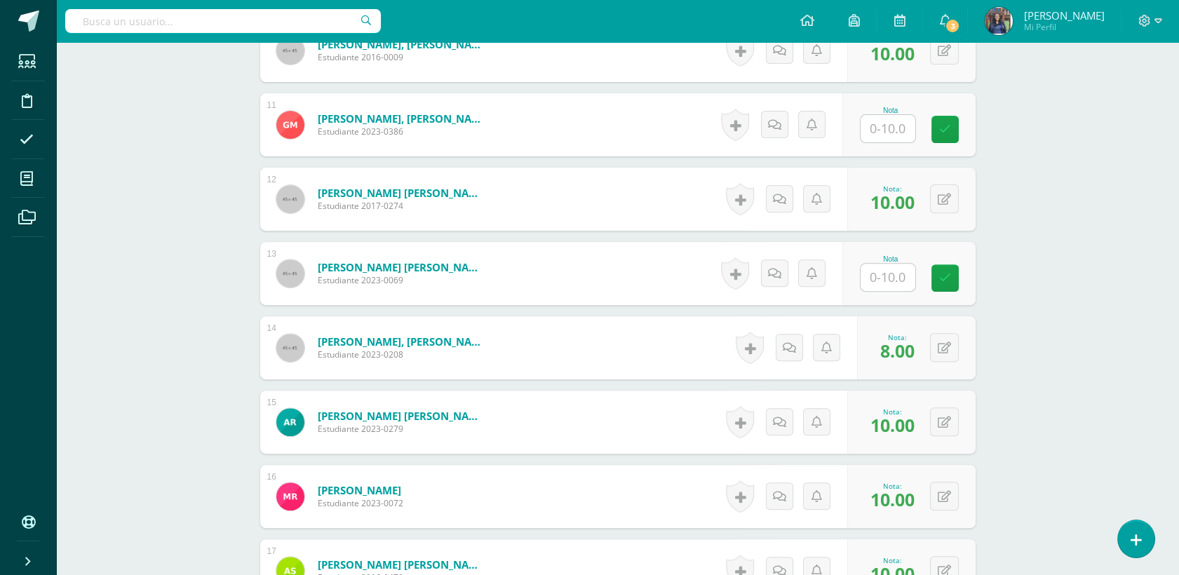
scroll to position [1046, 0]
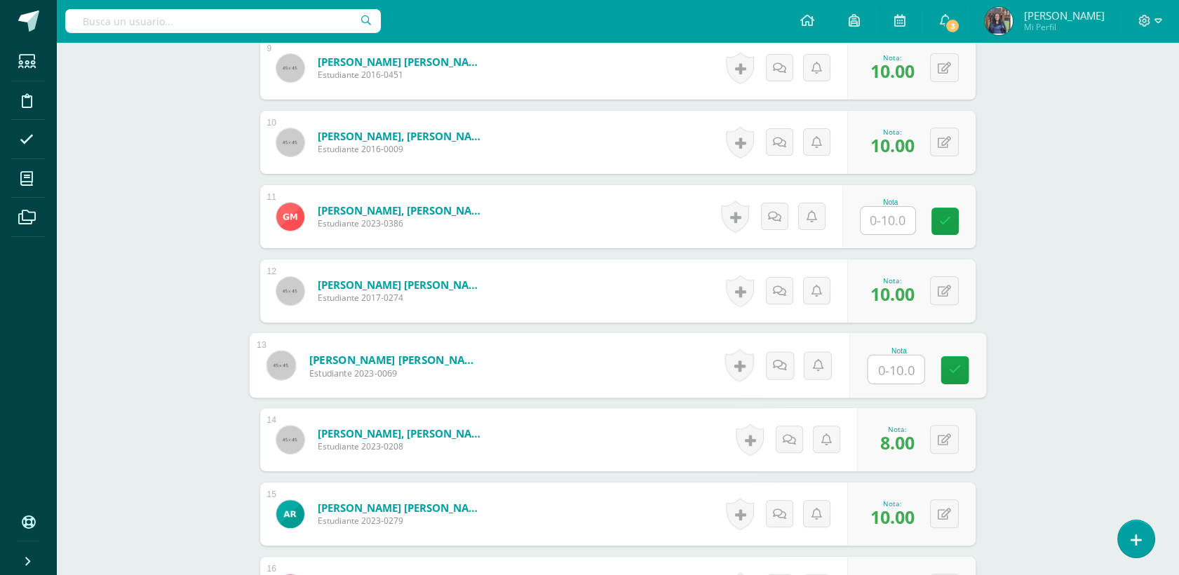
click at [875, 372] on input "text" at bounding box center [896, 370] width 56 height 28
type input "10"
click at [884, 203] on div "Nota" at bounding box center [891, 202] width 62 height 8
click at [882, 217] on input "text" at bounding box center [887, 220] width 55 height 27
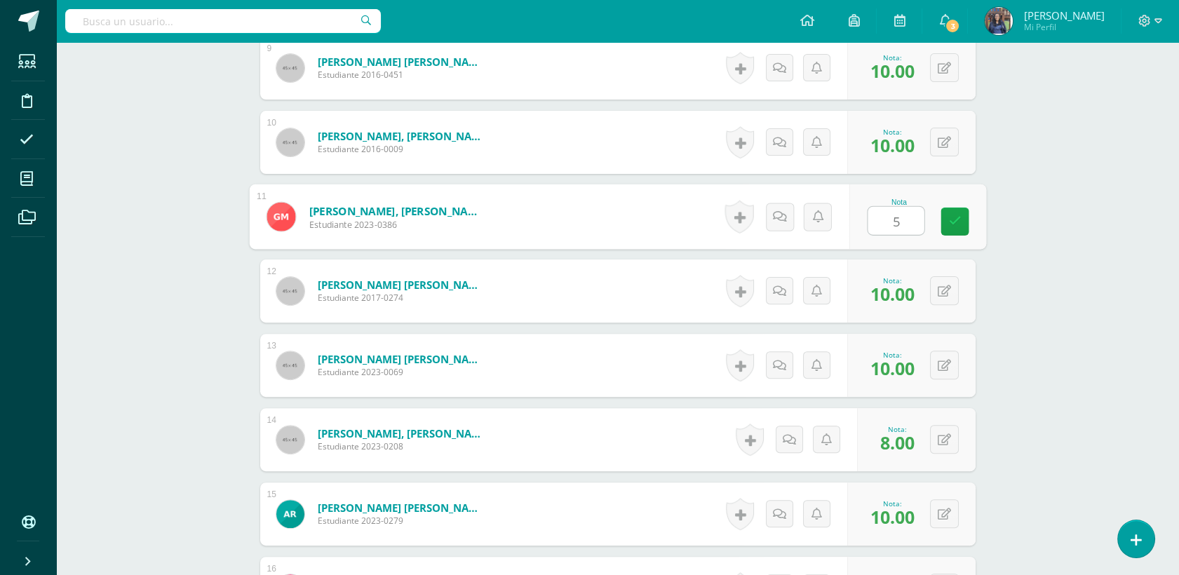
type input "5"
click at [1006, 224] on div "Proyectos Sociales Segundo Primaria "C" Herramientas Detalle de asistencias Act…" at bounding box center [617, 74] width 1123 height 2156
drag, startPoint x: 1178, startPoint y: 300, endPoint x: 1179, endPoint y: 273, distance: 27.4
click at [1179, 273] on html "Estudiantes Disciplina Asistencia Mis cursos Archivos Soporte Ayuda Reportar un…" at bounding box center [589, 53] width 1179 height 2198
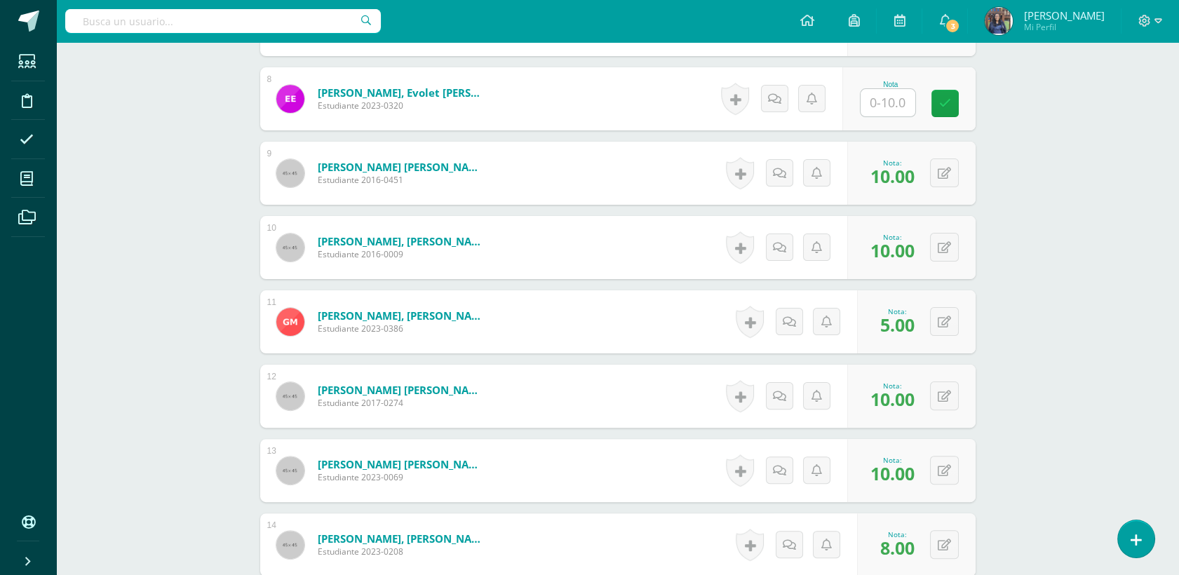
scroll to position [933, 0]
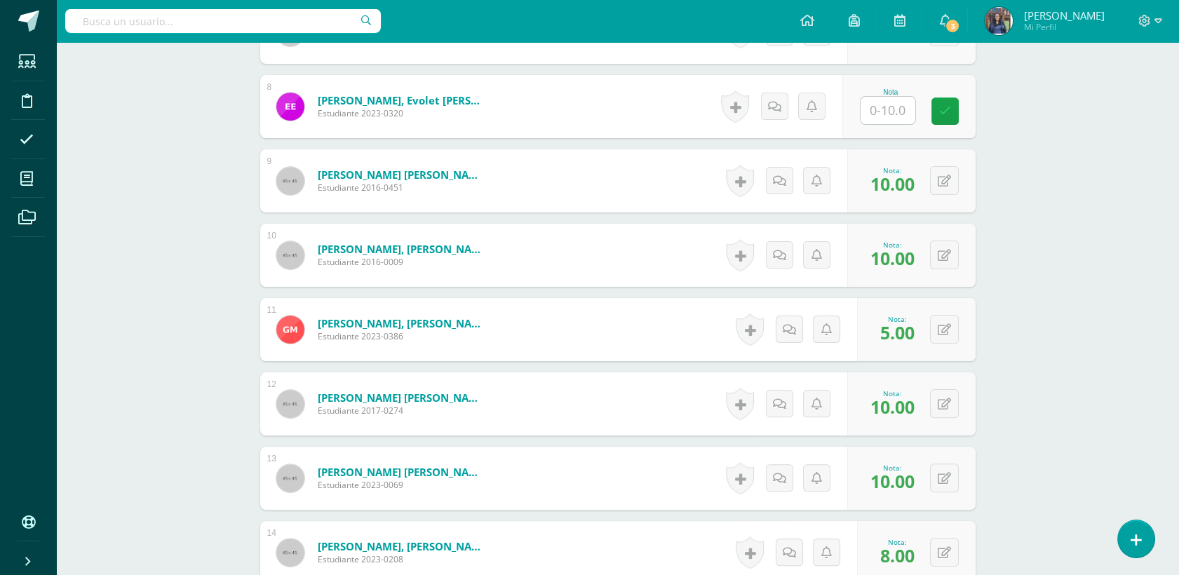
click at [893, 116] on input "text" at bounding box center [887, 110] width 55 height 27
type input "8"
click at [992, 154] on div "¿Estás seguro que quieres eliminar esta actividad? Esto borrará la actividad y …" at bounding box center [617, 235] width 771 height 2059
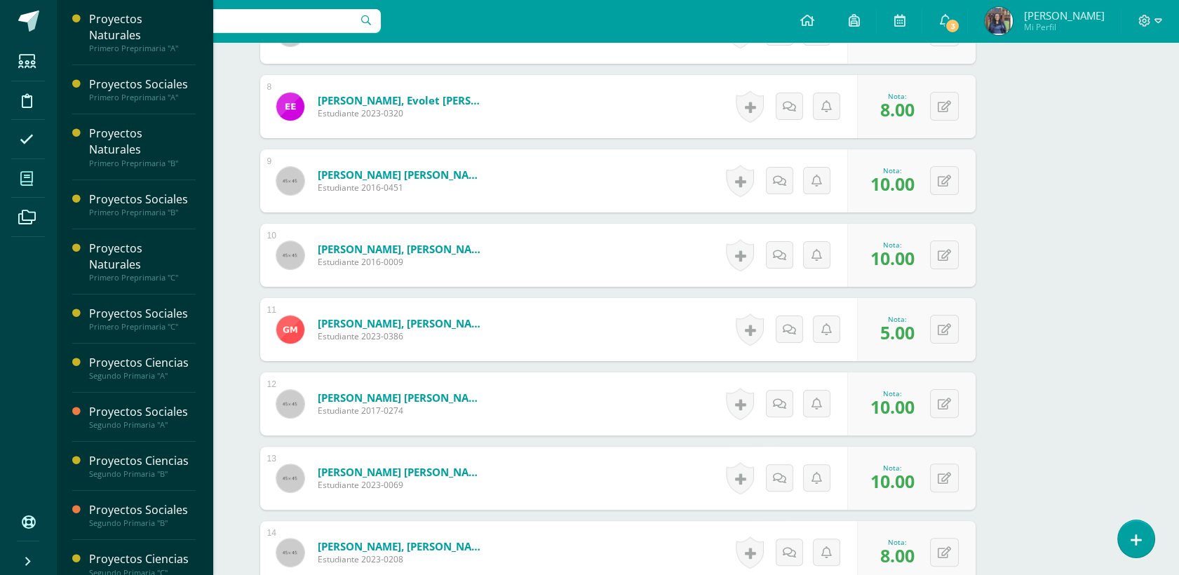
click at [22, 182] on icon at bounding box center [26, 179] width 13 height 14
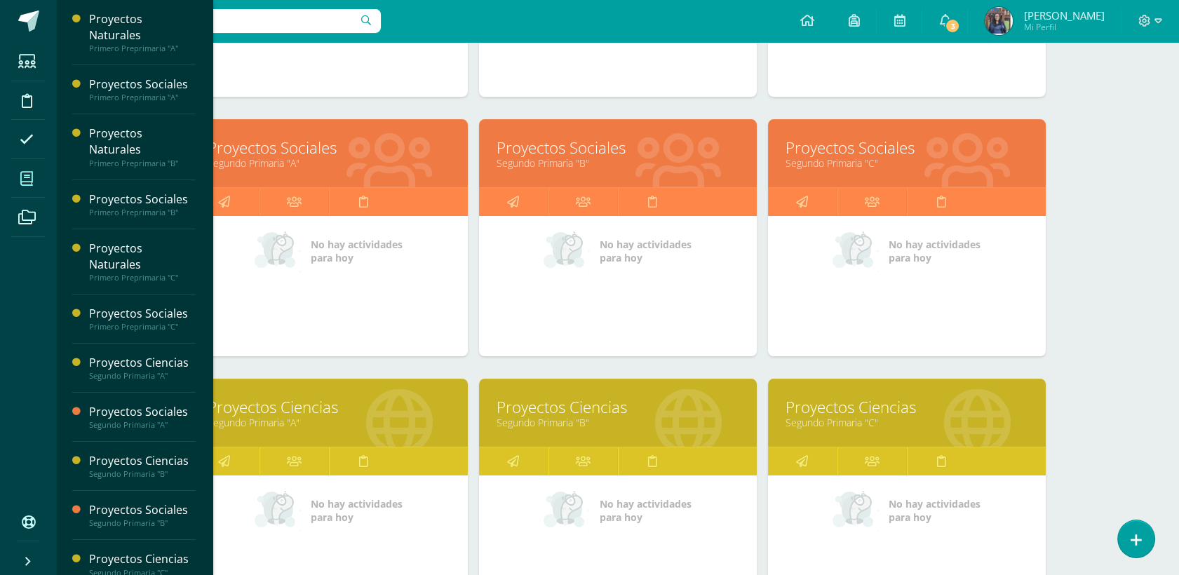
scroll to position [684, 0]
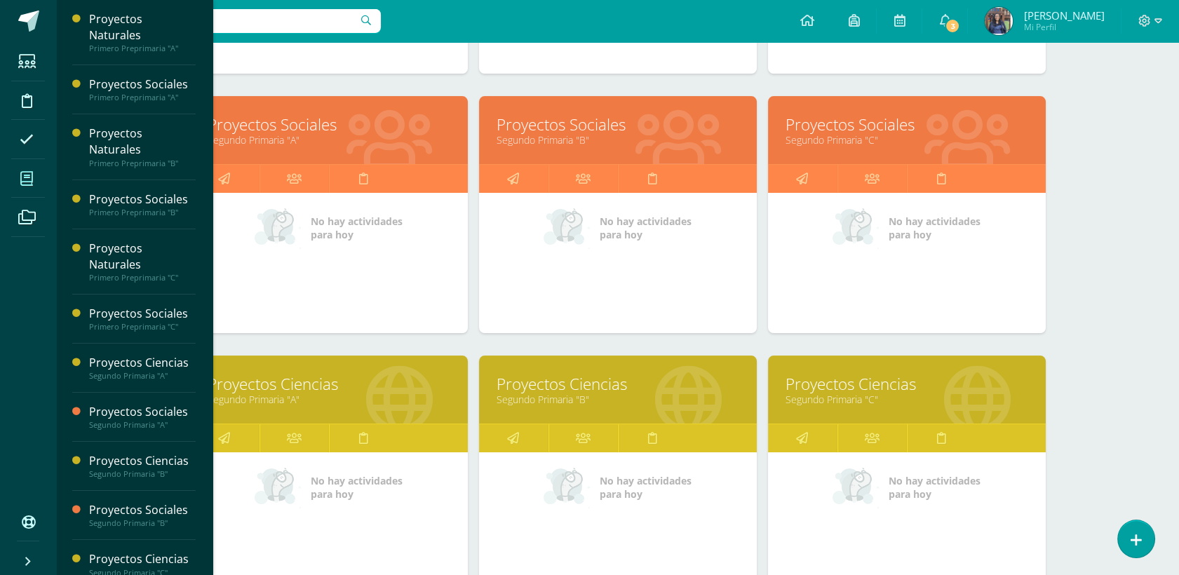
click at [283, 391] on link "Proyectos Ciencias" at bounding box center [329, 384] width 243 height 22
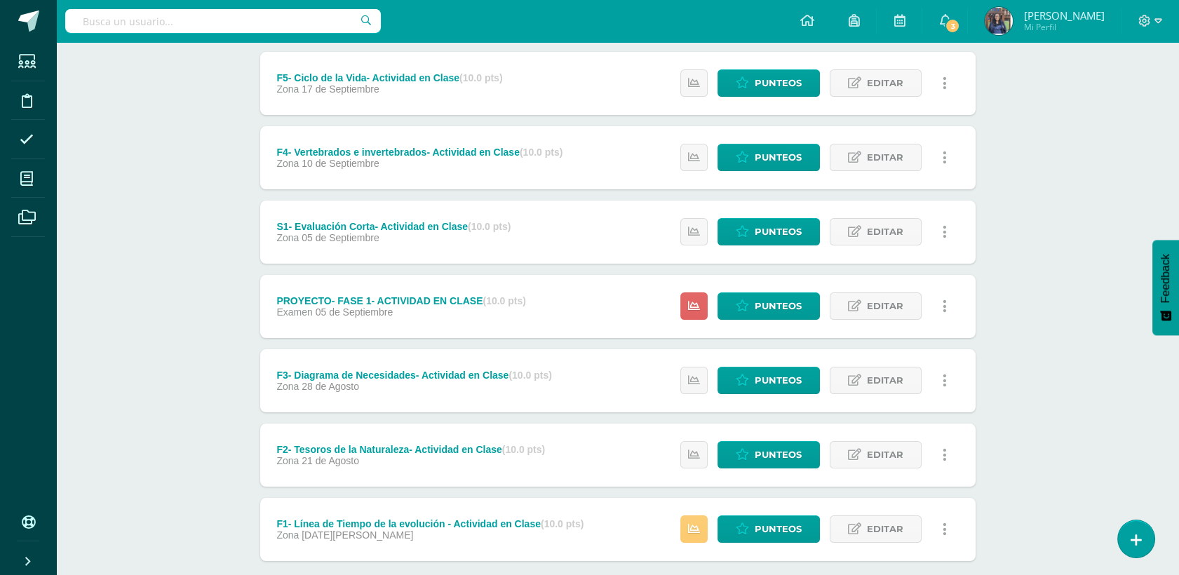
scroll to position [559, 0]
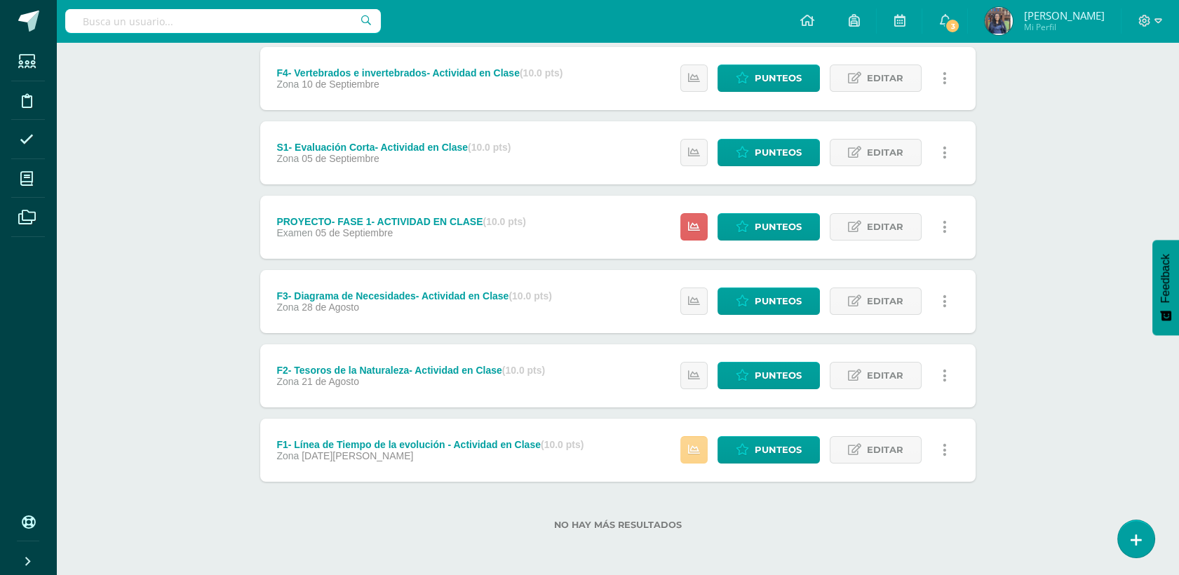
click at [698, 454] on icon at bounding box center [694, 450] width 12 height 12
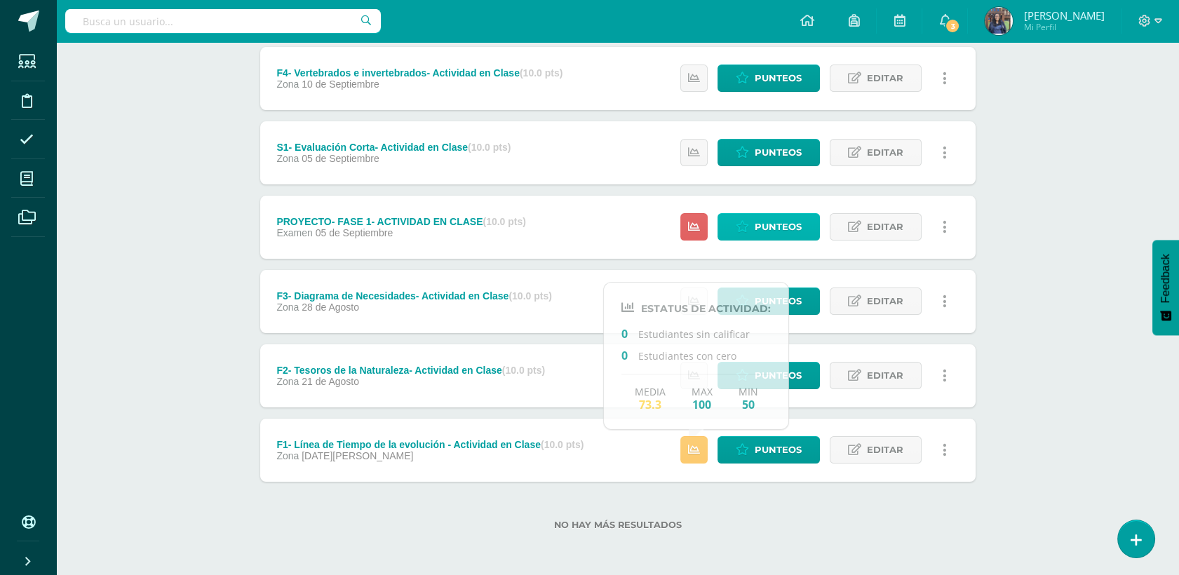
click at [760, 222] on span "Punteos" at bounding box center [778, 227] width 47 height 26
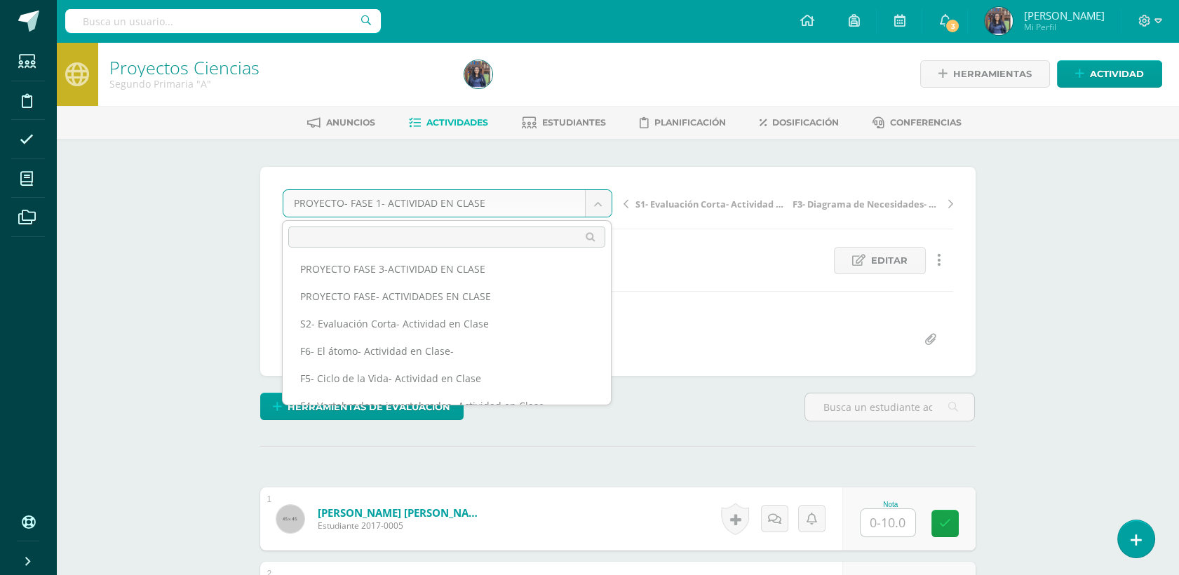
scroll to position [2, 0]
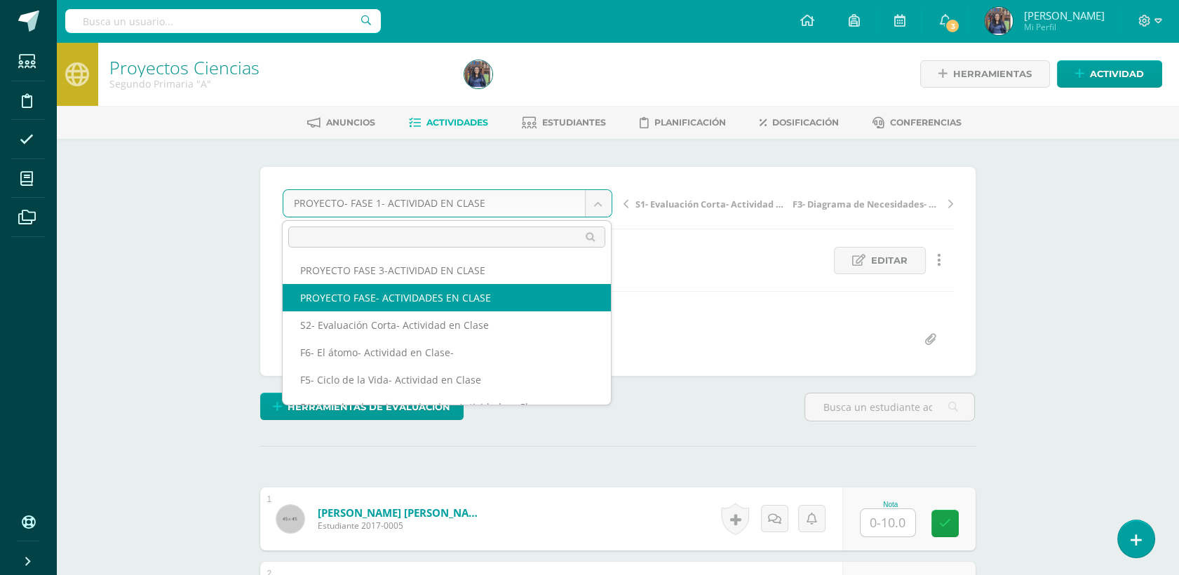
select select "/dashboard/teacher/grade-activity/50260/"
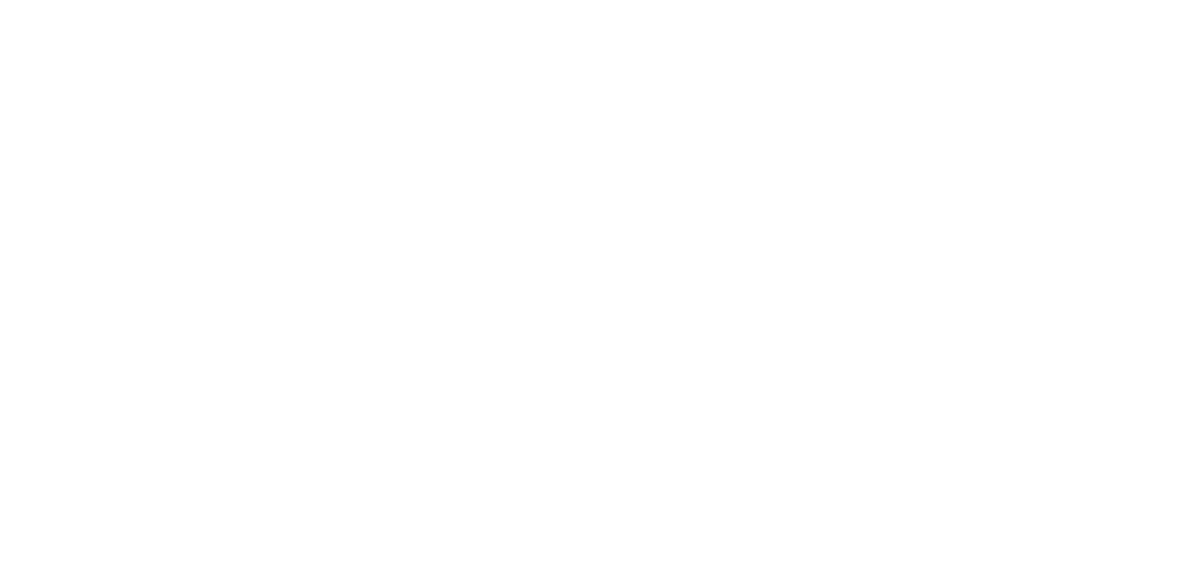
drag, startPoint x: 1189, startPoint y: 83, endPoint x: 1187, endPoint y: 158, distance: 75.1
click at [0, 0] on html at bounding box center [0, 0] width 0 height 0
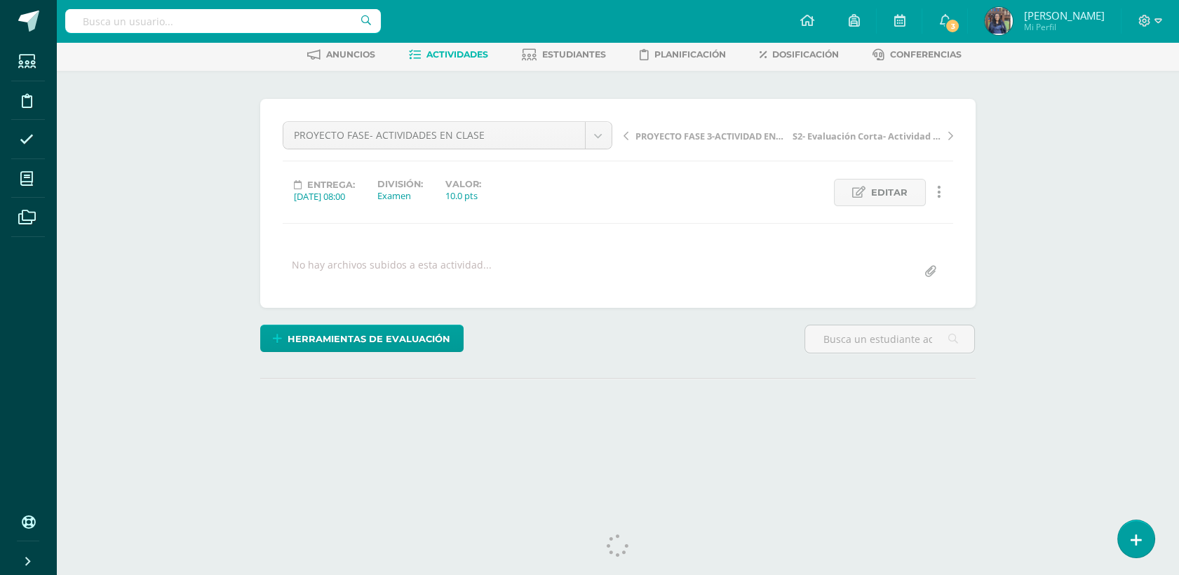
scroll to position [84, 0]
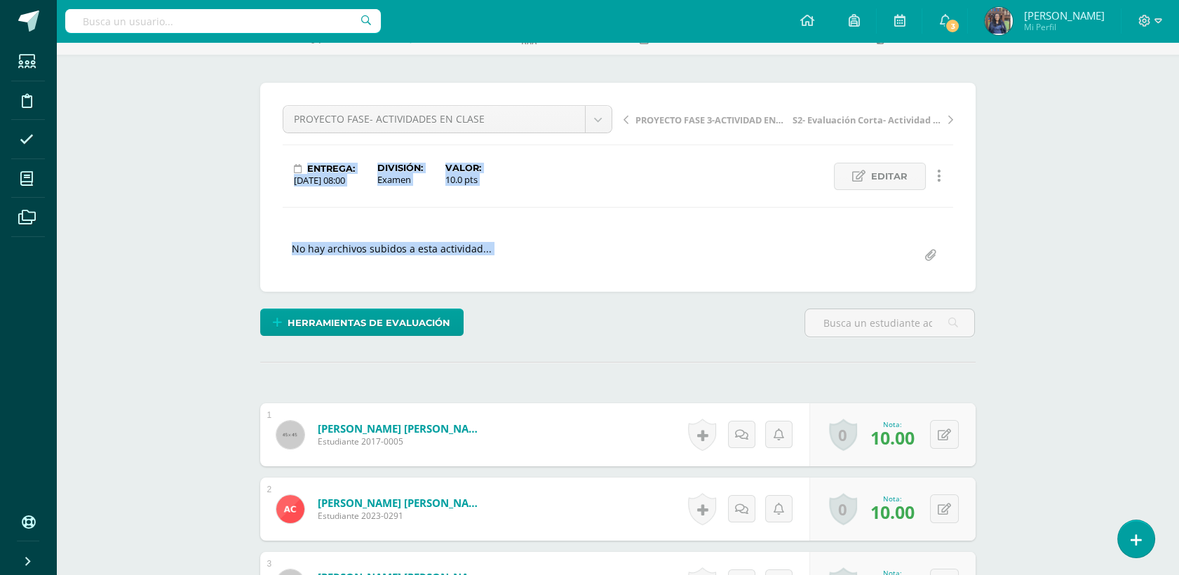
drag, startPoint x: 1175, startPoint y: 184, endPoint x: 1173, endPoint y: 249, distance: 64.6
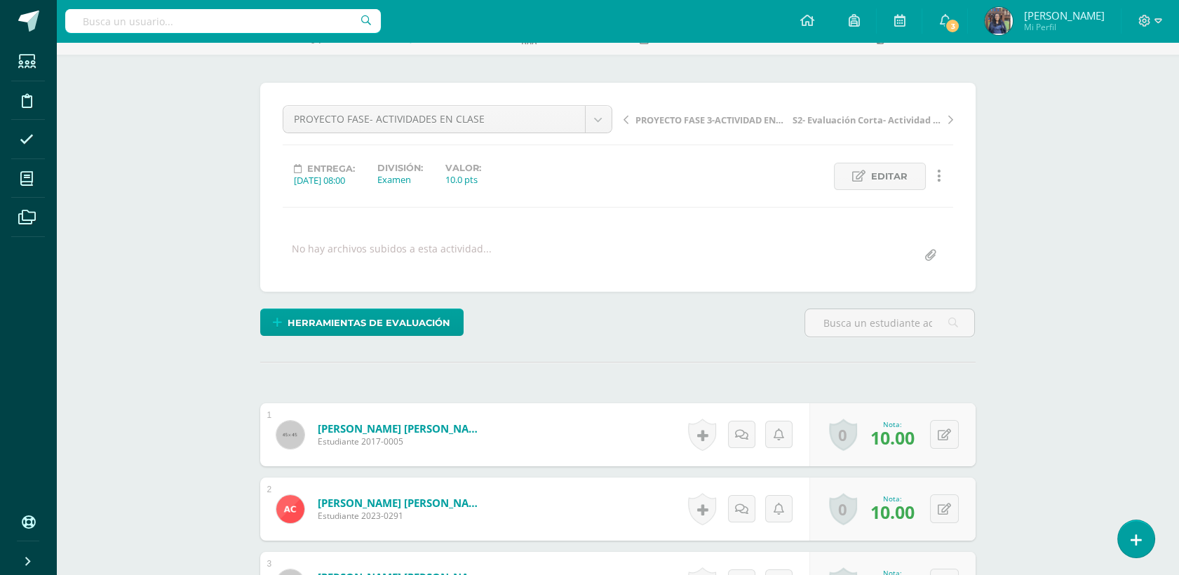
drag, startPoint x: 1173, startPoint y: 249, endPoint x: 1062, endPoint y: 298, distance: 121.2
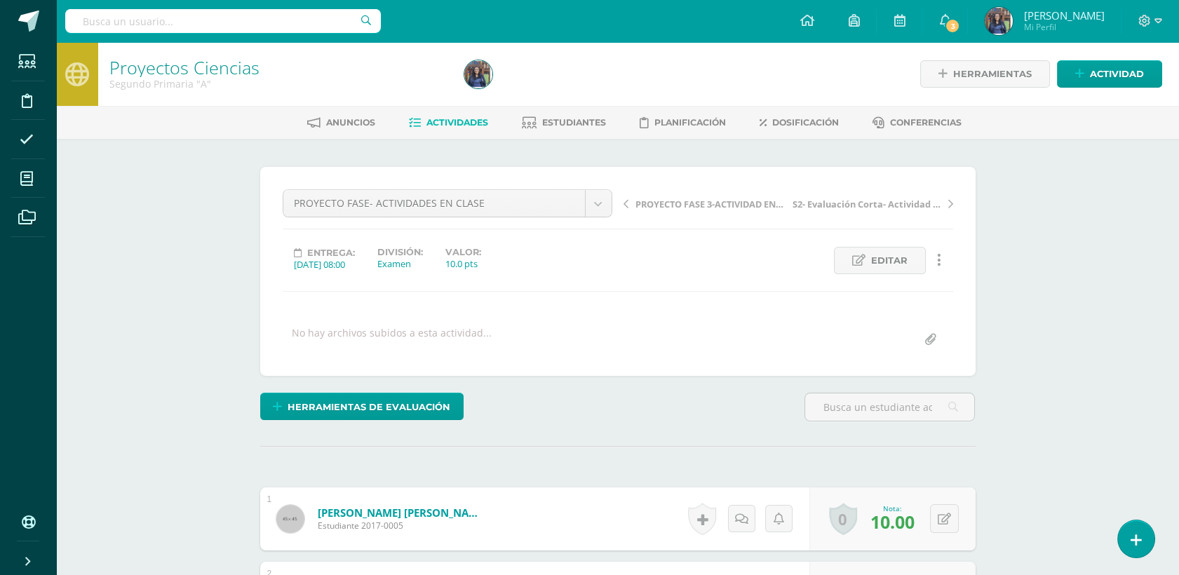
scroll to position [1, 0]
click at [440, 123] on span "Actividades" at bounding box center [457, 121] width 62 height 11
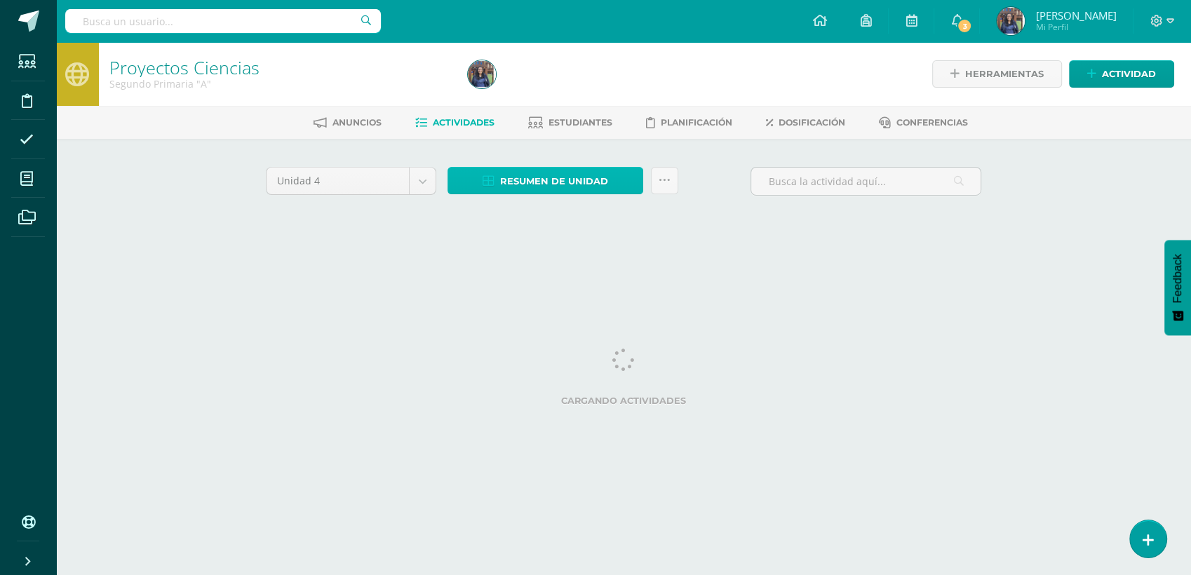
click at [517, 179] on span "Resumen de unidad" at bounding box center [554, 181] width 108 height 26
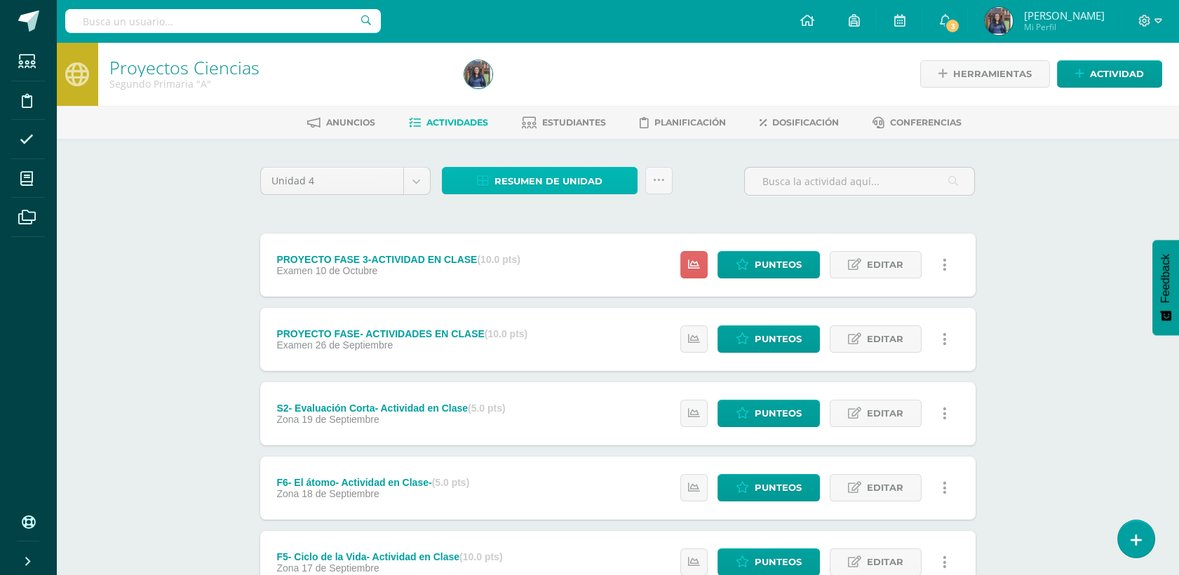
click at [525, 185] on span "Resumen de unidad" at bounding box center [548, 181] width 108 height 26
click at [492, 175] on link "Resumen de unidad" at bounding box center [540, 180] width 196 height 27
click at [449, 114] on link "Actividades" at bounding box center [448, 123] width 79 height 22
click at [576, 181] on span "Resumen de unidad" at bounding box center [548, 181] width 108 height 26
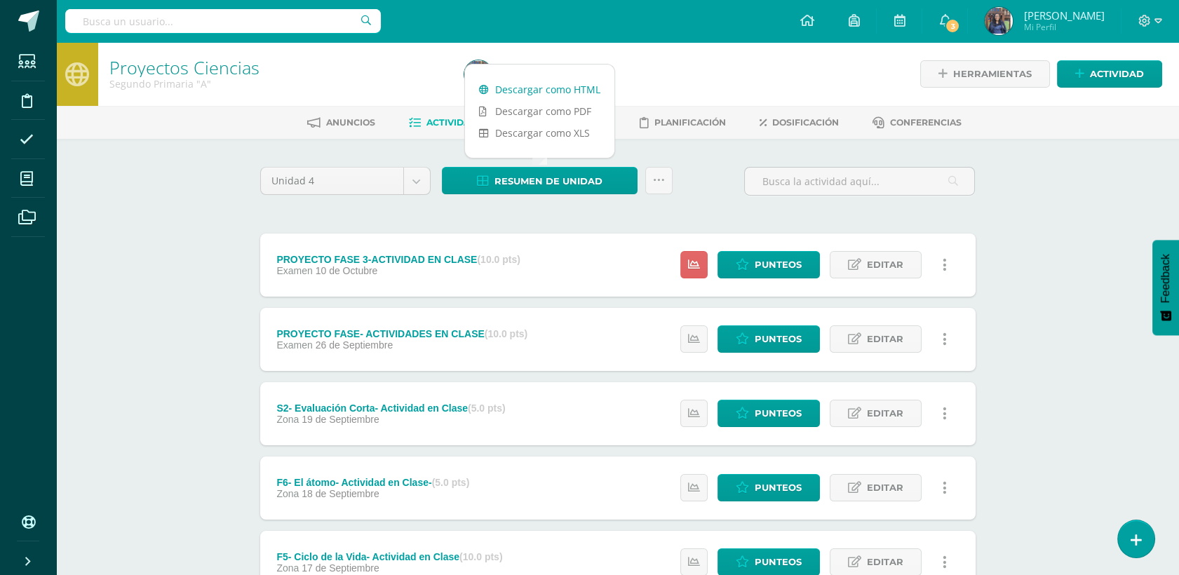
click at [544, 89] on link "Descargar como HTML" at bounding box center [539, 90] width 149 height 22
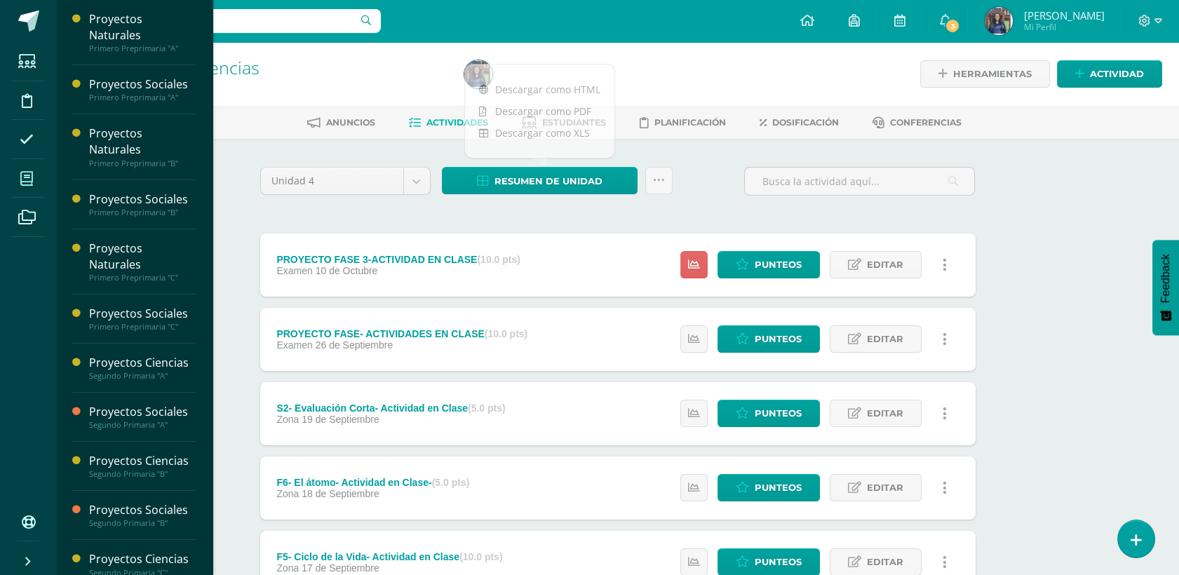
click at [28, 187] on span at bounding box center [27, 179] width 32 height 32
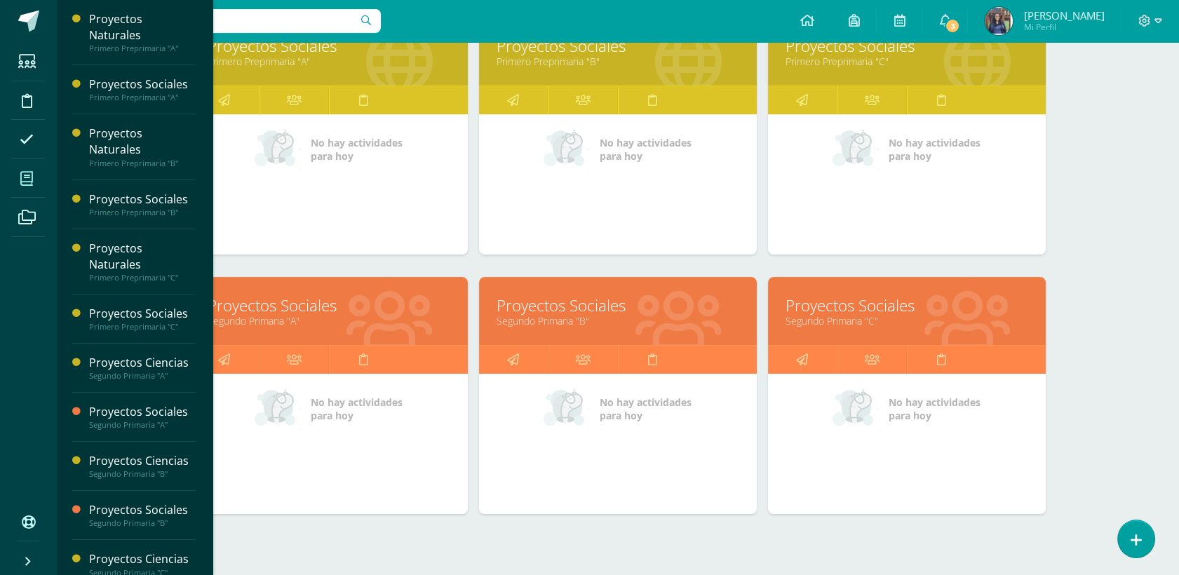
scroll to position [553, 0]
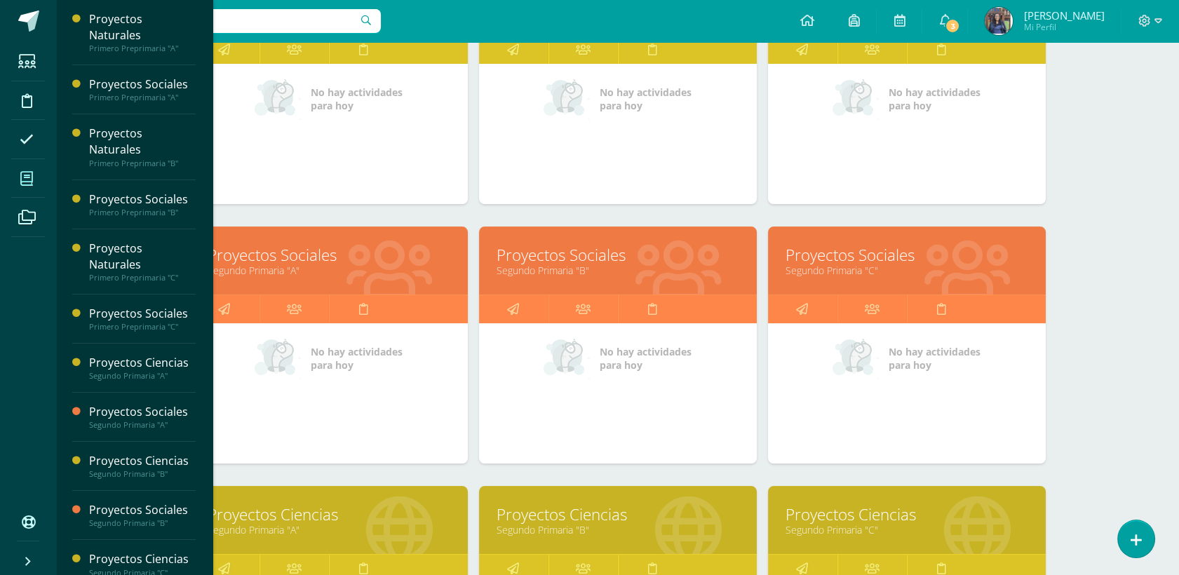
click at [562, 504] on link "Proyectos Ciencias" at bounding box center [618, 515] width 243 height 22
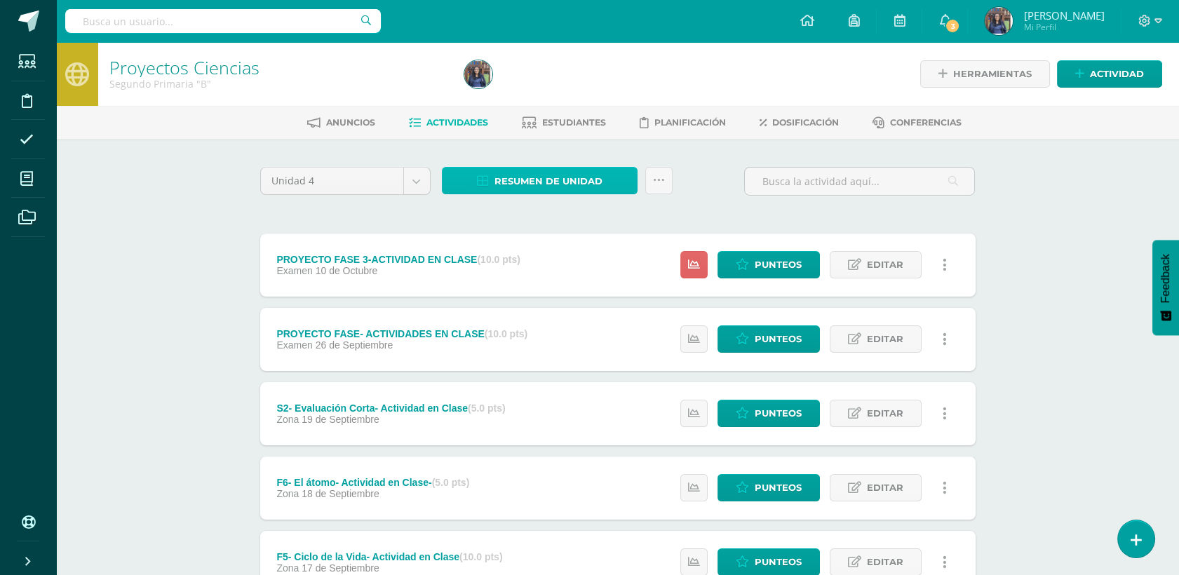
click at [558, 181] on span "Resumen de unidad" at bounding box center [548, 181] width 108 height 26
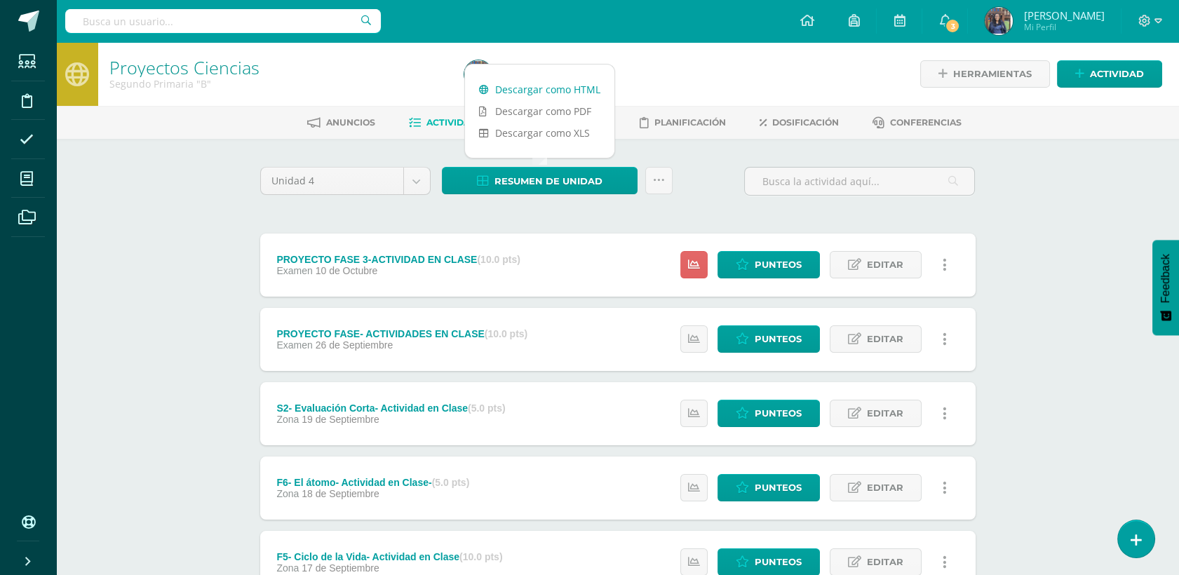
click at [529, 88] on link "Descargar como HTML" at bounding box center [539, 90] width 149 height 22
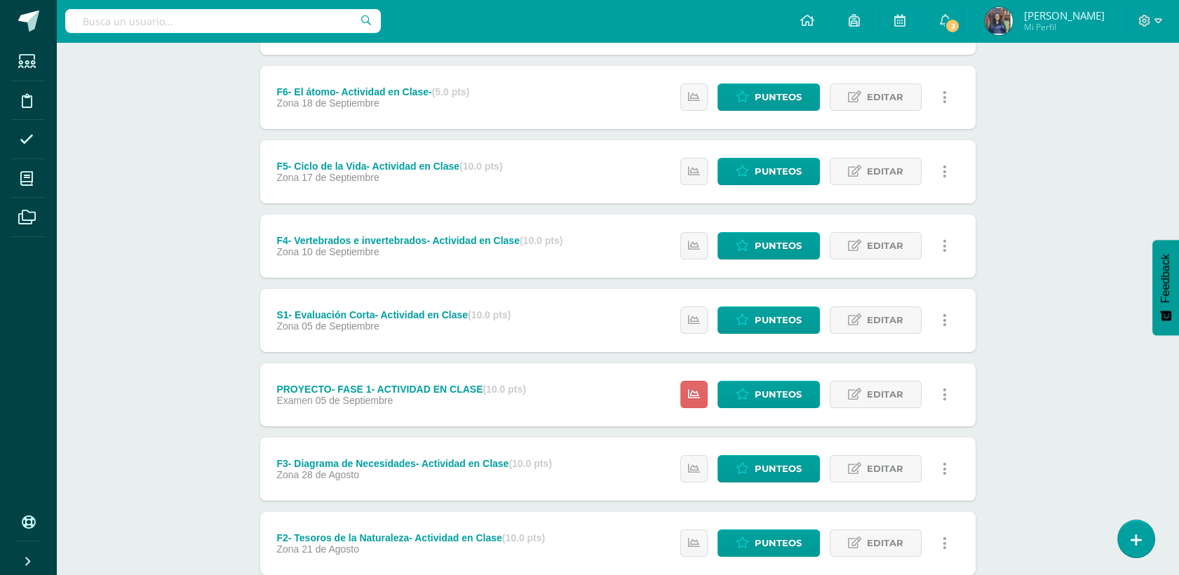
scroll to position [393, 0]
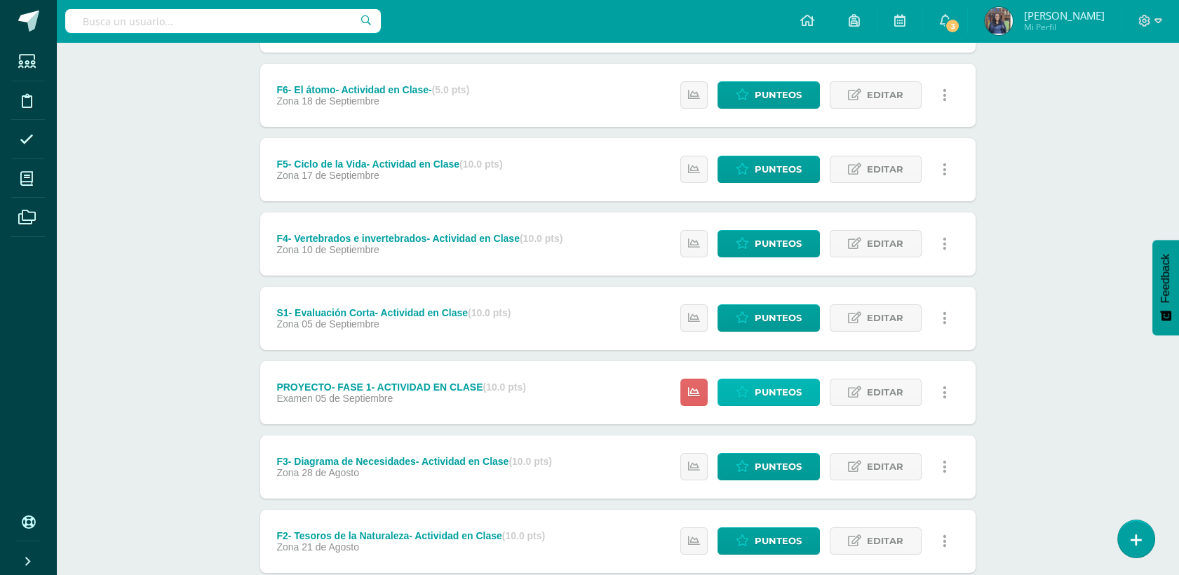
click at [765, 383] on span "Punteos" at bounding box center [778, 392] width 47 height 26
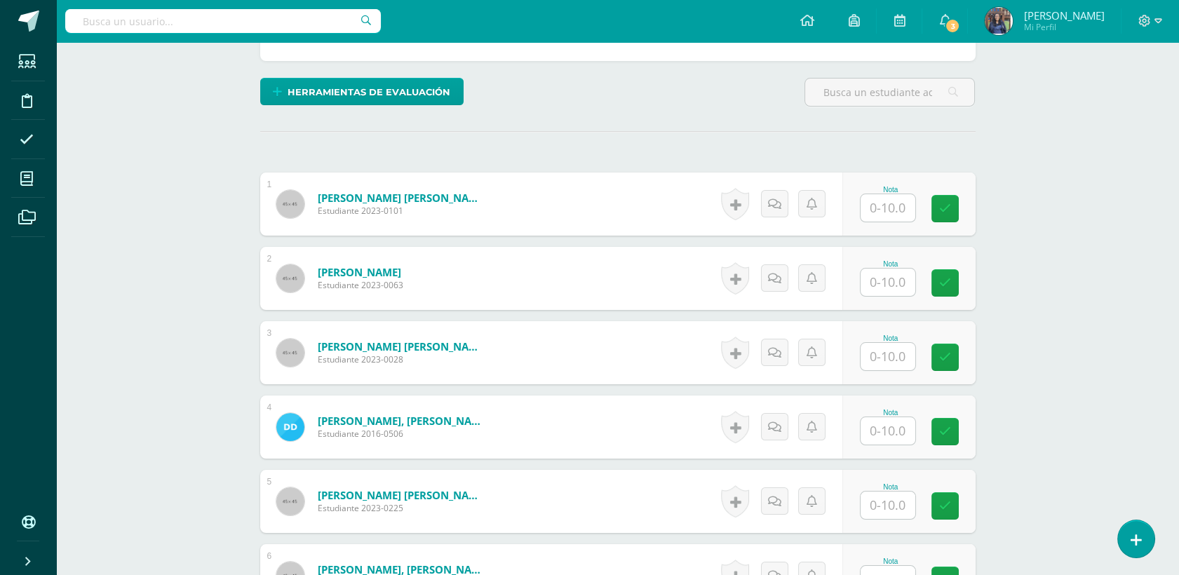
scroll to position [316, 0]
click at [881, 209] on input "text" at bounding box center [887, 207] width 55 height 27
type input "7"
click at [899, 283] on input "text" at bounding box center [887, 281] width 55 height 27
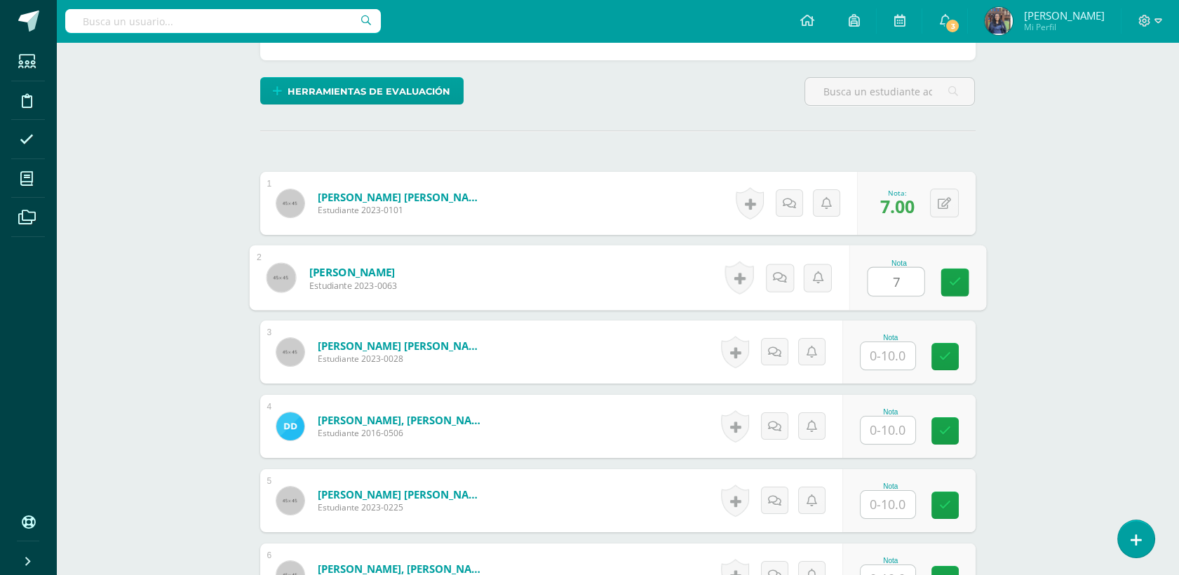
type input "7"
click at [886, 359] on input "text" at bounding box center [887, 355] width 55 height 27
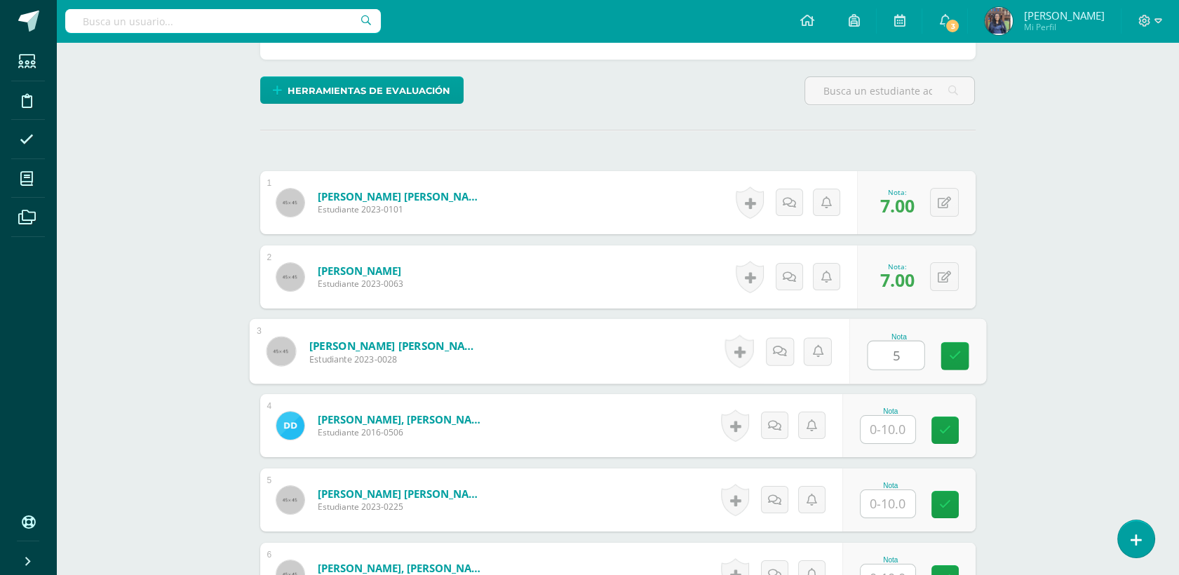
scroll to position [317, 0]
type input "5"
click at [896, 433] on input "text" at bounding box center [887, 428] width 55 height 27
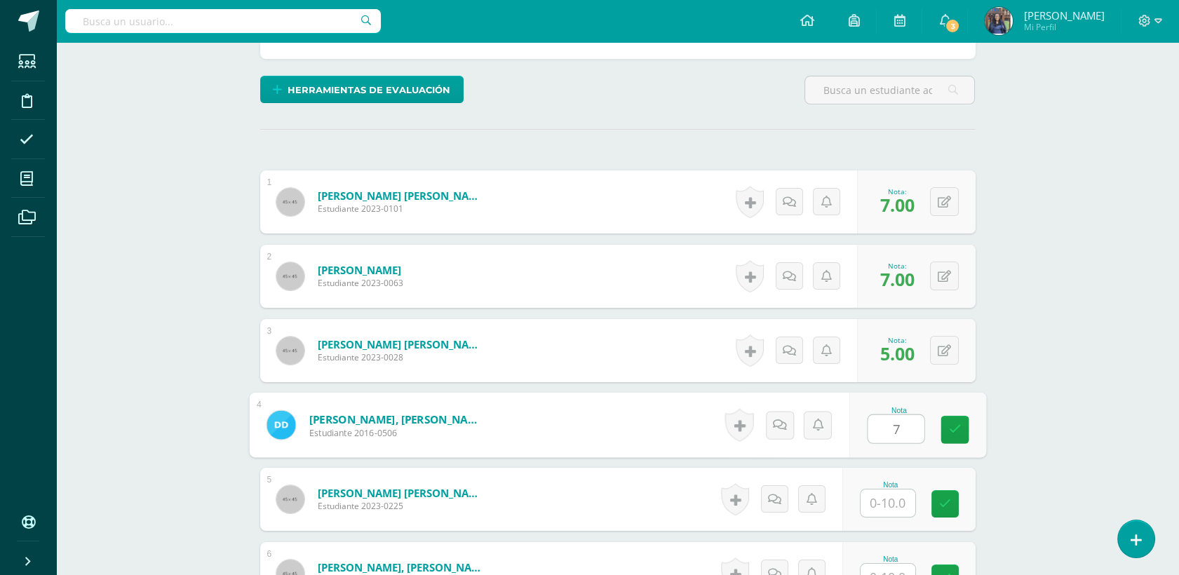
type input "7"
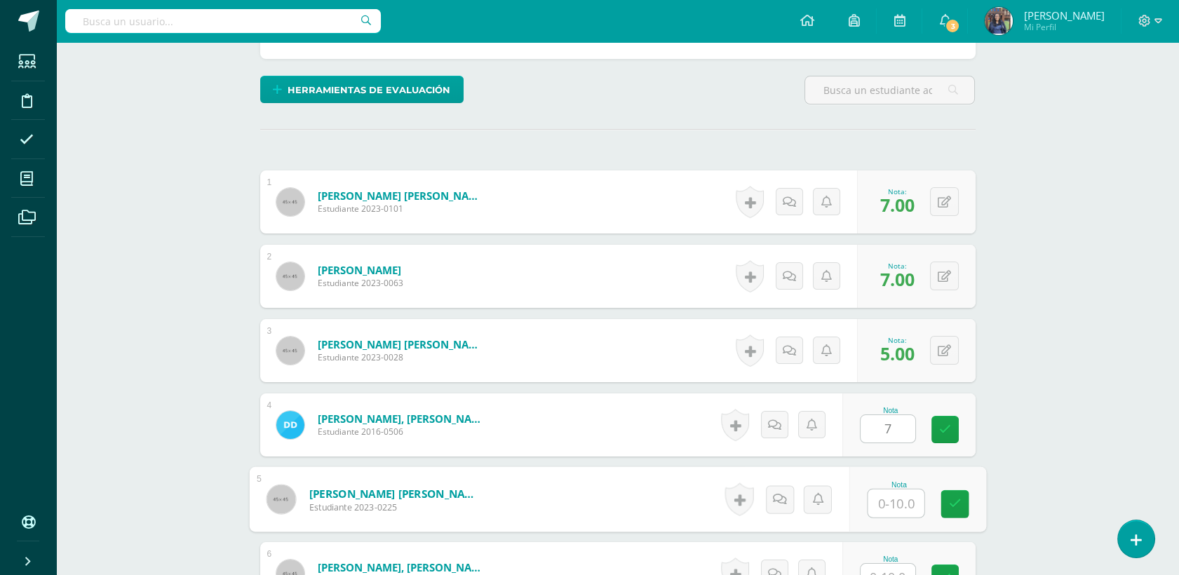
click at [886, 504] on input "text" at bounding box center [896, 504] width 56 height 28
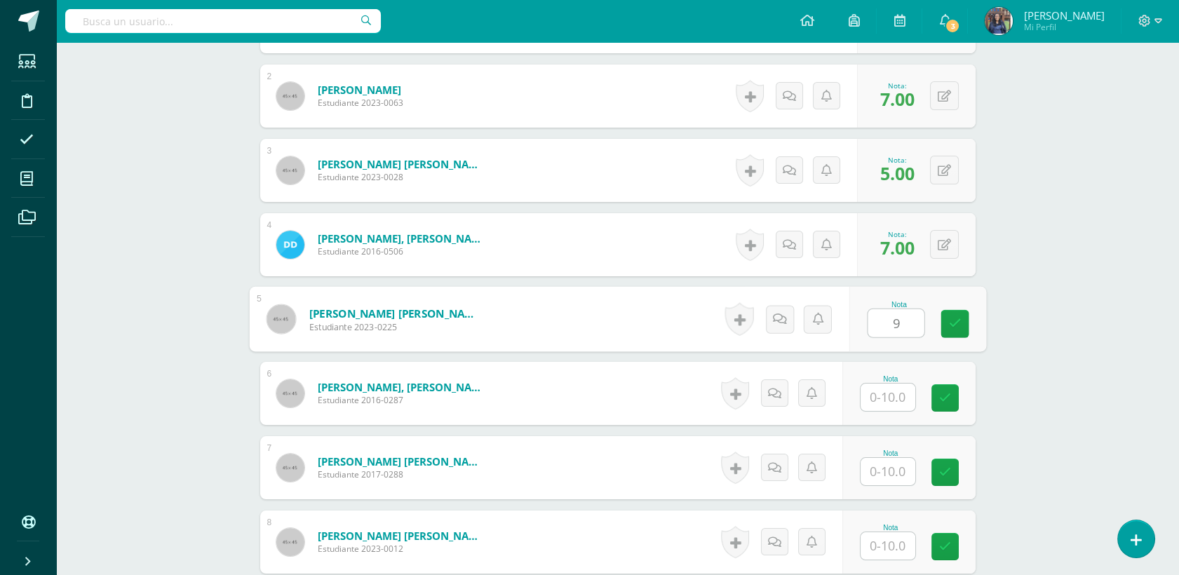
scroll to position [668, 0]
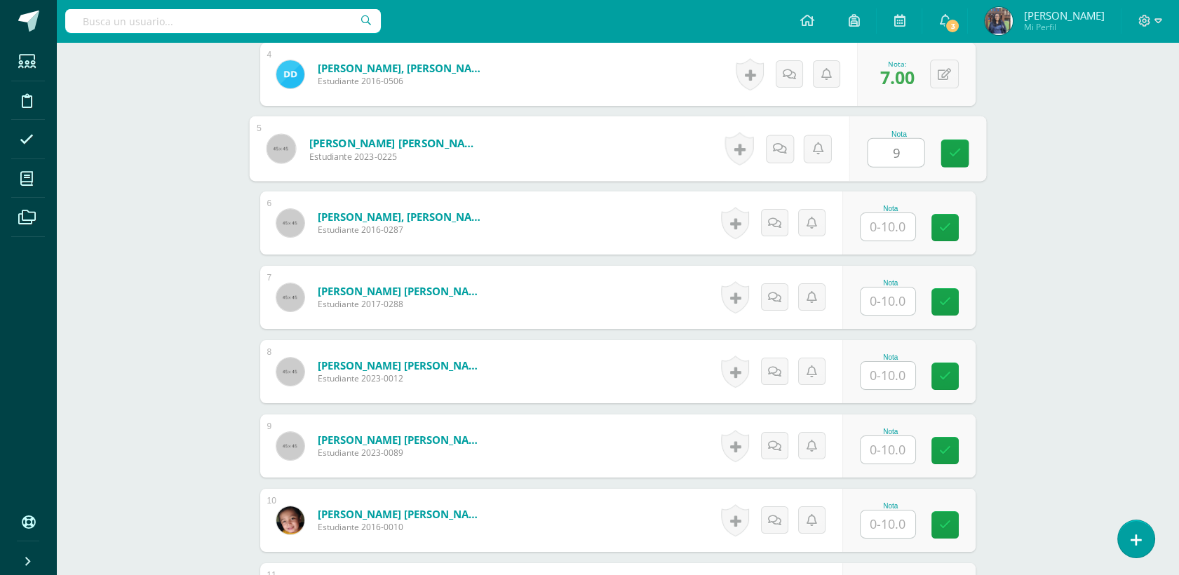
type input "9"
click at [893, 229] on input "text" at bounding box center [896, 227] width 56 height 28
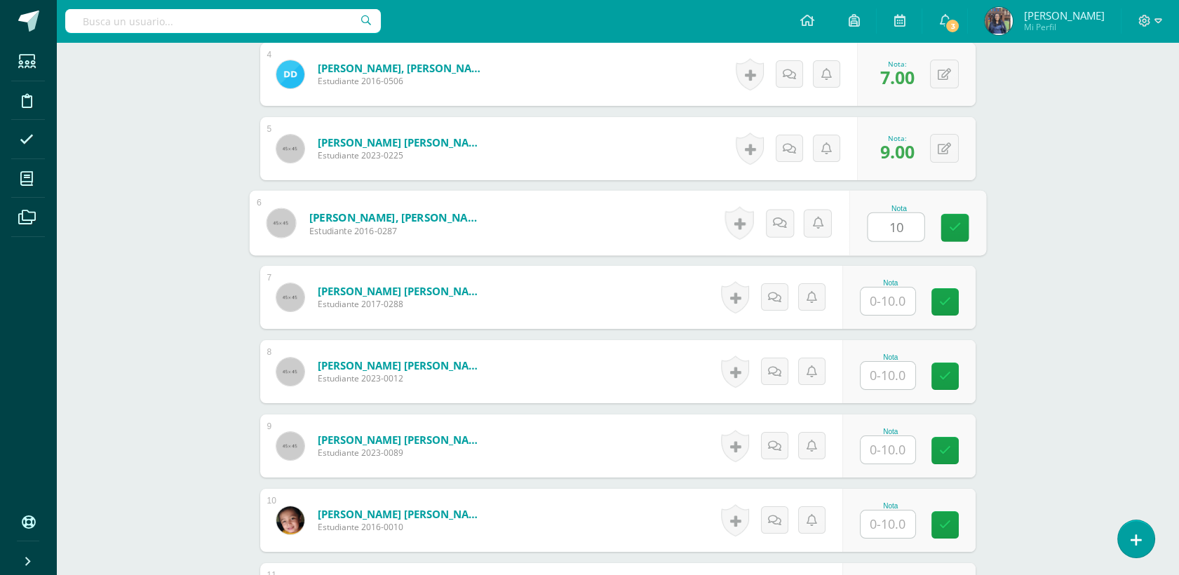
type input "10"
click at [896, 299] on input "text" at bounding box center [887, 301] width 55 height 27
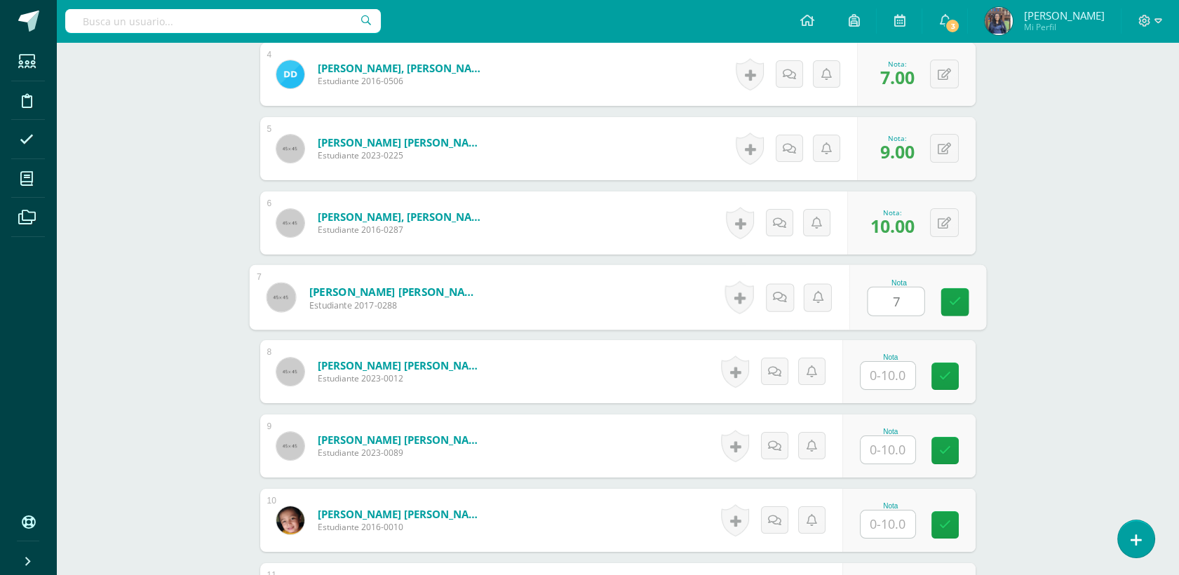
type input "7"
click at [893, 365] on input "text" at bounding box center [887, 375] width 55 height 27
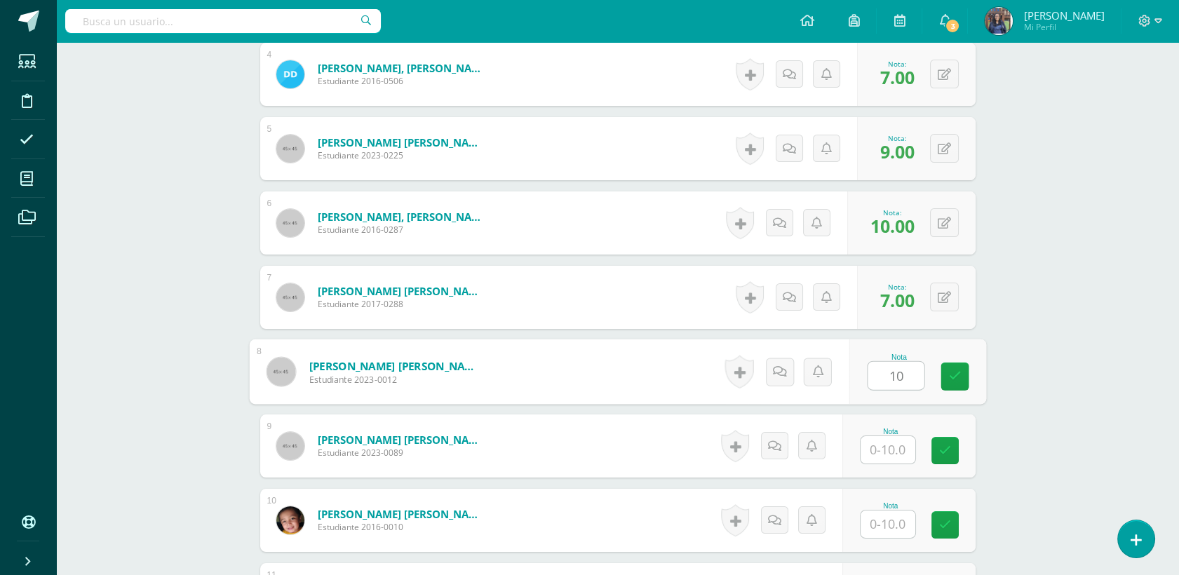
type input "10"
click at [896, 440] on input "text" at bounding box center [887, 449] width 55 height 27
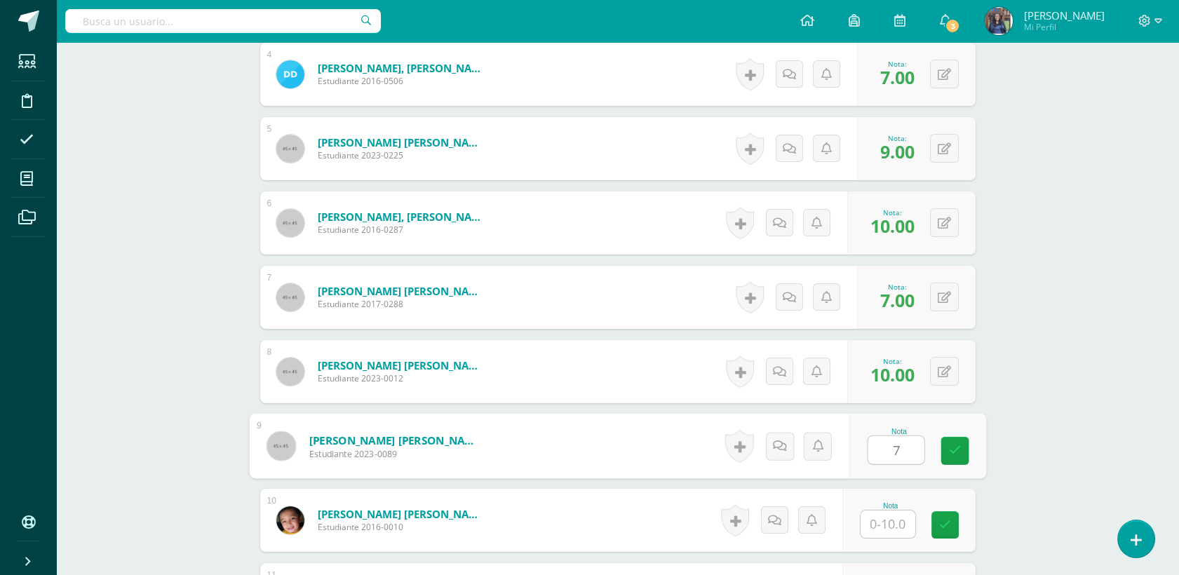
type input "7"
click at [888, 530] on input "text" at bounding box center [887, 524] width 55 height 27
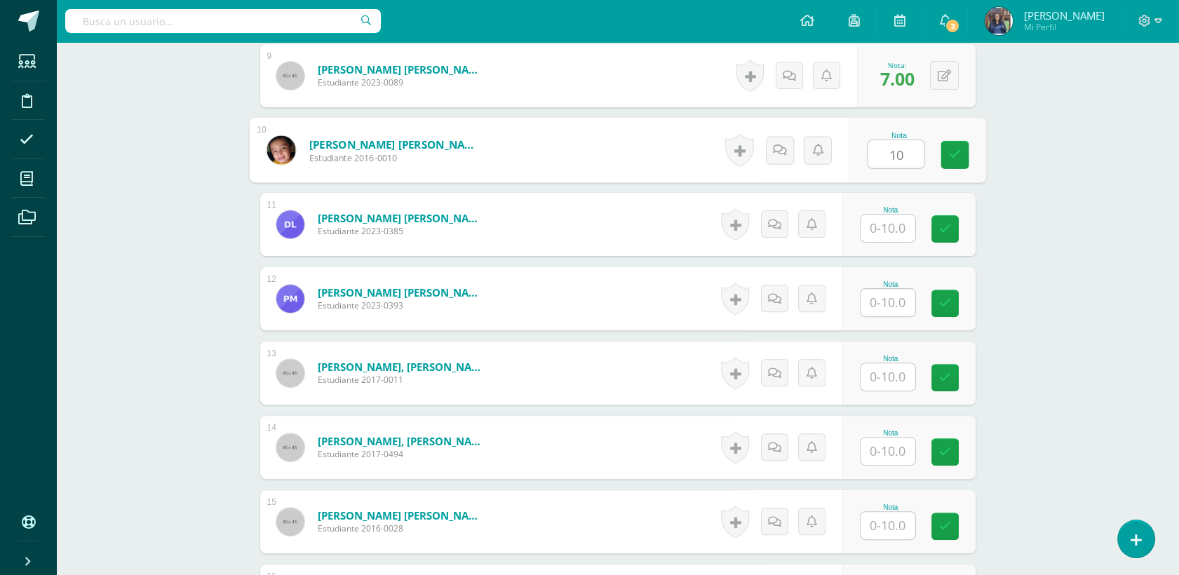
scroll to position [1128, 0]
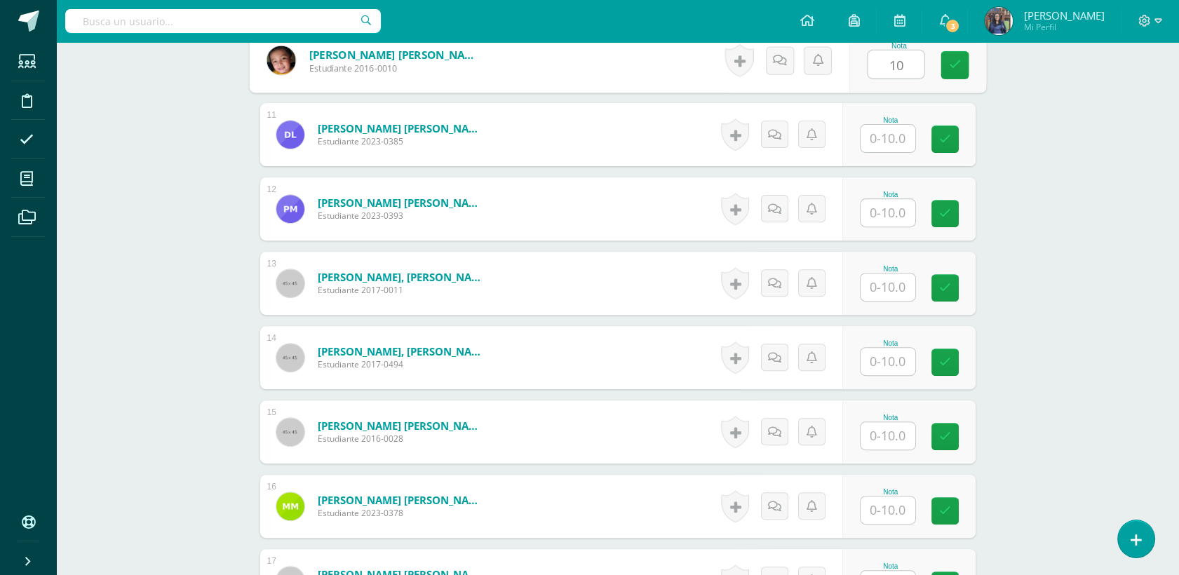
type input "10"
click at [898, 154] on div "Nota" at bounding box center [908, 134] width 133 height 63
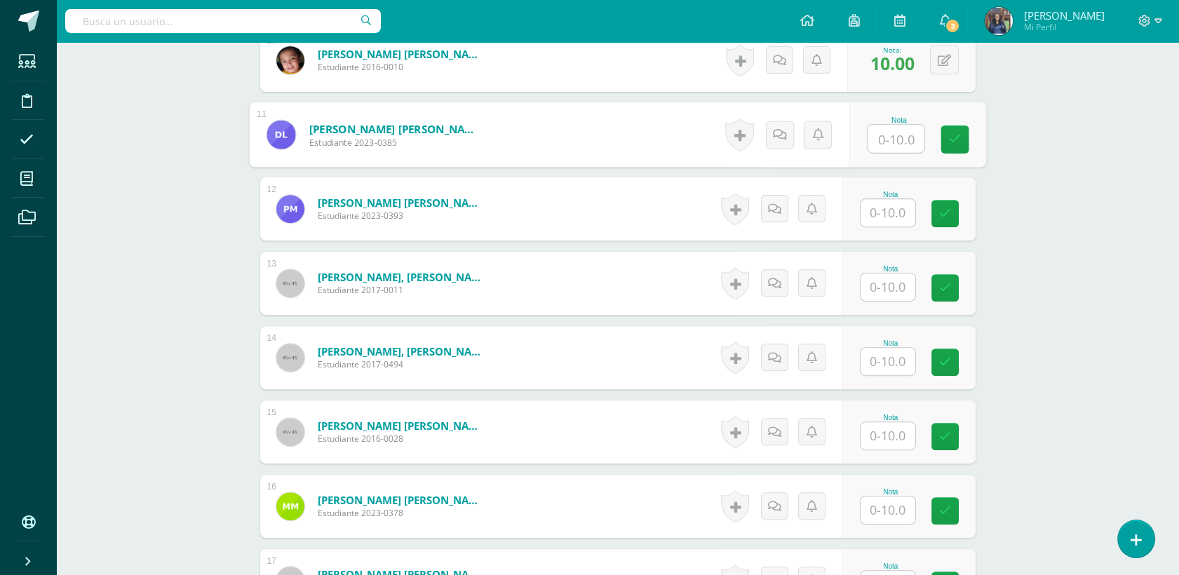
click at [896, 140] on input "text" at bounding box center [896, 139] width 56 height 28
click at [896, 140] on input "10" at bounding box center [896, 139] width 56 height 28
type input "10"
click at [898, 210] on input "text" at bounding box center [887, 212] width 55 height 27
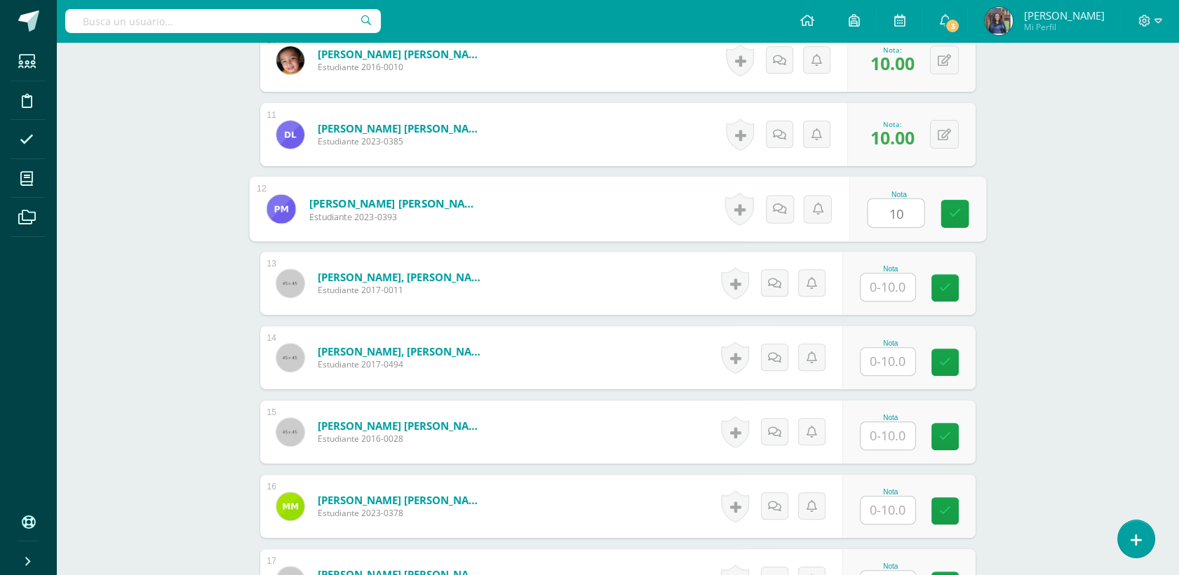
type input "10"
click at [893, 292] on input "text" at bounding box center [887, 287] width 55 height 27
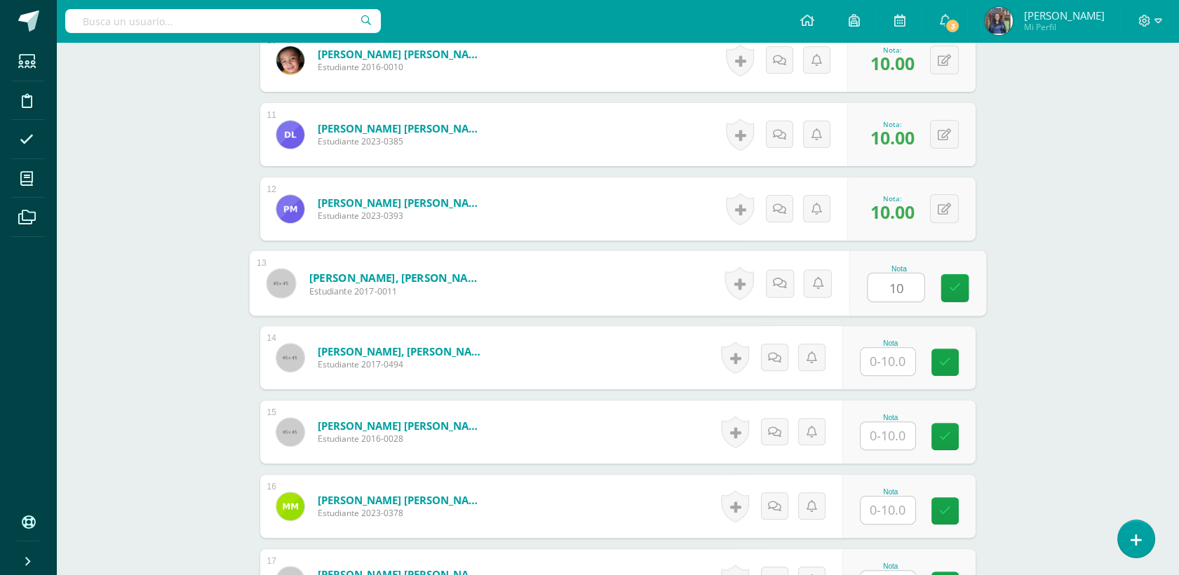
type input "10"
click at [885, 365] on input "text" at bounding box center [887, 361] width 55 height 27
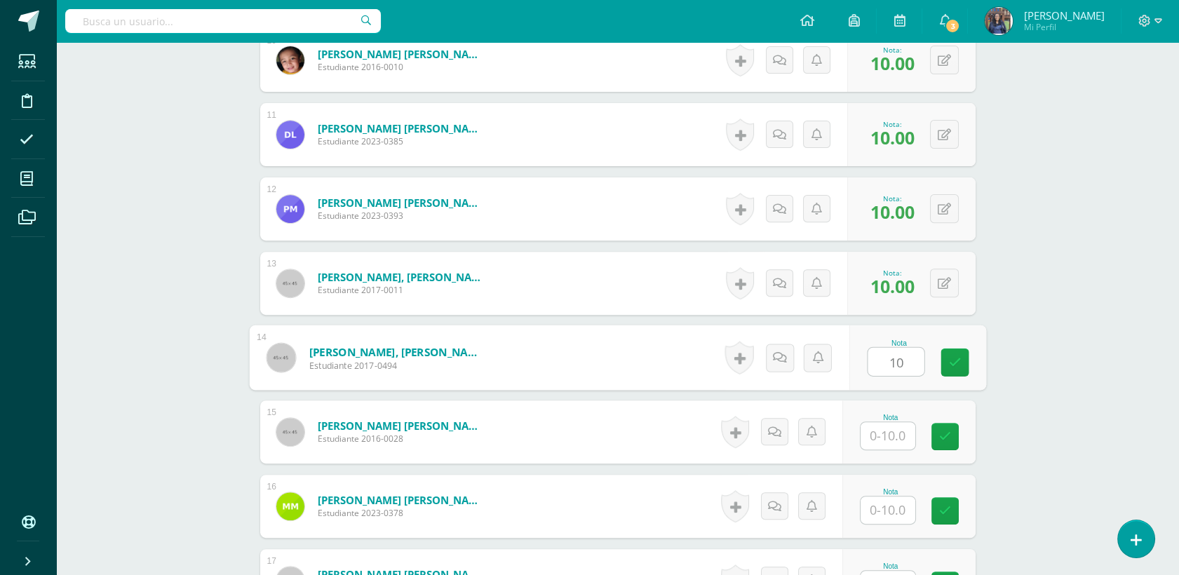
type input "10"
click at [888, 440] on input "text" at bounding box center [887, 435] width 55 height 27
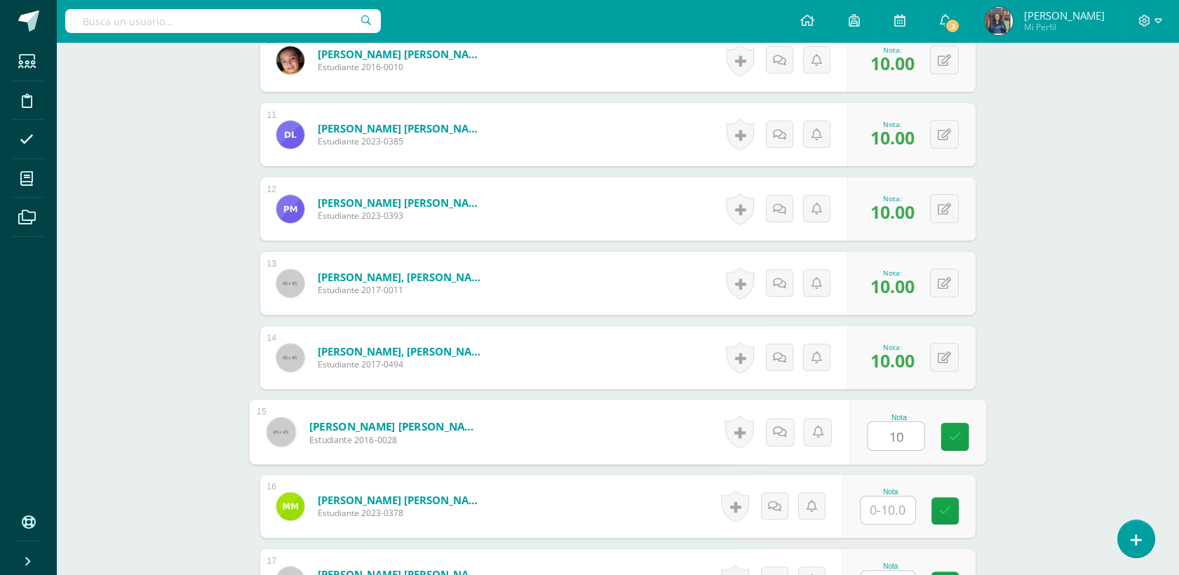
type input "10"
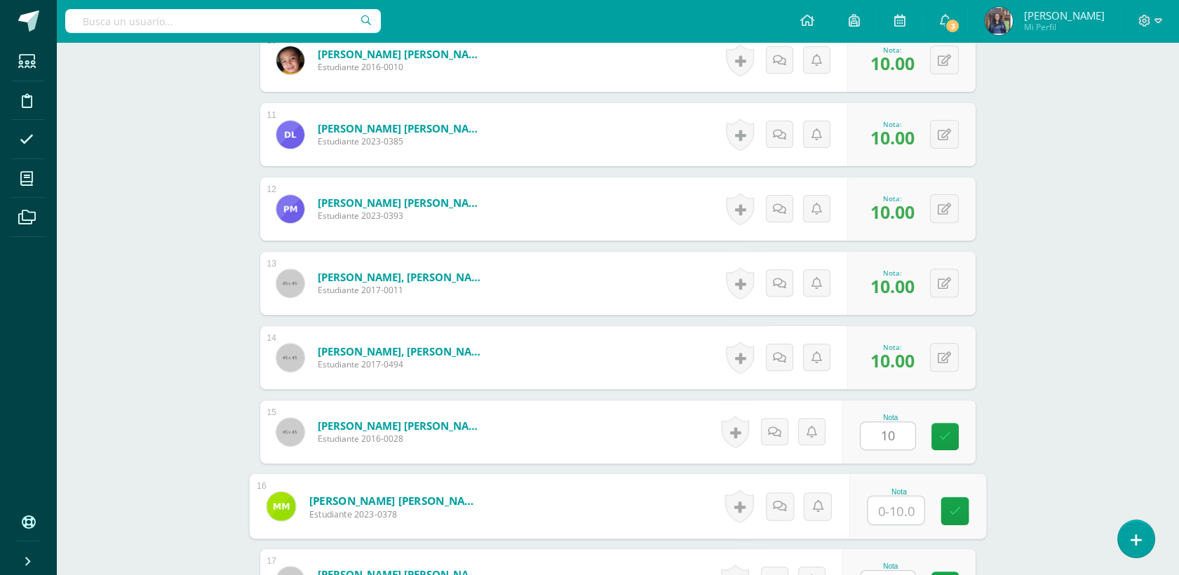
click at [904, 500] on input "text" at bounding box center [896, 511] width 56 height 28
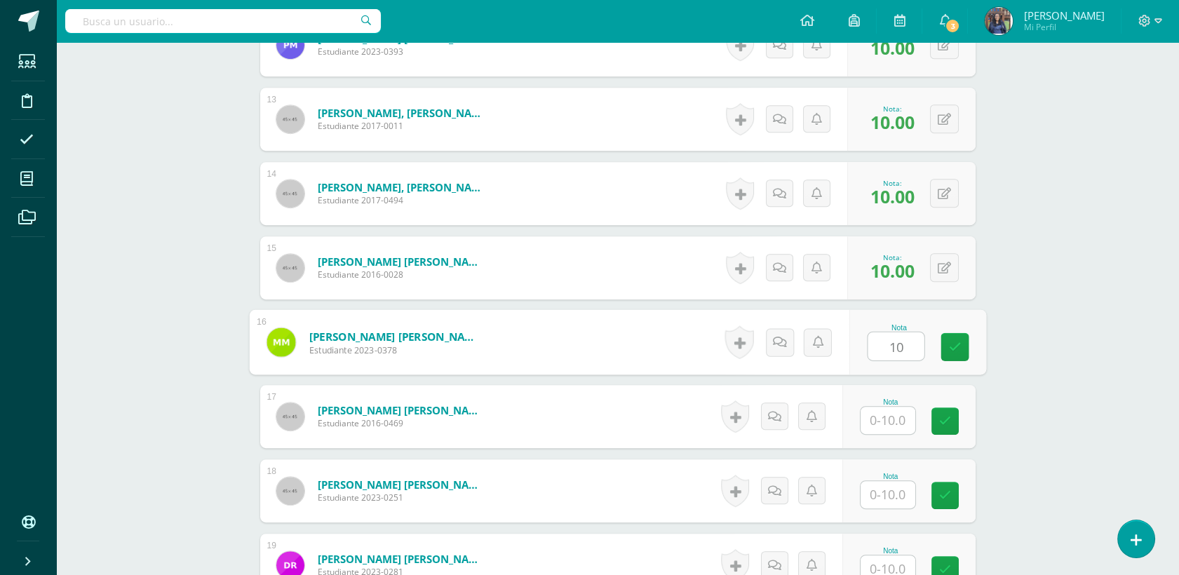
type input "10"
click at [874, 418] on input "text" at bounding box center [887, 420] width 55 height 27
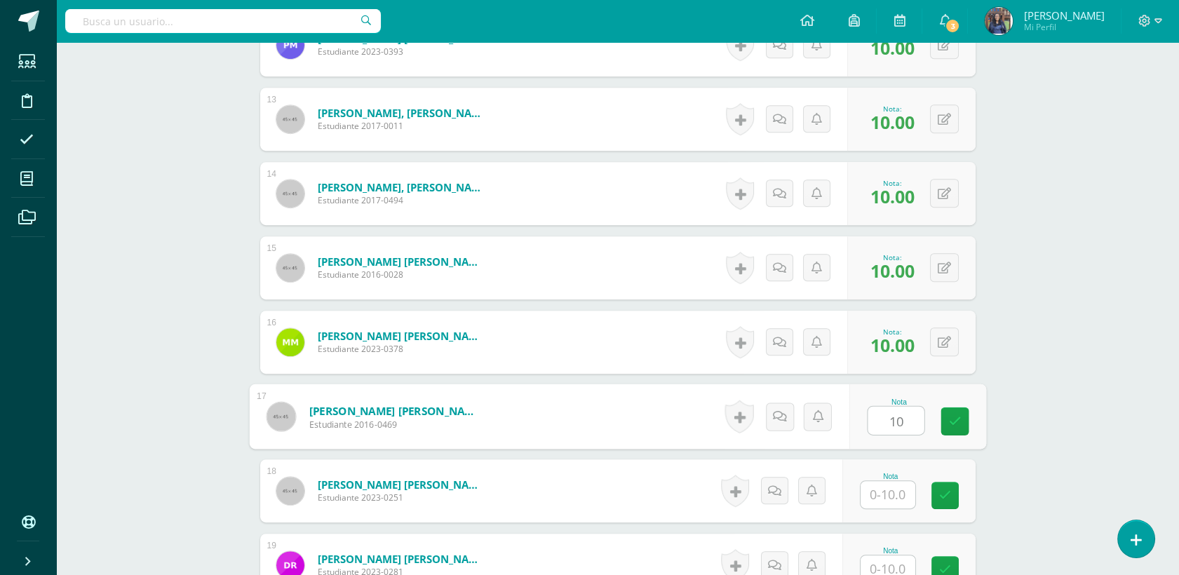
type input "10"
click at [899, 488] on input "text" at bounding box center [887, 494] width 55 height 27
type input "10"
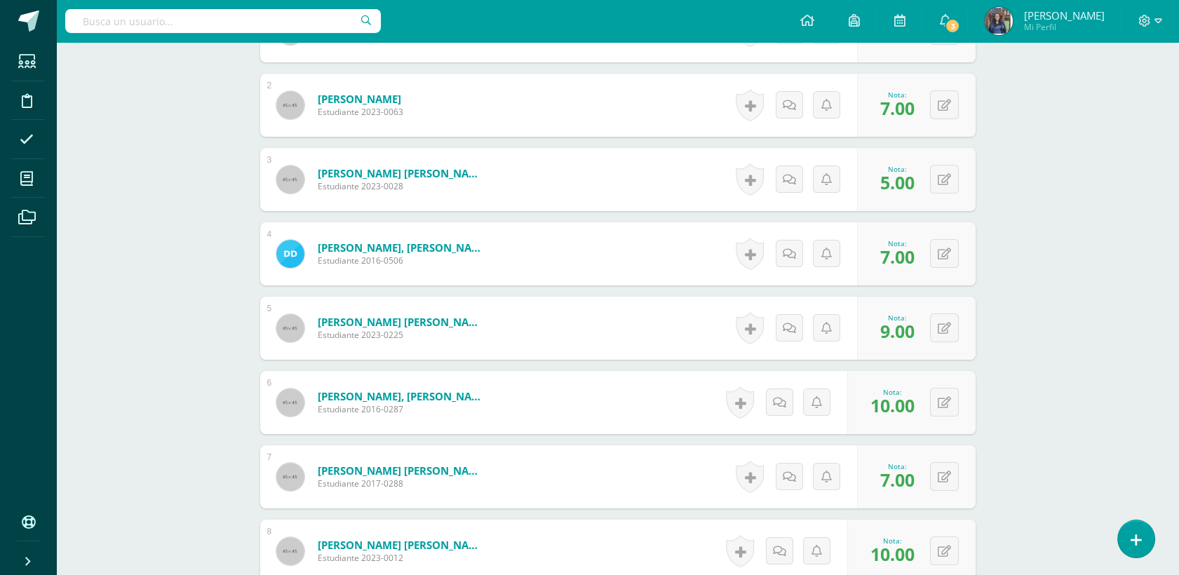
scroll to position [0, 0]
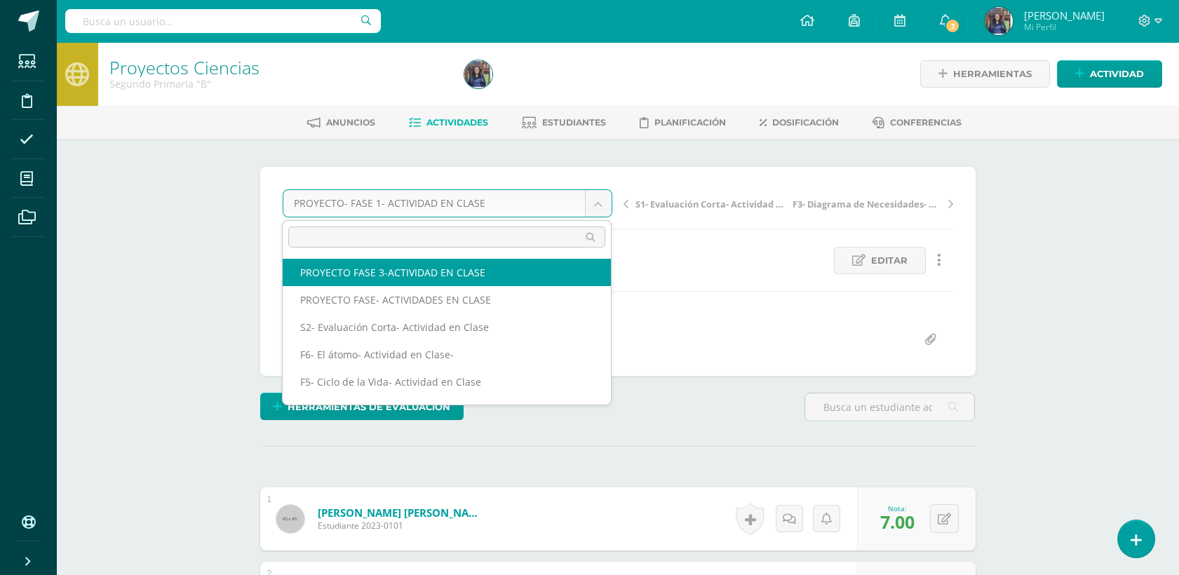
select select "/dashboard/teacher/grade-activity/50273/"
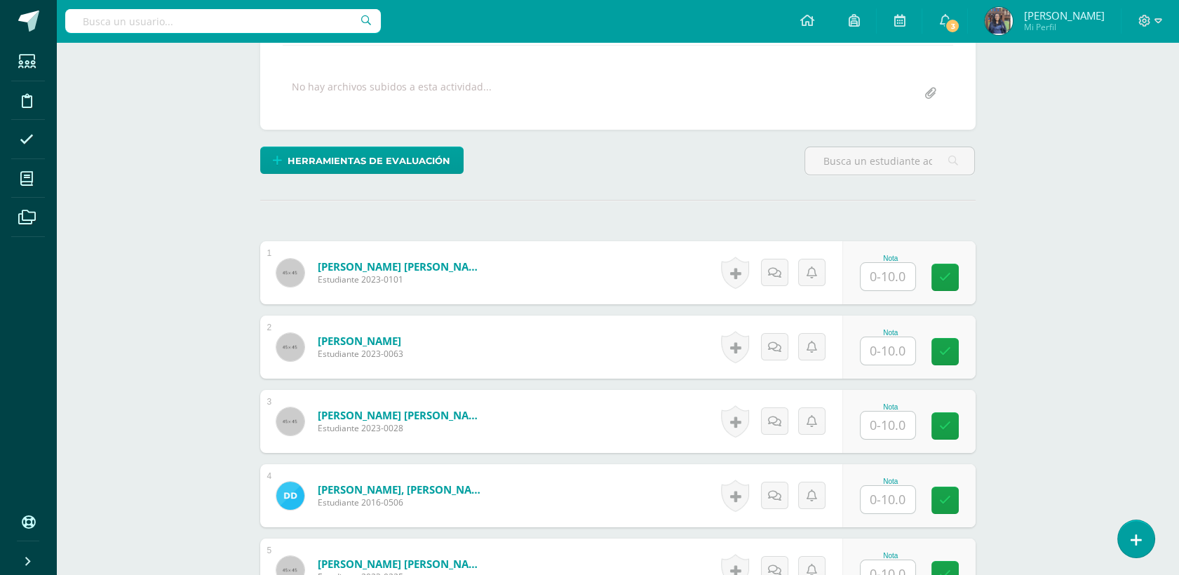
scroll to position [247, 0]
click at [889, 282] on input "text" at bounding box center [887, 275] width 55 height 27
type input "8"
click at [889, 344] on input "text" at bounding box center [896, 351] width 56 height 28
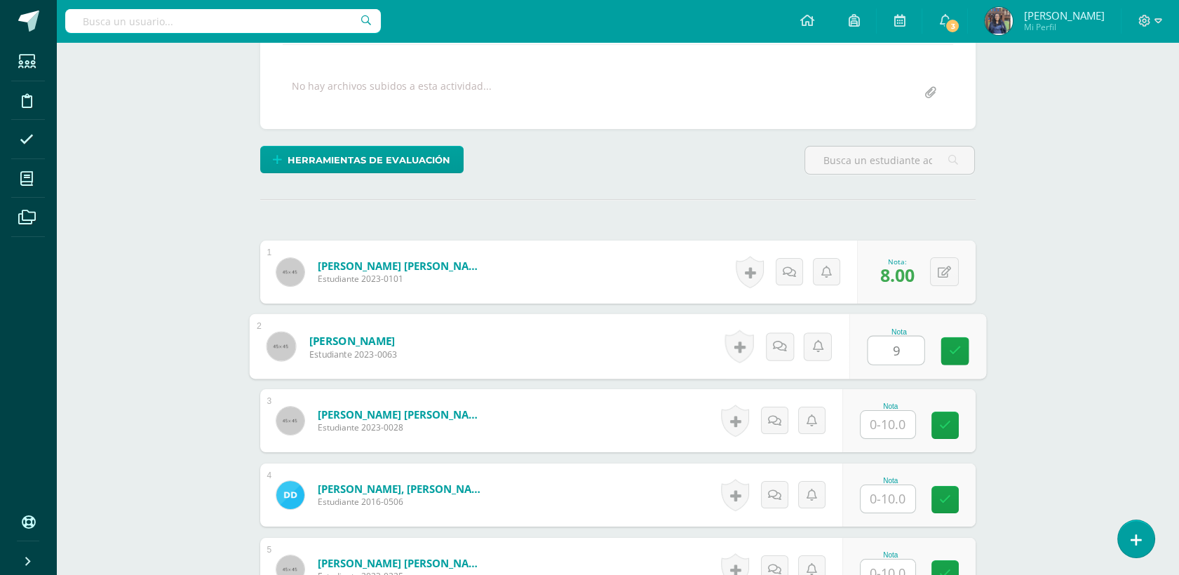
type input "9"
click at [898, 421] on input "text" at bounding box center [896, 425] width 56 height 28
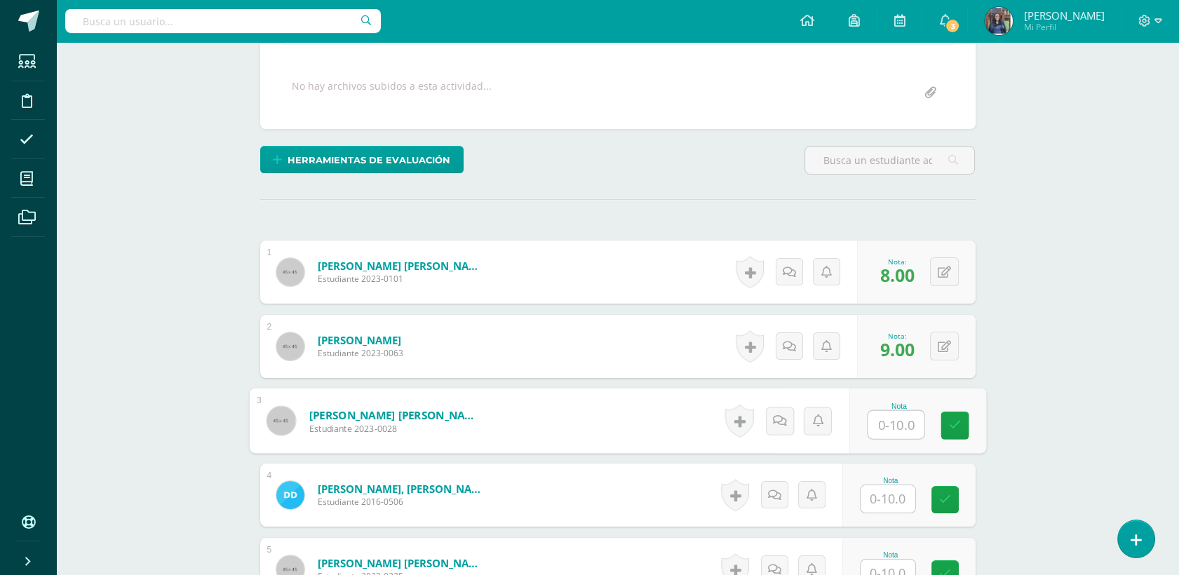
scroll to position [248, 0]
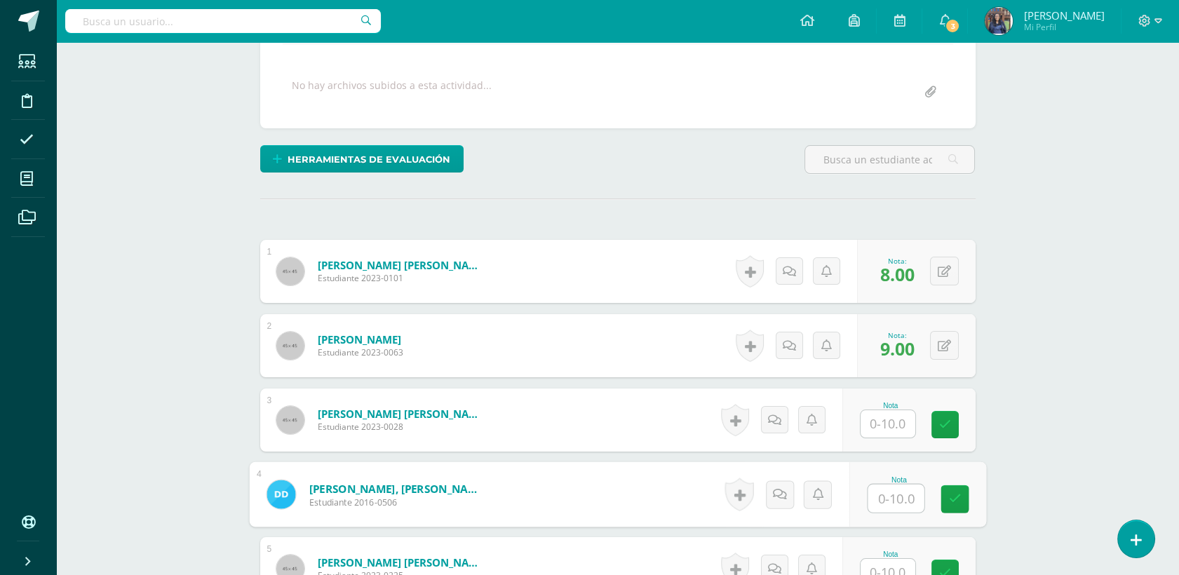
click at [889, 501] on input "text" at bounding box center [896, 499] width 56 height 28
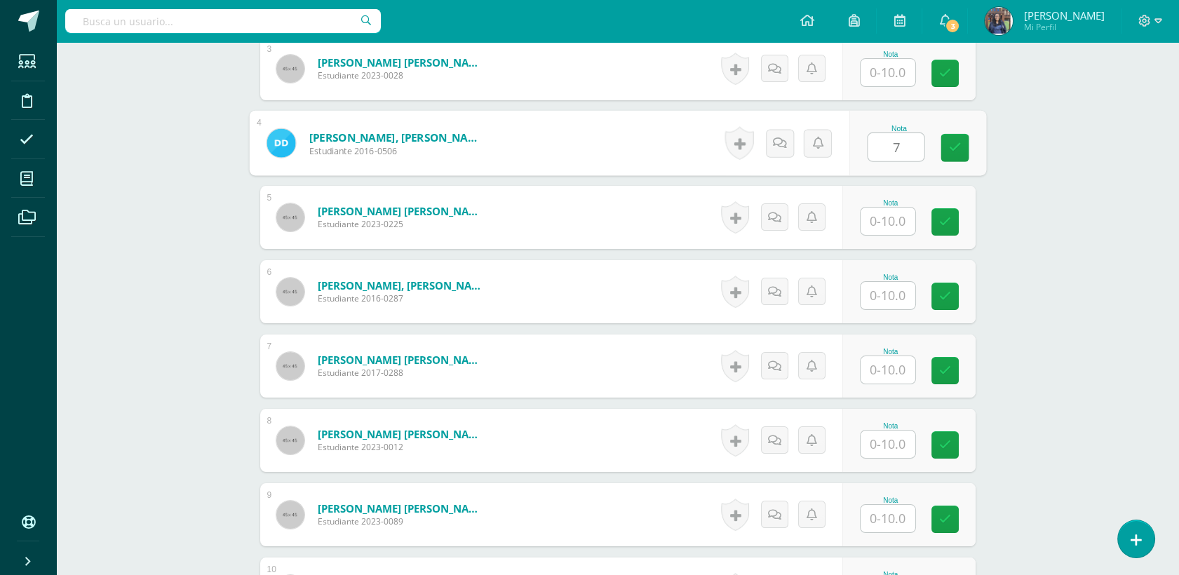
scroll to position [605, 0]
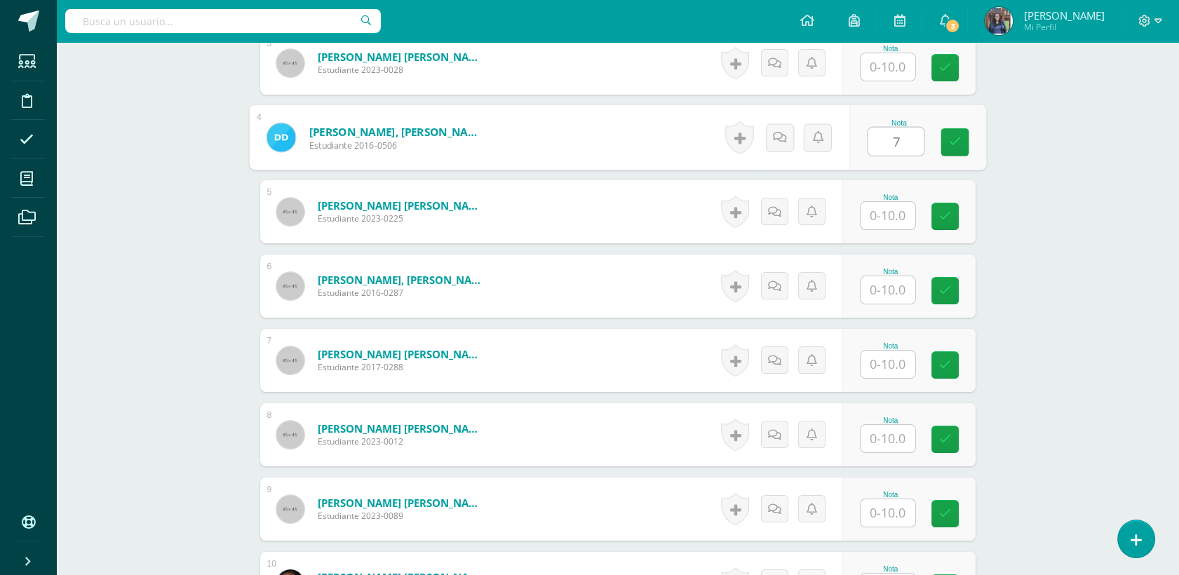
type input "7"
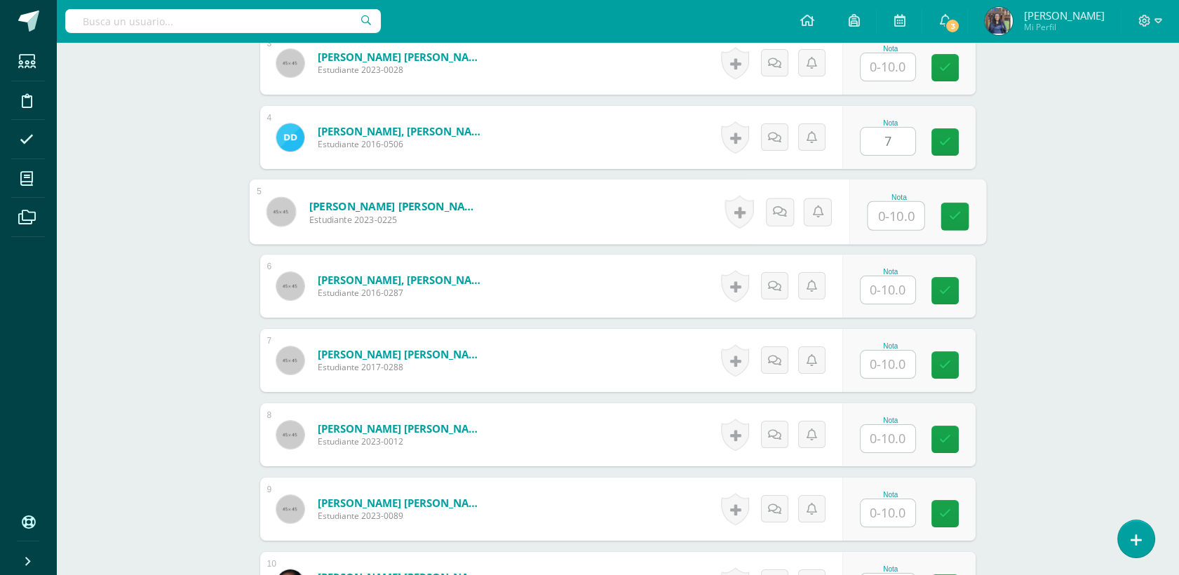
click at [888, 218] on input "text" at bounding box center [896, 216] width 56 height 28
type input "9"
click at [898, 290] on input "text" at bounding box center [887, 289] width 55 height 27
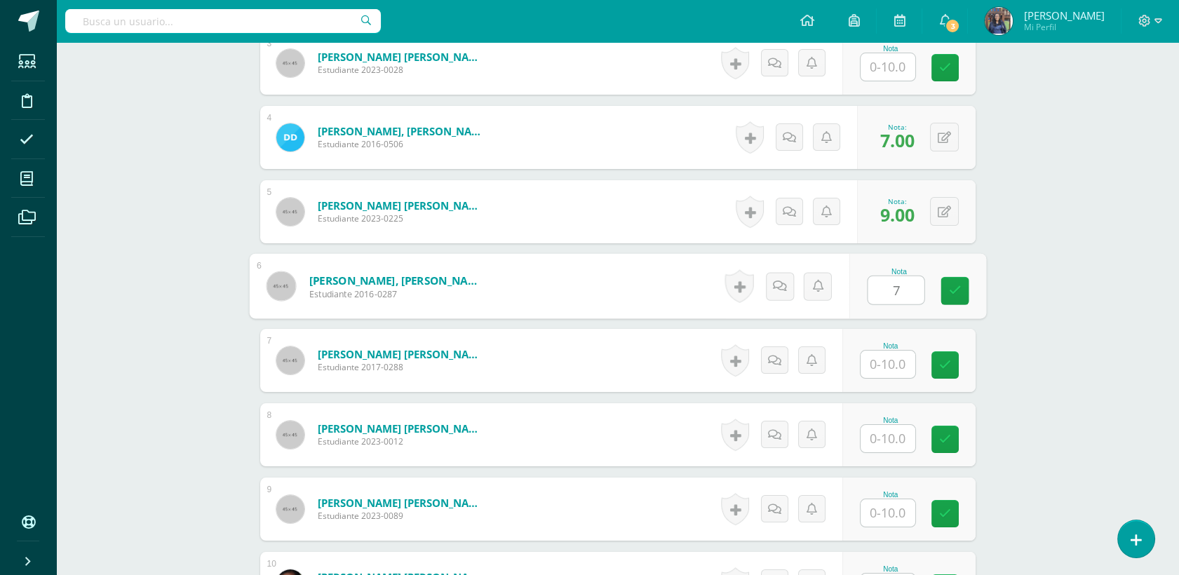
type input "7"
click at [898, 368] on input "text" at bounding box center [887, 364] width 55 height 27
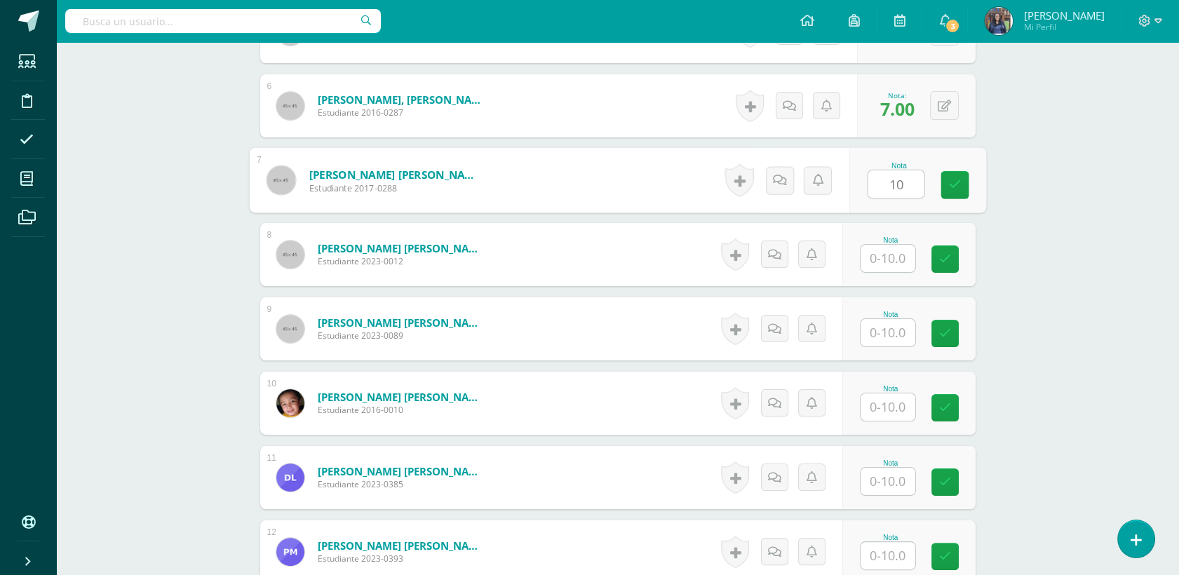
scroll to position [797, 0]
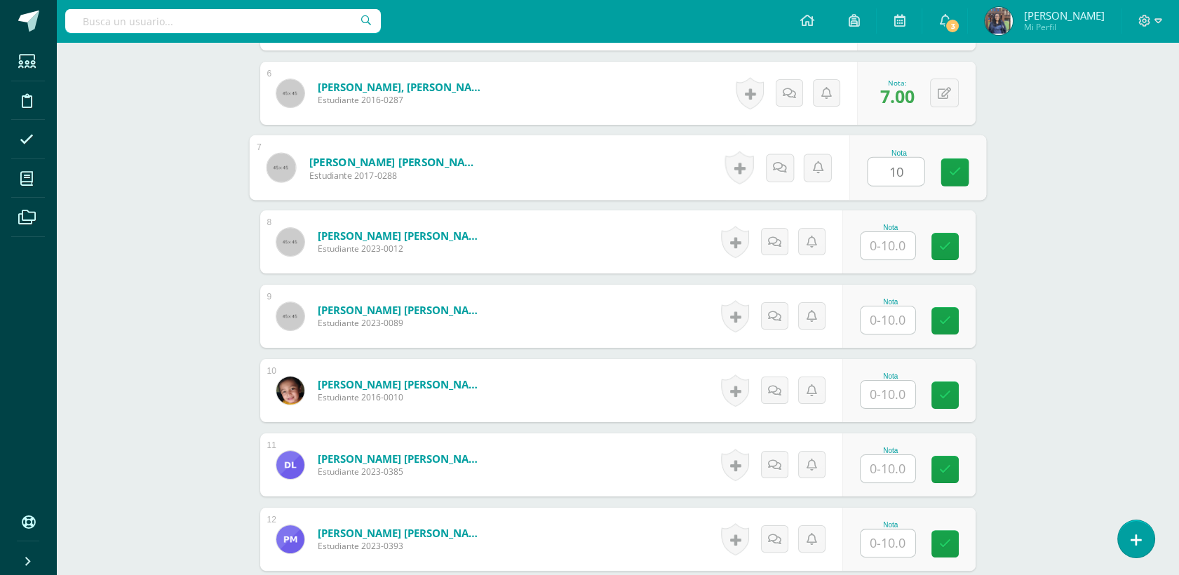
type input "10"
click at [901, 243] on input "text" at bounding box center [887, 245] width 55 height 27
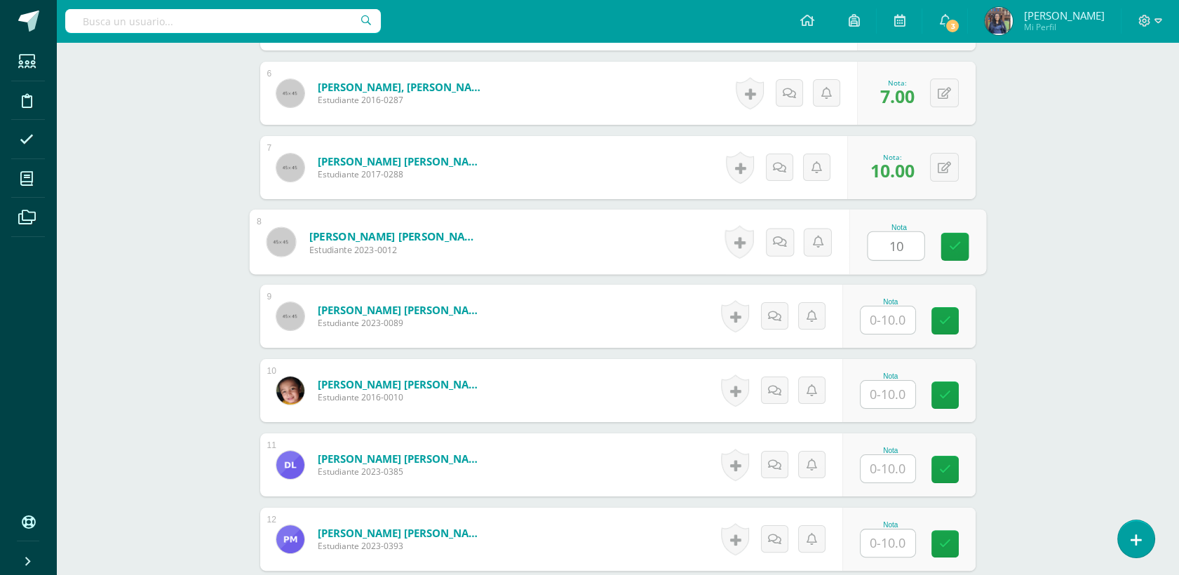
type input "10"
click at [902, 321] on input "1" at bounding box center [896, 320] width 56 height 28
type input "10"
click at [888, 405] on input "text" at bounding box center [887, 394] width 55 height 27
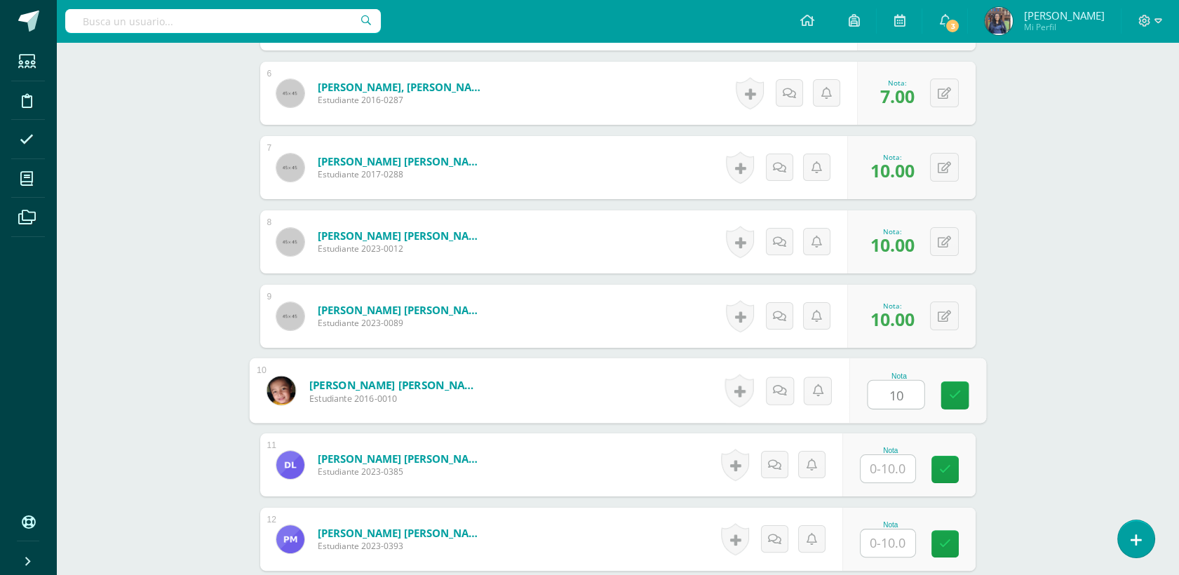
type input "10"
click at [901, 466] on input "text" at bounding box center [887, 468] width 55 height 27
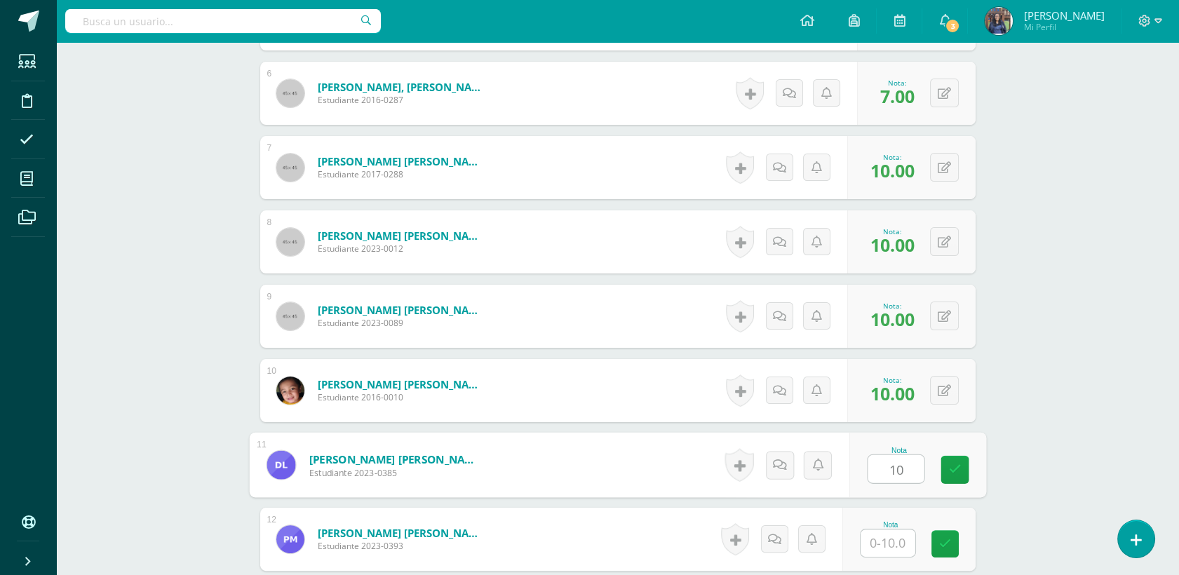
type input "10"
click at [897, 541] on input "1" at bounding box center [887, 542] width 55 height 27
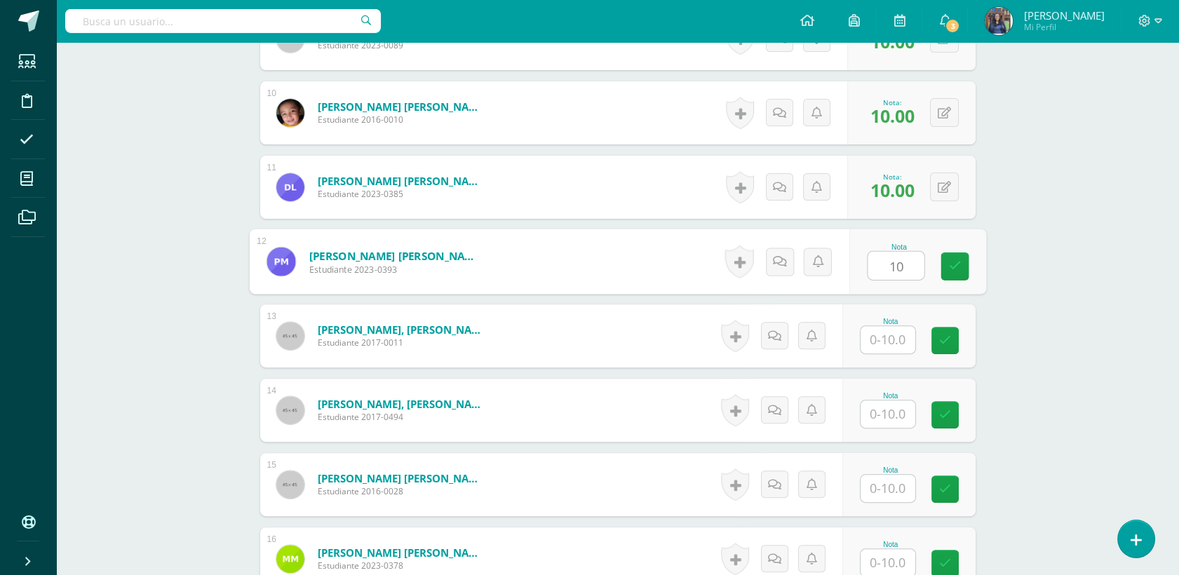
scroll to position [1096, 0]
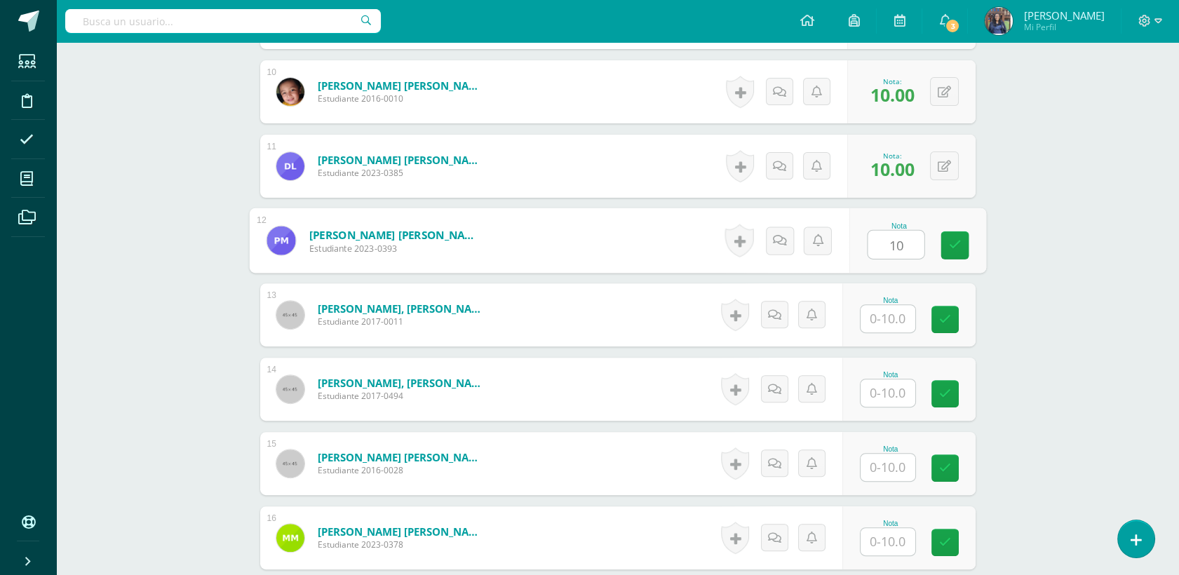
type input "10"
click at [873, 313] on input "text" at bounding box center [887, 318] width 55 height 27
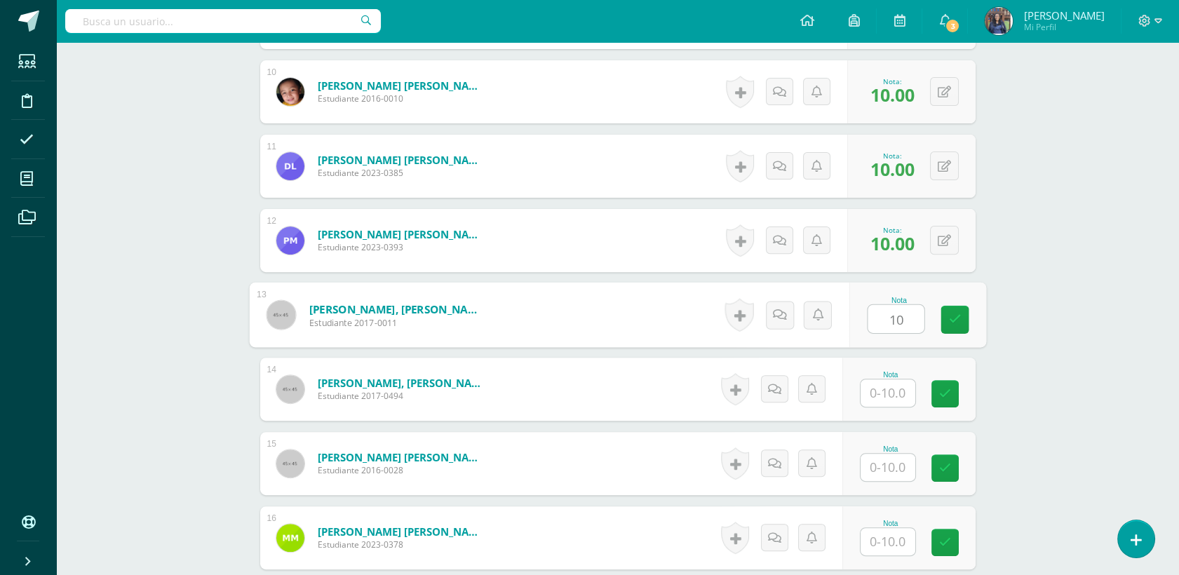
type input "10"
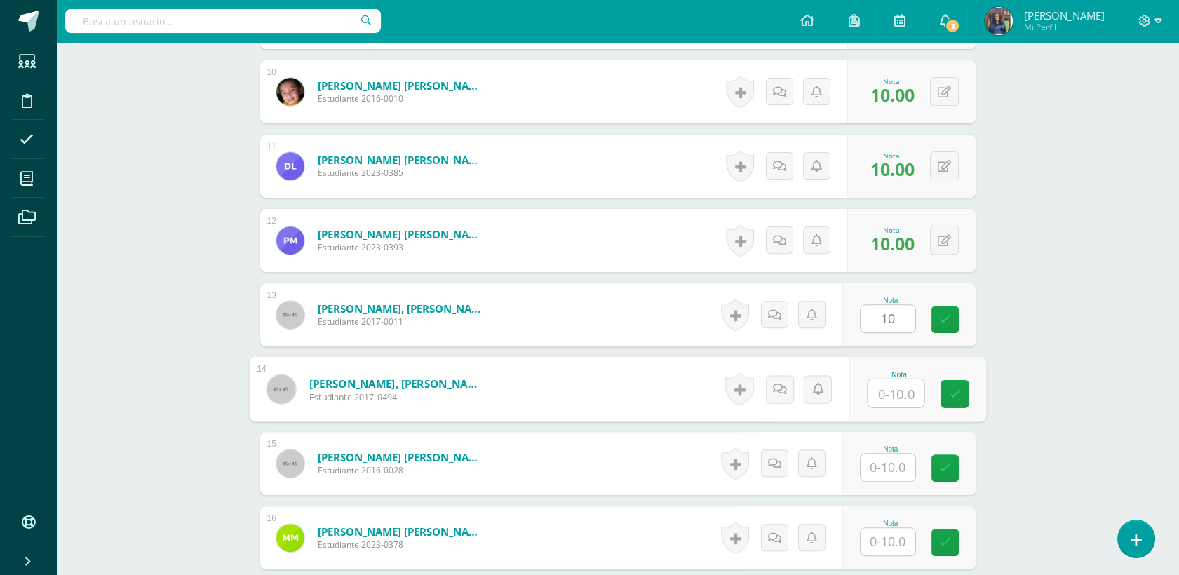
click at [891, 390] on input "text" at bounding box center [896, 393] width 56 height 28
type input "10"
click at [889, 485] on div "Nota" at bounding box center [908, 463] width 133 height 63
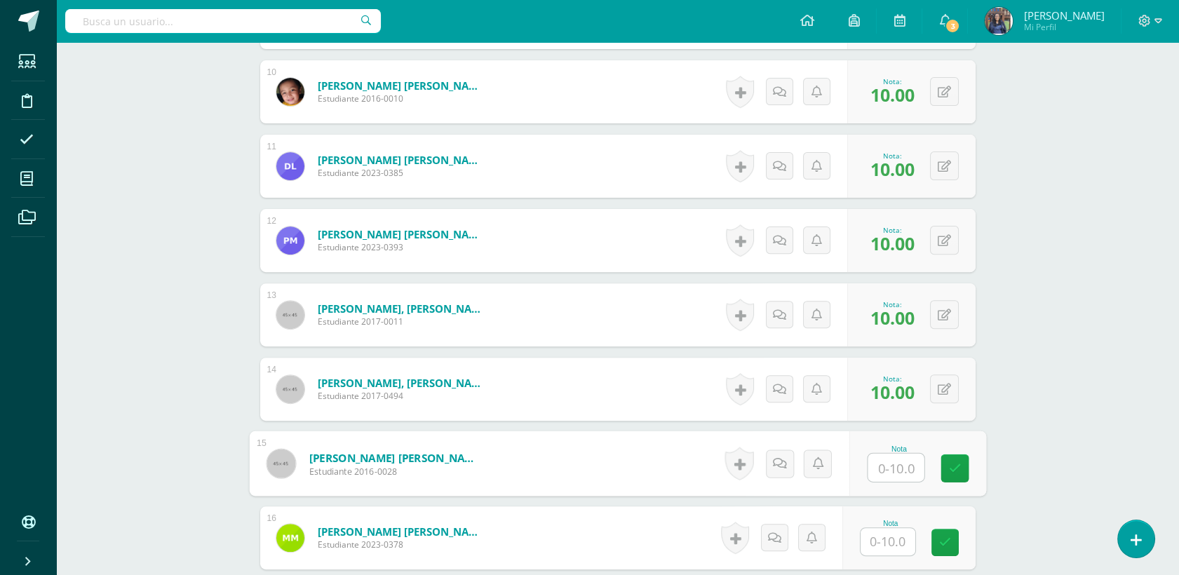
click at [889, 475] on input "text" at bounding box center [896, 468] width 56 height 28
type input "10"
click at [893, 537] on input "text" at bounding box center [887, 541] width 55 height 27
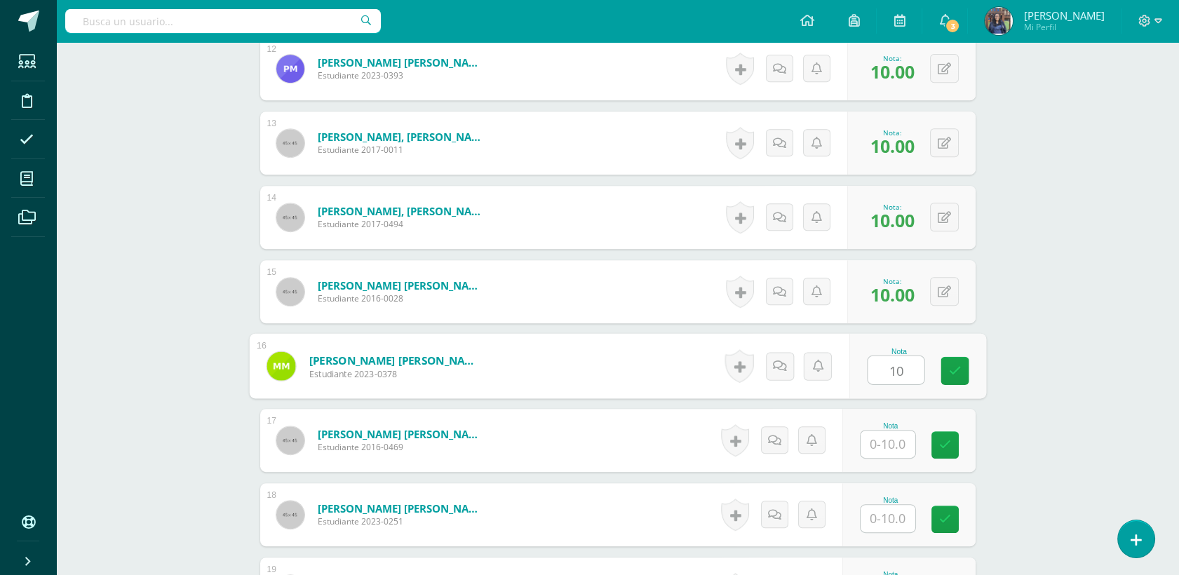
scroll to position [1332, 0]
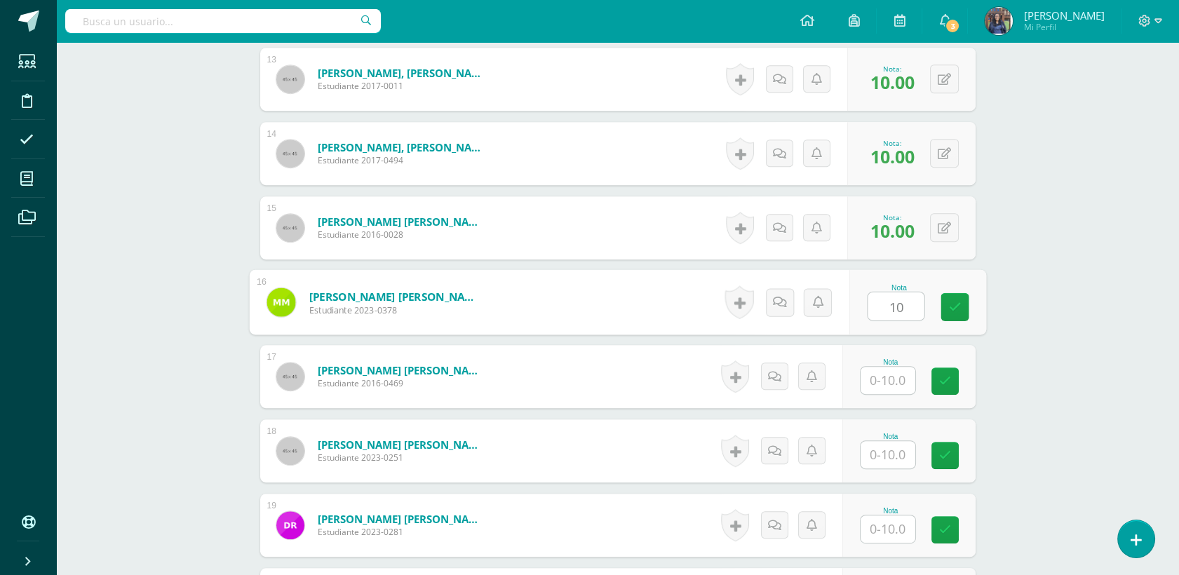
type input "10"
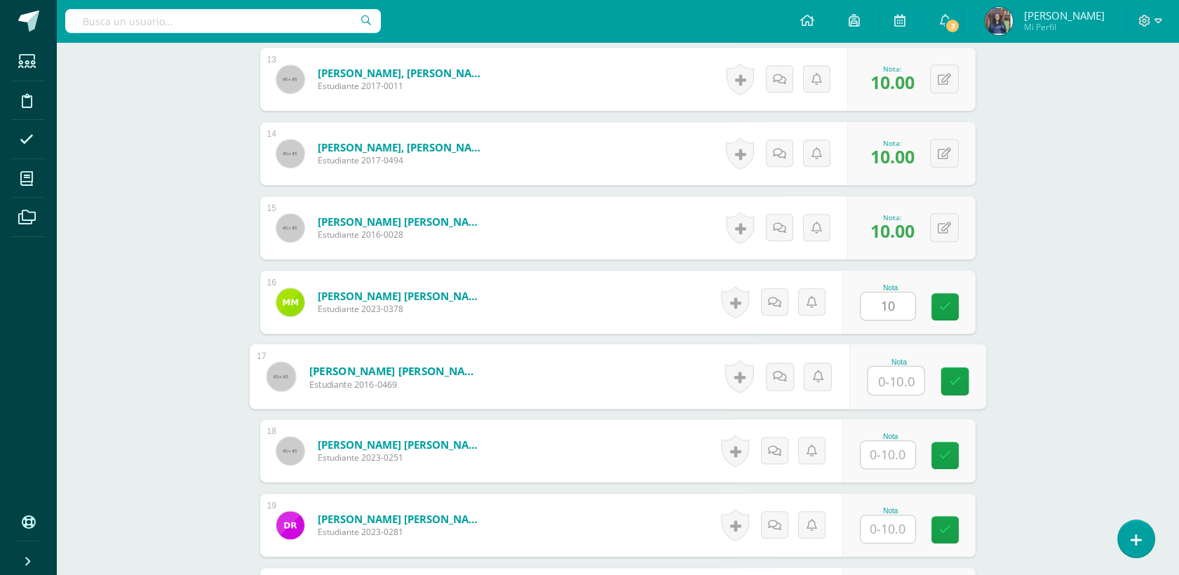
click at [904, 378] on input "text" at bounding box center [896, 381] width 56 height 28
type input "10"
click at [902, 450] on input "1" at bounding box center [887, 454] width 55 height 27
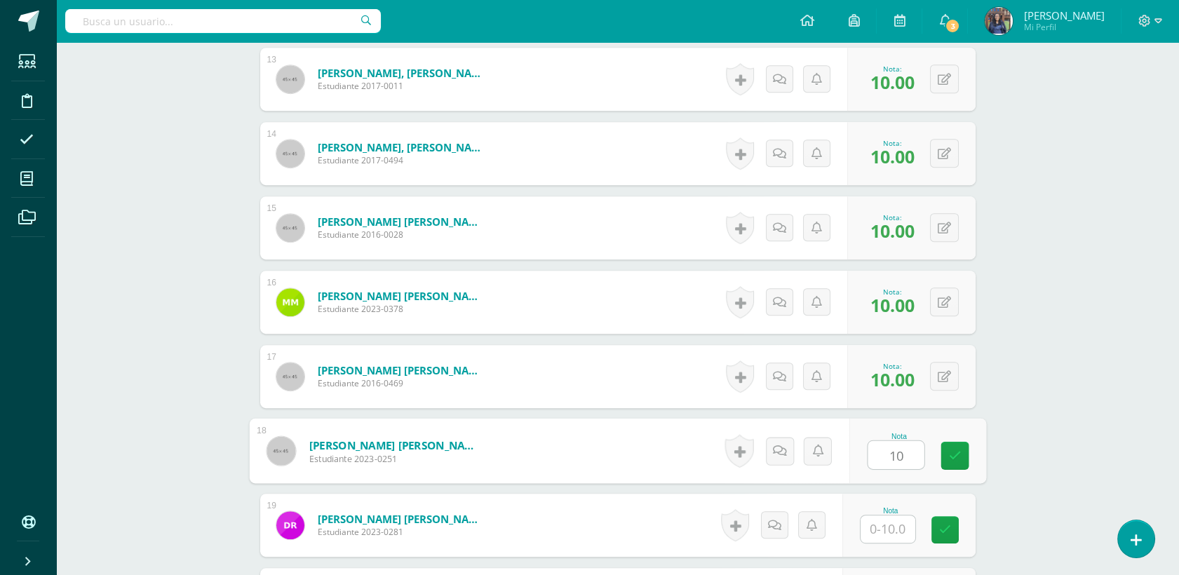
type input "10"
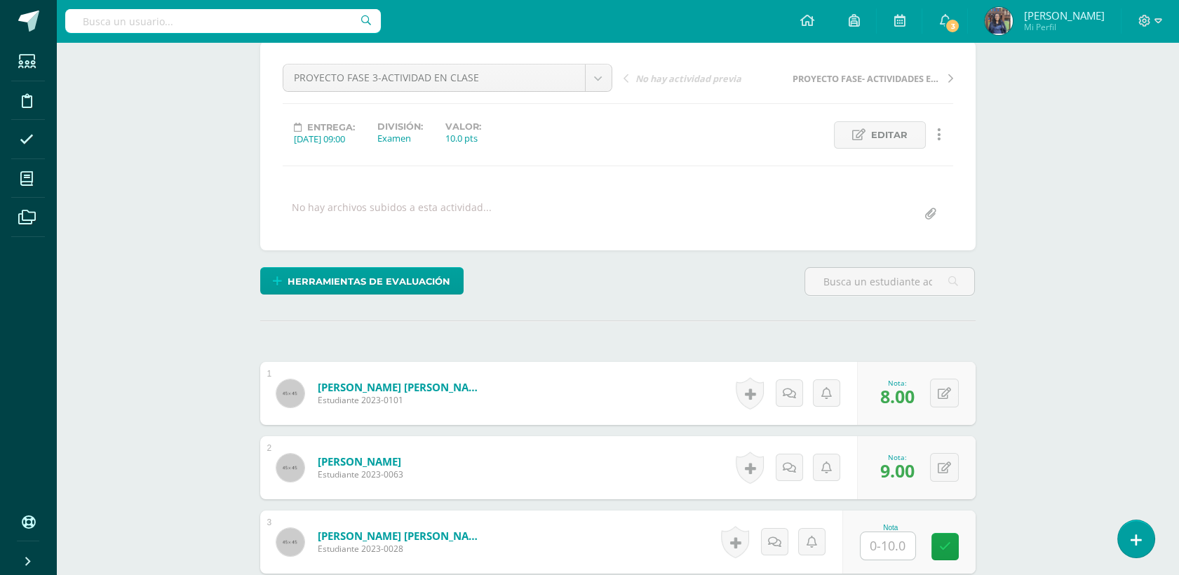
scroll to position [67, 0]
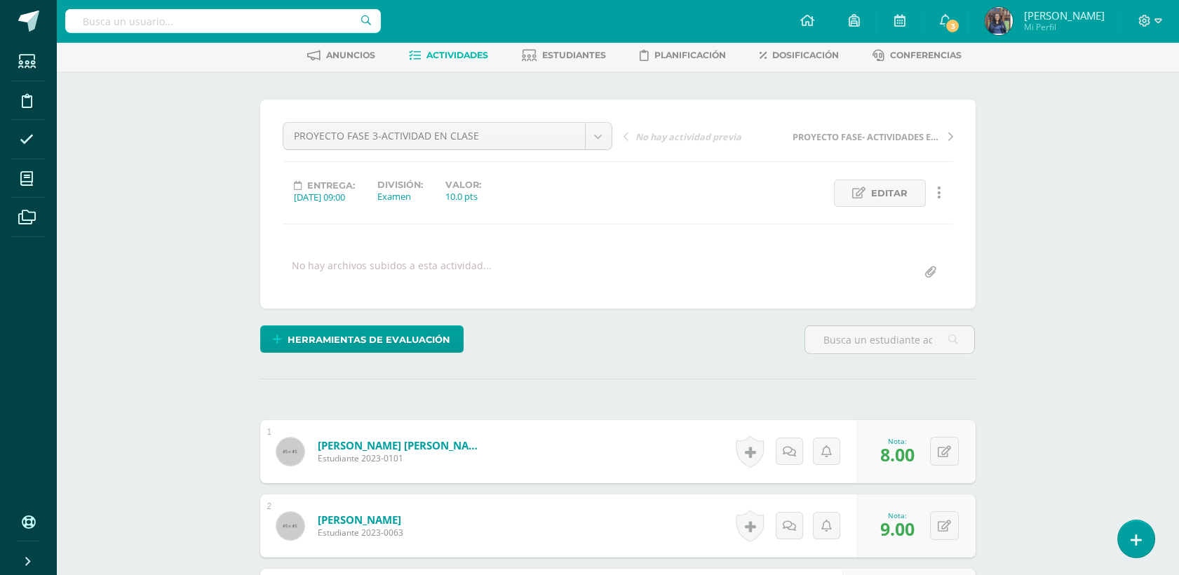
click at [1121, 63] on ul "Anuncios Actividades Estudiantes Planificación Dosificación Conferencias" at bounding box center [634, 54] width 1123 height 23
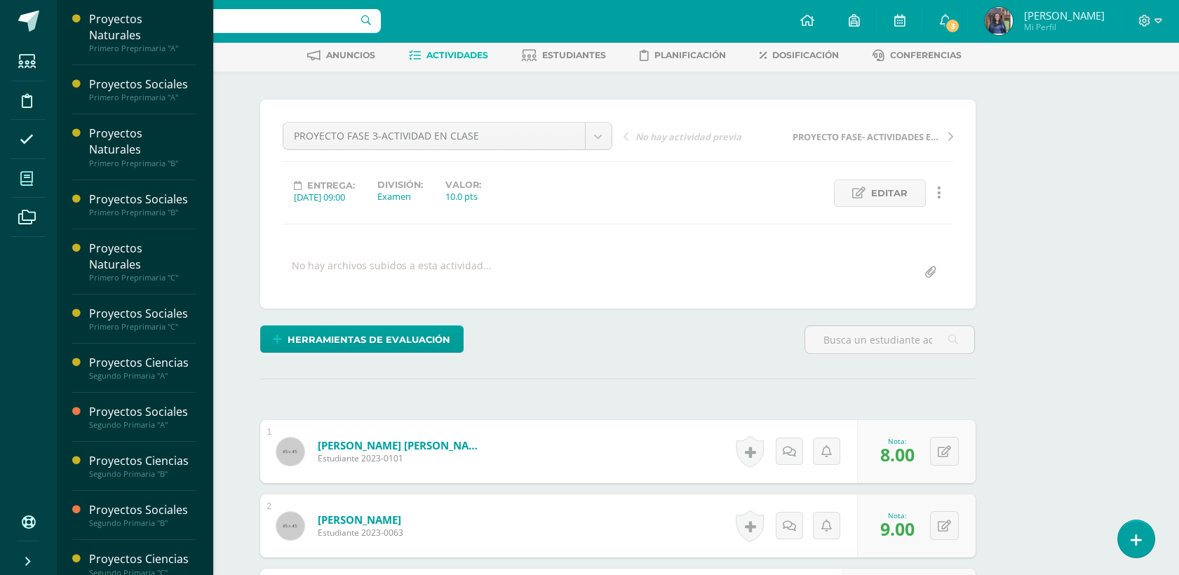
click at [31, 186] on span at bounding box center [27, 179] width 32 height 32
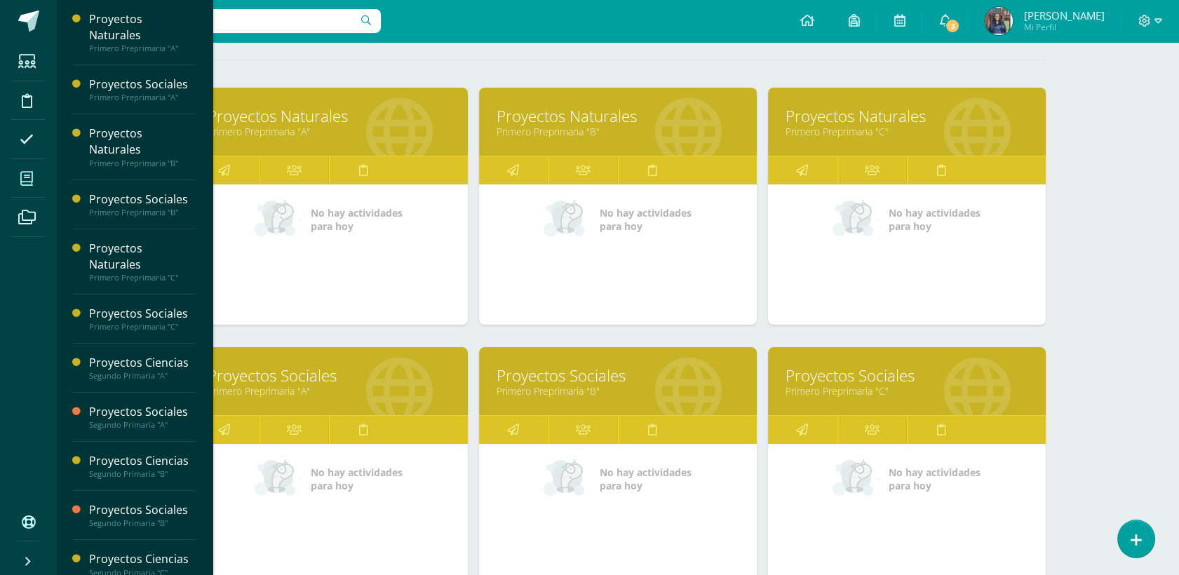
scroll to position [553, 0]
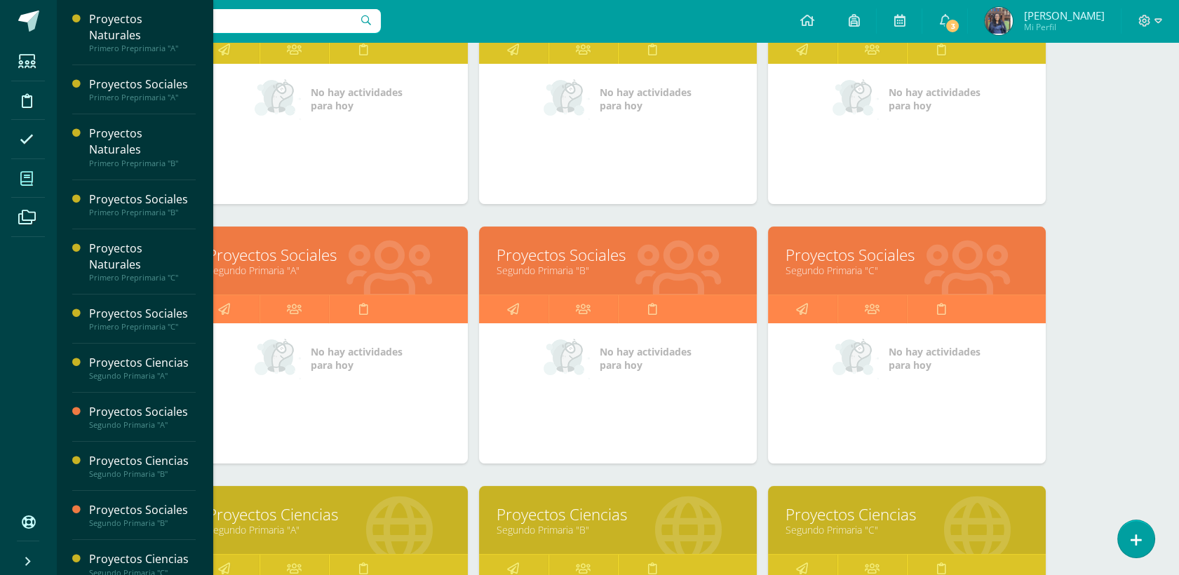
click at [865, 529] on link "Segundo Primaria "C"" at bounding box center [906, 529] width 243 height 13
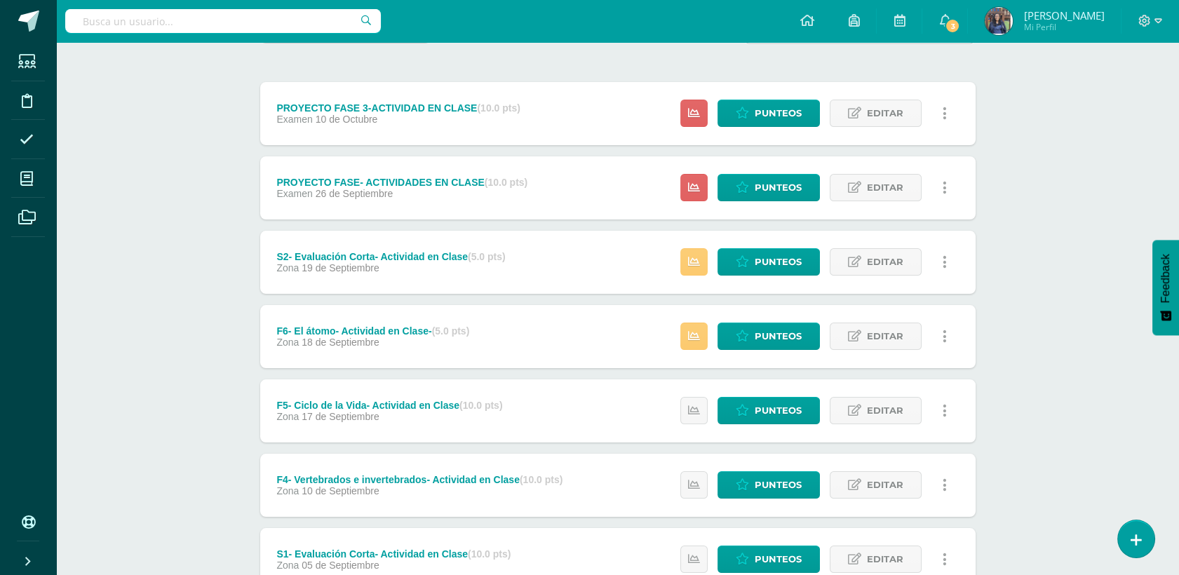
scroll to position [154, 0]
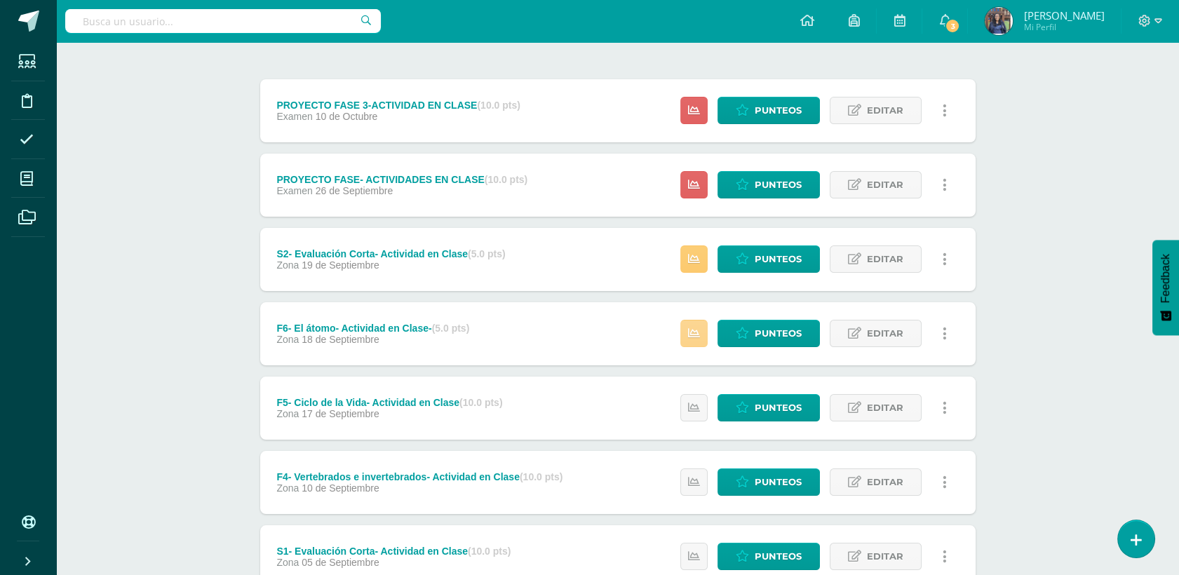
click at [705, 332] on link at bounding box center [693, 333] width 27 height 27
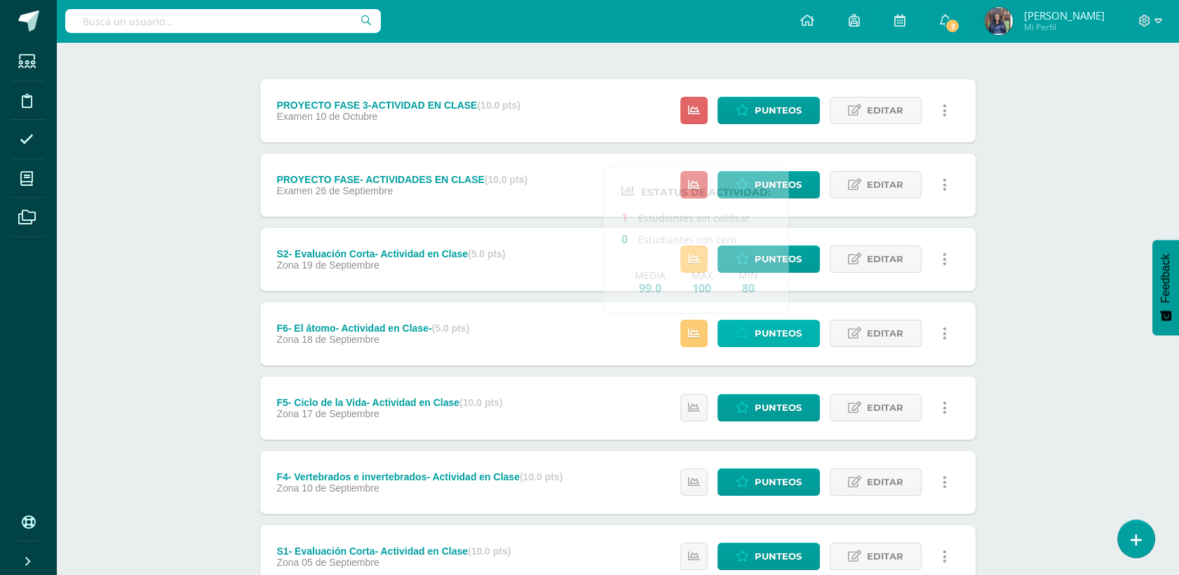
click at [768, 334] on span "Punteos" at bounding box center [778, 333] width 47 height 26
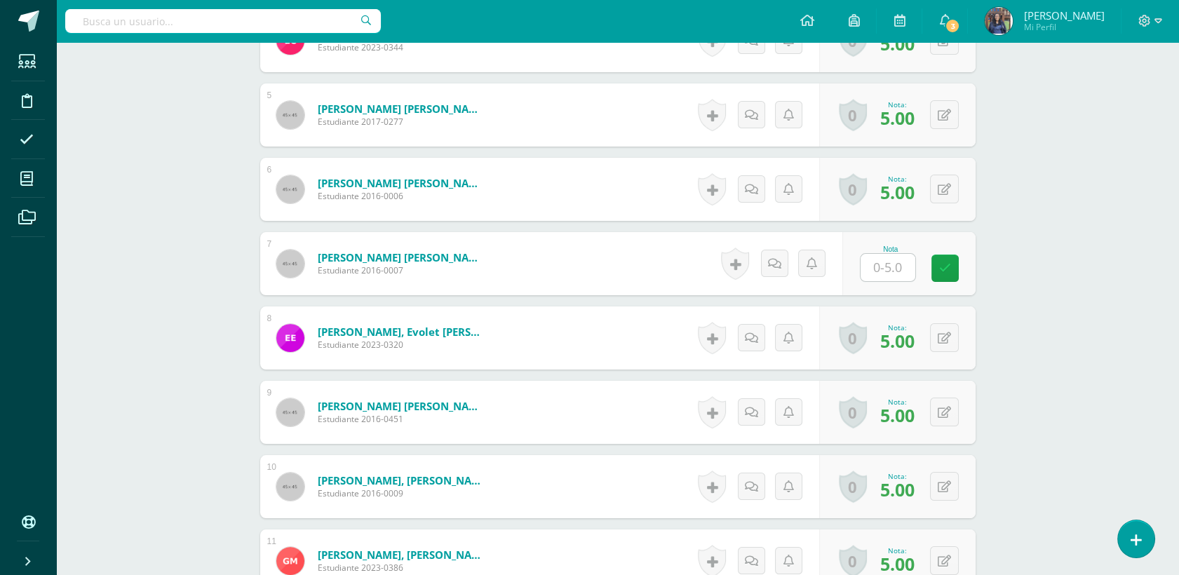
scroll to position [707, 0]
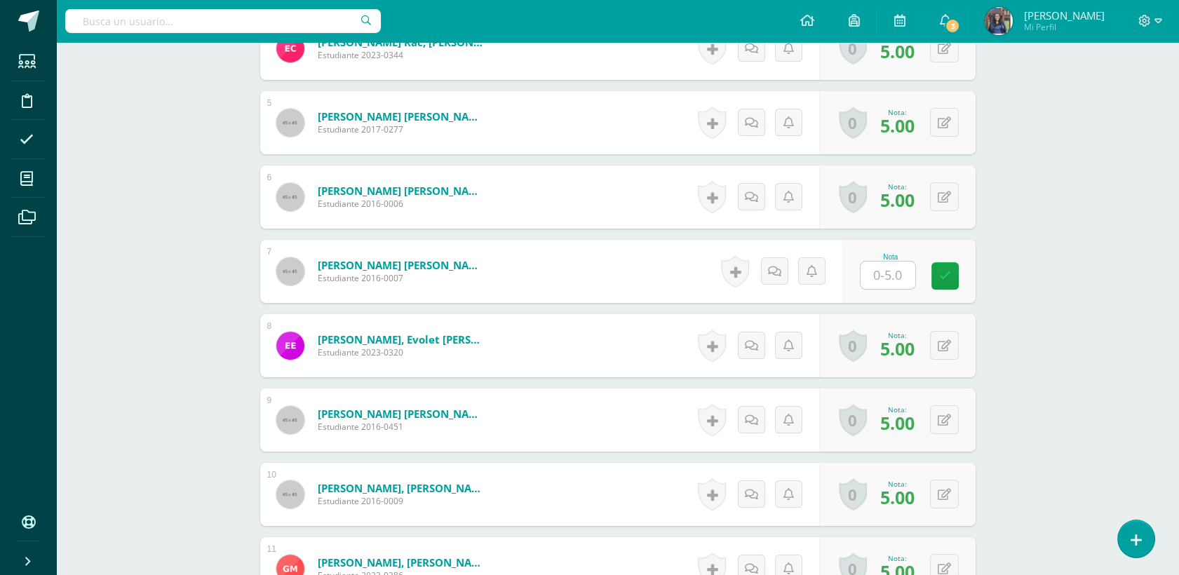
click at [893, 272] on input "text" at bounding box center [887, 275] width 55 height 27
type input "5"
click at [1037, 291] on div "Proyectos Ciencias Segundo Primaria "C" Herramientas Detalle de asistencias Act…" at bounding box center [617, 419] width 1123 height 2169
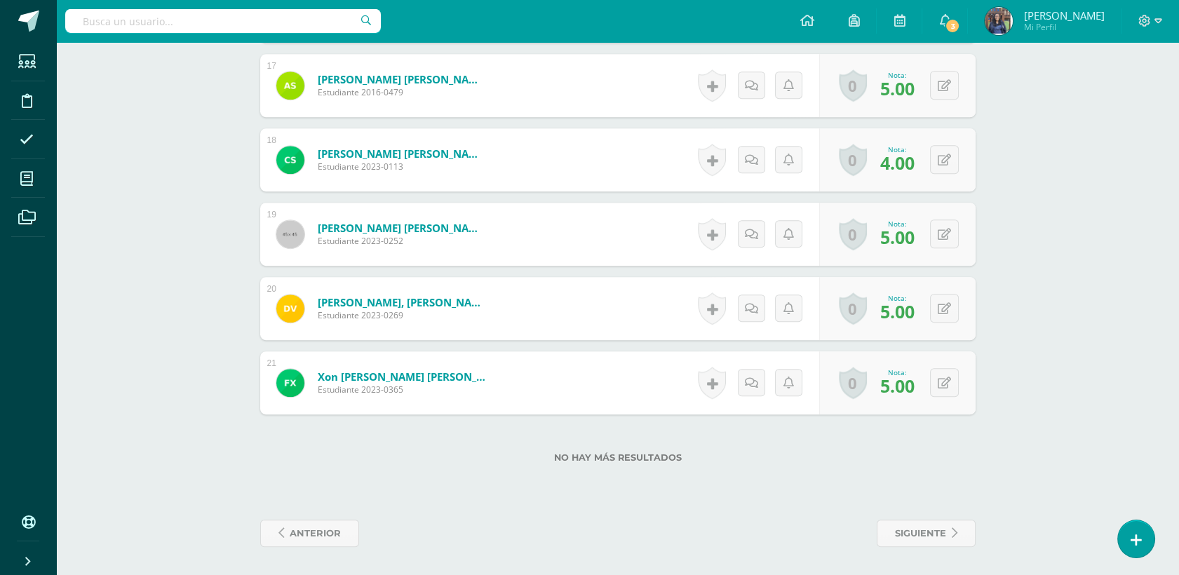
scroll to position [0, 0]
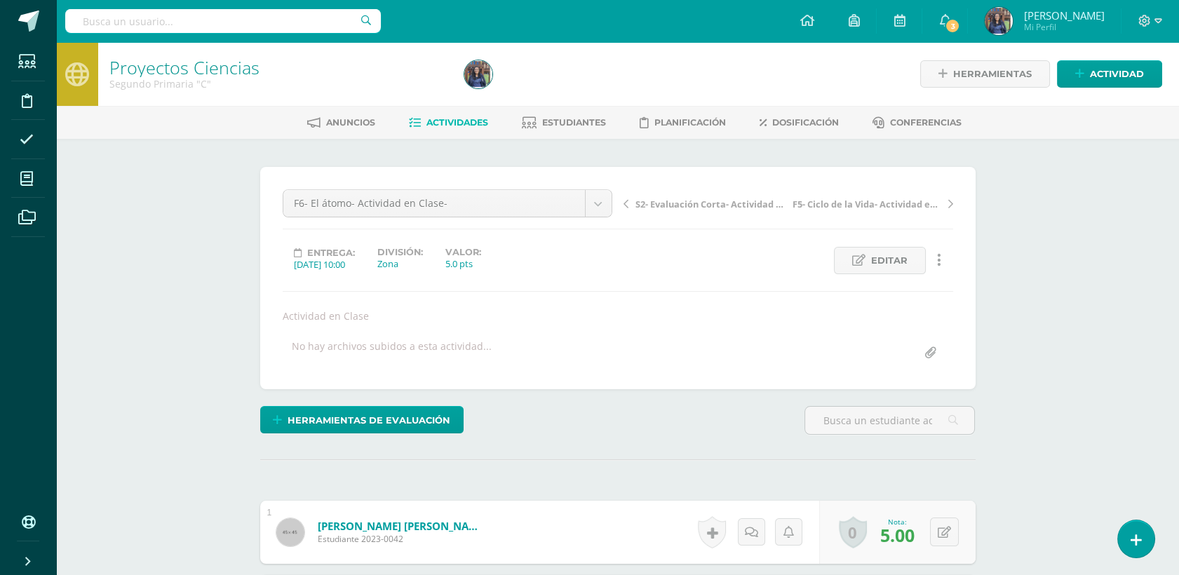
click at [668, 202] on span "S2- Evaluación Corta- Actividad en Clase" at bounding box center [709, 204] width 149 height 13
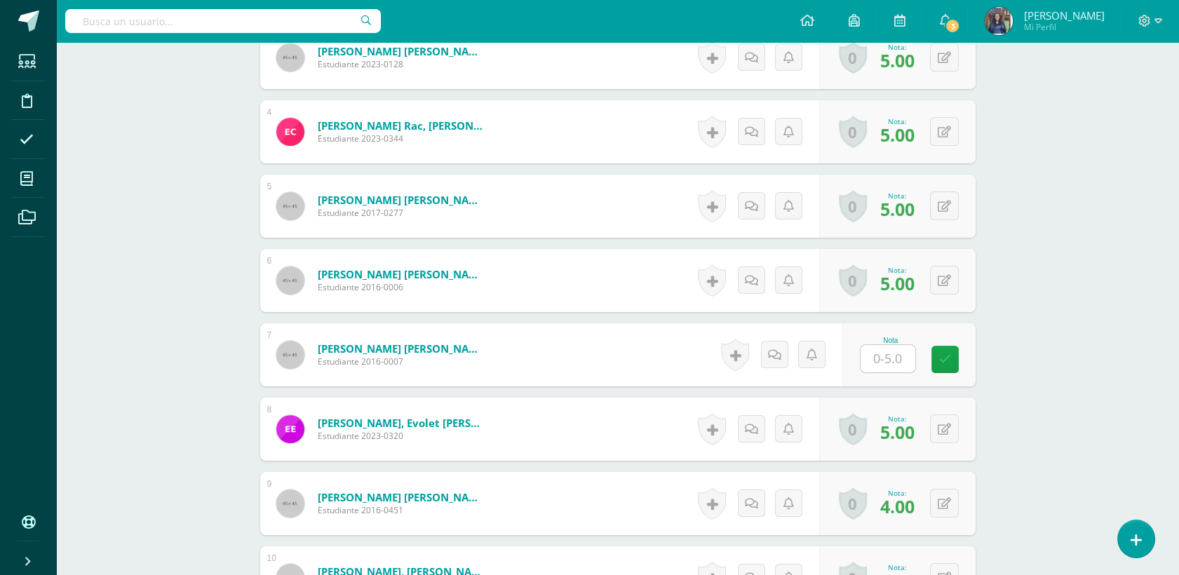
scroll to position [621, 0]
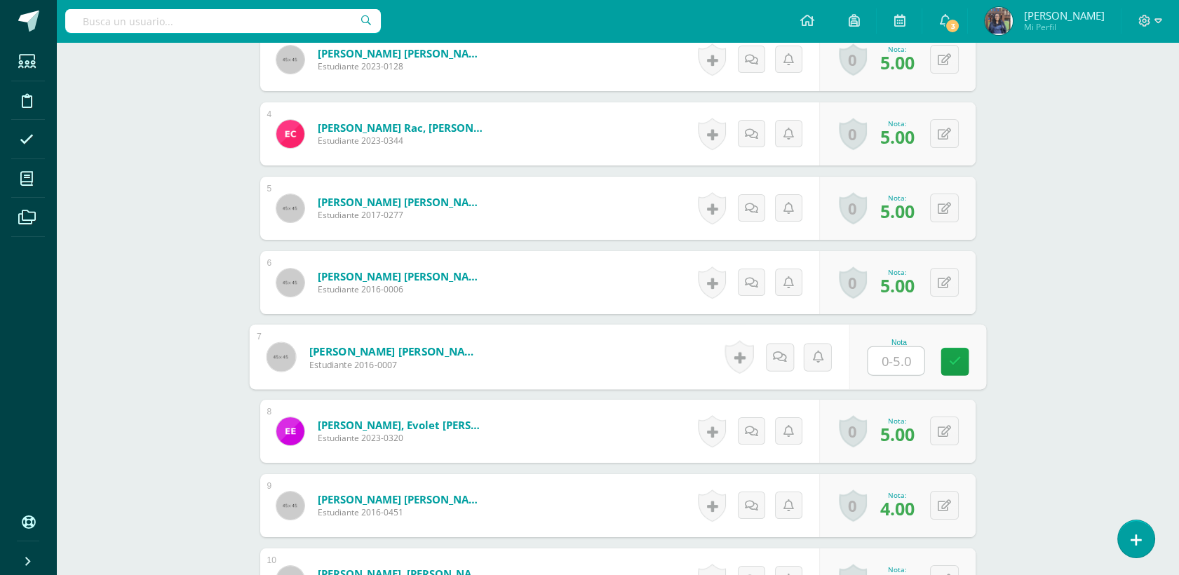
click at [912, 352] on input "text" at bounding box center [896, 361] width 56 height 28
type input "5"
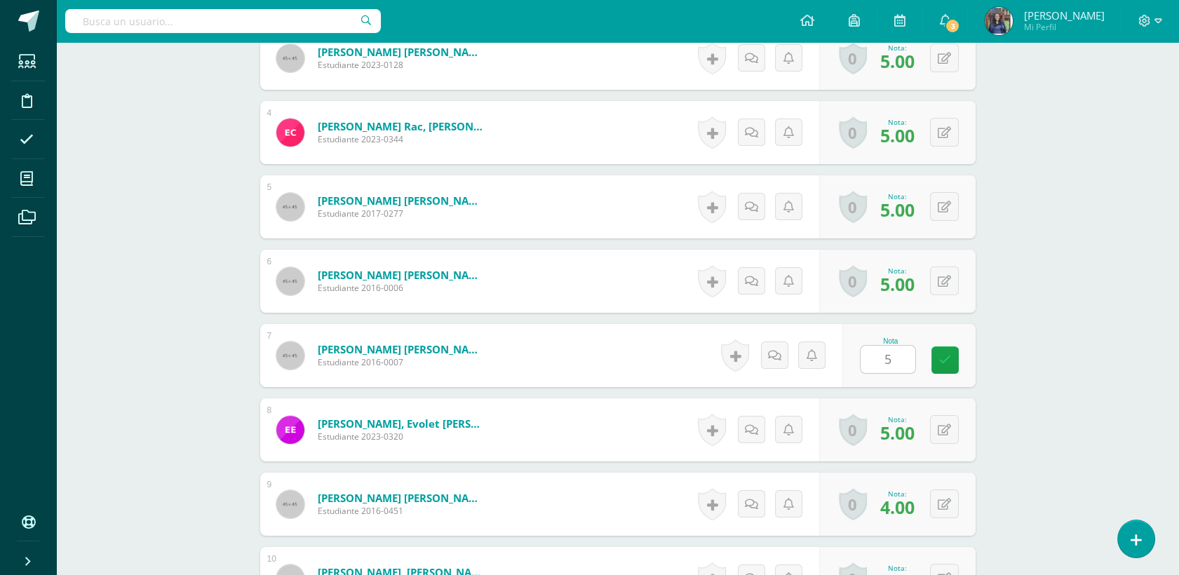
click at [1106, 324] on div "Proyectos Ciencias Segundo Primaria "C" Herramientas Detalle de asistencias Act…" at bounding box center [617, 503] width 1123 height 2169
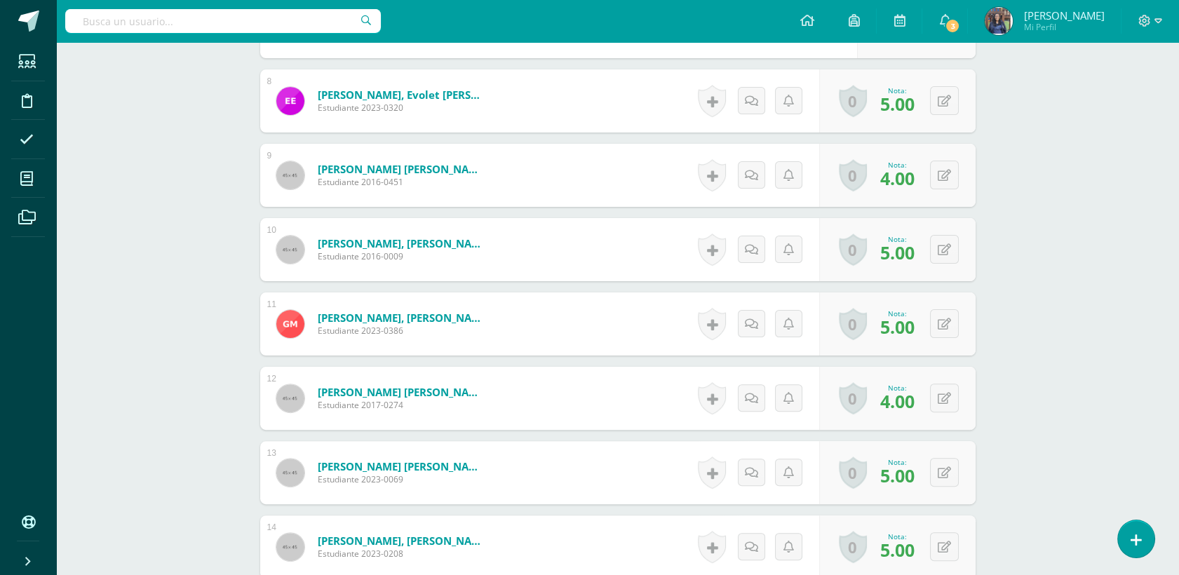
scroll to position [0, 0]
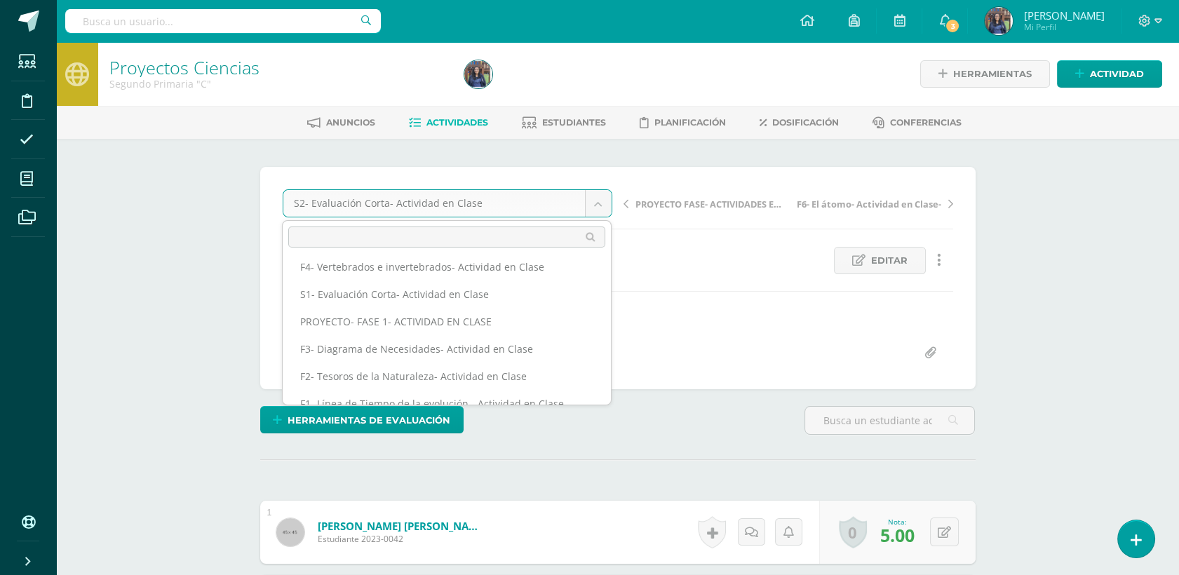
click at [612, 362] on div "PROYECTO FASE 3-ACTIVIDAD EN CLASE PROYECTO FASE- ACTIVIDADES EN CLASE S2- Eval…" at bounding box center [447, 312] width 330 height 185
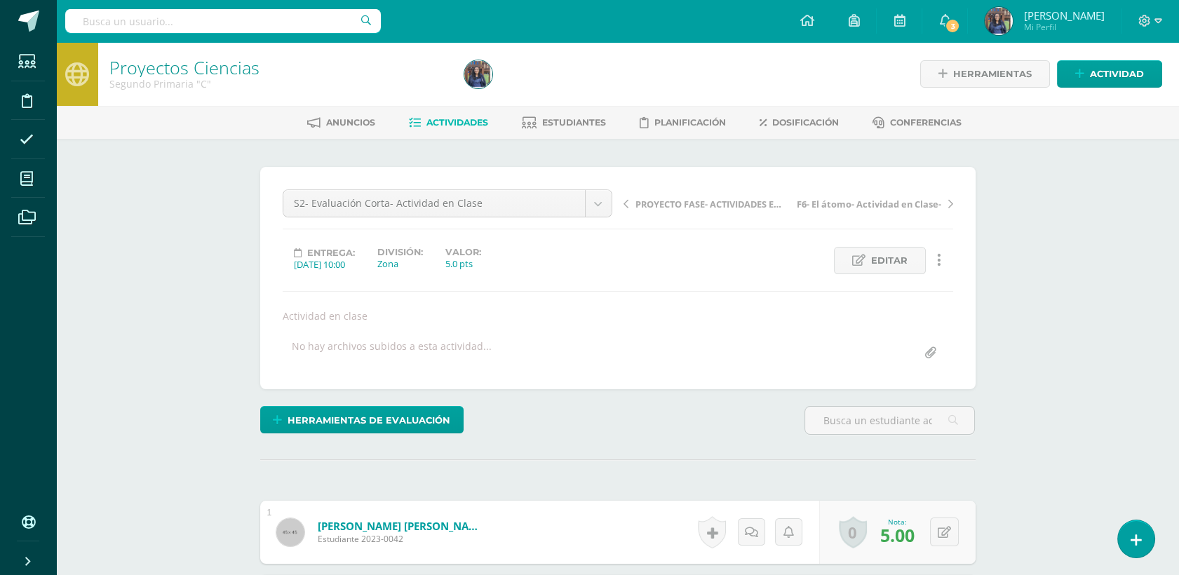
click at [475, 124] on span "Actividades" at bounding box center [457, 122] width 62 height 11
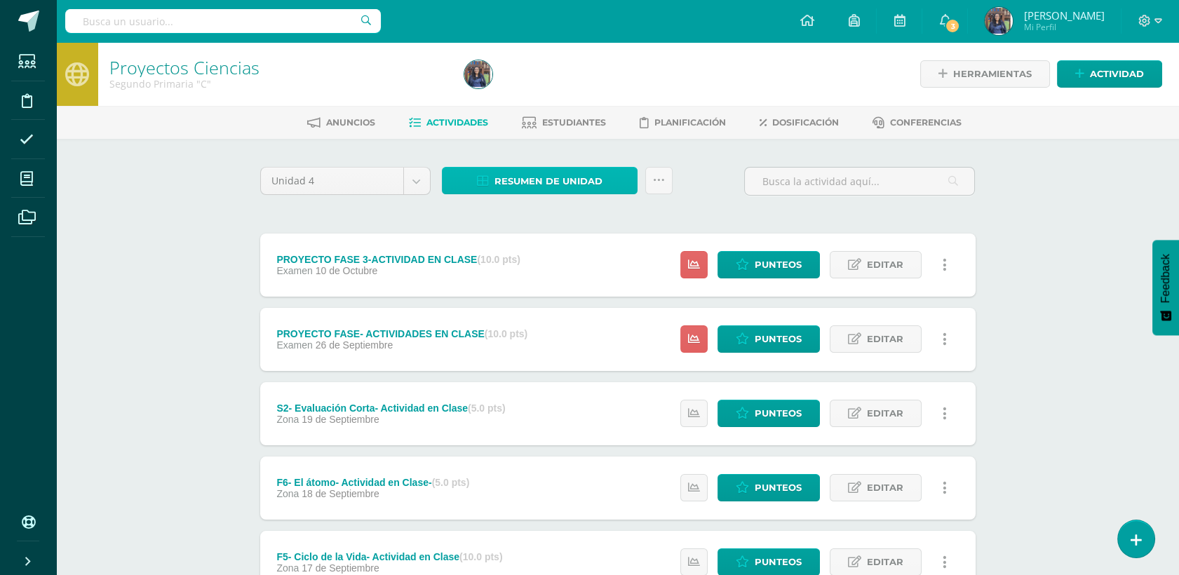
click at [514, 183] on span "Resumen de unidad" at bounding box center [548, 181] width 108 height 26
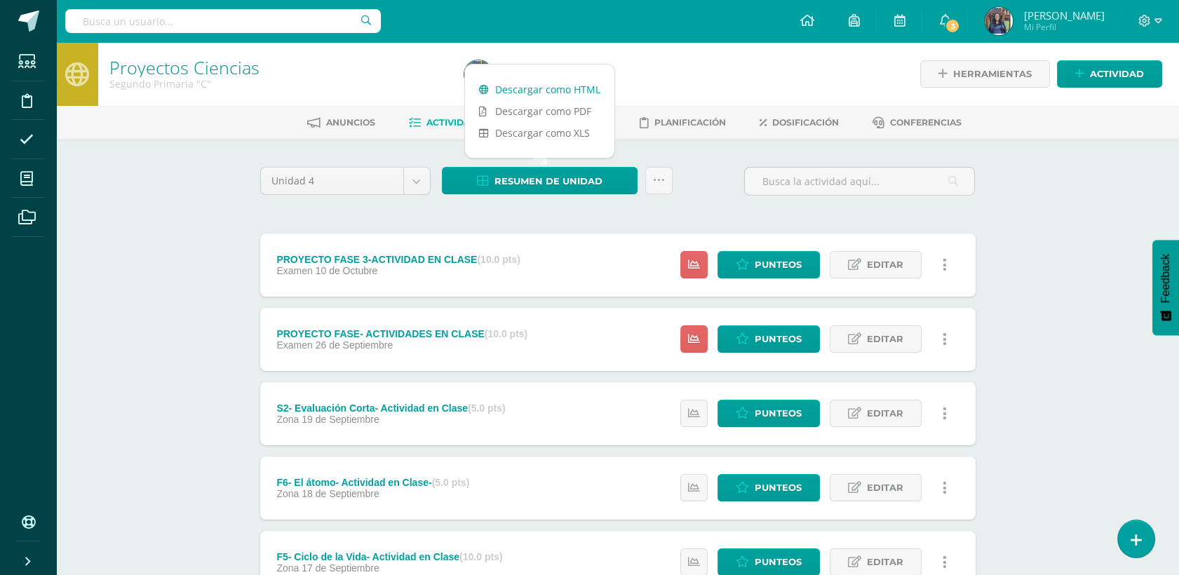
click at [542, 84] on link "Descargar como HTML" at bounding box center [539, 90] width 149 height 22
click at [767, 339] on span "Punteos" at bounding box center [778, 339] width 47 height 26
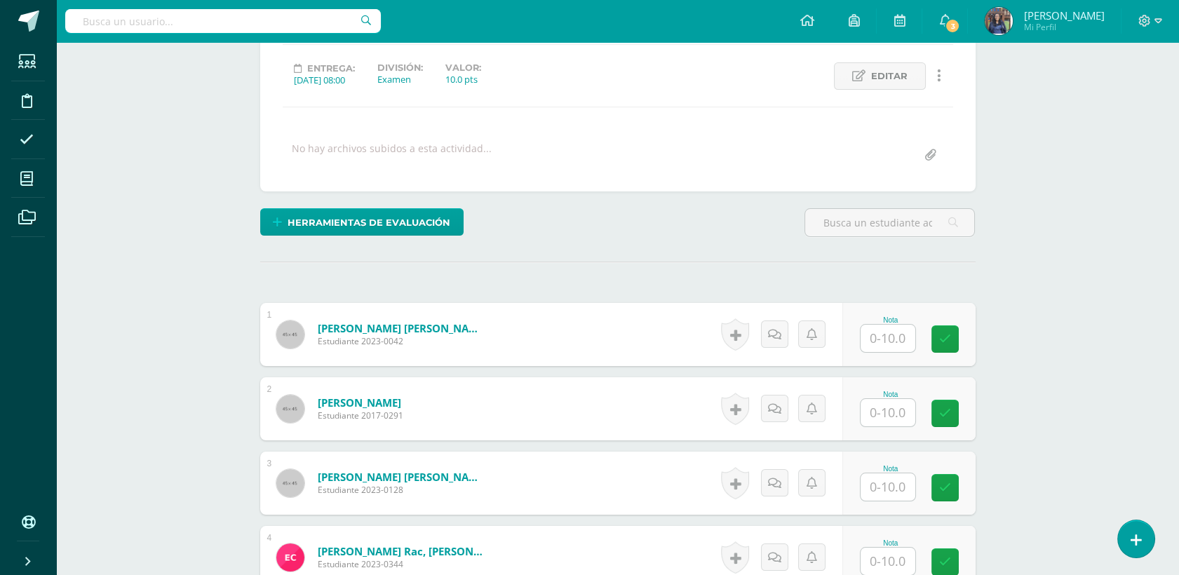
scroll to position [219, 0]
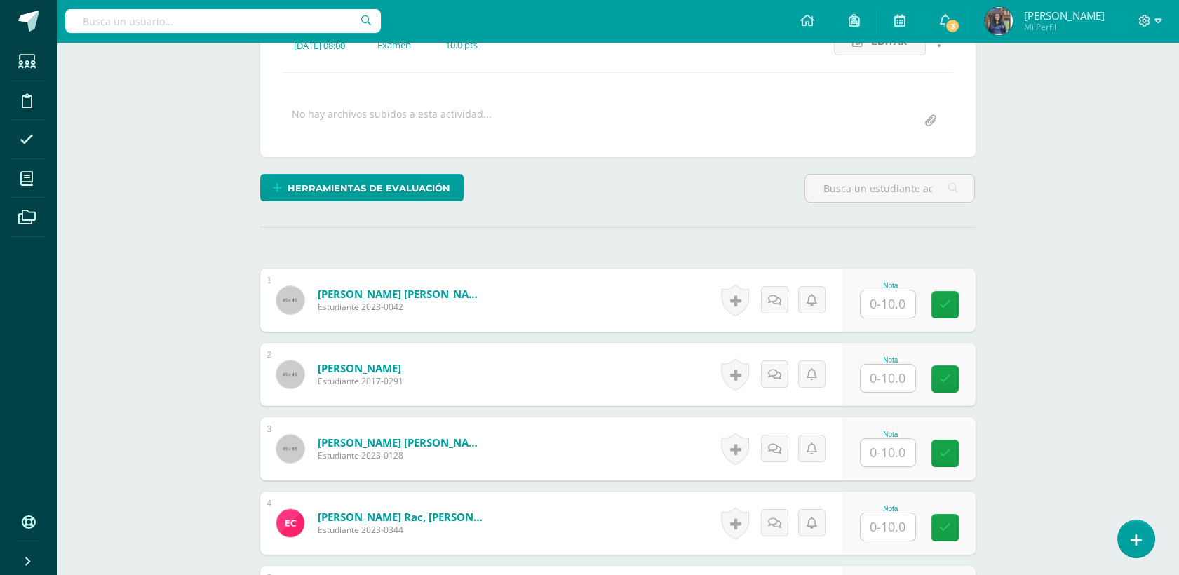
click at [881, 311] on input "text" at bounding box center [887, 303] width 55 height 27
type input "10"
click at [889, 371] on input "text" at bounding box center [887, 378] width 55 height 27
type input "10"
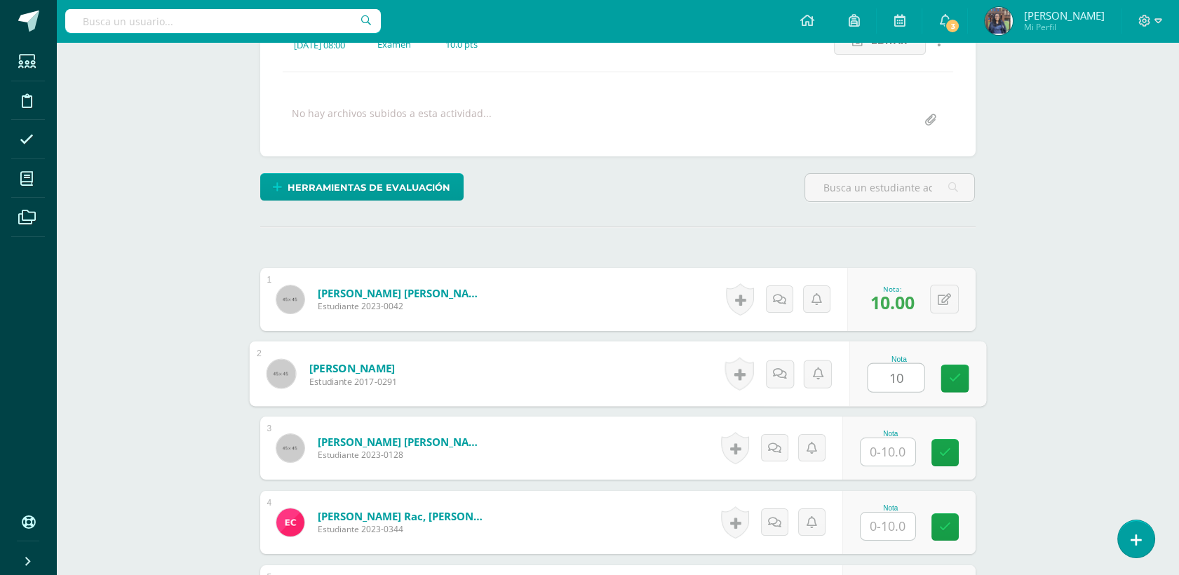
click at [881, 474] on div "Nota" at bounding box center [908, 448] width 133 height 63
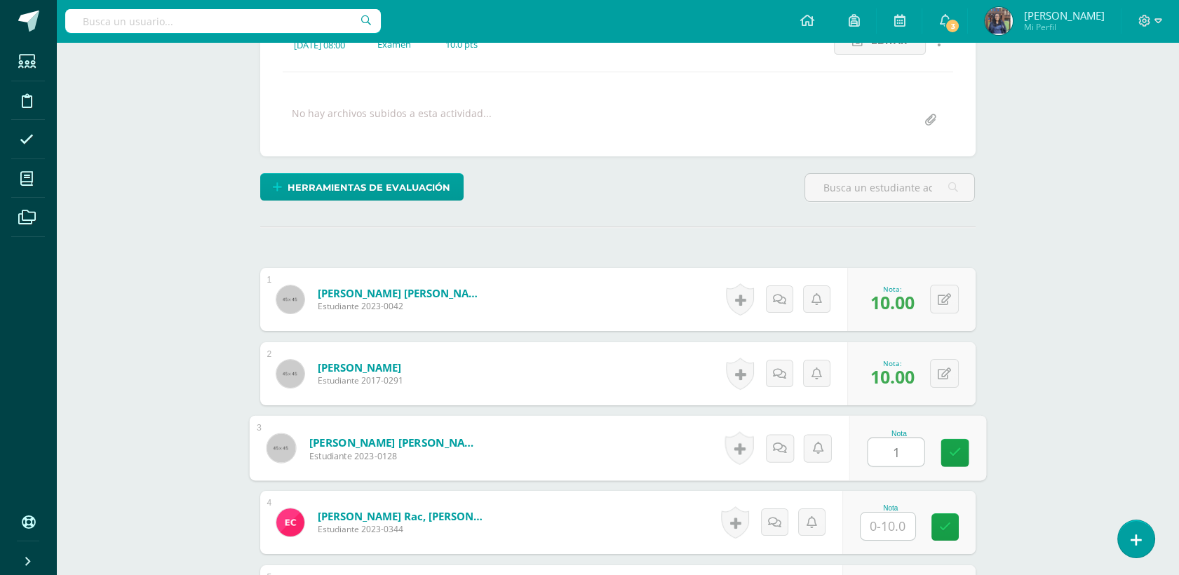
click at [886, 452] on input "1" at bounding box center [896, 452] width 56 height 28
type input "10"
click at [883, 526] on input "1" at bounding box center [887, 525] width 55 height 27
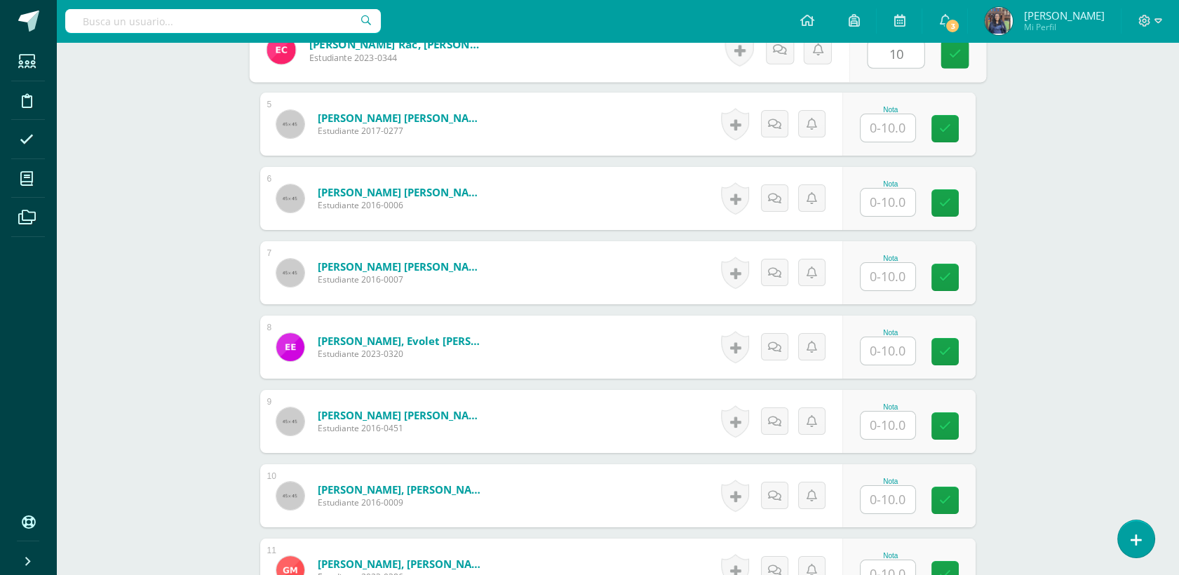
scroll to position [695, 0]
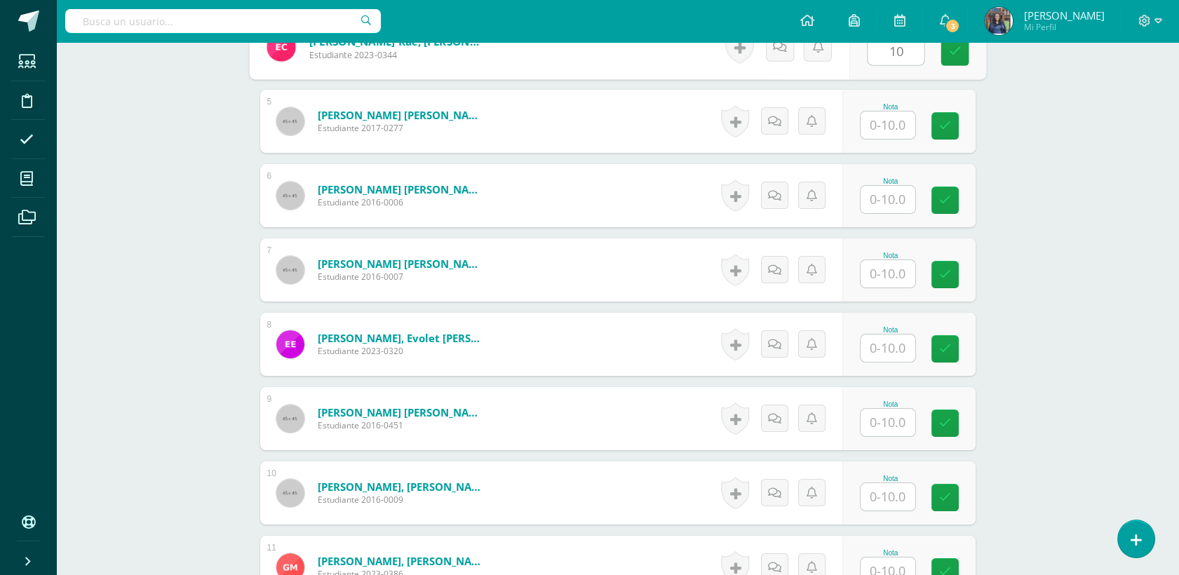
type input "10"
click at [888, 135] on input "text" at bounding box center [887, 125] width 55 height 27
type input "10"
click at [903, 185] on div at bounding box center [888, 199] width 56 height 29
click at [899, 191] on input "text" at bounding box center [887, 199] width 55 height 27
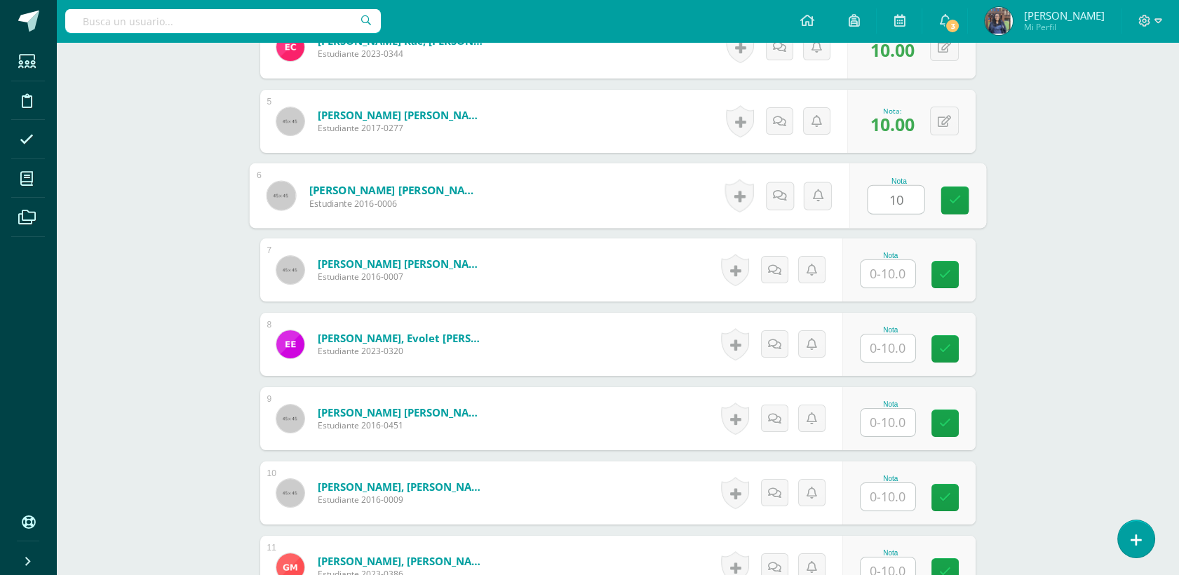
type input "10"
click at [898, 278] on input "text" at bounding box center [887, 273] width 55 height 27
type input "10"
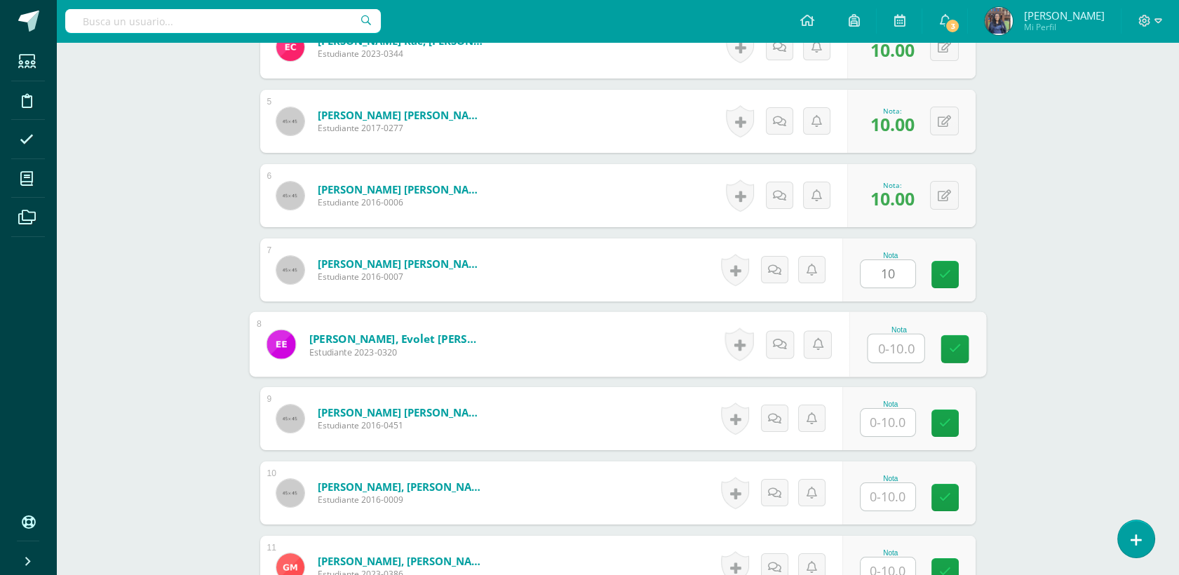
click at [909, 354] on input "text" at bounding box center [896, 349] width 56 height 28
type input "10"
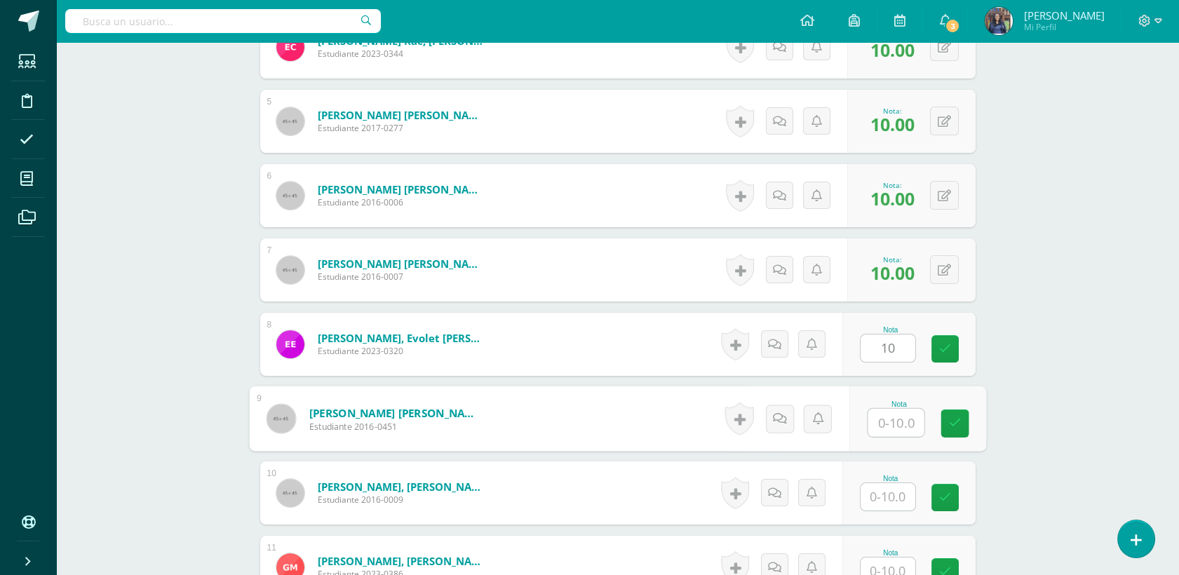
click at [886, 412] on input "text" at bounding box center [896, 423] width 56 height 28
type input "10"
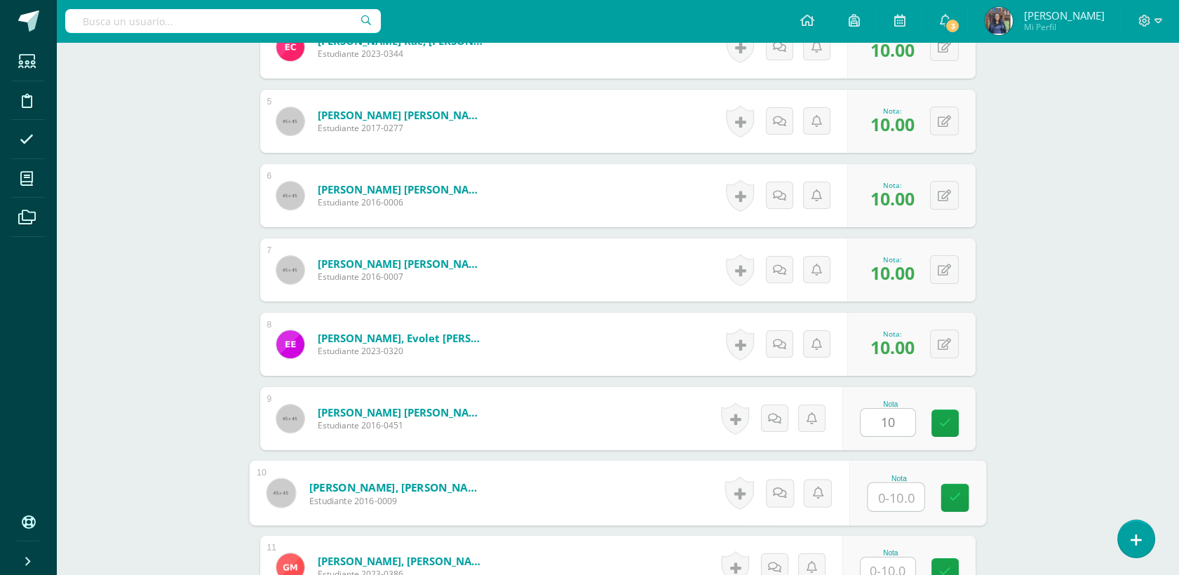
click at [905, 486] on input "text" at bounding box center [896, 497] width 56 height 28
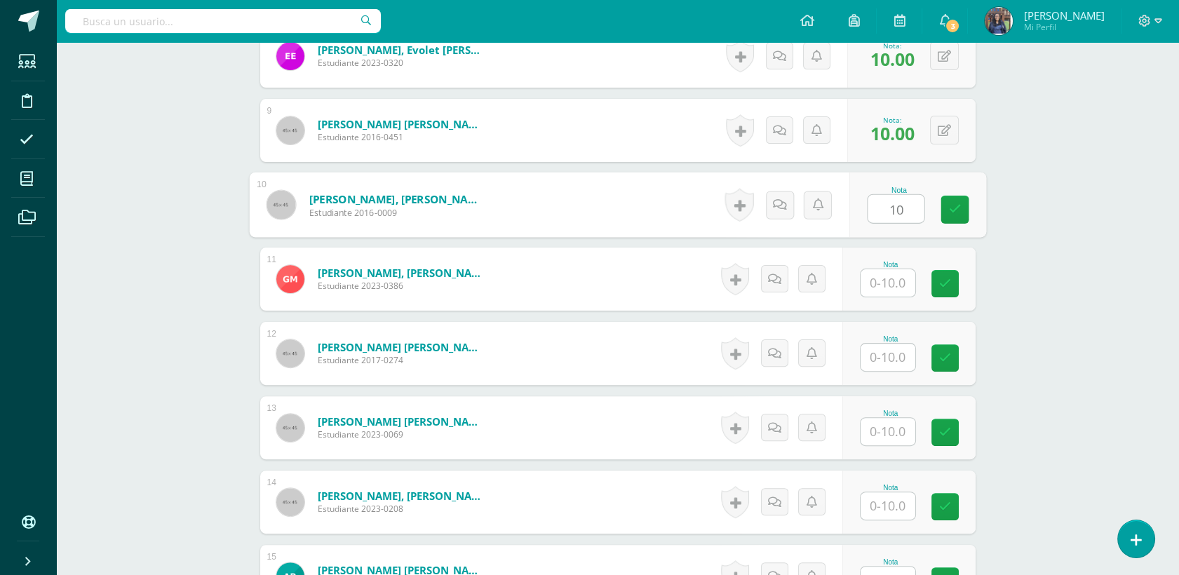
type input "10"
click at [898, 290] on input "text" at bounding box center [887, 282] width 55 height 27
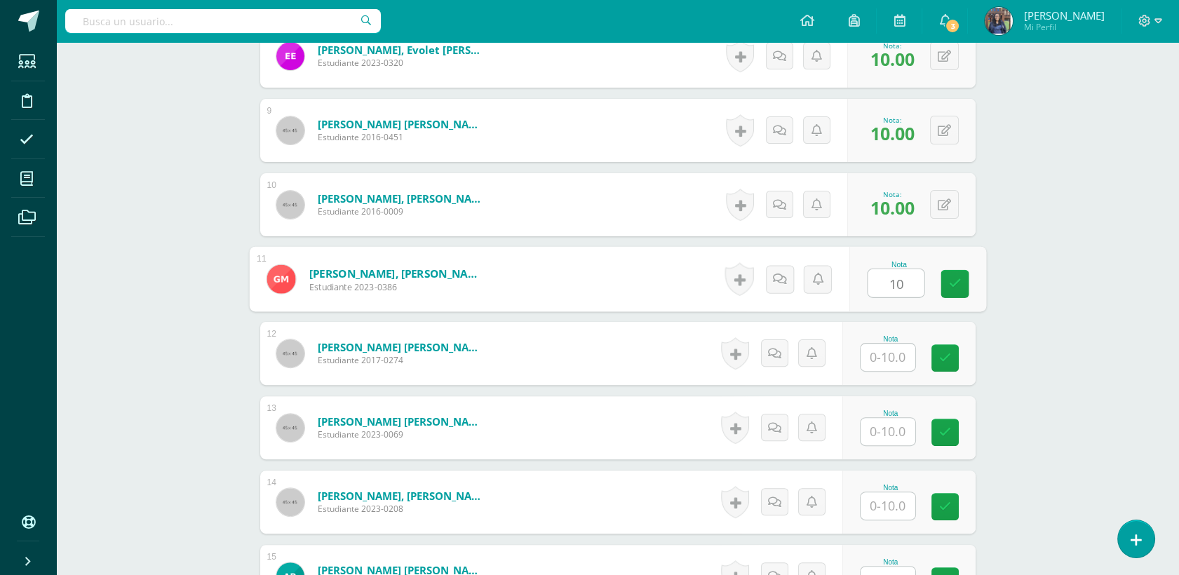
type input "10"
click at [895, 353] on input "text" at bounding box center [887, 357] width 55 height 27
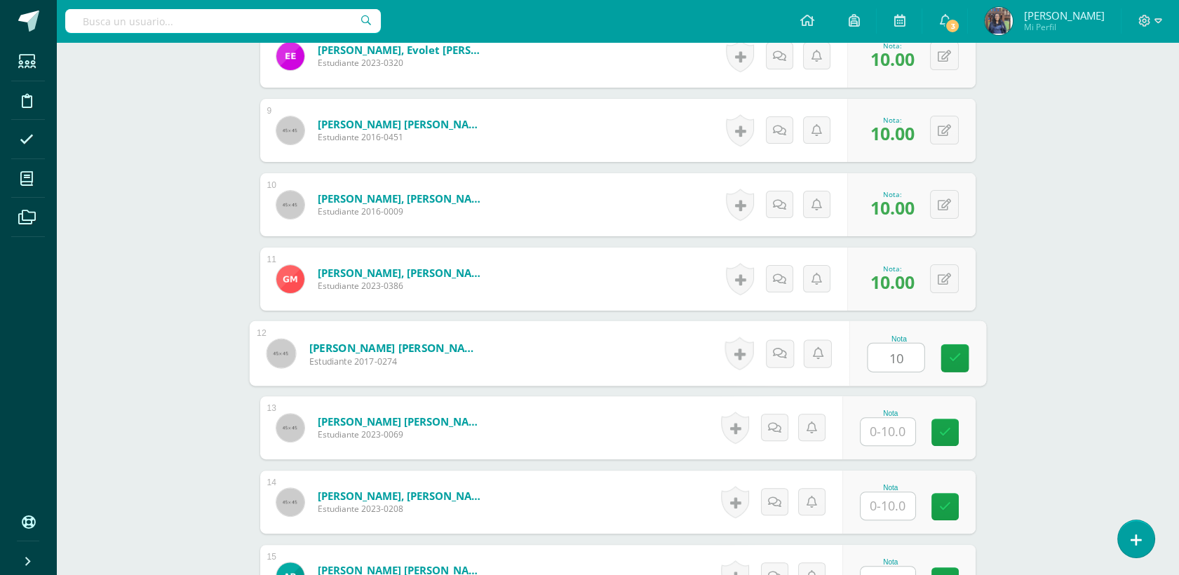
type input "10"
click at [889, 428] on input "text" at bounding box center [887, 431] width 55 height 27
type input "10"
click at [891, 506] on input "text" at bounding box center [896, 506] width 56 height 28
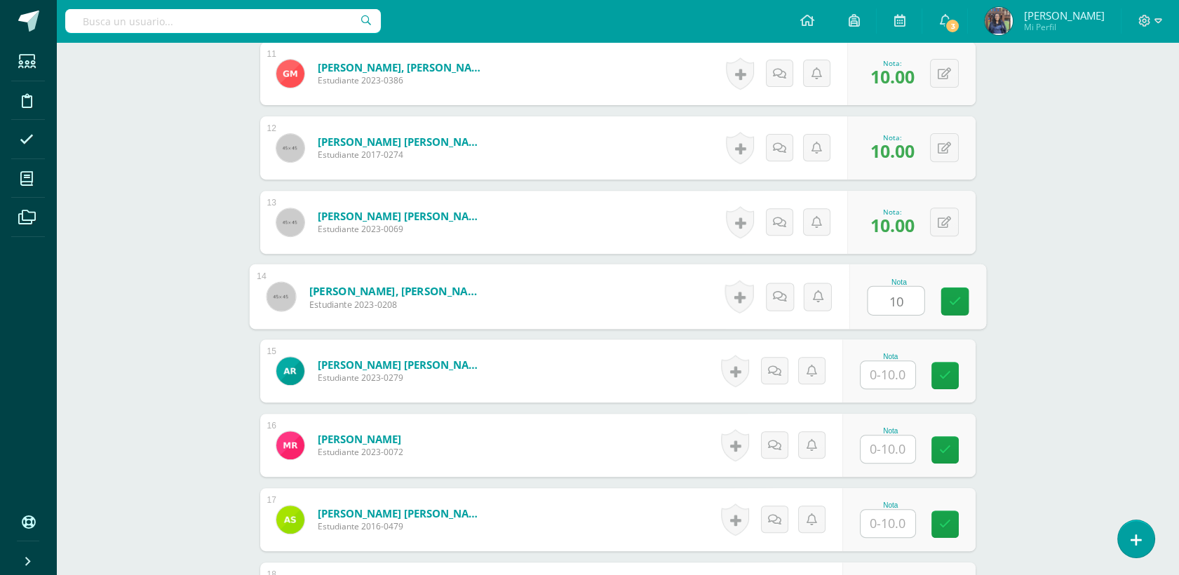
scroll to position [1436, 0]
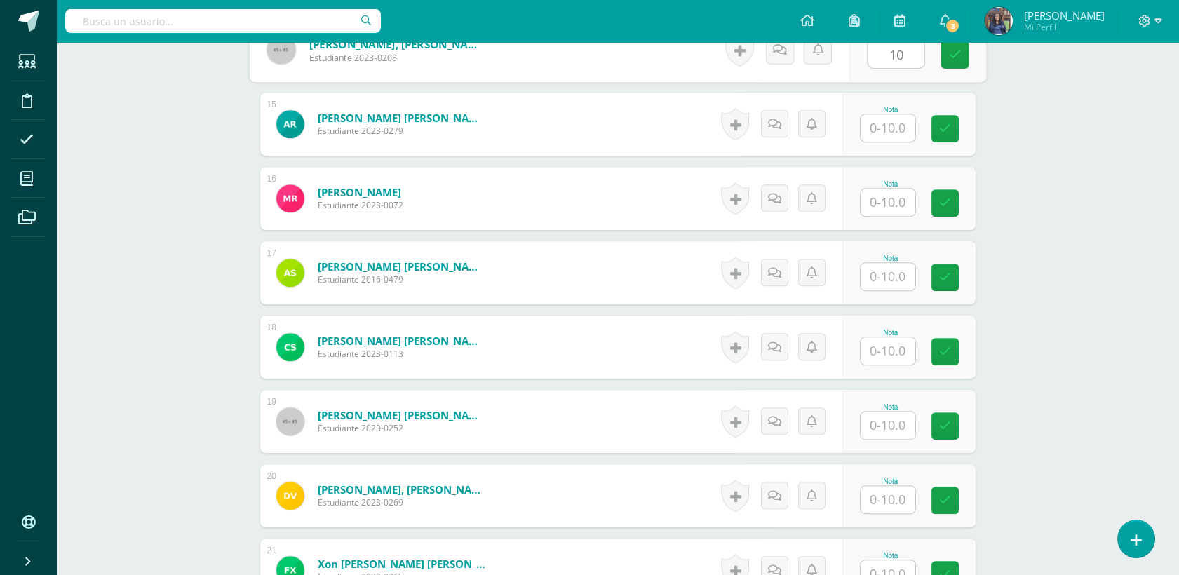
type input "10"
click at [908, 132] on input "text" at bounding box center [887, 127] width 55 height 27
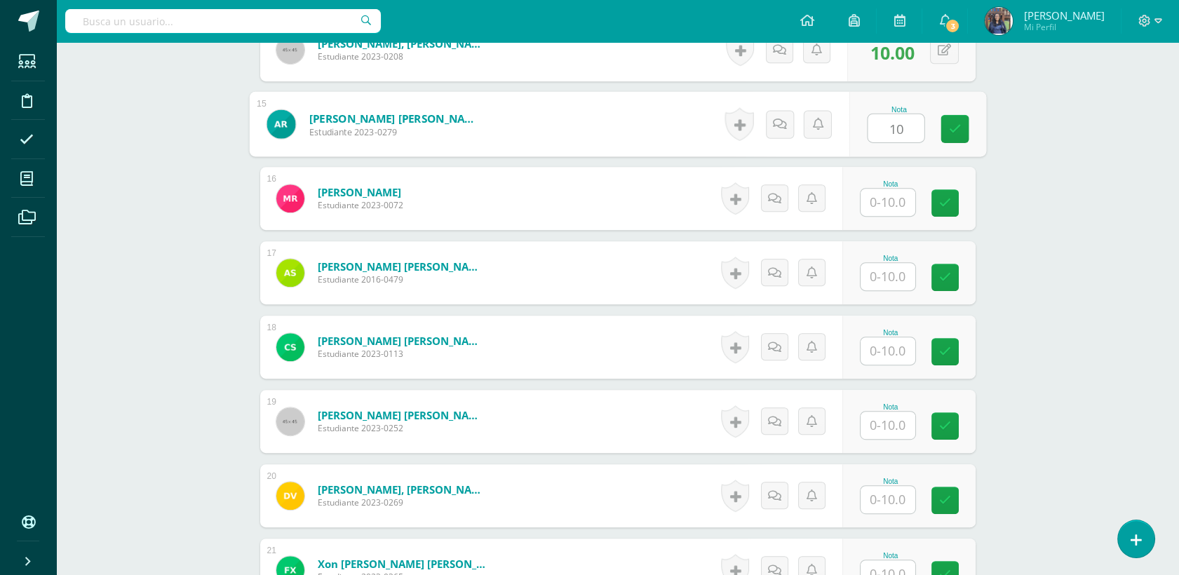
type input "10"
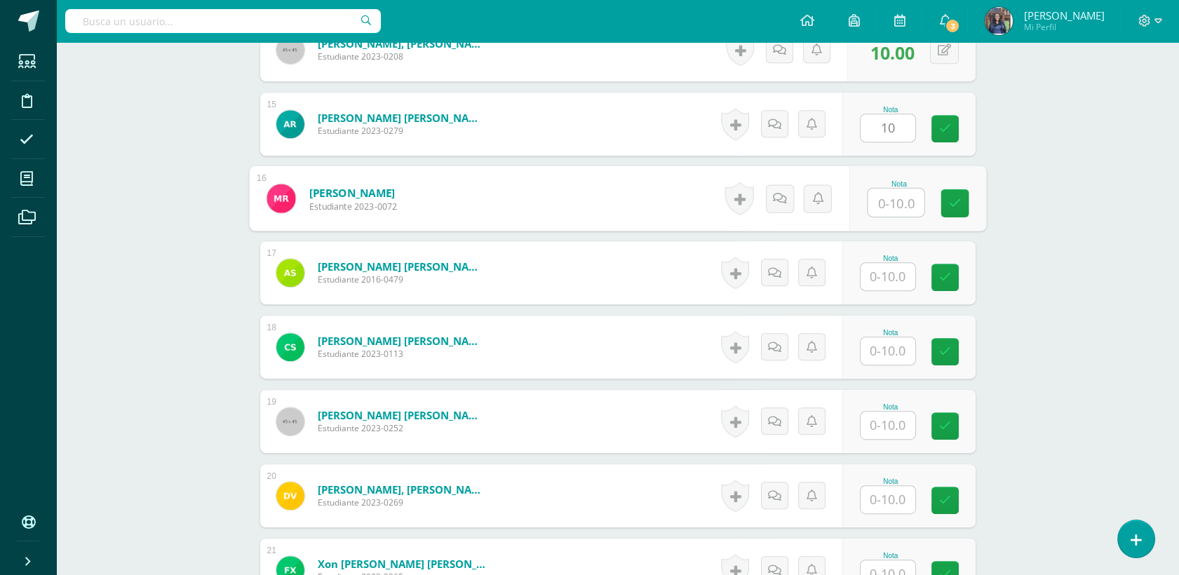
click at [886, 205] on input "text" at bounding box center [896, 203] width 56 height 28
type input "10"
click at [896, 274] on input "text" at bounding box center [887, 276] width 55 height 27
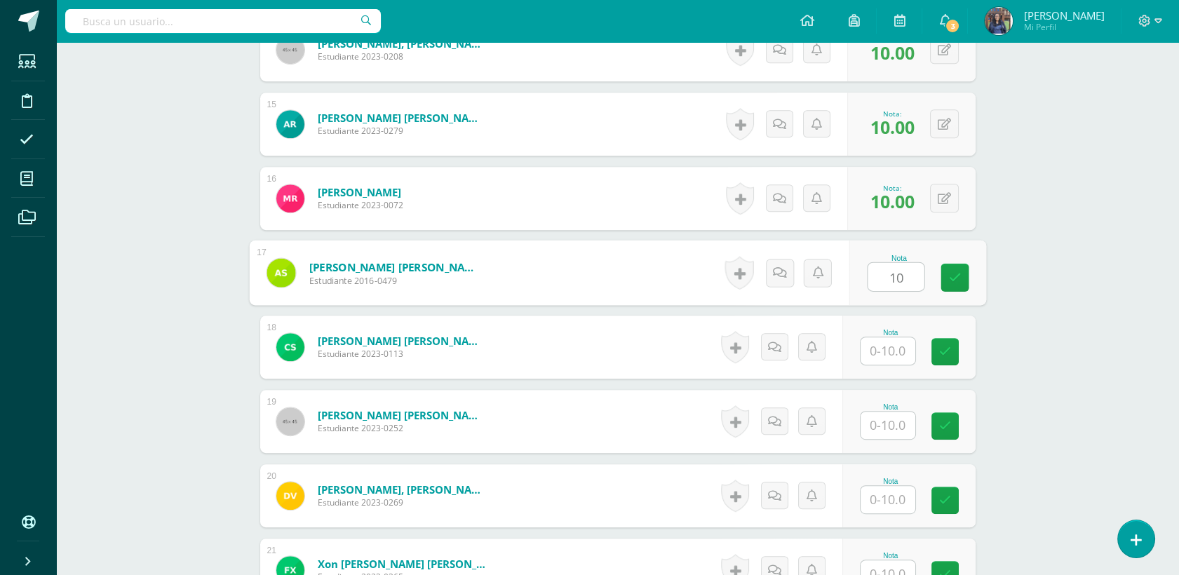
type input "10"
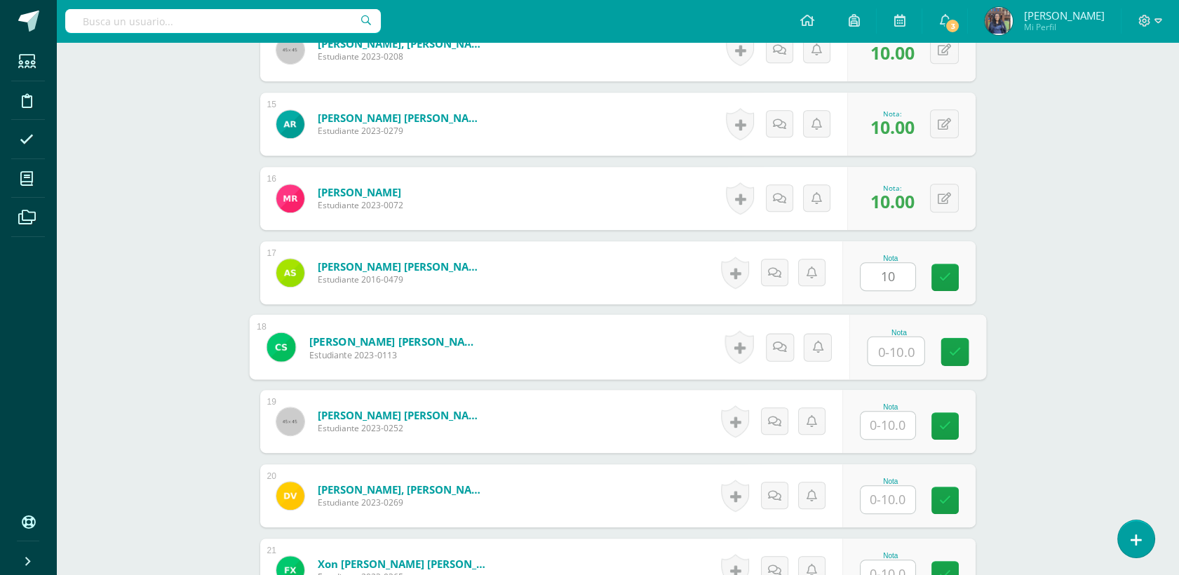
click at [898, 358] on input "text" at bounding box center [896, 351] width 56 height 28
type input "10"
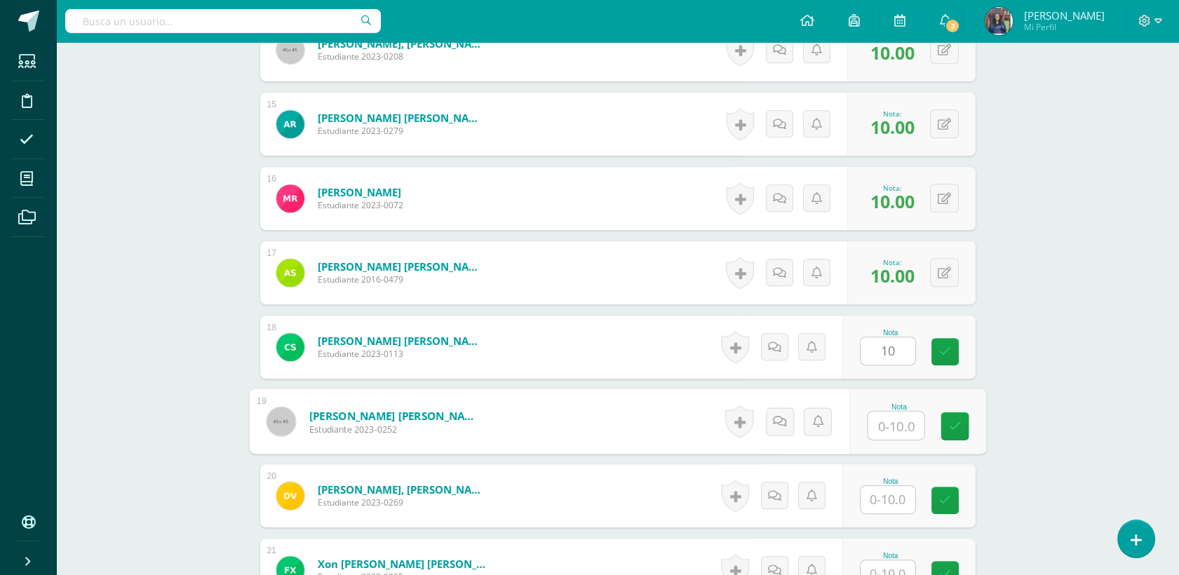
click at [903, 427] on input "text" at bounding box center [896, 426] width 56 height 28
type input "10"
click at [898, 490] on input "1" at bounding box center [887, 499] width 55 height 27
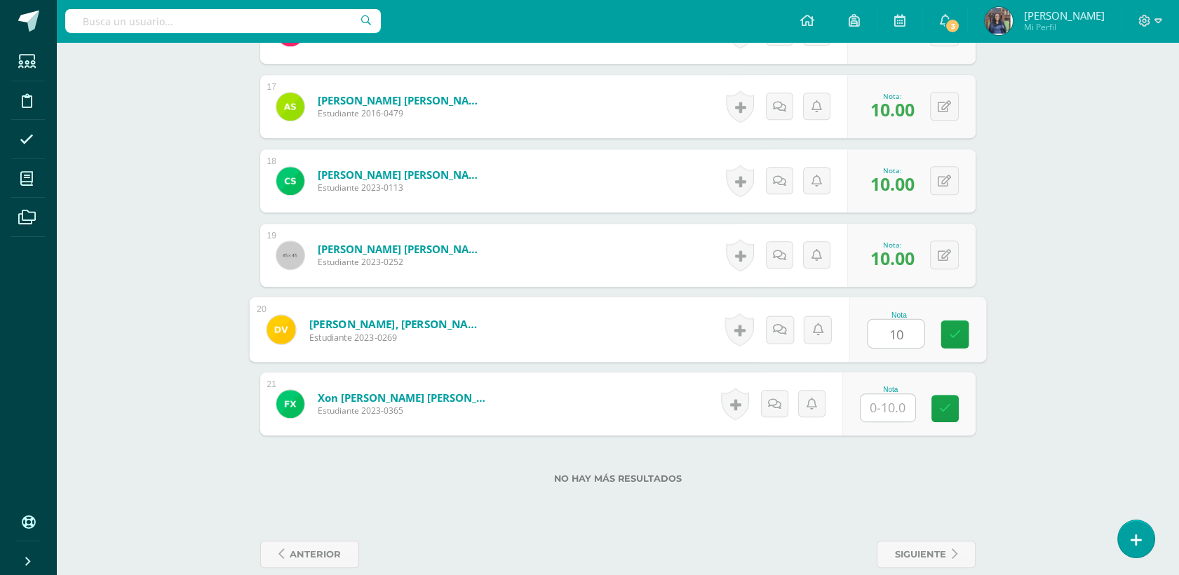
scroll to position [1624, 0]
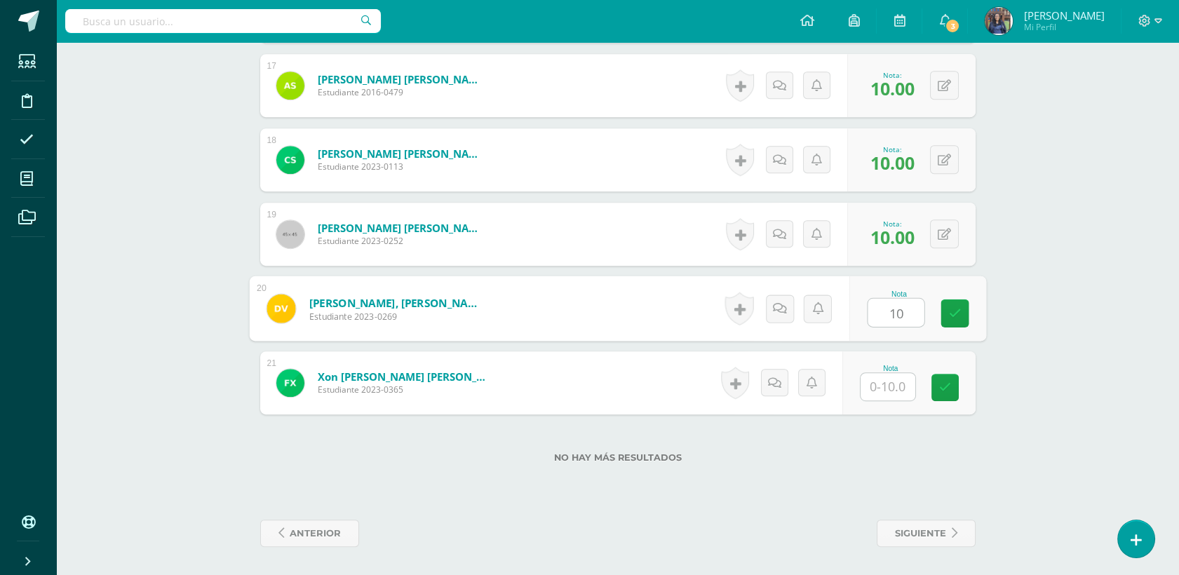
type input "10"
click at [882, 378] on input "text" at bounding box center [887, 386] width 55 height 27
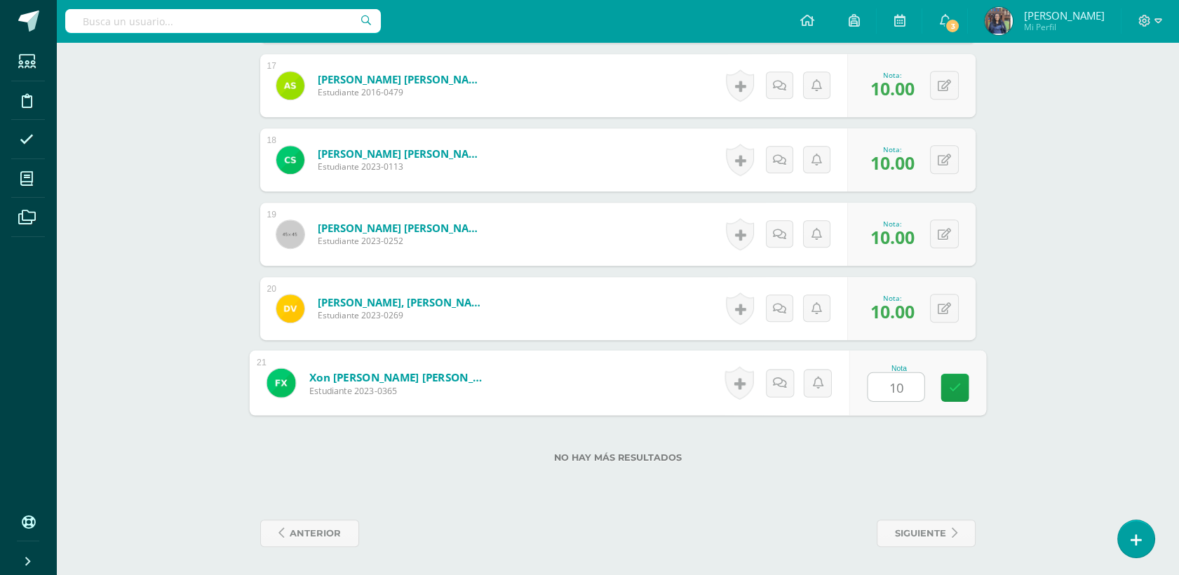
type input "10"
click at [971, 472] on div "No hay más resultados" at bounding box center [617, 446] width 715 height 65
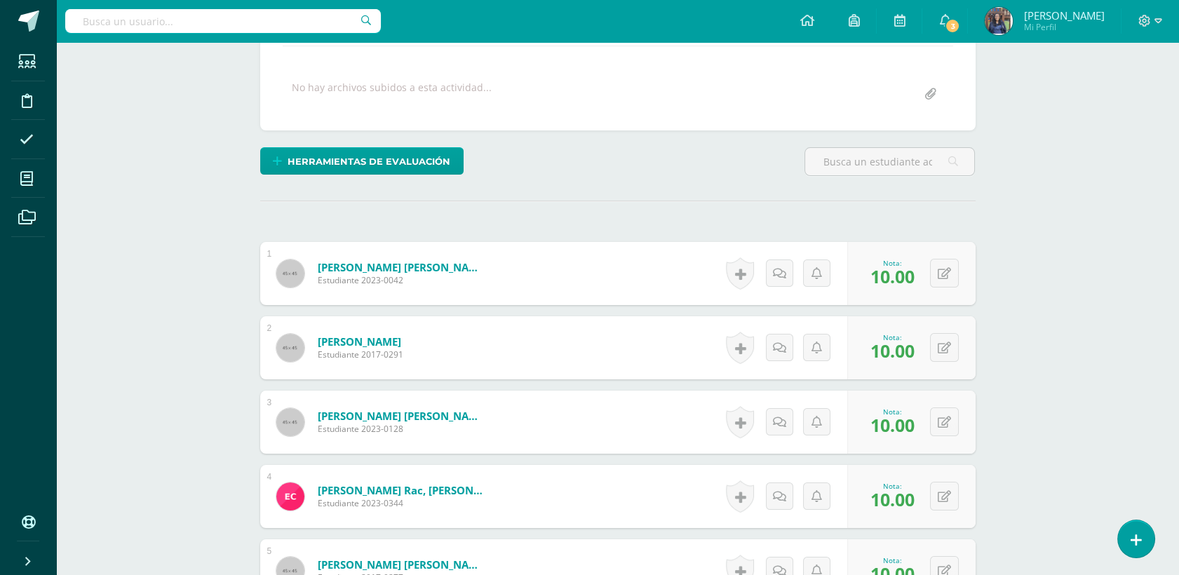
scroll to position [67, 0]
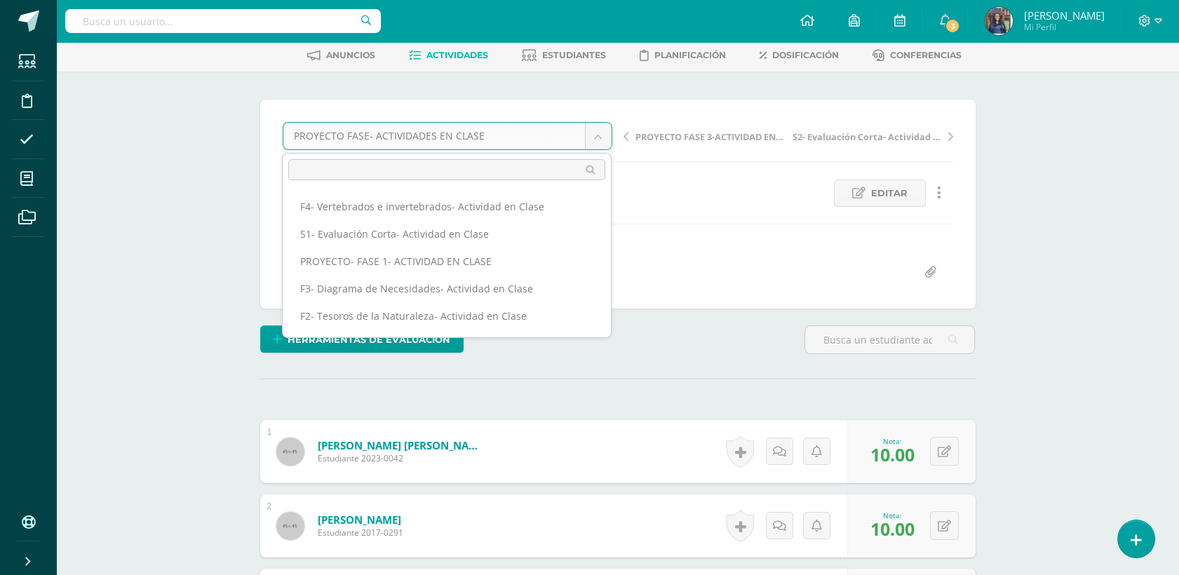
scroll to position [149, 0]
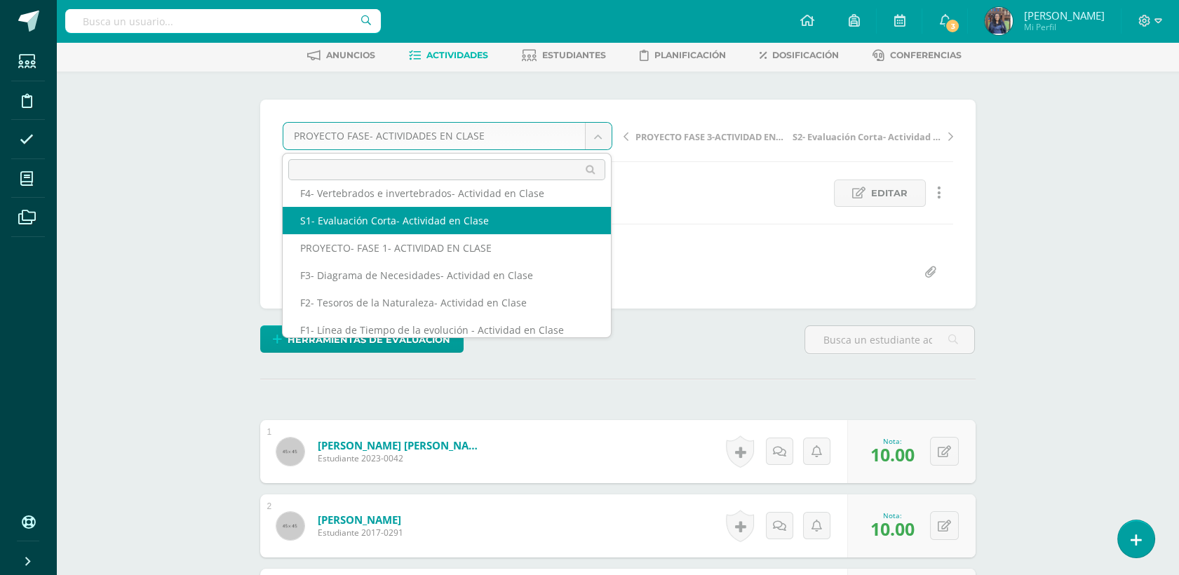
select select "/dashboard/teacher/grade-activity/48166/"
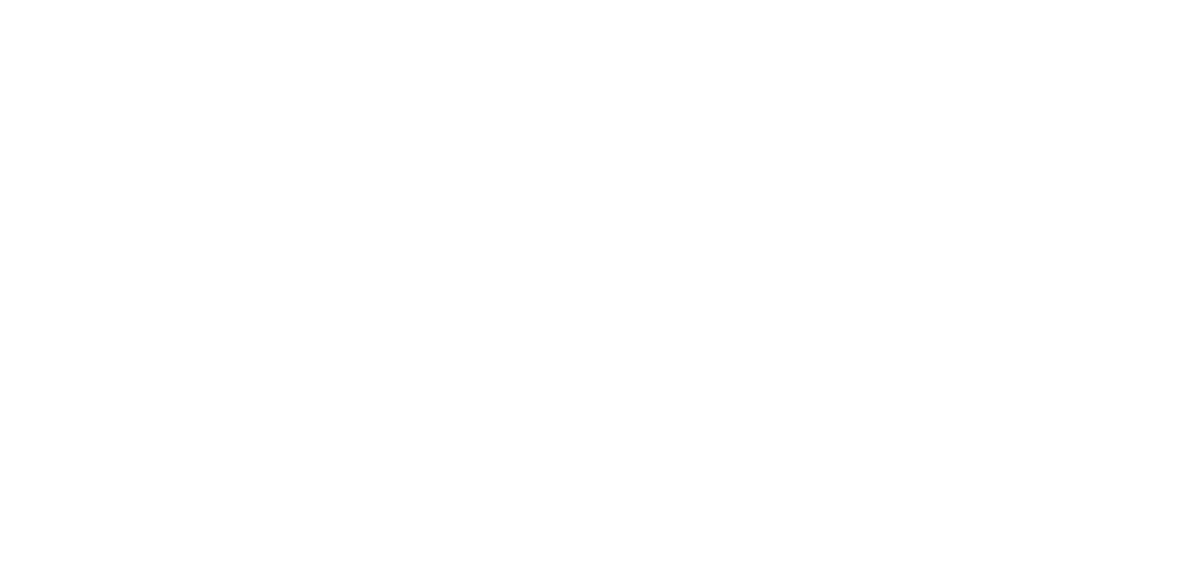
click at [0, 0] on html at bounding box center [0, 0] width 0 height 0
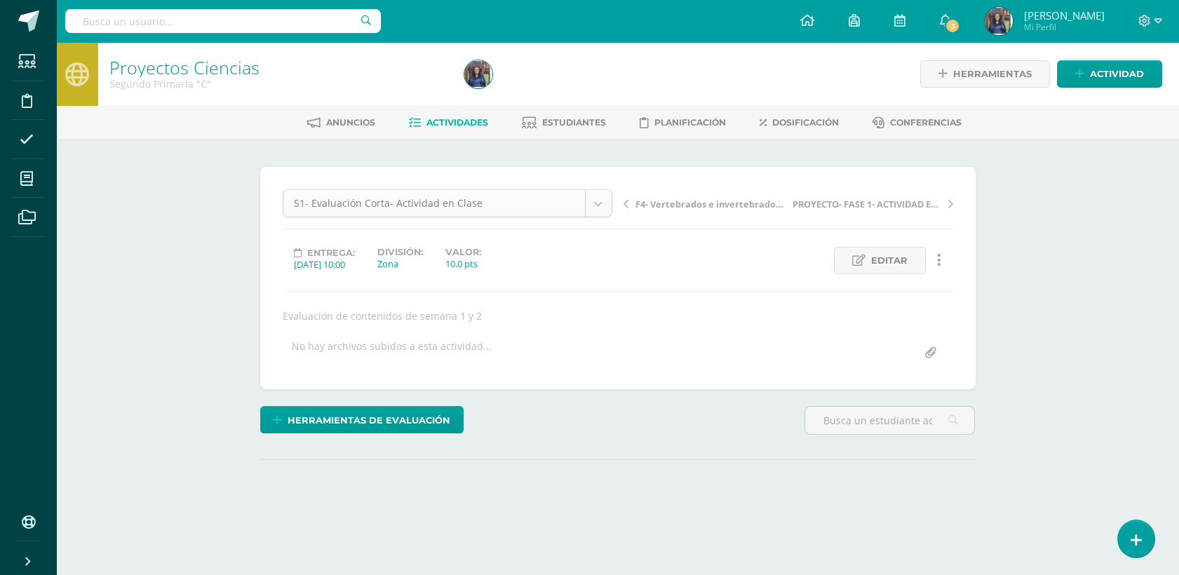
click at [597, 198] on body "Estudiantes Disciplina Asistencia Mis cursos Archivos Soporte Ayuda Reportar un…" at bounding box center [589, 284] width 1179 height 569
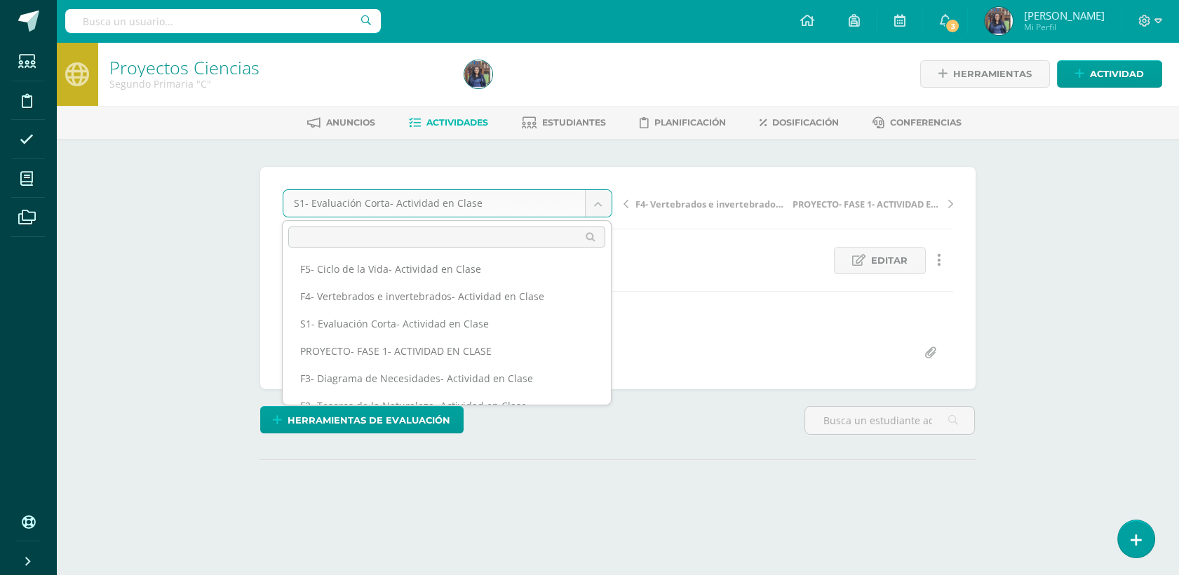
scroll to position [118, 0]
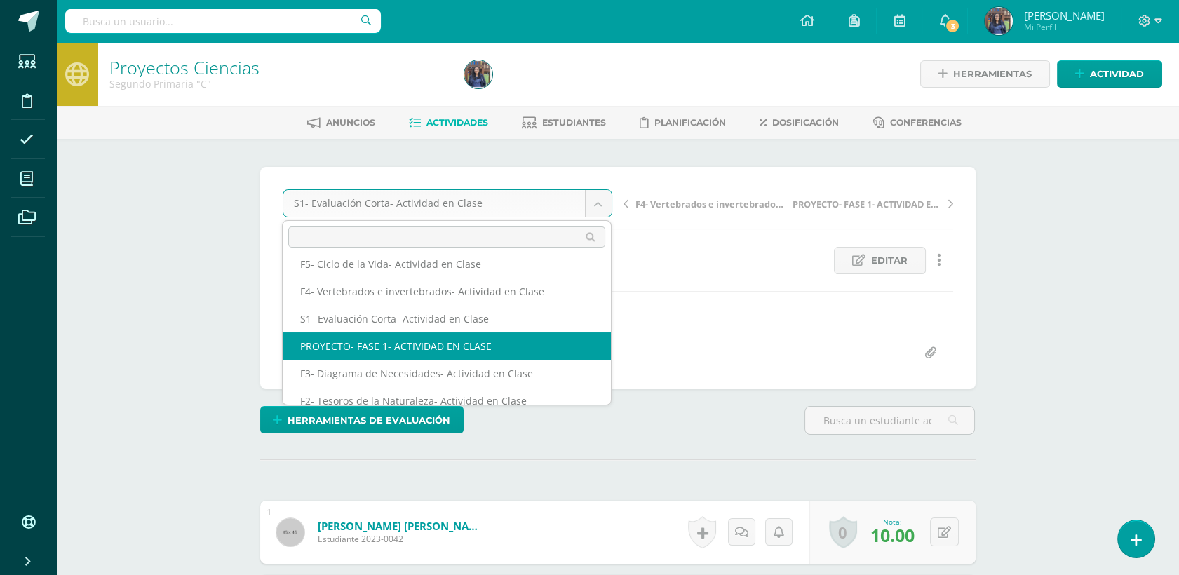
select select "/dashboard/teacher/grade-activity/50250/"
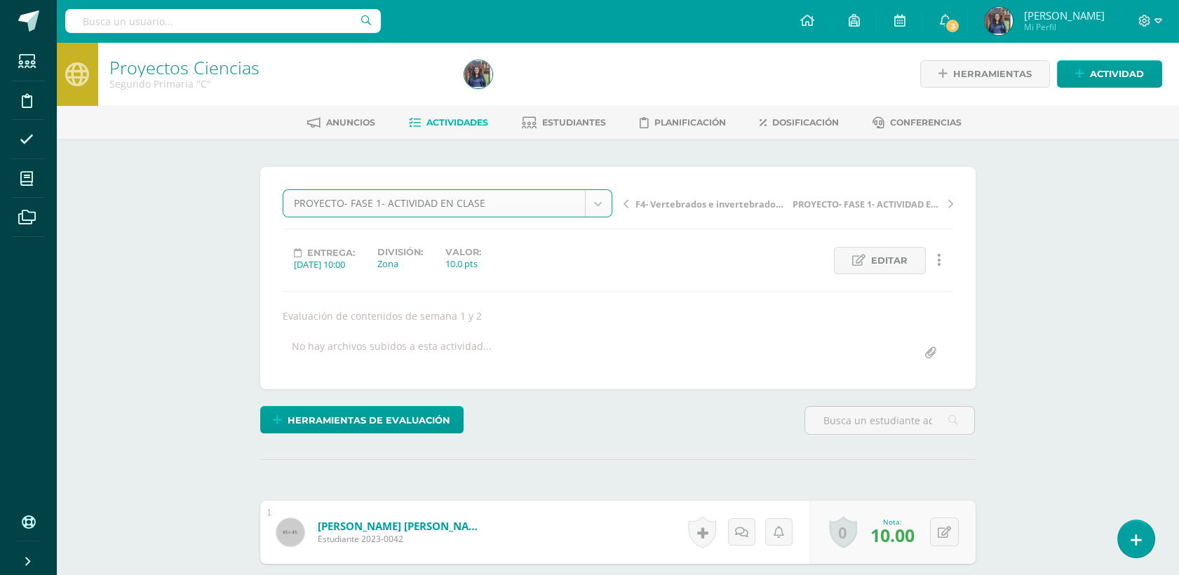
scroll to position [0, 0]
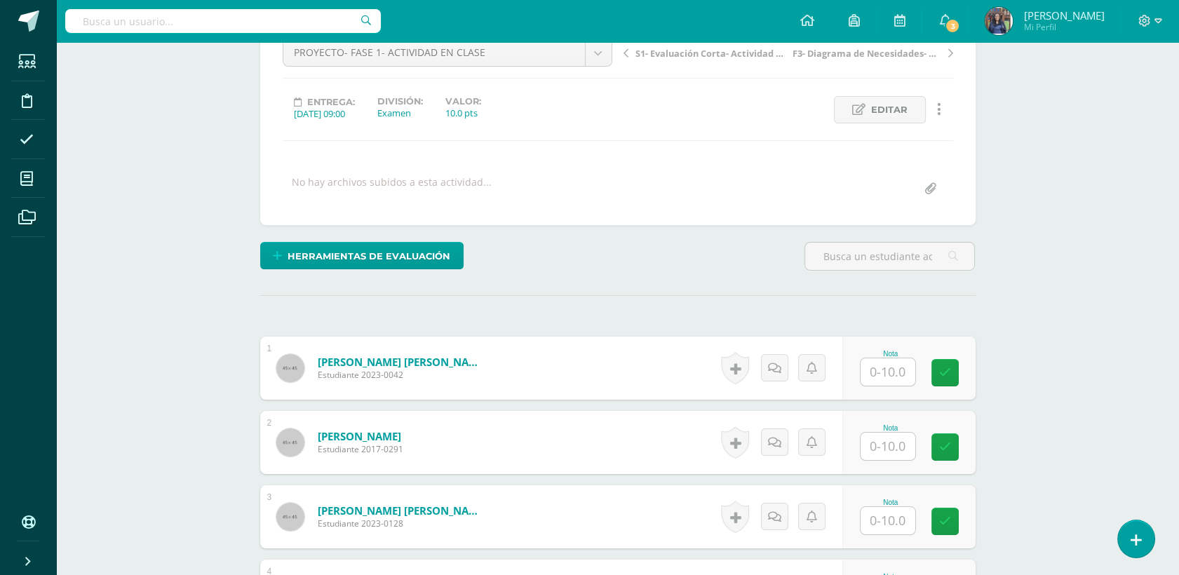
scroll to position [154, 0]
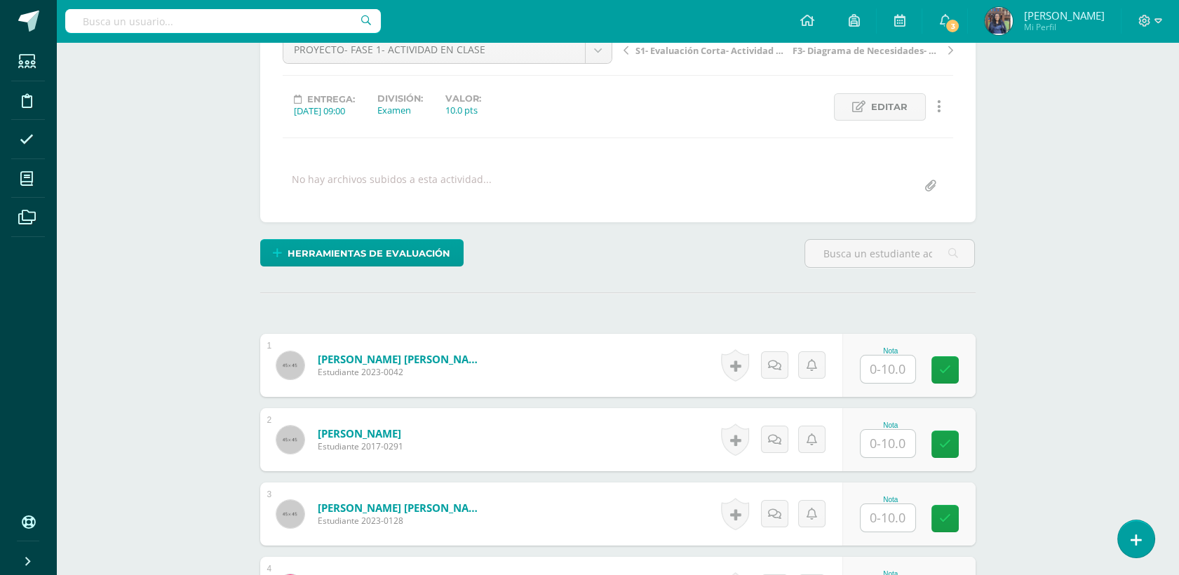
click at [895, 355] on div at bounding box center [888, 369] width 56 height 29
click at [888, 367] on input "1" at bounding box center [887, 369] width 55 height 27
type input "10"
click at [887, 459] on div "Nota" at bounding box center [908, 439] width 133 height 63
click at [891, 445] on input "text" at bounding box center [887, 443] width 55 height 27
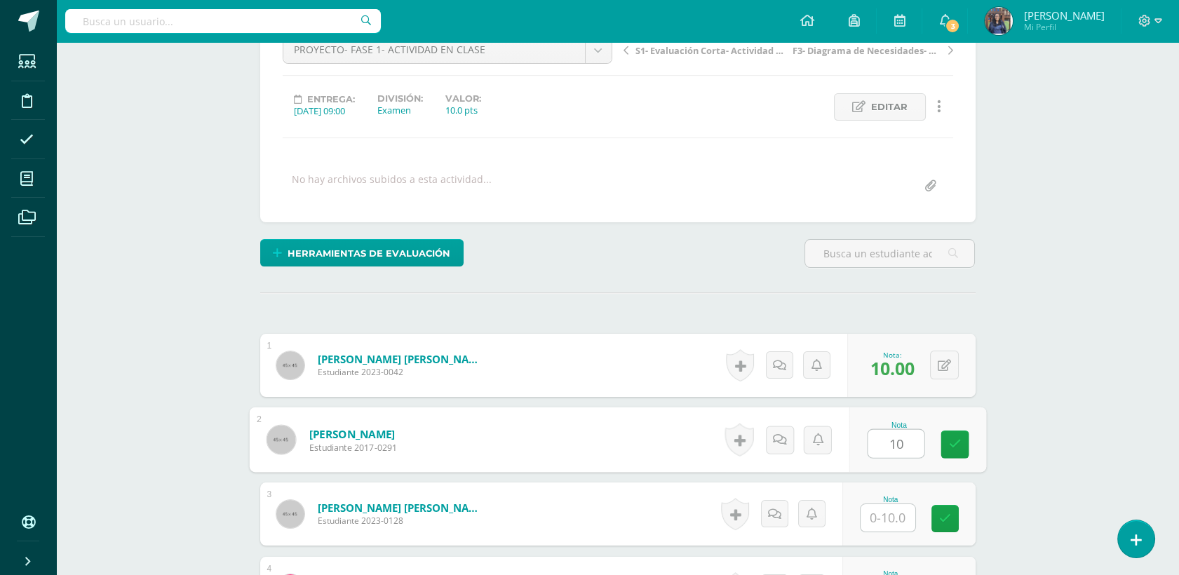
scroll to position [154, 0]
type input "10"
click at [892, 525] on input "text" at bounding box center [887, 517] width 55 height 27
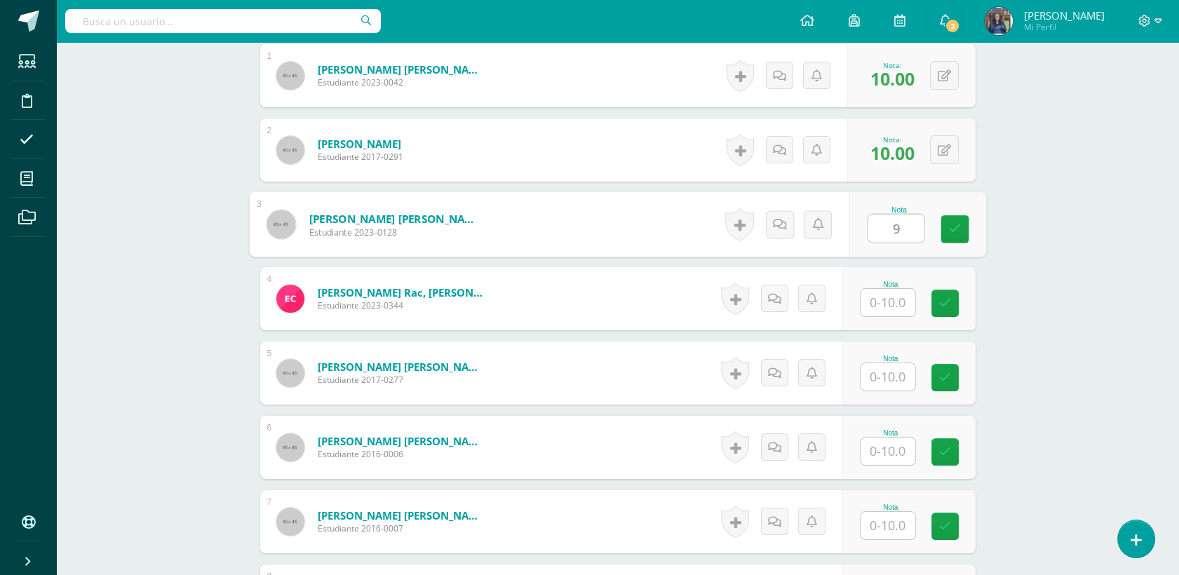
scroll to position [466, 0]
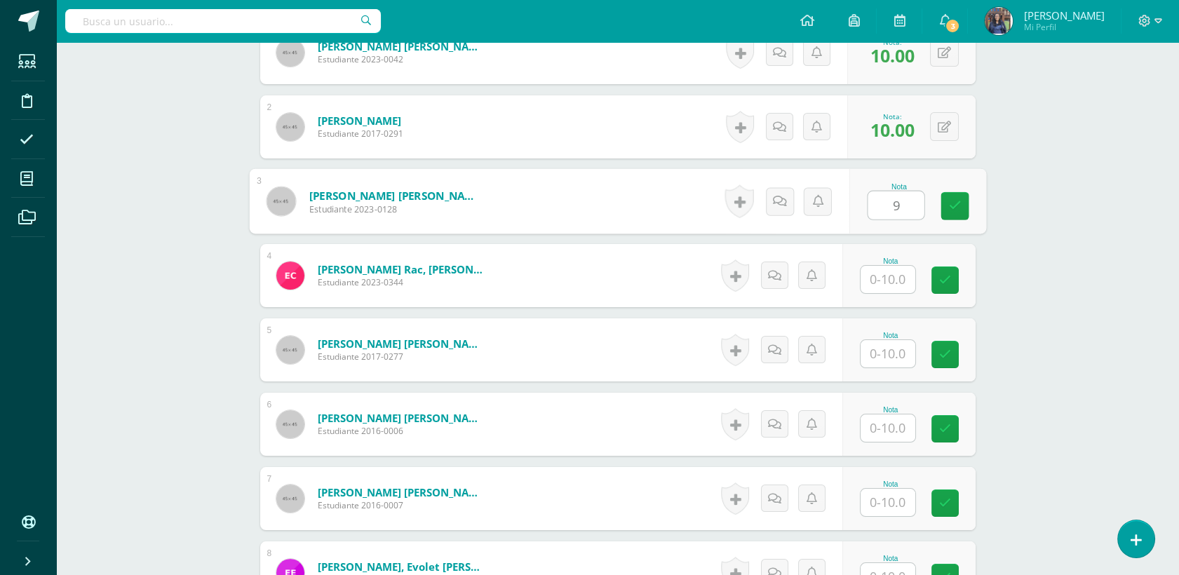
type input "9"
click at [884, 283] on input "text" at bounding box center [887, 279] width 55 height 27
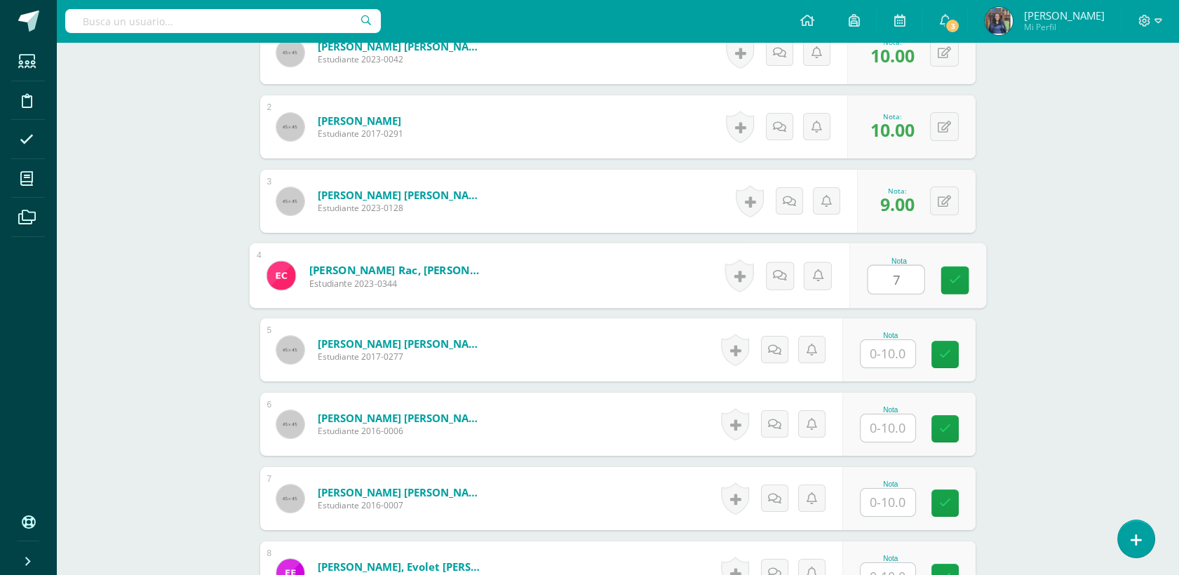
type input "7"
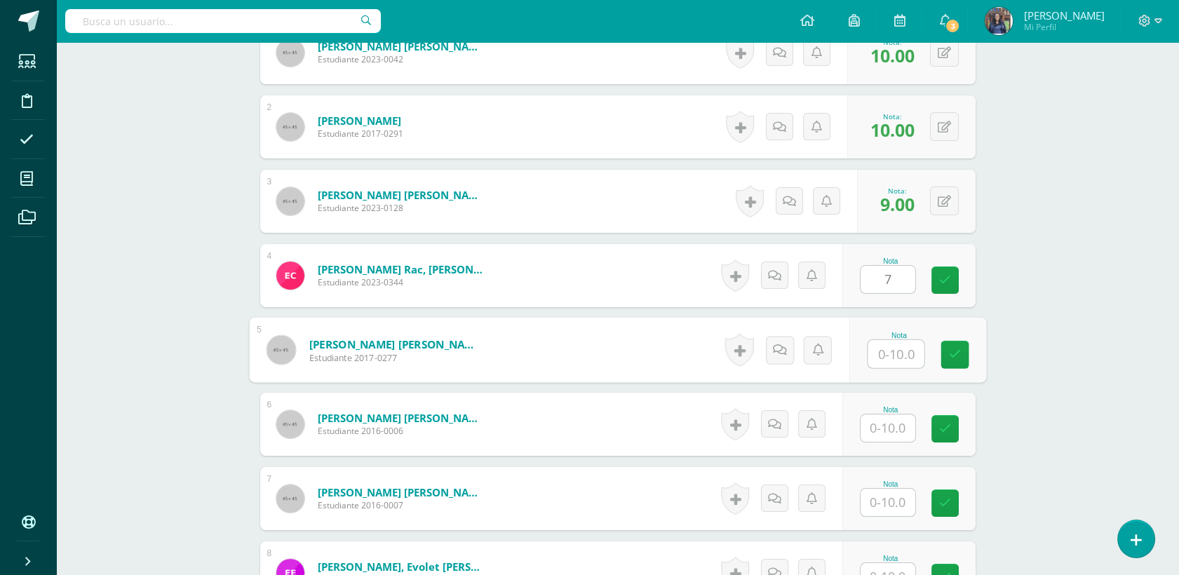
click at [882, 362] on input "text" at bounding box center [896, 354] width 56 height 28
type input "10"
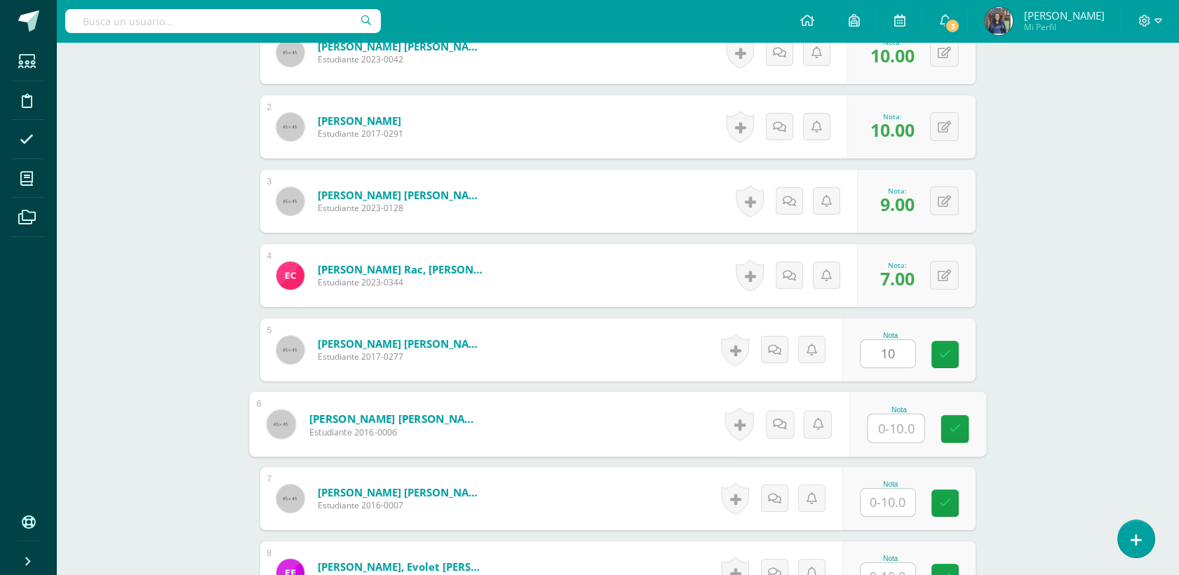
click at [889, 432] on input "text" at bounding box center [896, 428] width 56 height 28
type input "10"
click at [886, 517] on div "Nota" at bounding box center [908, 498] width 133 height 63
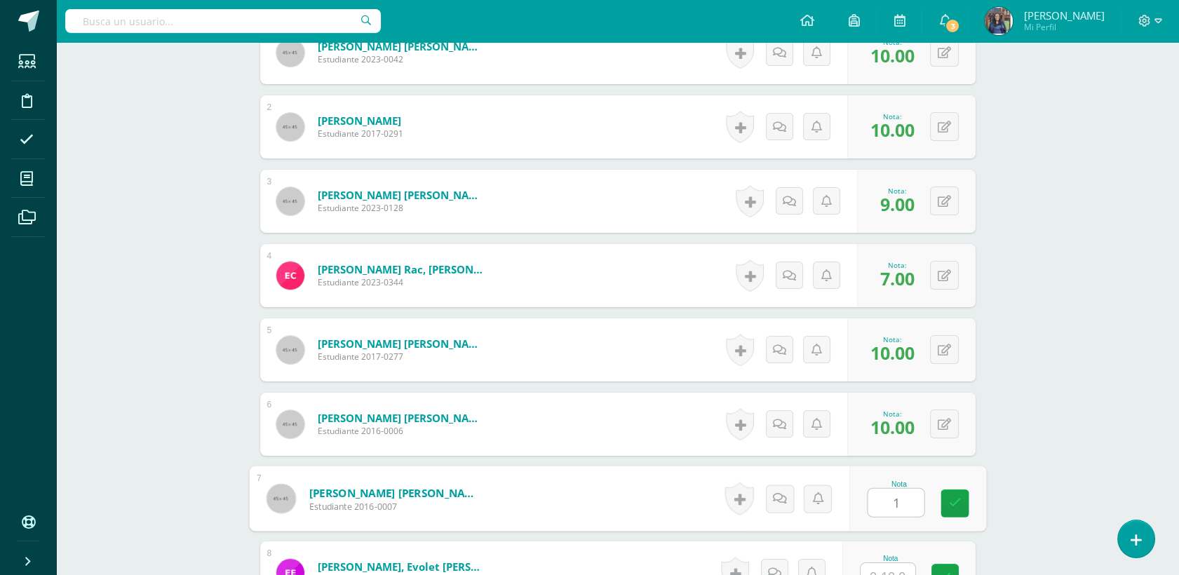
click at [889, 505] on input "1" at bounding box center [896, 503] width 56 height 28
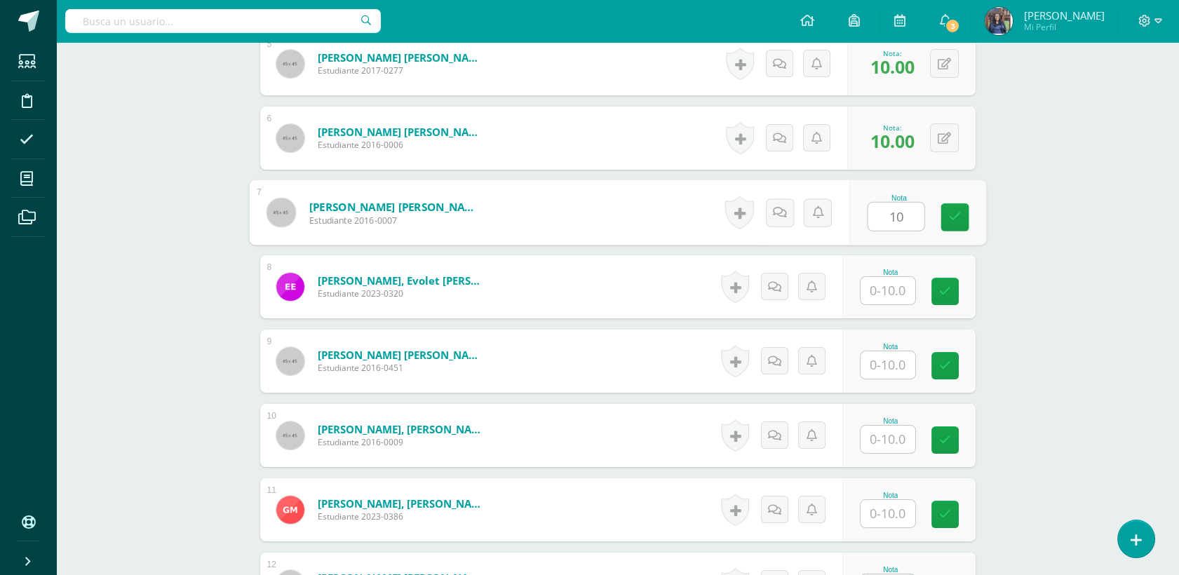
scroll to position [765, 0]
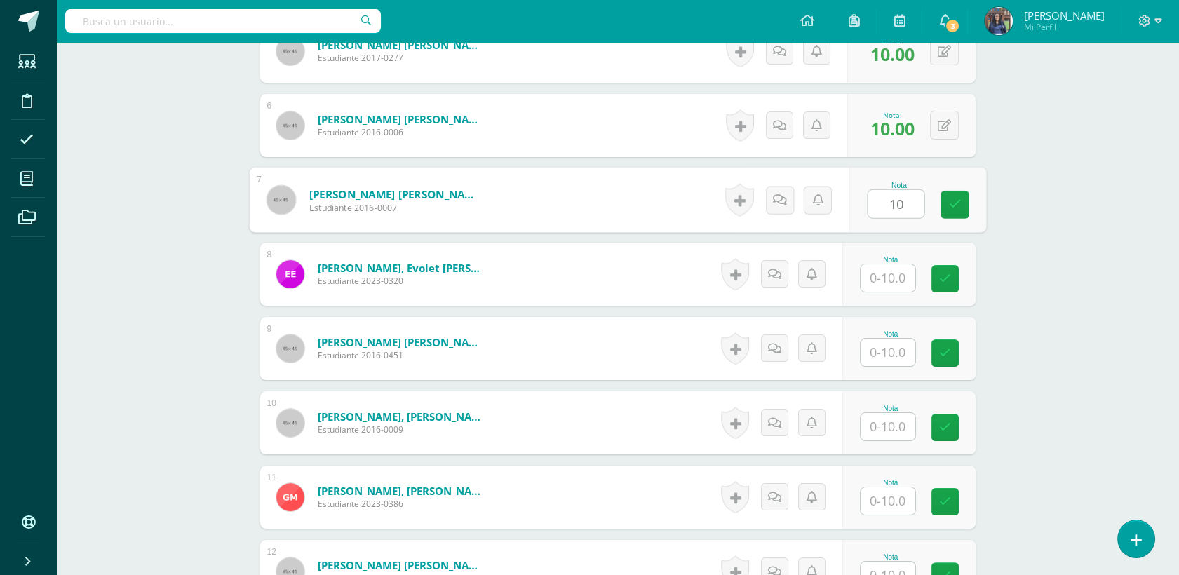
type input "10"
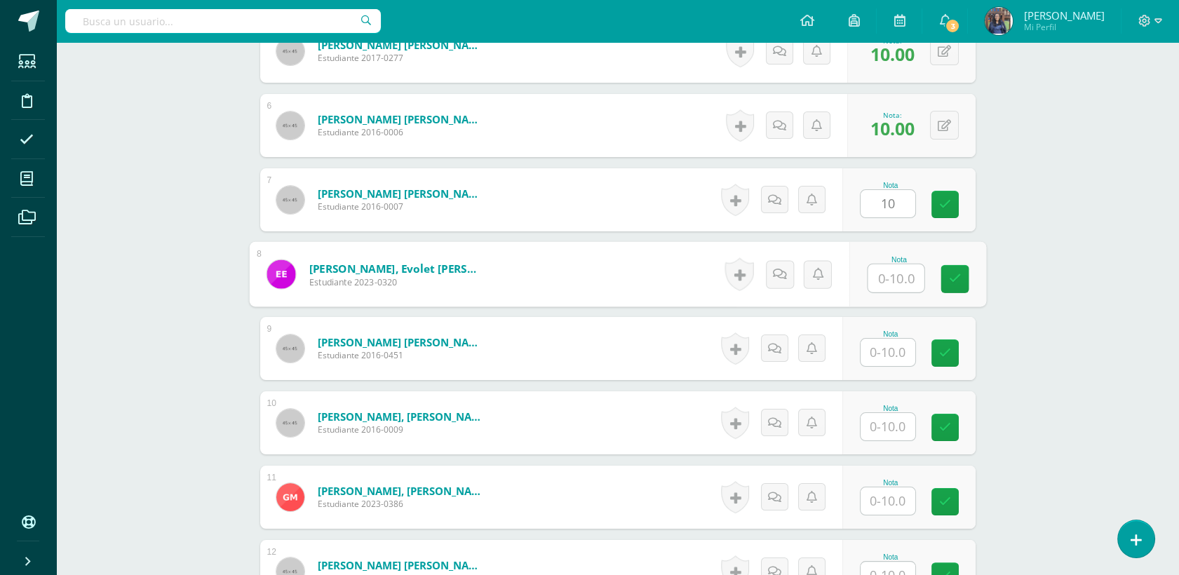
click at [898, 272] on input "text" at bounding box center [896, 278] width 56 height 28
type input "8"
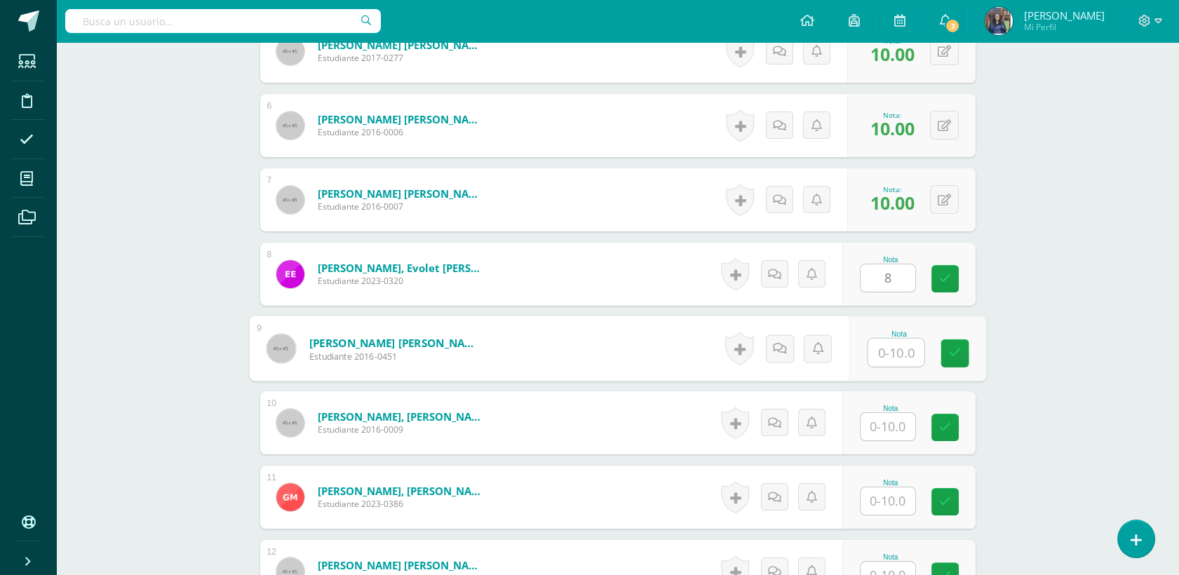
click at [891, 360] on input "text" at bounding box center [896, 353] width 56 height 28
type input "10"
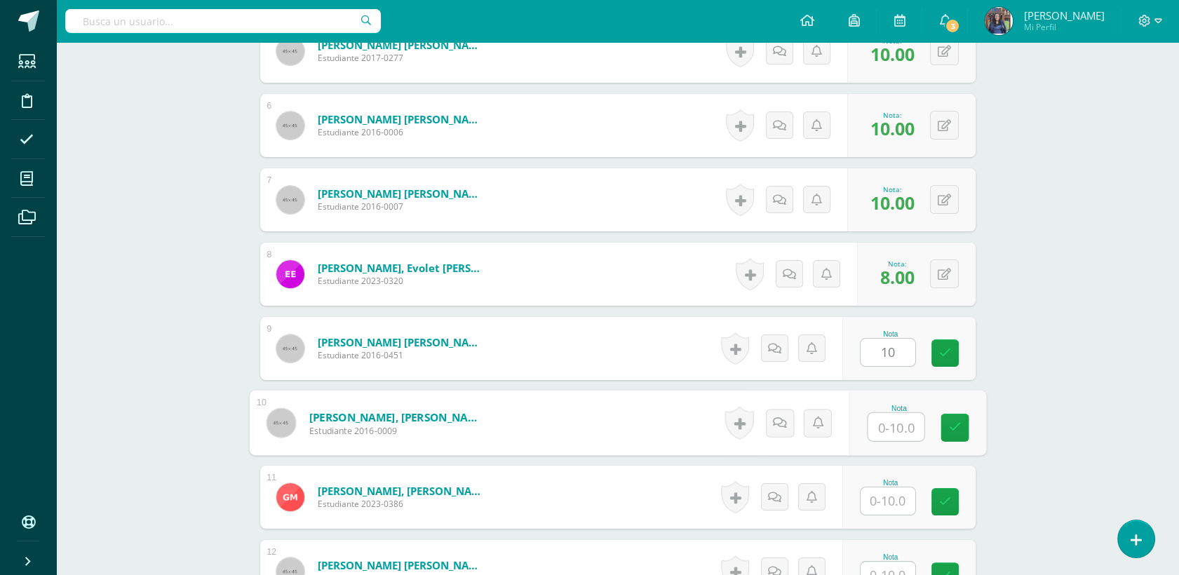
click at [895, 419] on input "text" at bounding box center [896, 427] width 56 height 28
type input "10"
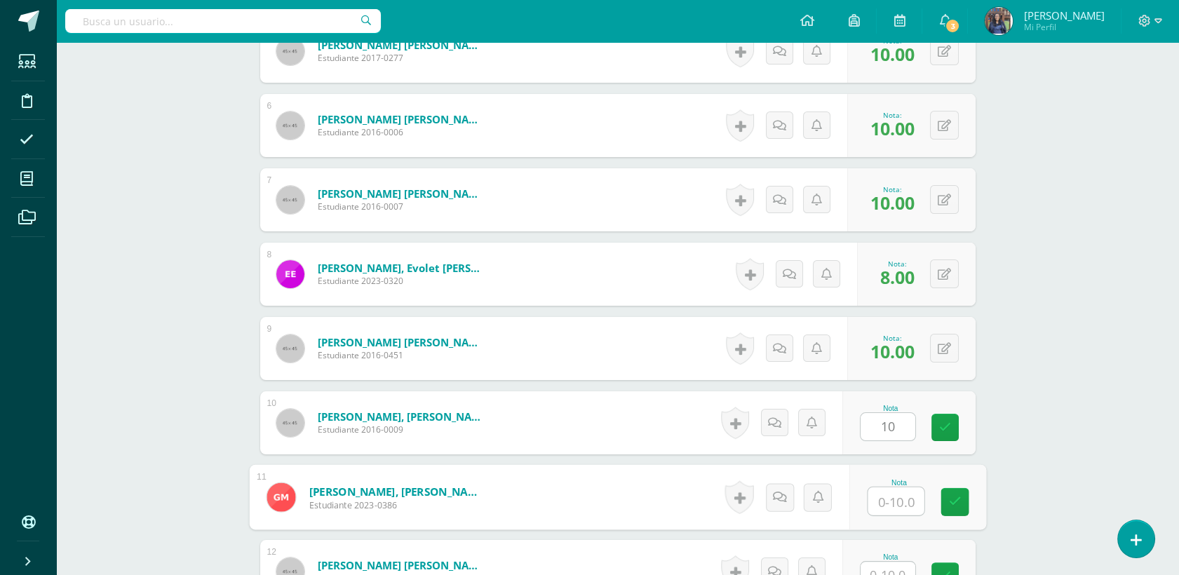
click at [898, 504] on input "text" at bounding box center [896, 501] width 56 height 28
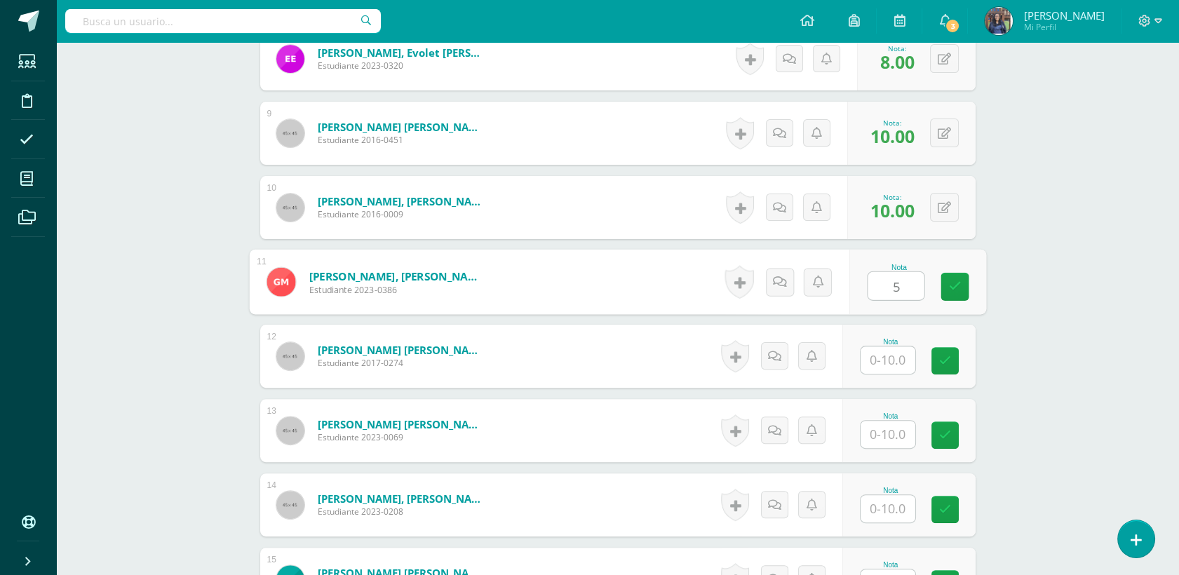
scroll to position [1112, 0]
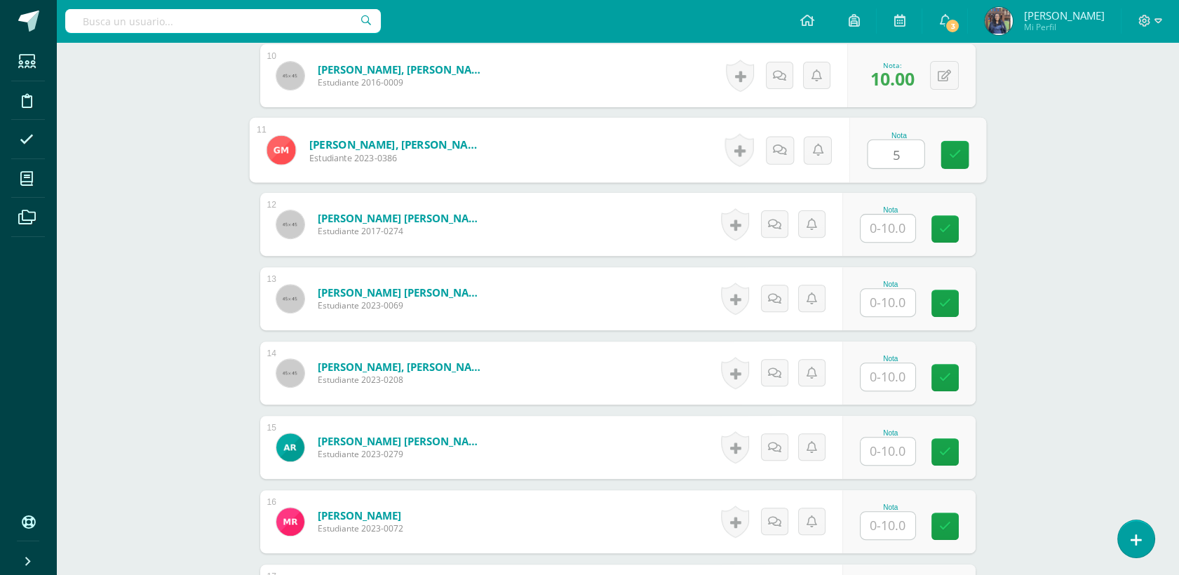
type input "5"
click at [910, 226] on input "text" at bounding box center [887, 228] width 55 height 27
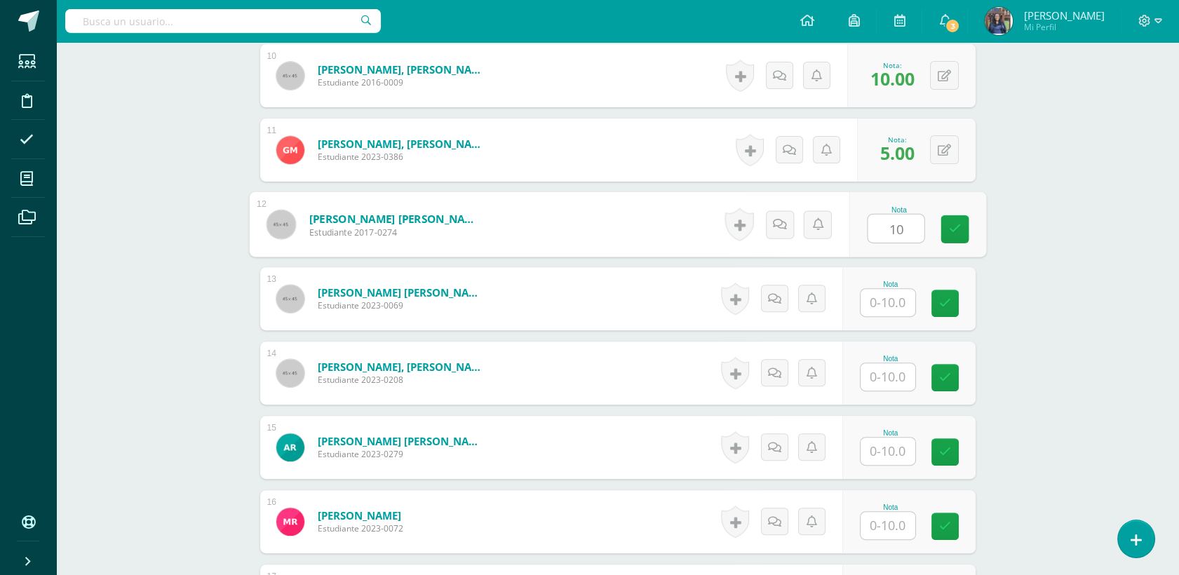
type input "10"
click at [899, 289] on input "text" at bounding box center [887, 302] width 55 height 27
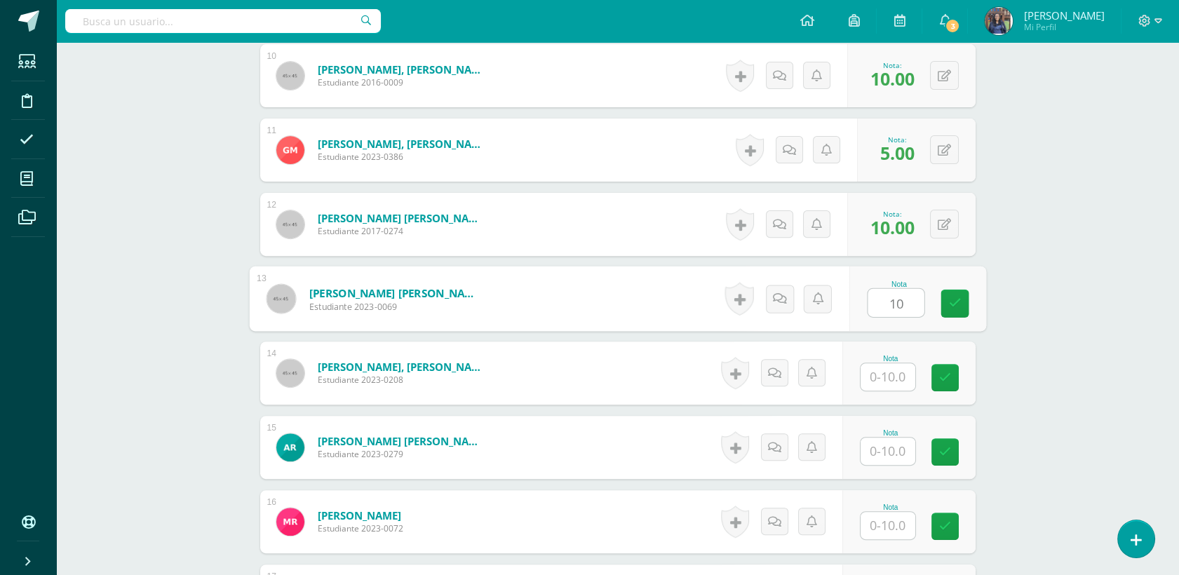
type input "10"
click at [884, 374] on input "text" at bounding box center [887, 376] width 55 height 27
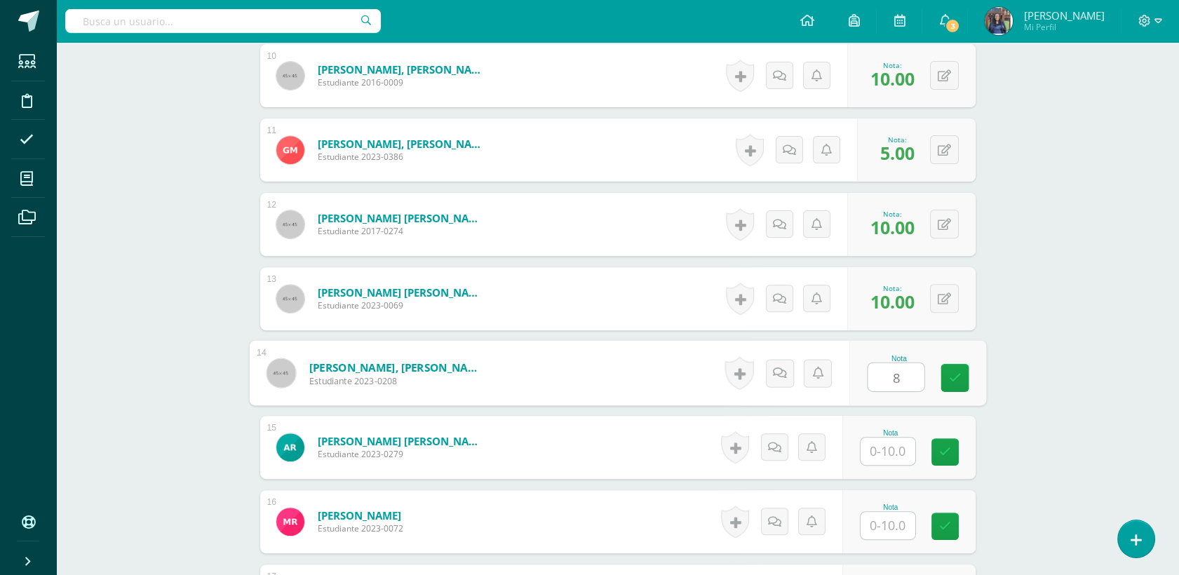
type input "8"
click at [898, 443] on input "text" at bounding box center [887, 451] width 55 height 27
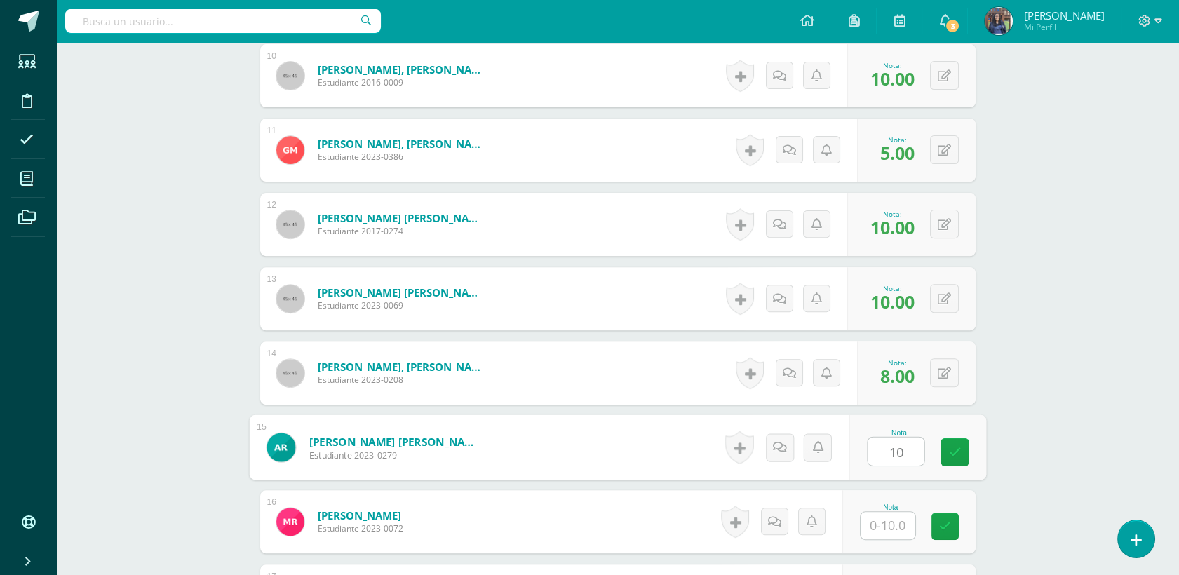
type input "10"
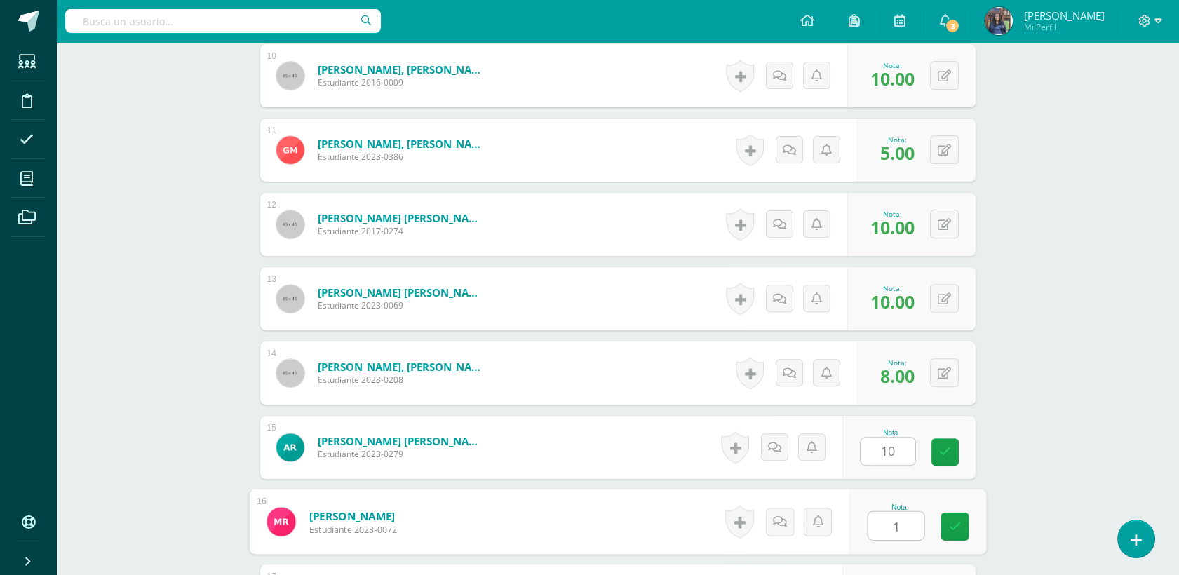
click at [898, 531] on input "1" at bounding box center [896, 526] width 56 height 28
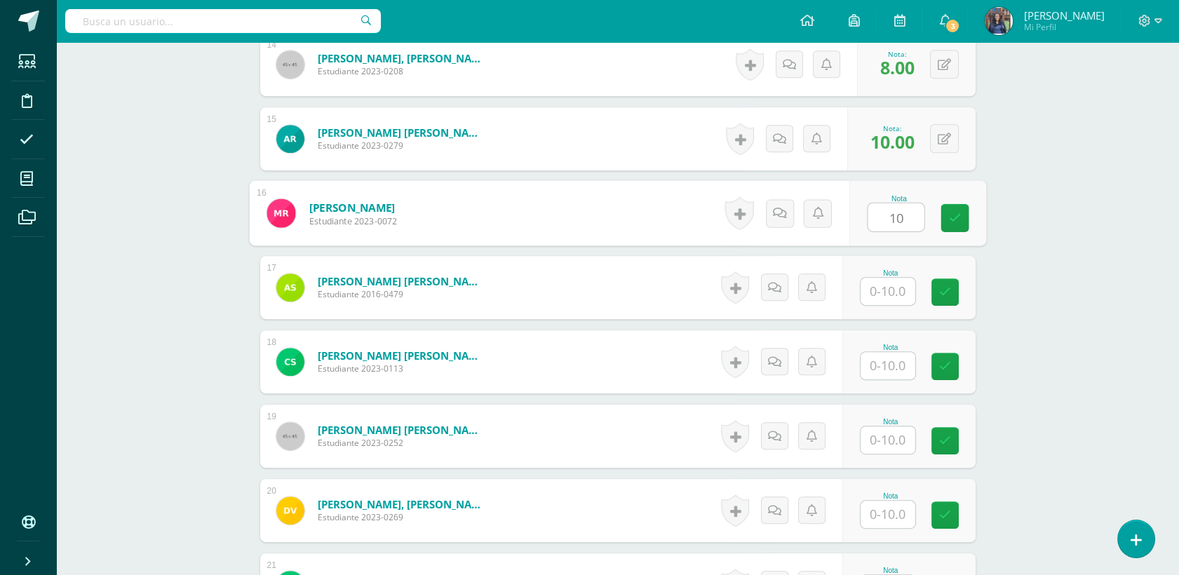
scroll to position [1429, 0]
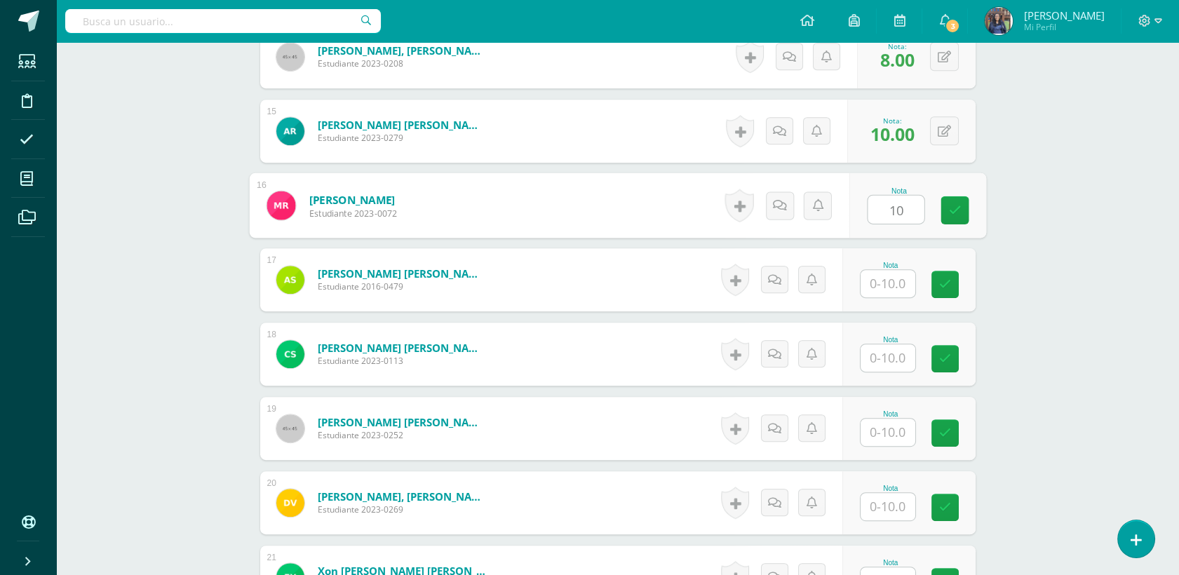
type input "10"
click at [886, 281] on input "text" at bounding box center [887, 283] width 55 height 27
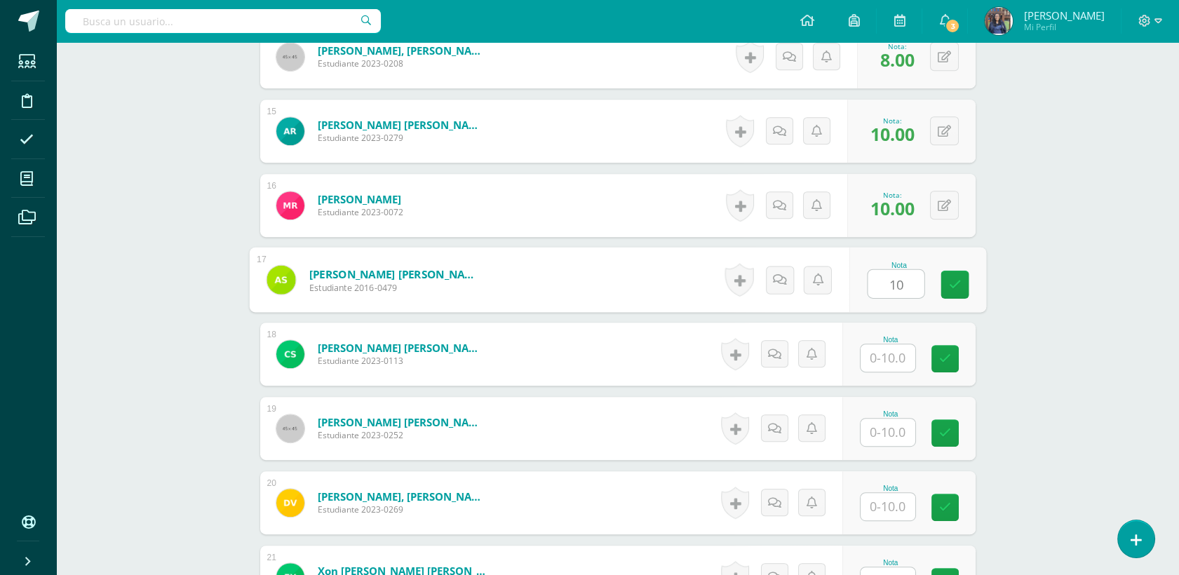
type input "10"
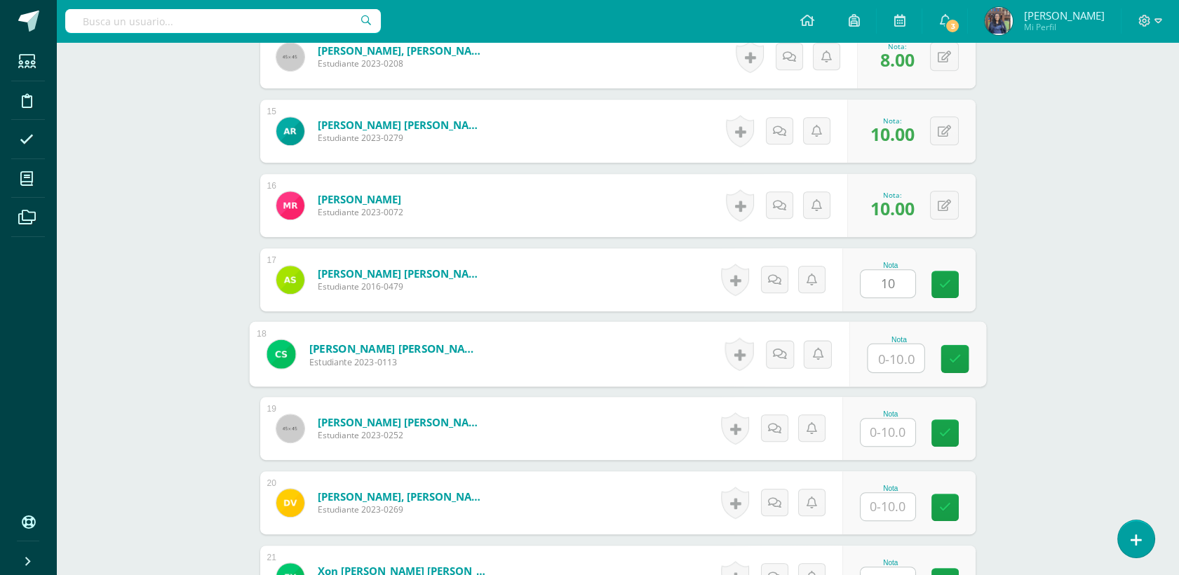
click at [888, 367] on input "text" at bounding box center [896, 358] width 56 height 28
type input "10"
click at [901, 434] on input "text" at bounding box center [887, 432] width 55 height 27
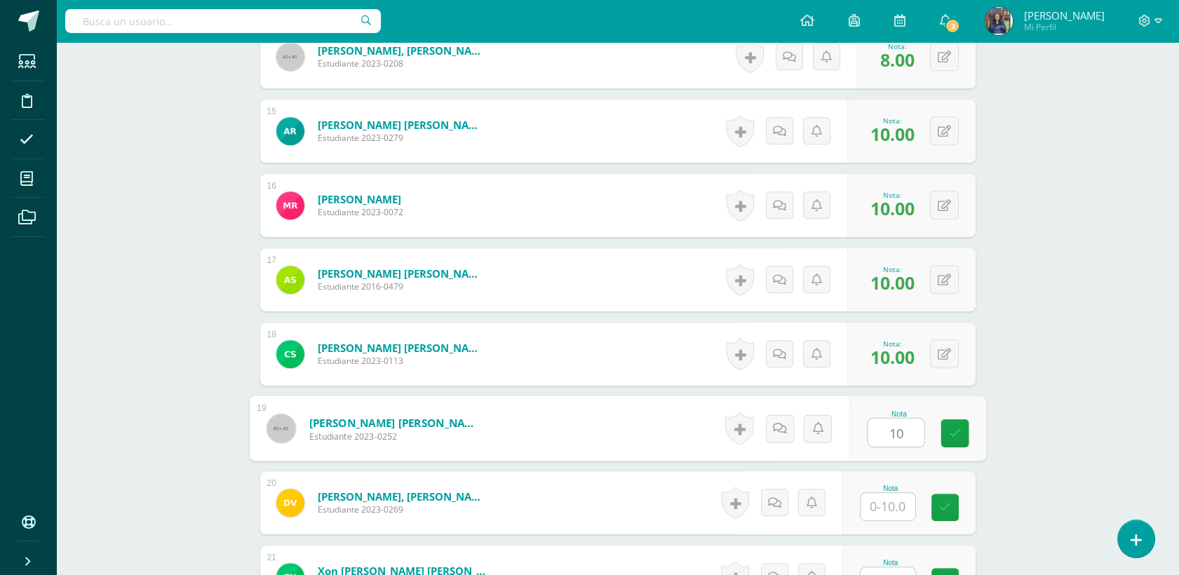
type input "10"
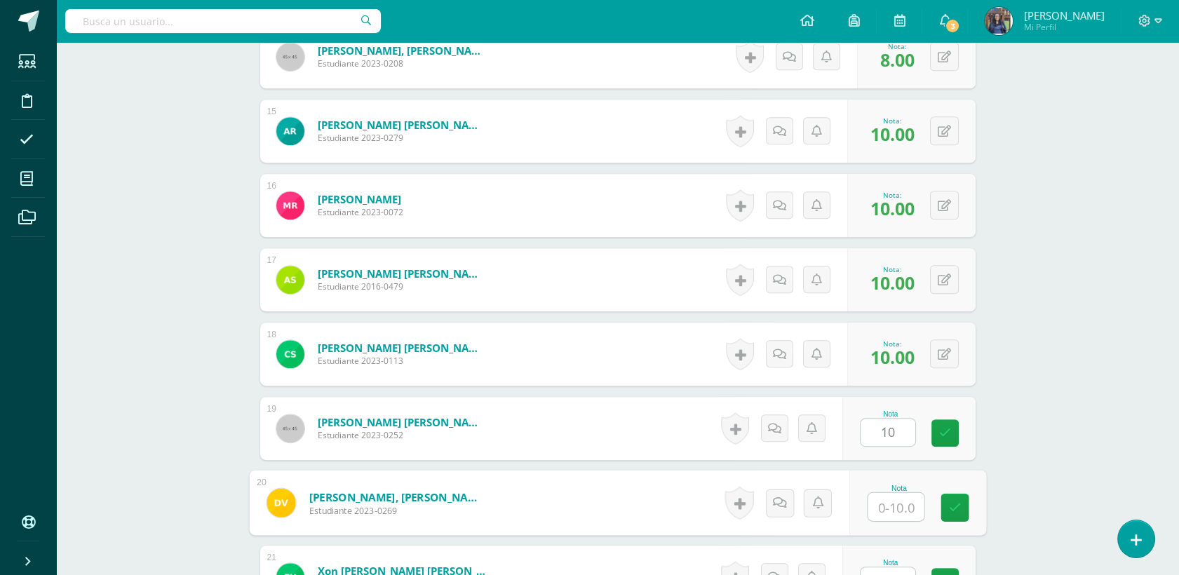
click at [900, 501] on input "text" at bounding box center [896, 507] width 56 height 28
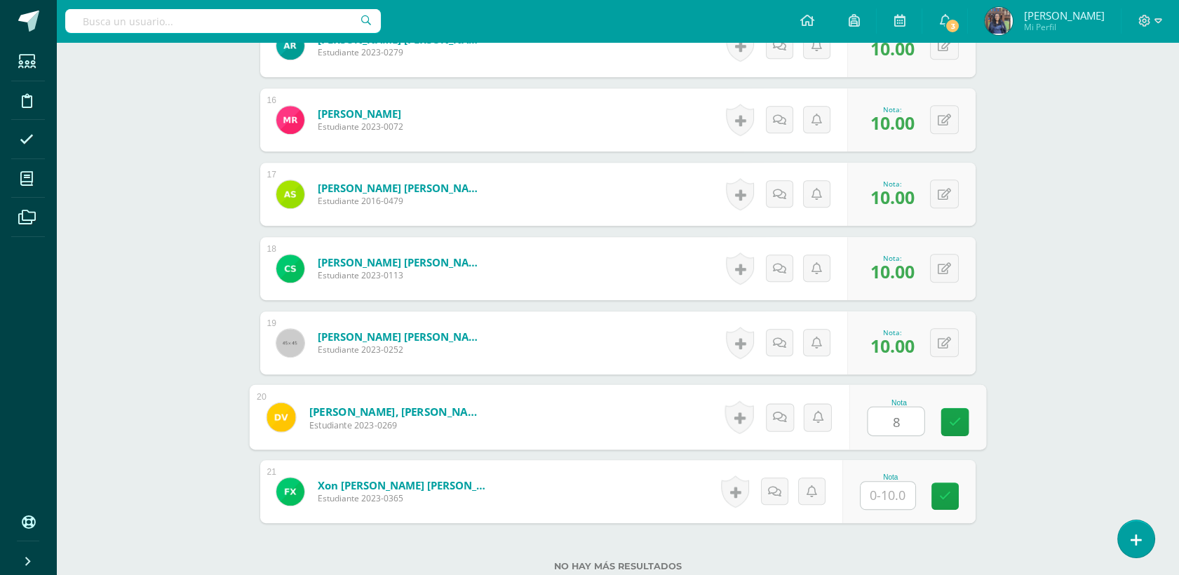
type input "8"
click at [881, 492] on input "text" at bounding box center [887, 495] width 55 height 27
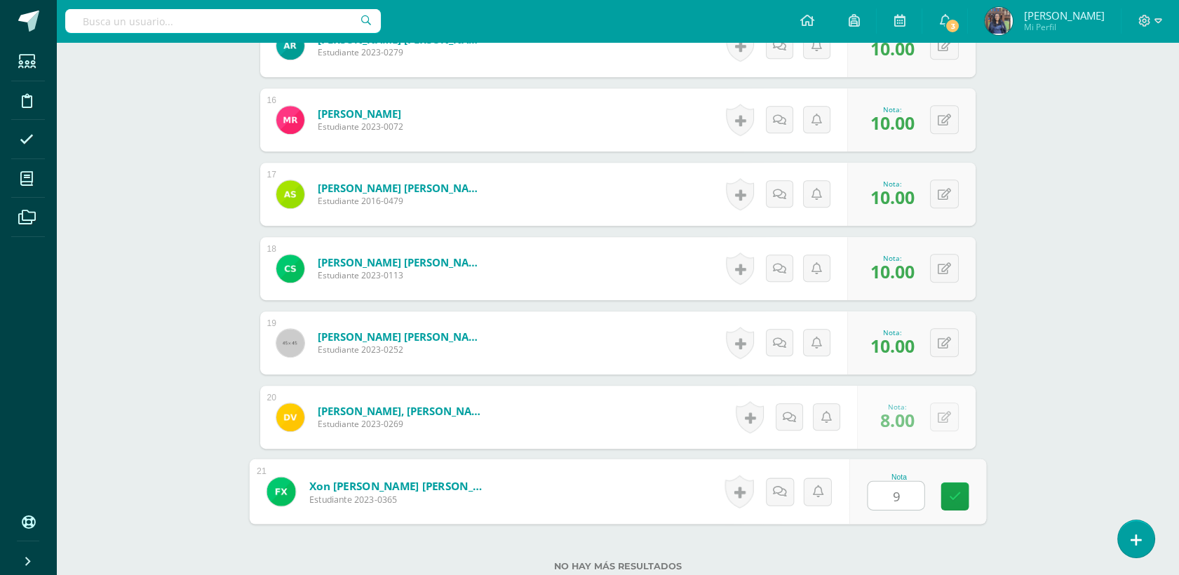
type input "9"
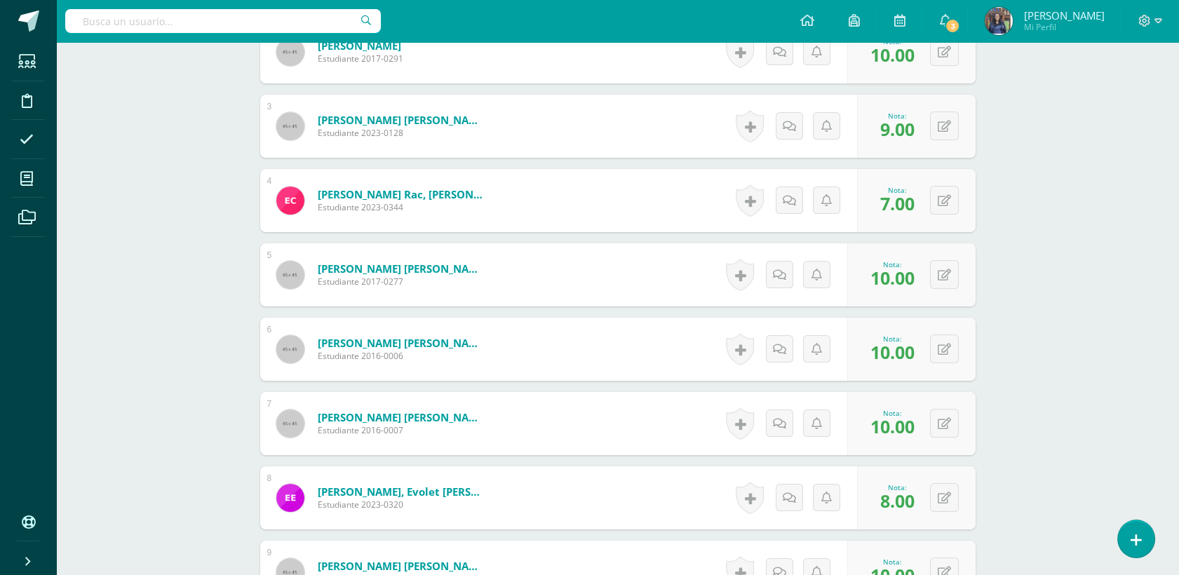
scroll to position [0, 0]
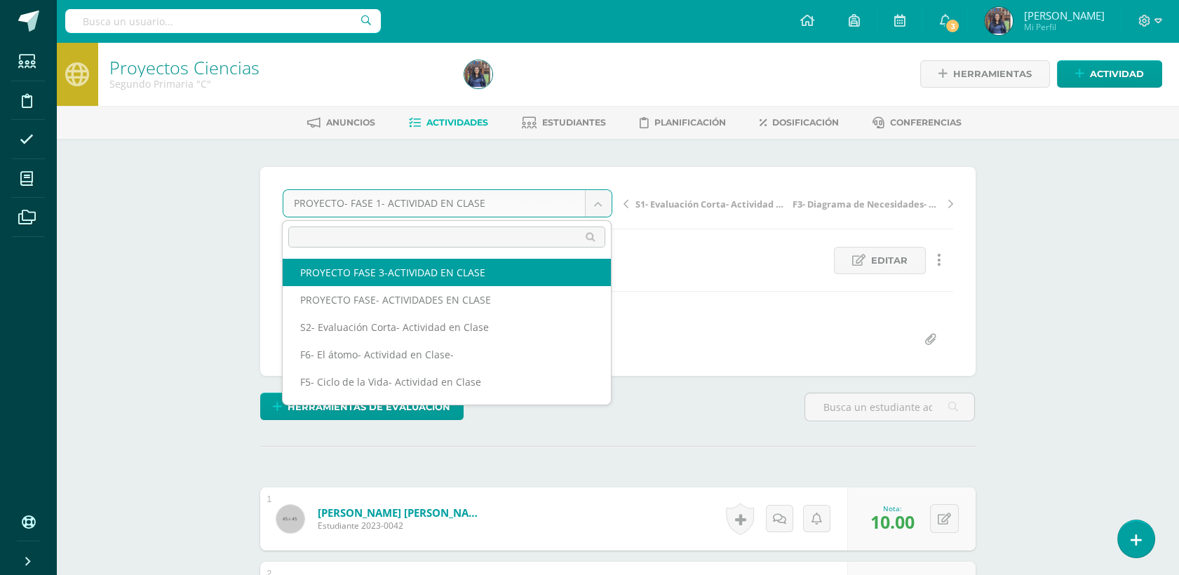
select select "/dashboard/teacher/grade-activity/50274/"
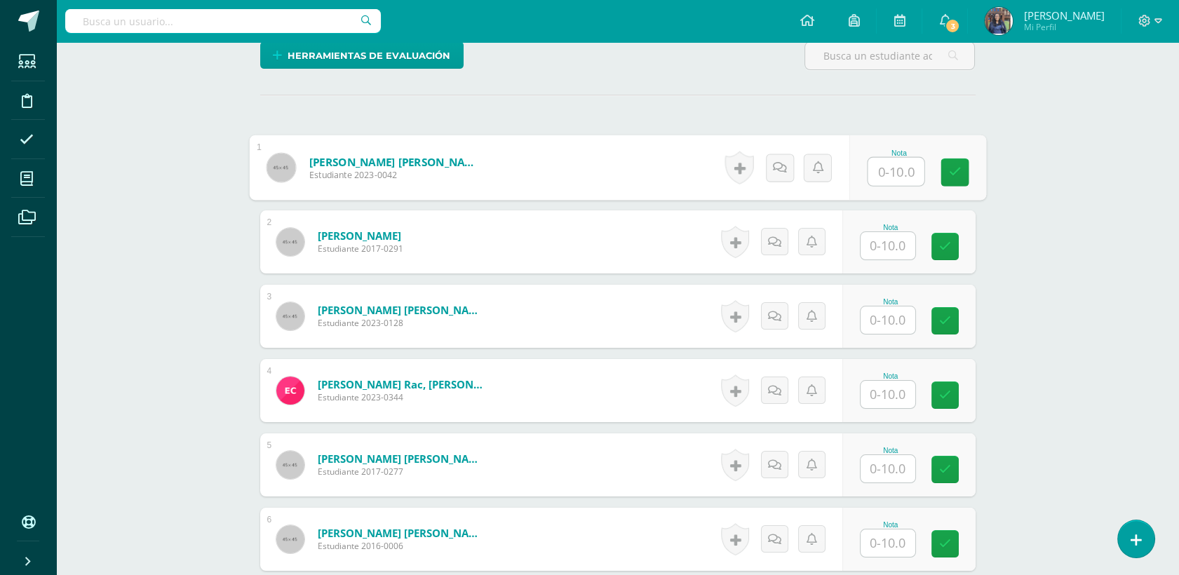
scroll to position [352, 0]
click at [896, 172] on input "text" at bounding box center [896, 171] width 56 height 28
type input "10"
click at [909, 239] on input "text" at bounding box center [887, 244] width 55 height 27
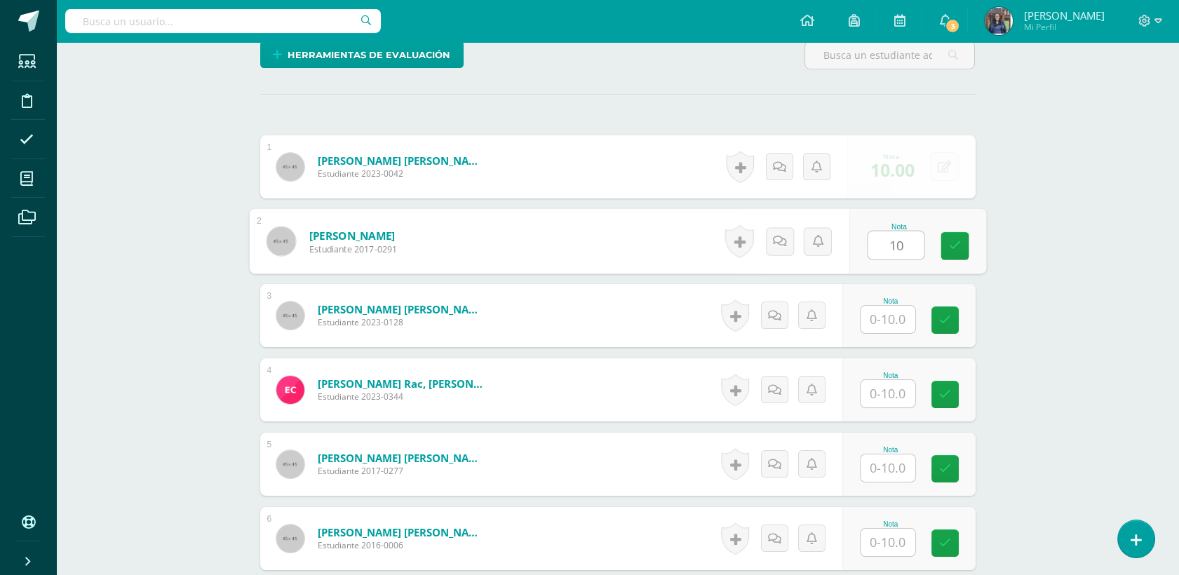
scroll to position [353, 0]
type input "10"
click at [900, 324] on input "1" at bounding box center [887, 318] width 55 height 27
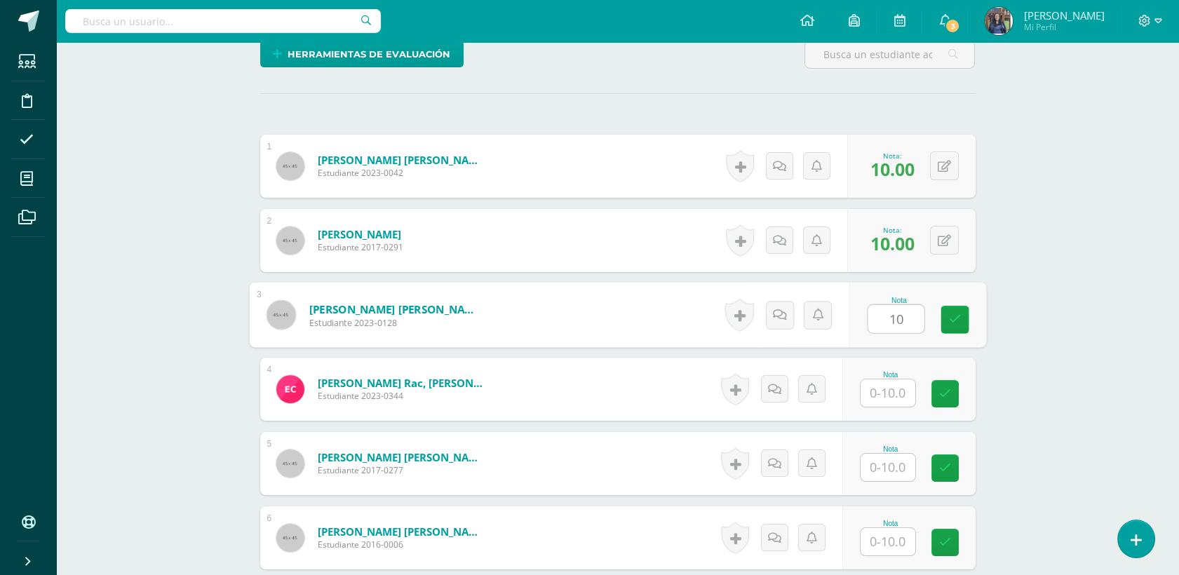
type input "10"
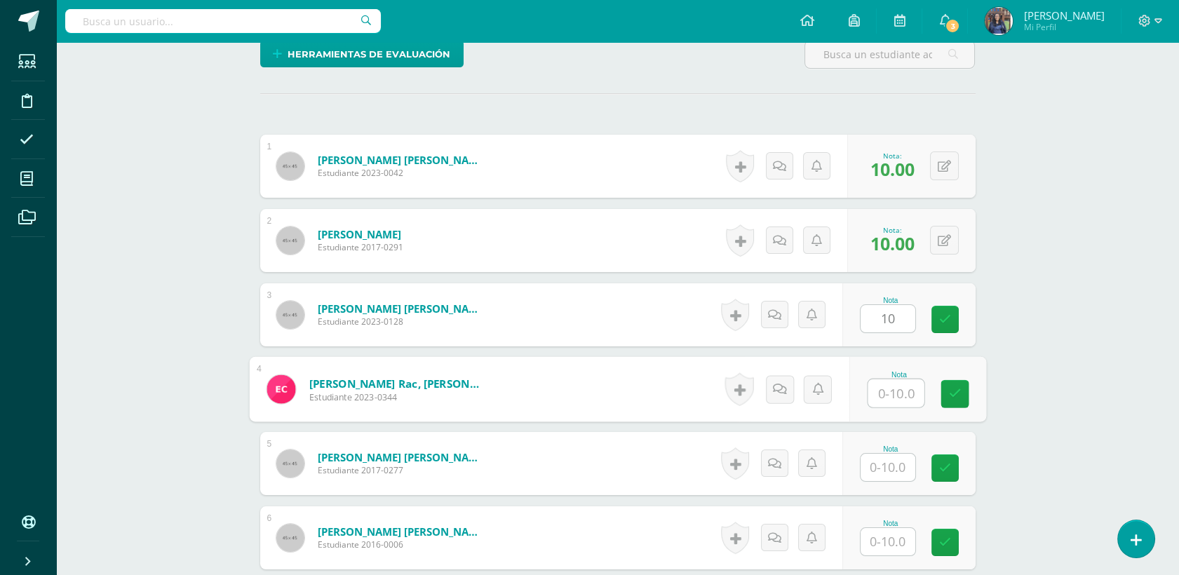
click at [903, 395] on input "text" at bounding box center [896, 393] width 56 height 28
type input "10"
click at [893, 454] on input "text" at bounding box center [887, 467] width 55 height 27
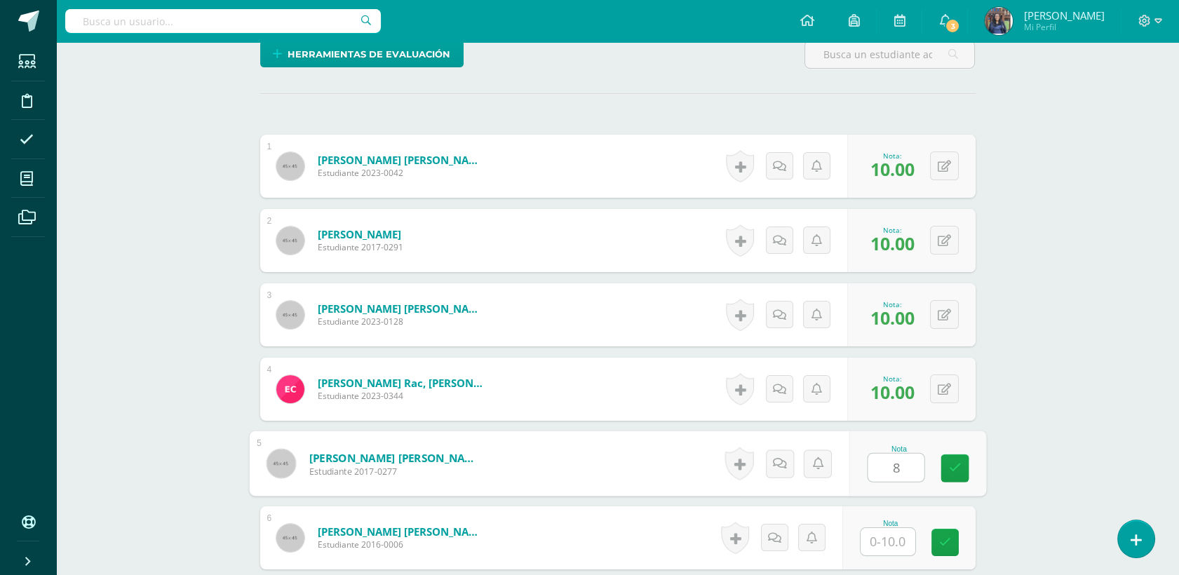
type input "8"
click at [898, 536] on input "text" at bounding box center [896, 542] width 56 height 28
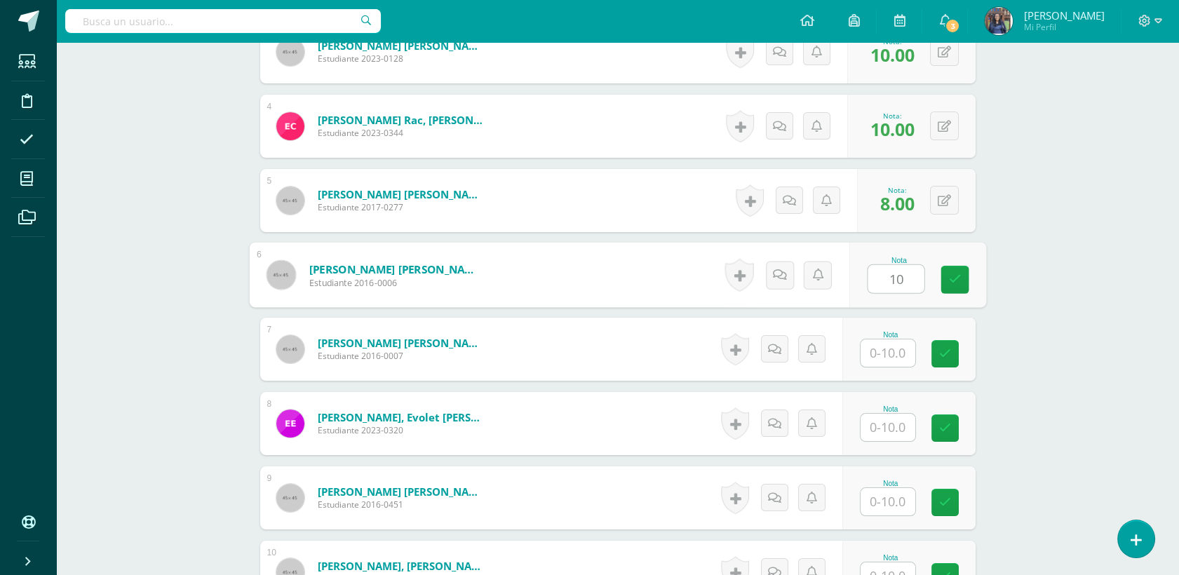
scroll to position [687, 0]
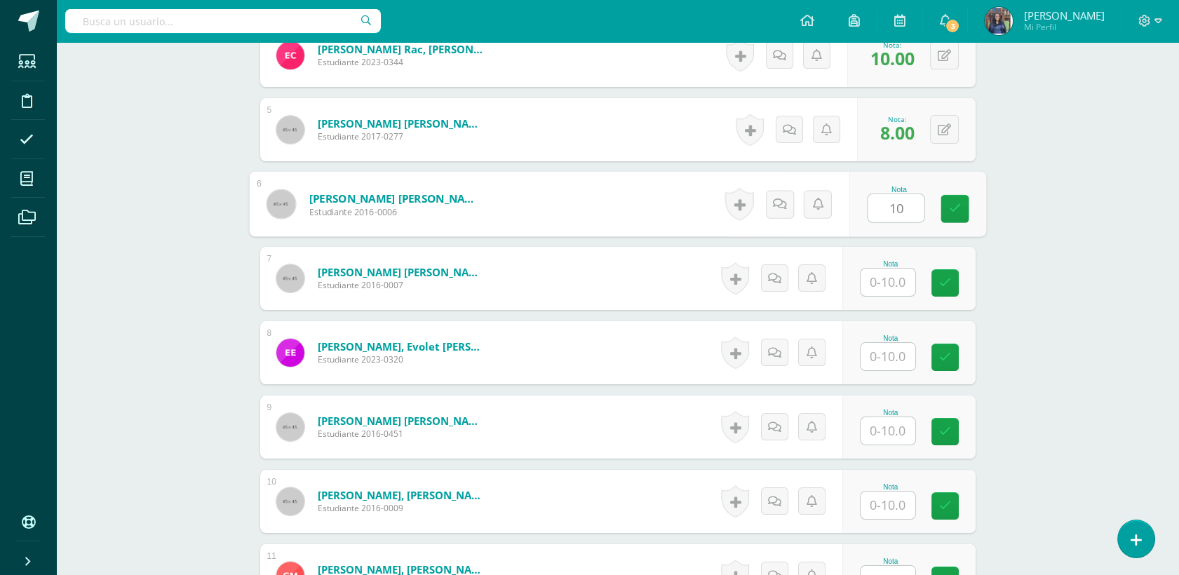
type input "10"
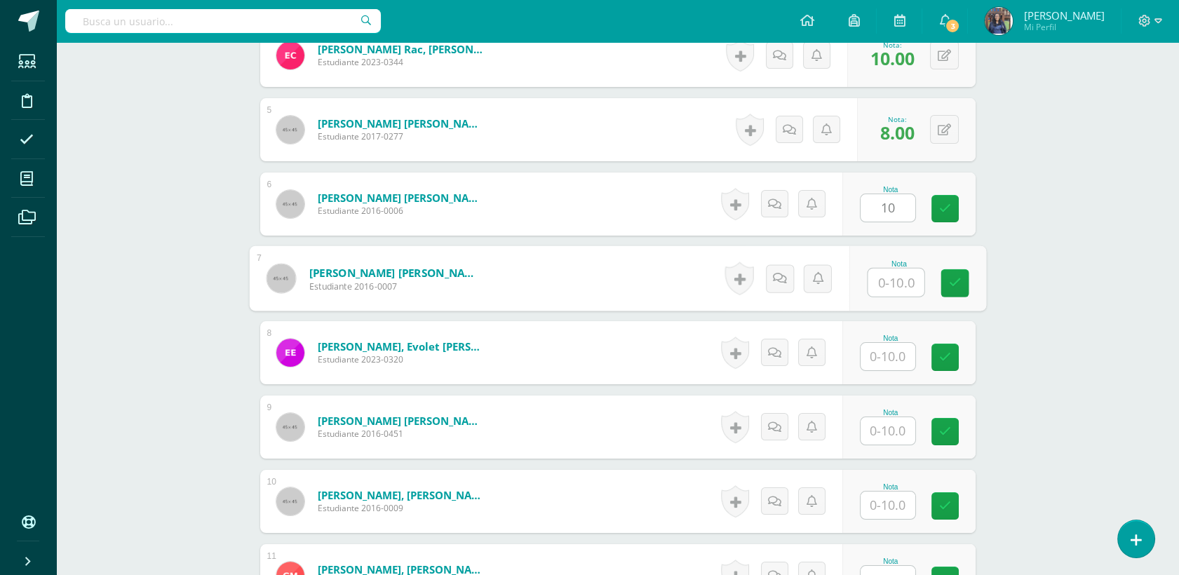
click at [891, 289] on input "text" at bounding box center [896, 283] width 56 height 28
type input "10"
click at [886, 440] on input "text" at bounding box center [887, 430] width 55 height 27
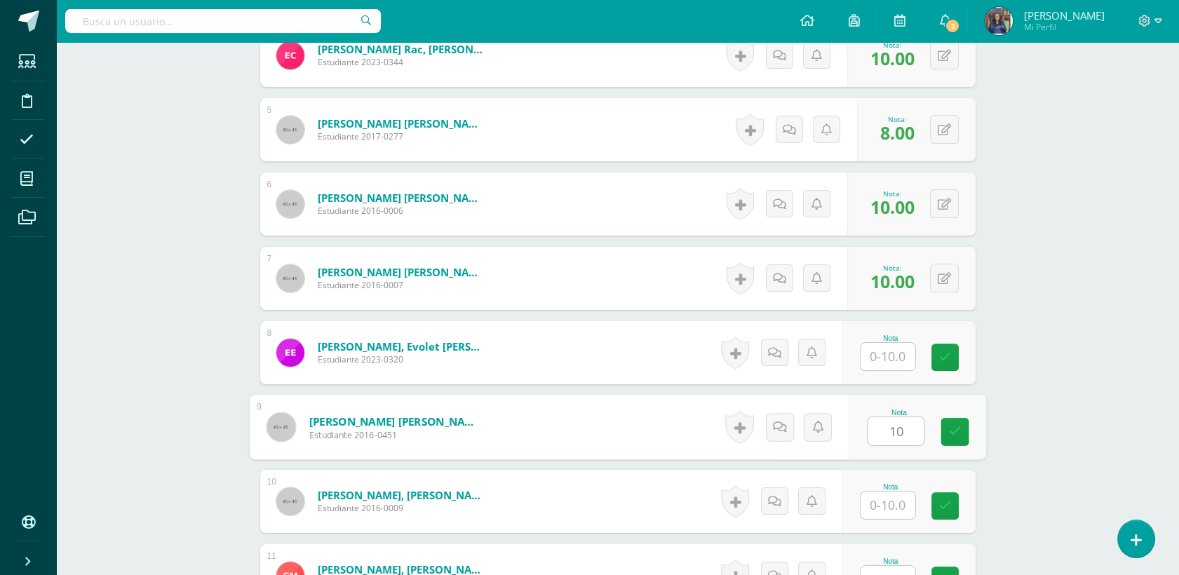
type input "10"
click at [898, 503] on input "text" at bounding box center [887, 505] width 55 height 27
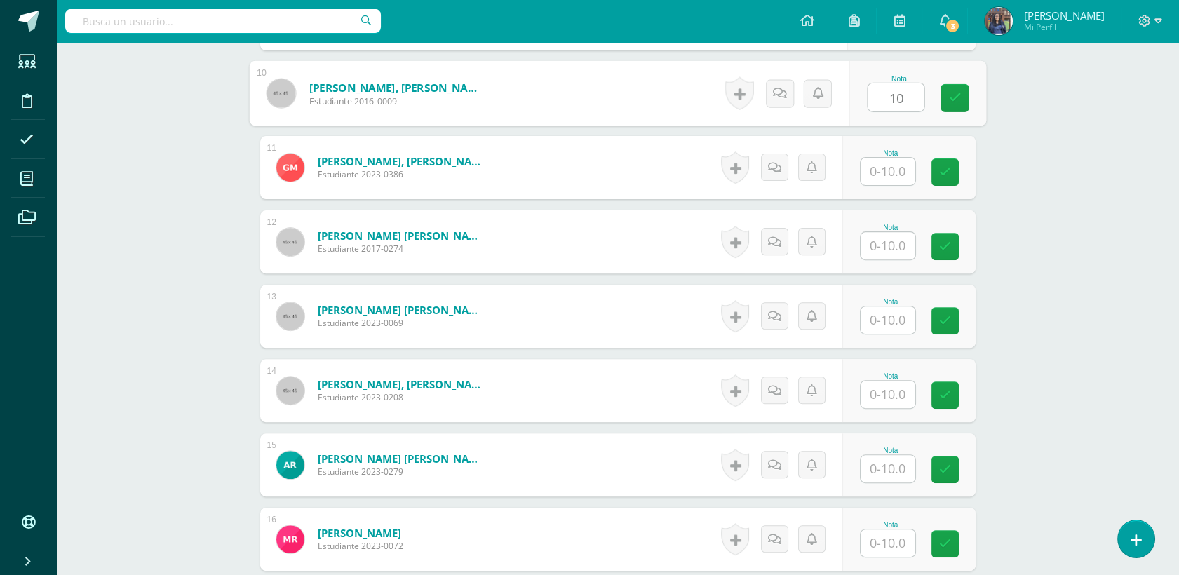
scroll to position [1105, 0]
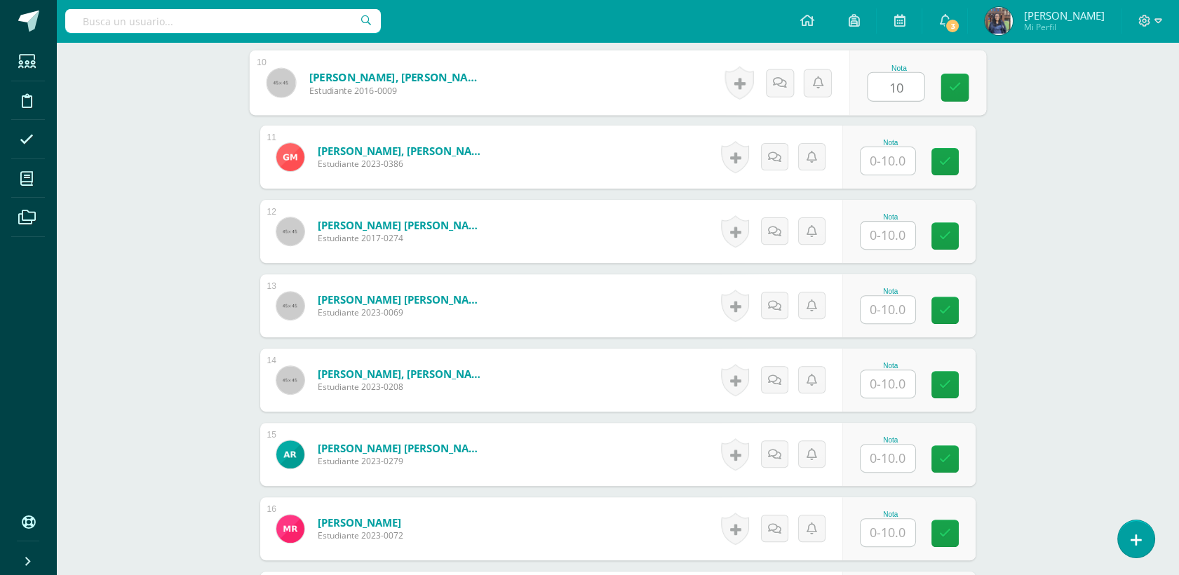
type input "10"
click at [889, 238] on input "text" at bounding box center [896, 236] width 56 height 28
type input "10"
click at [898, 373] on input "text" at bounding box center [887, 383] width 55 height 27
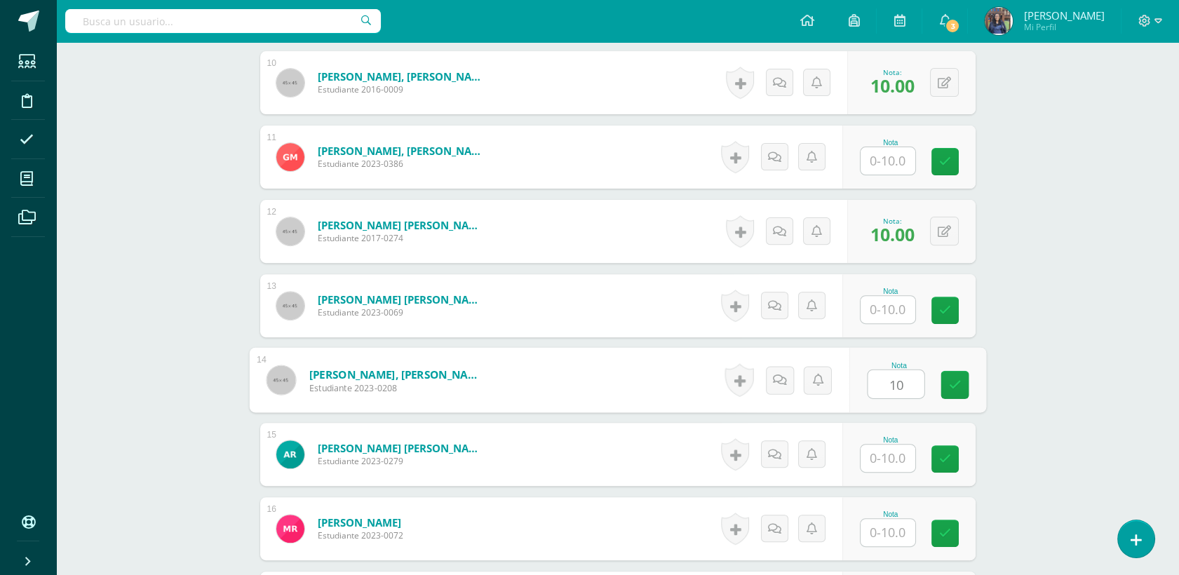
type input "10"
click at [889, 457] on input "text" at bounding box center [887, 458] width 55 height 27
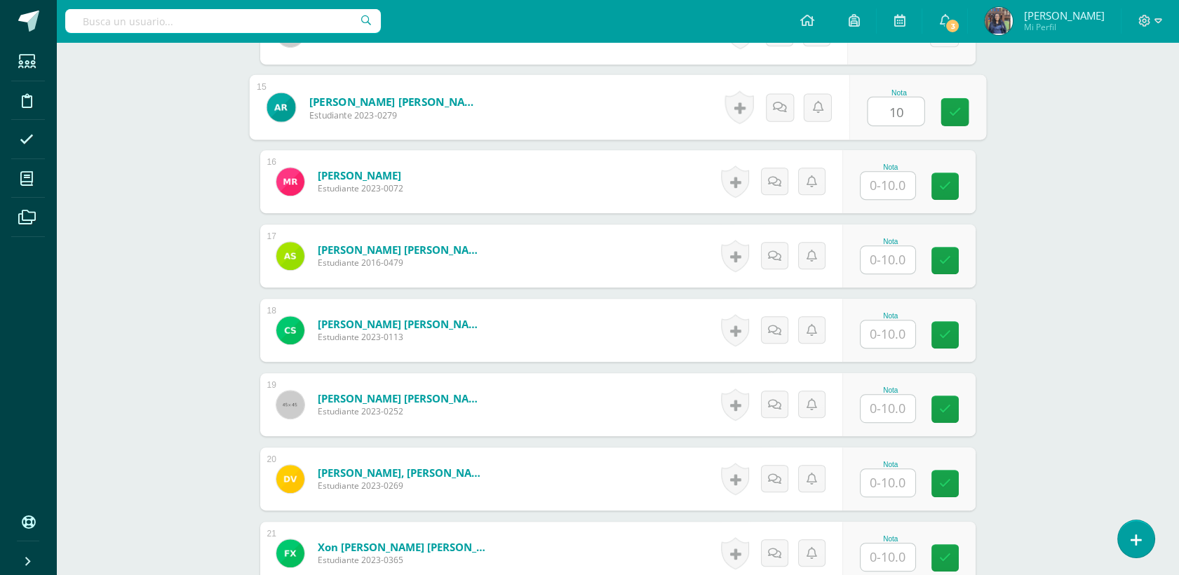
scroll to position [1485, 0]
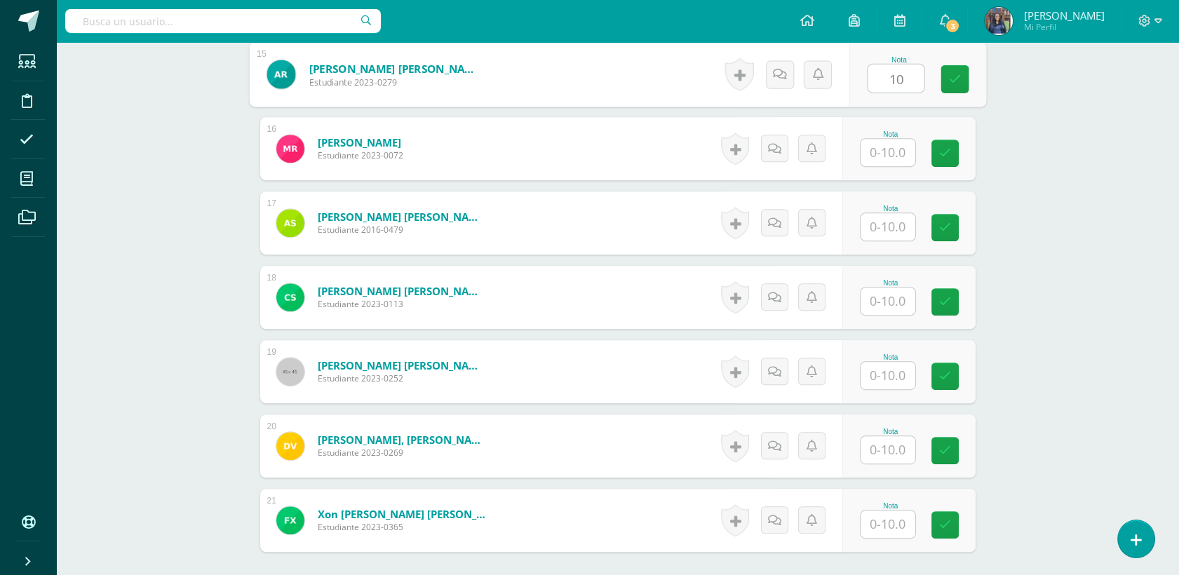
type input "10"
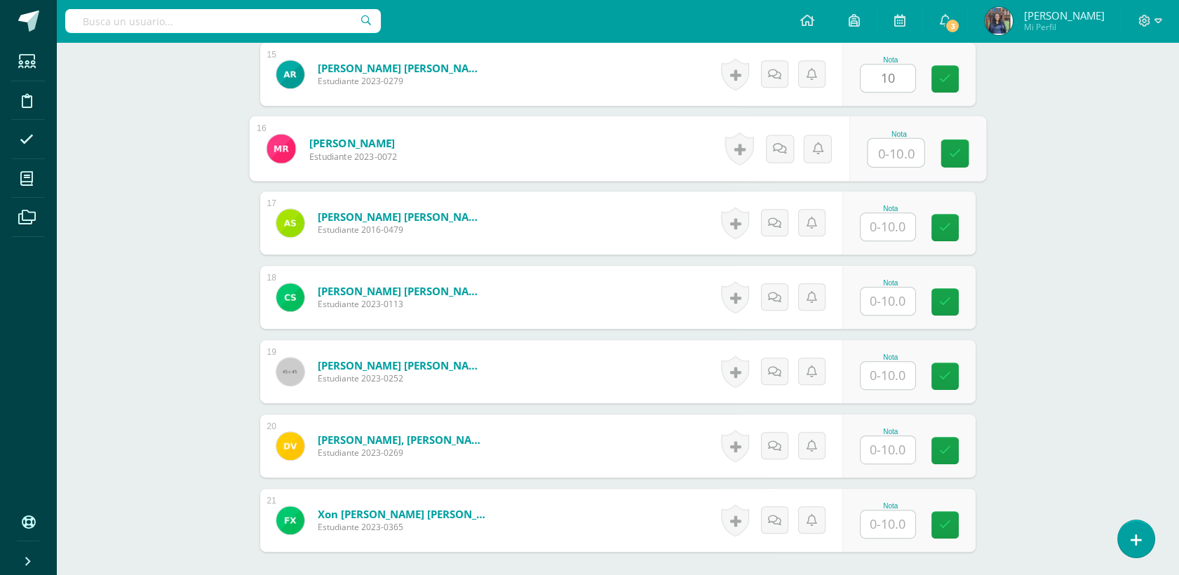
click at [878, 160] on input "text" at bounding box center [896, 153] width 56 height 28
type input "10"
click at [890, 216] on input "text" at bounding box center [887, 226] width 55 height 27
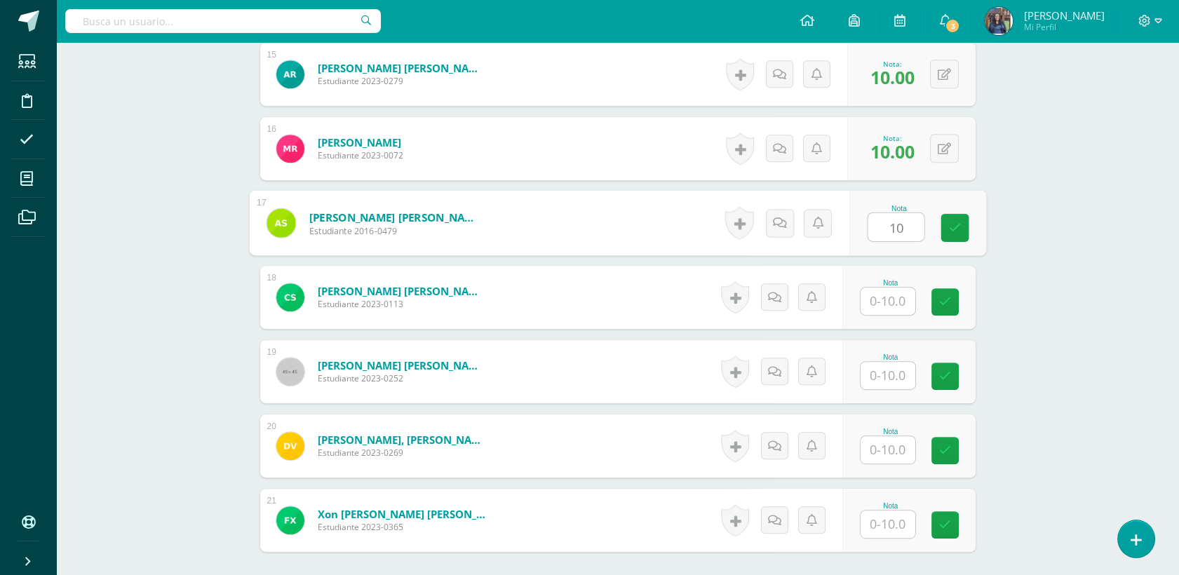
type input "10"
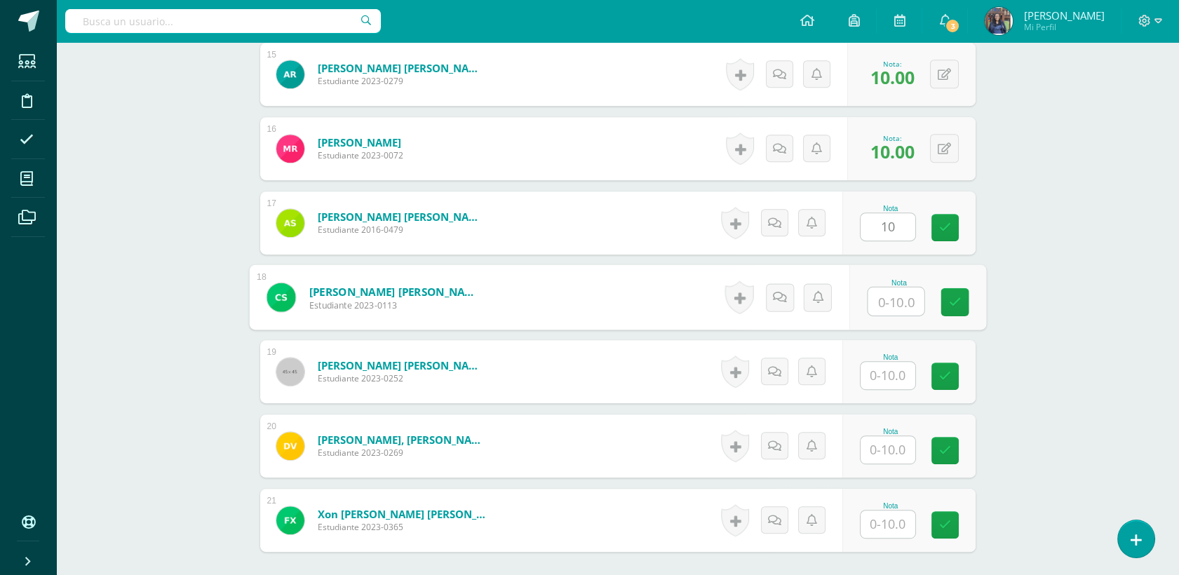
click at [895, 301] on input "text" at bounding box center [896, 302] width 56 height 28
type input "10"
click at [892, 368] on input "text" at bounding box center [887, 375] width 55 height 27
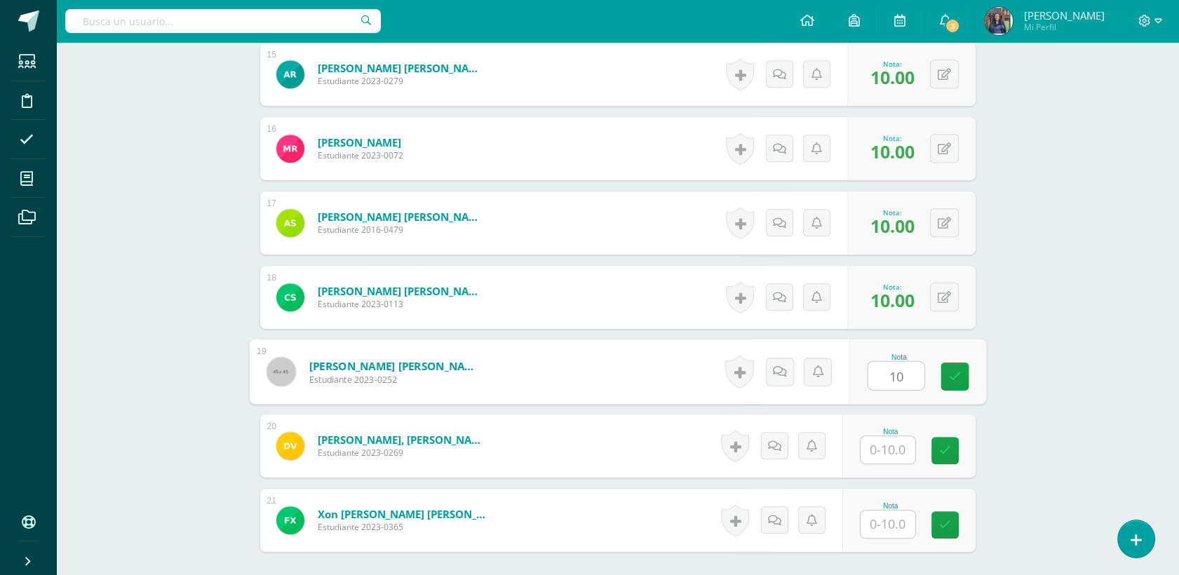
type input "10"
click at [882, 460] on input "text" at bounding box center [887, 449] width 55 height 27
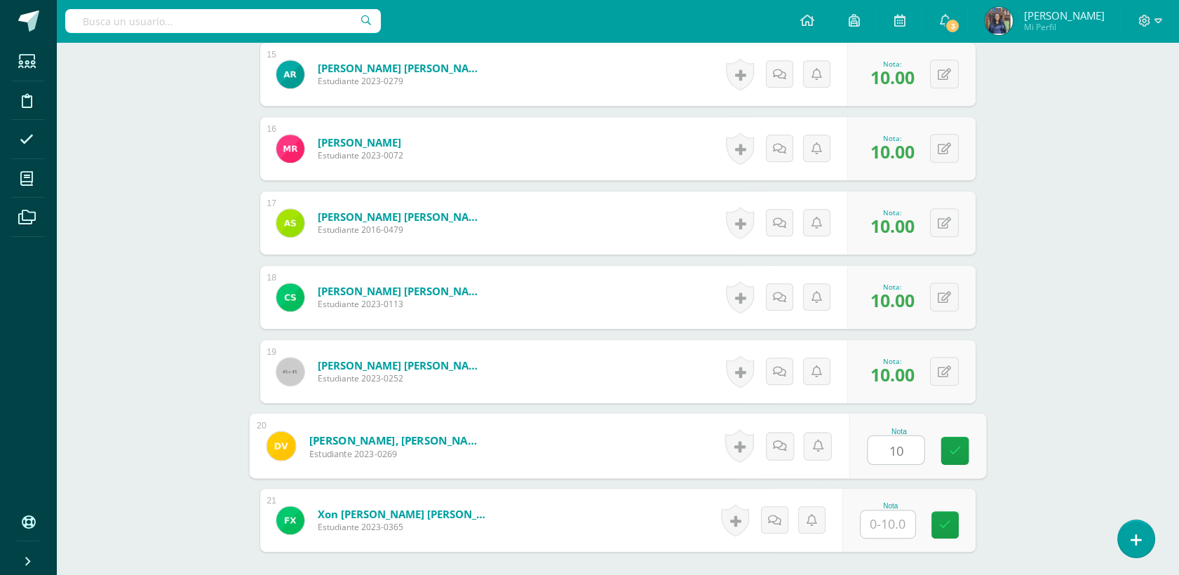
type input "10"
click at [892, 526] on input "1" at bounding box center [887, 524] width 55 height 27
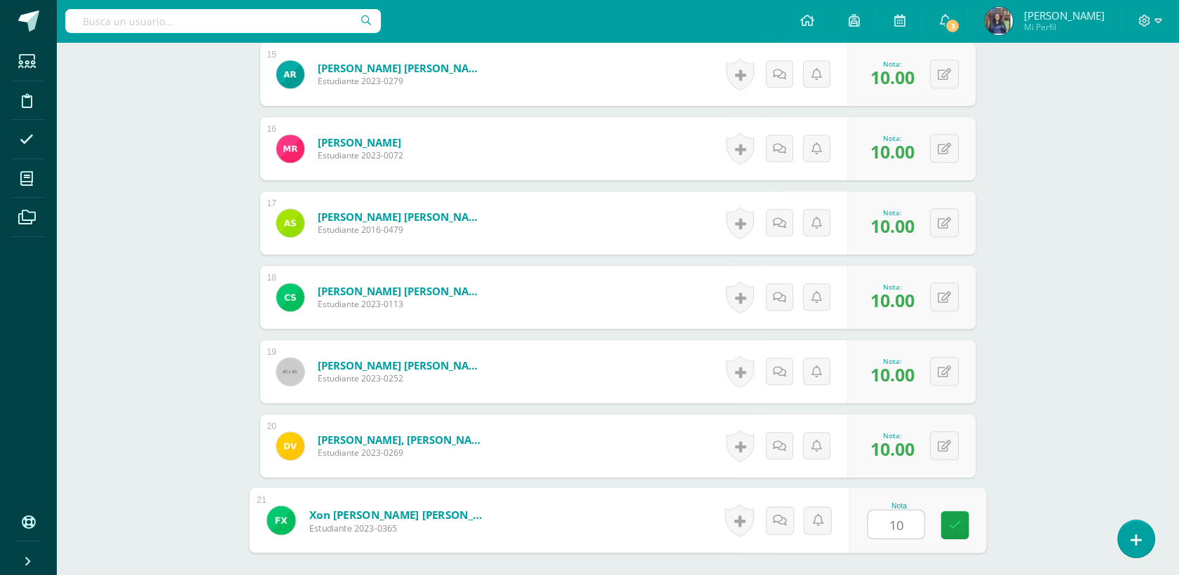
type input "10"
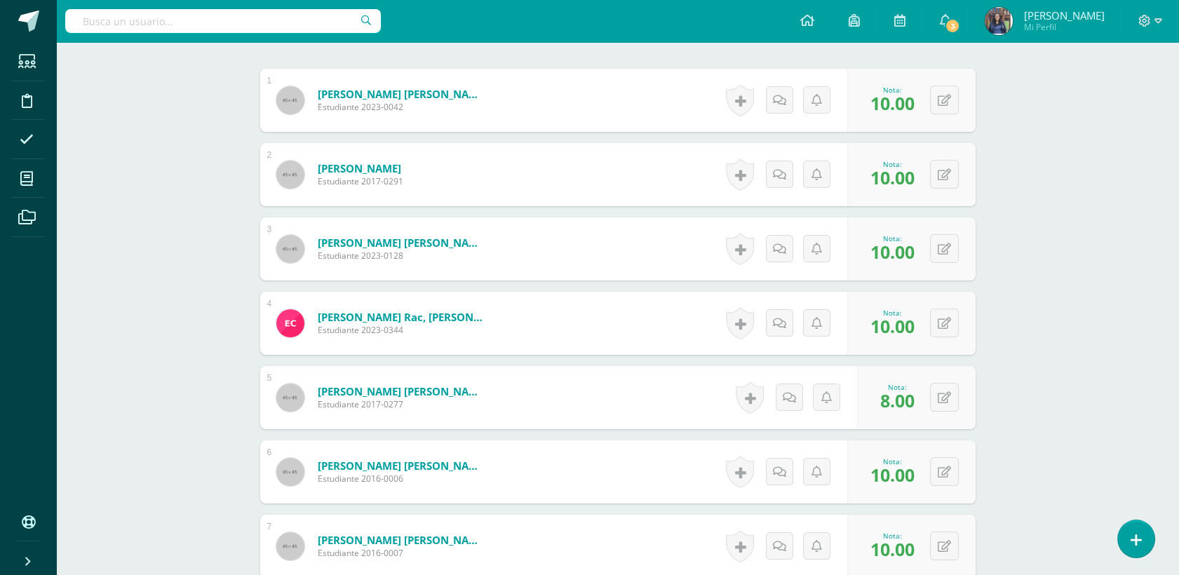
scroll to position [0, 0]
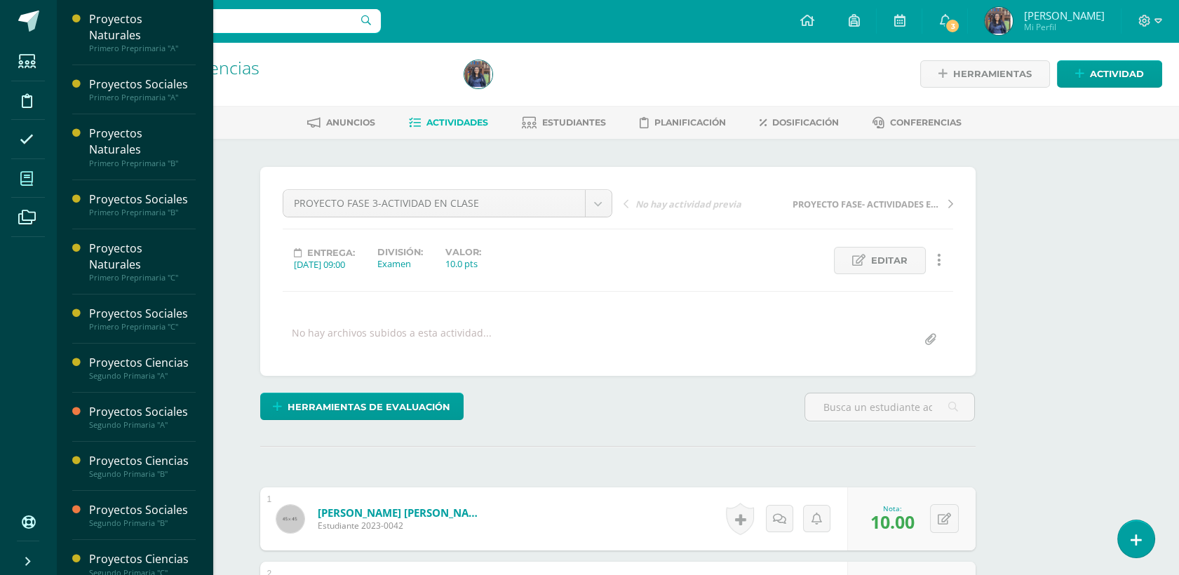
click at [30, 181] on icon at bounding box center [26, 179] width 13 height 14
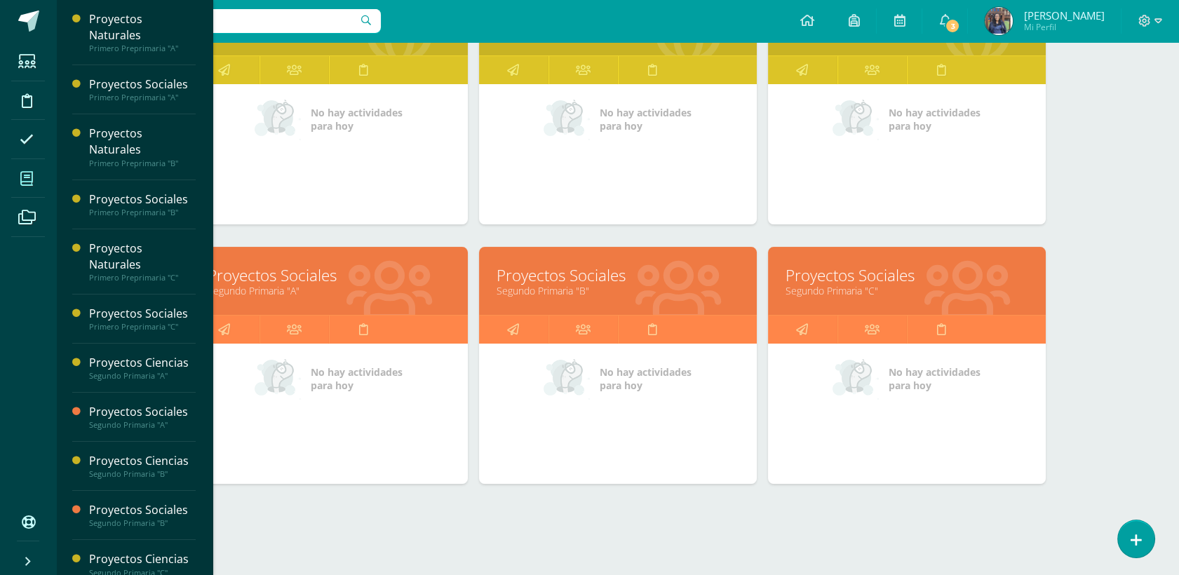
scroll to position [553, 0]
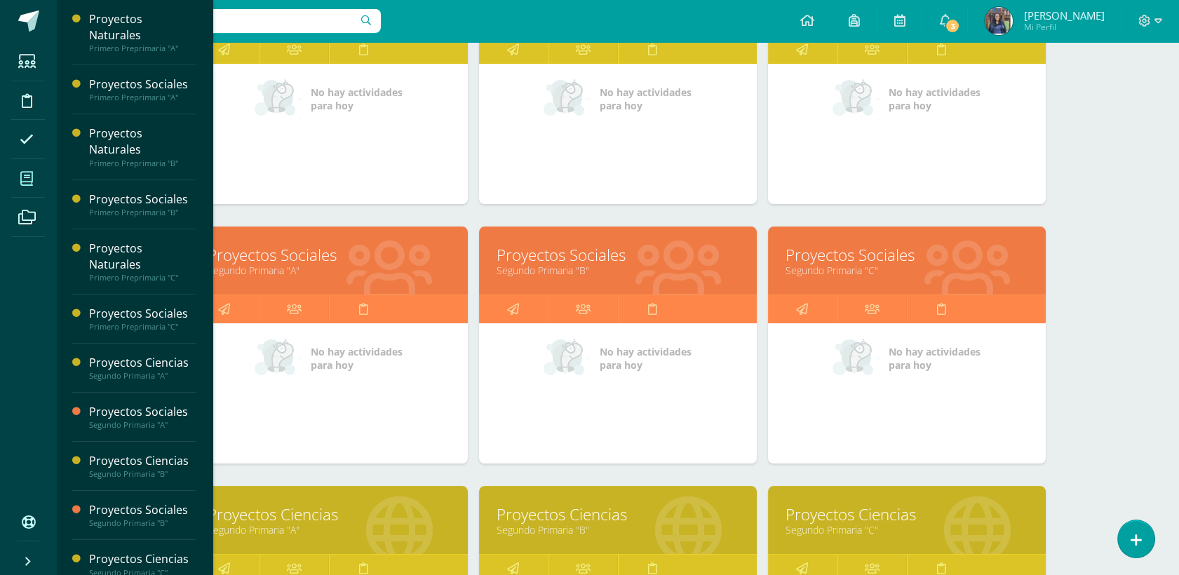
click at [863, 270] on link "Segundo Primaria "C"" at bounding box center [906, 270] width 243 height 13
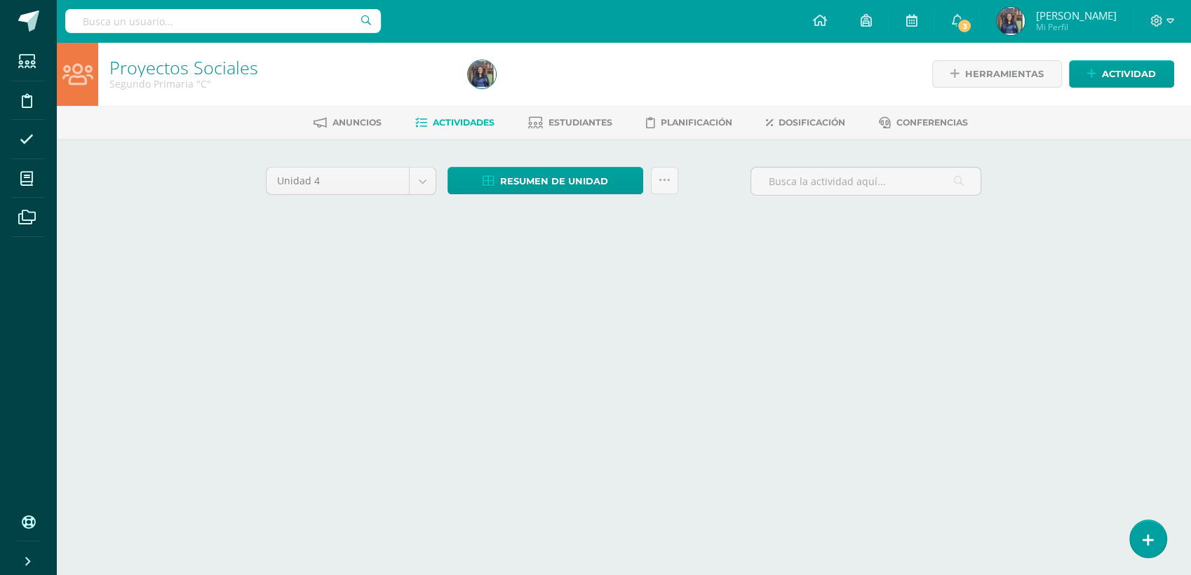
click at [863, 262] on html "Estudiantes Disciplina Asistencia Mis cursos Archivos Soporte Ayuda Reportar un…" at bounding box center [595, 131] width 1191 height 262
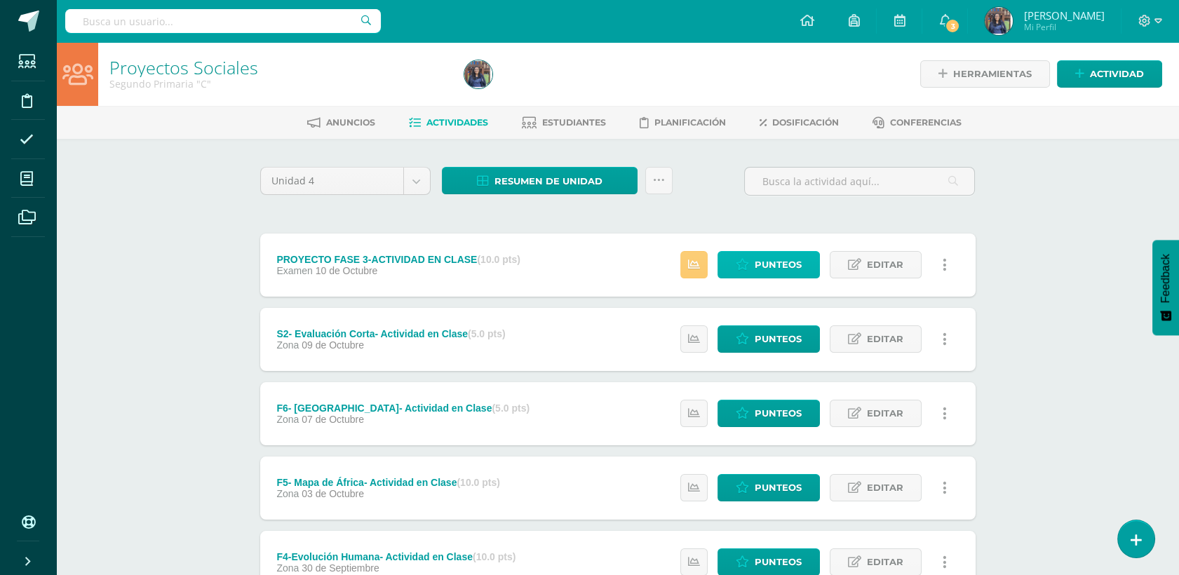
click at [774, 267] on span "Punteos" at bounding box center [778, 265] width 47 height 26
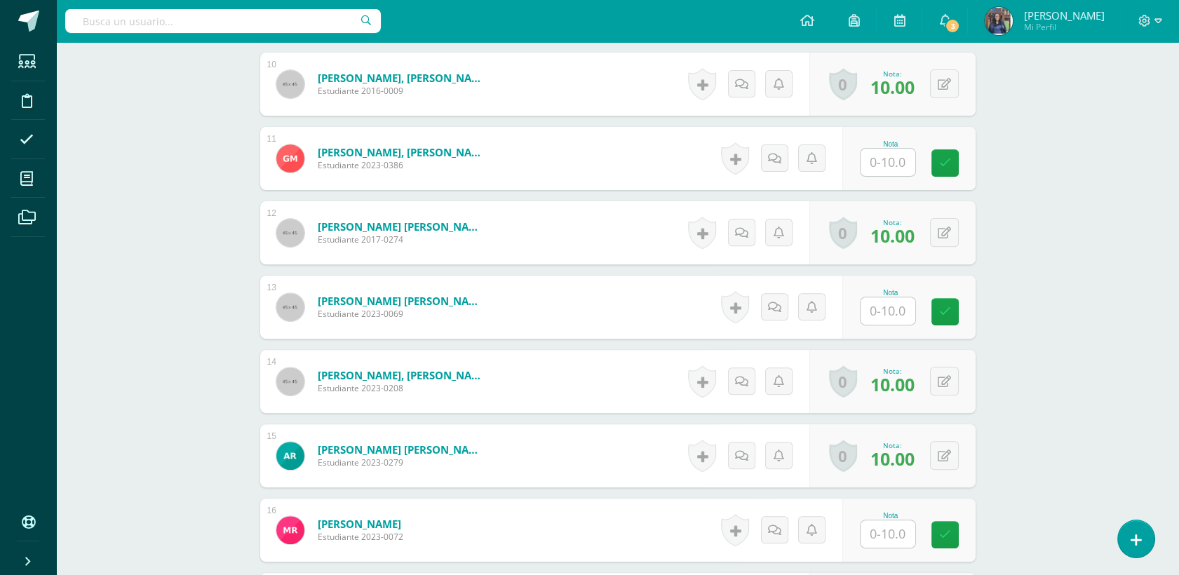
scroll to position [1295, 0]
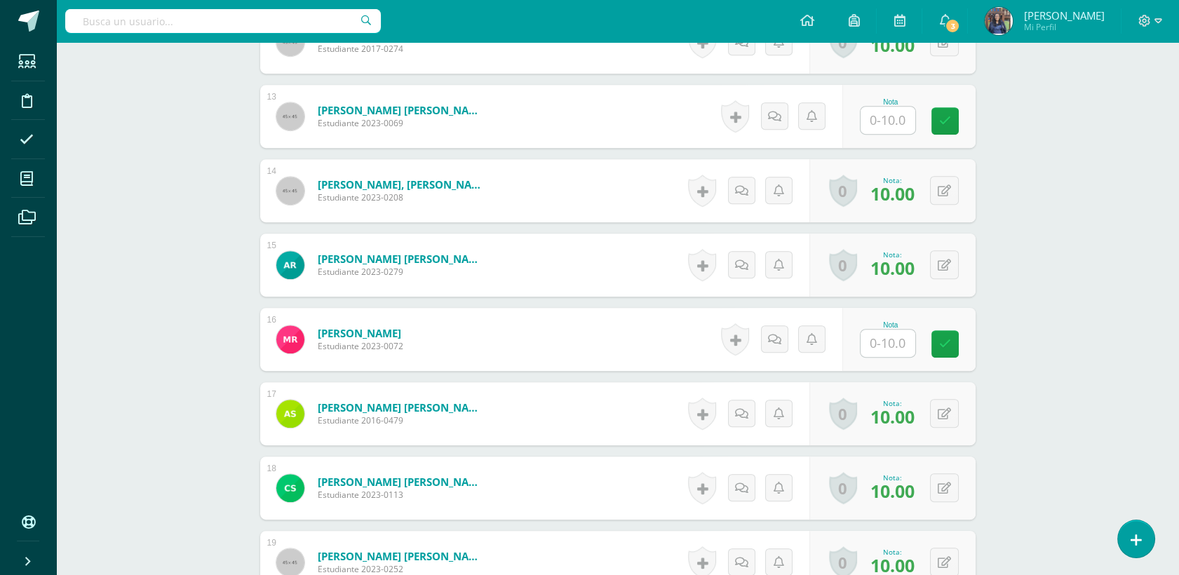
click at [882, 353] on input "text" at bounding box center [887, 343] width 55 height 27
type input "10"
